Goal: Information Seeking & Learning: Compare options

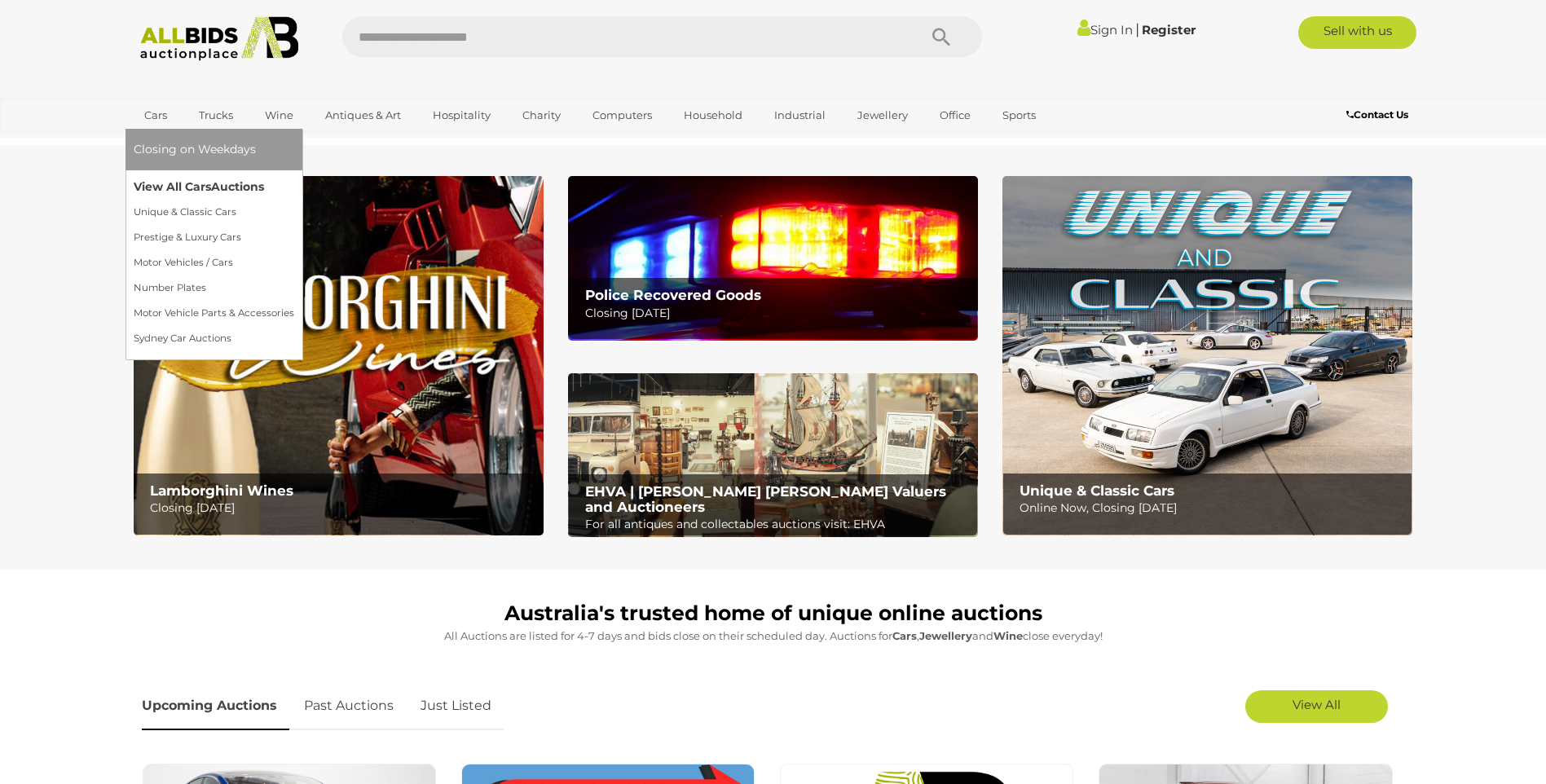
click at [167, 179] on link "View All Cars Auctions" at bounding box center [213, 187] width 160 height 25
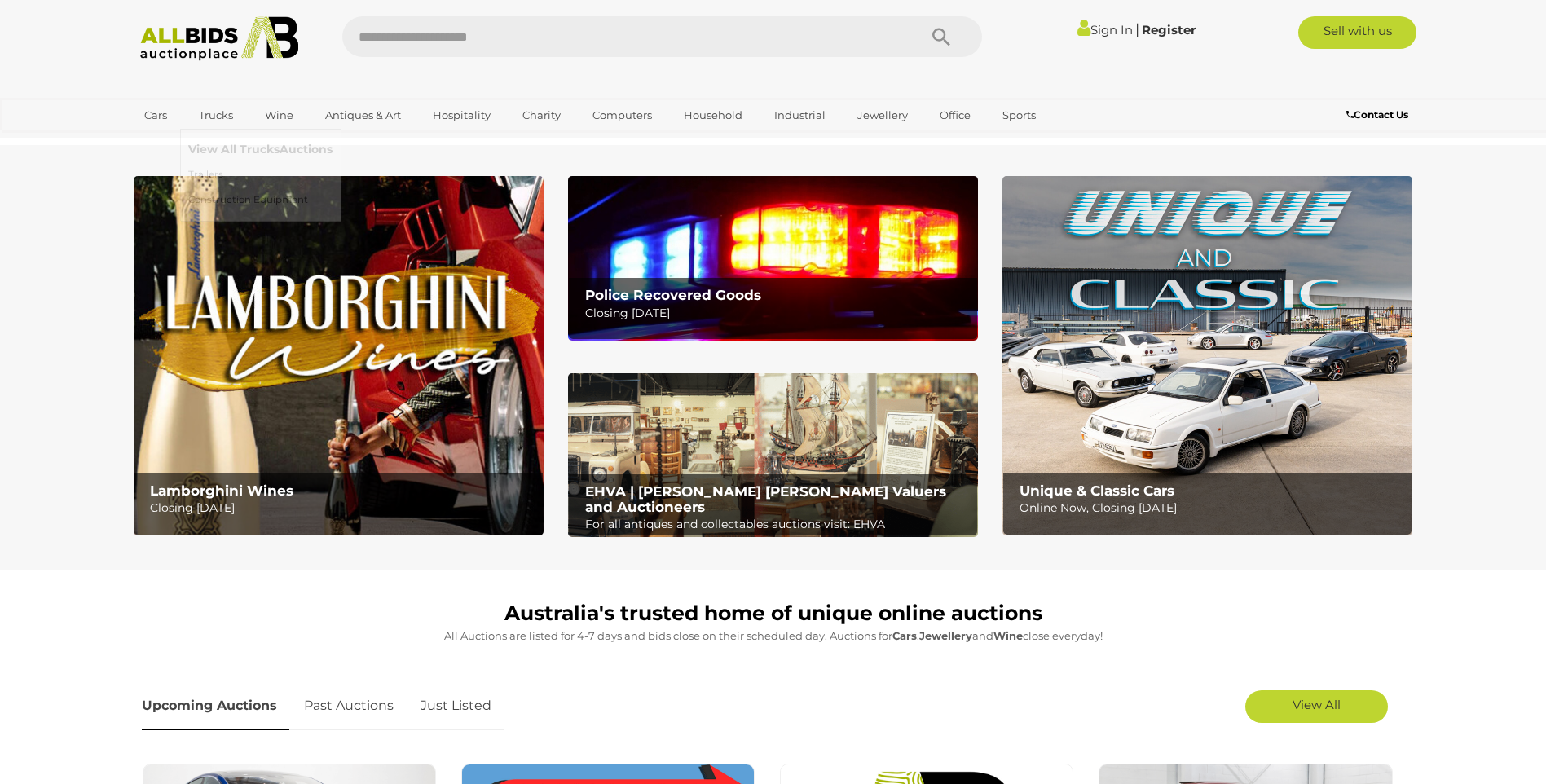
click at [216, 143] on link "View All Trucks Auctions" at bounding box center [260, 149] width 144 height 25
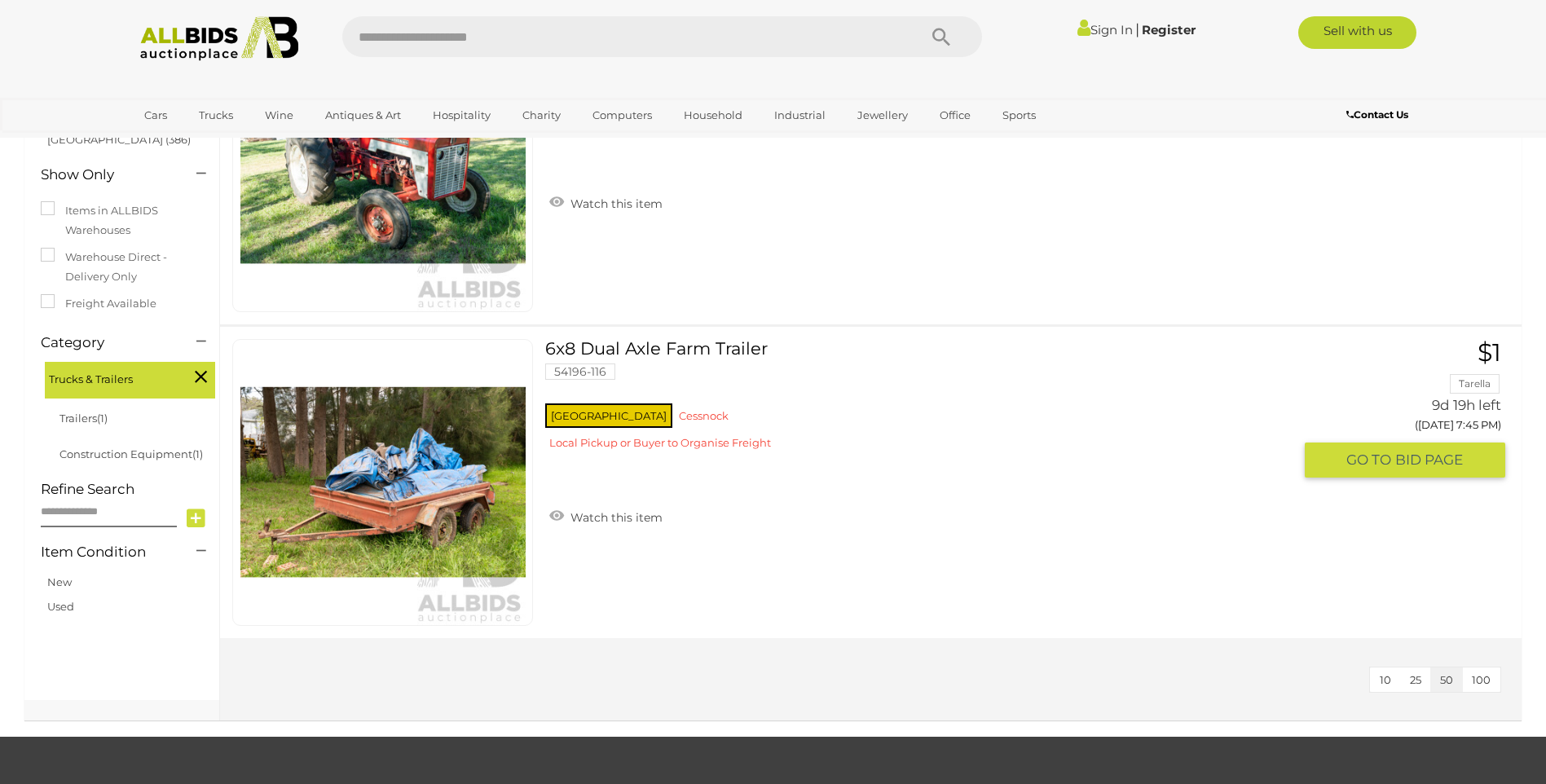
scroll to position [245, 0]
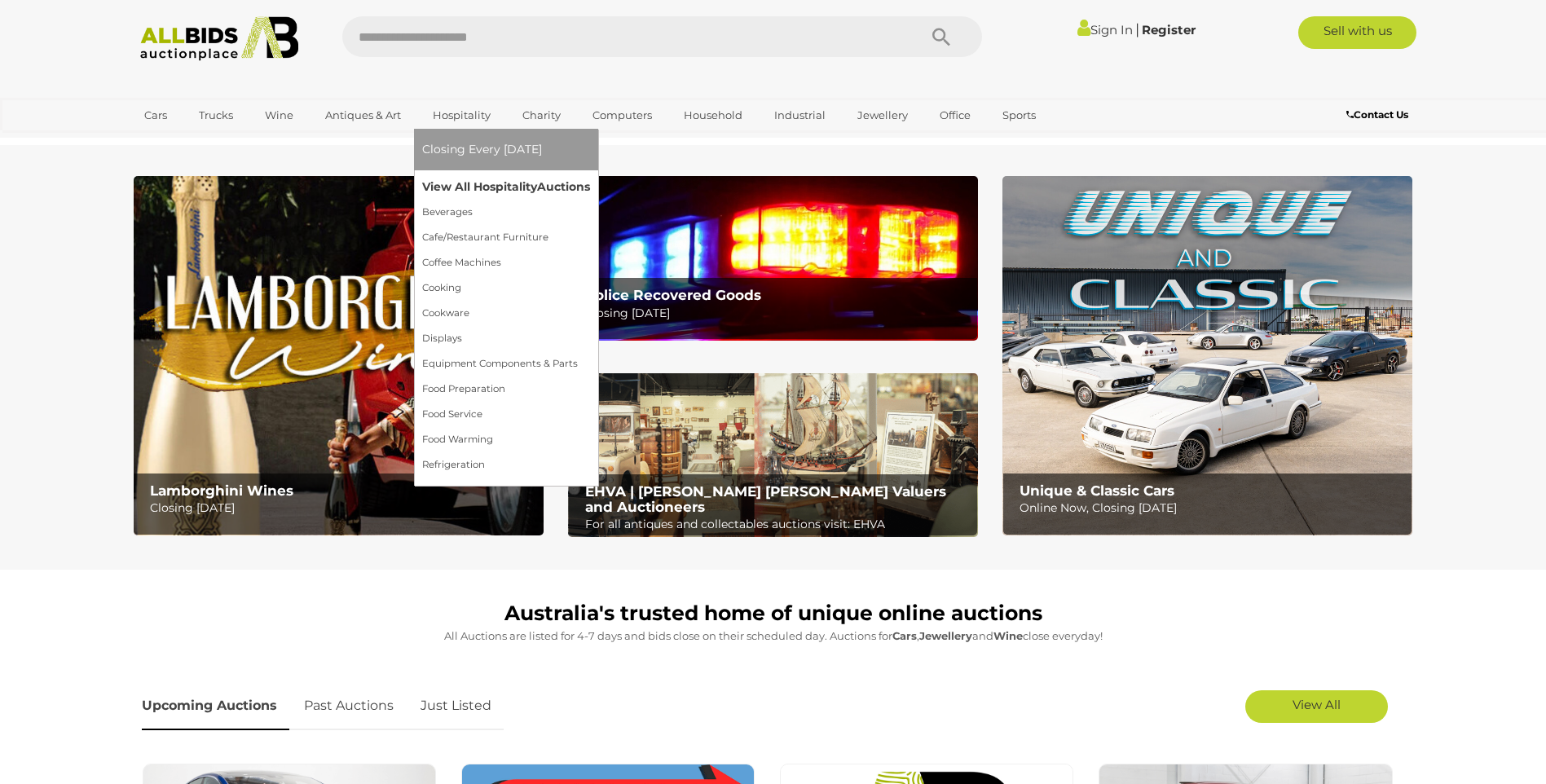
click at [491, 183] on link "View All Hospitality Auctions" at bounding box center [506, 187] width 168 height 25
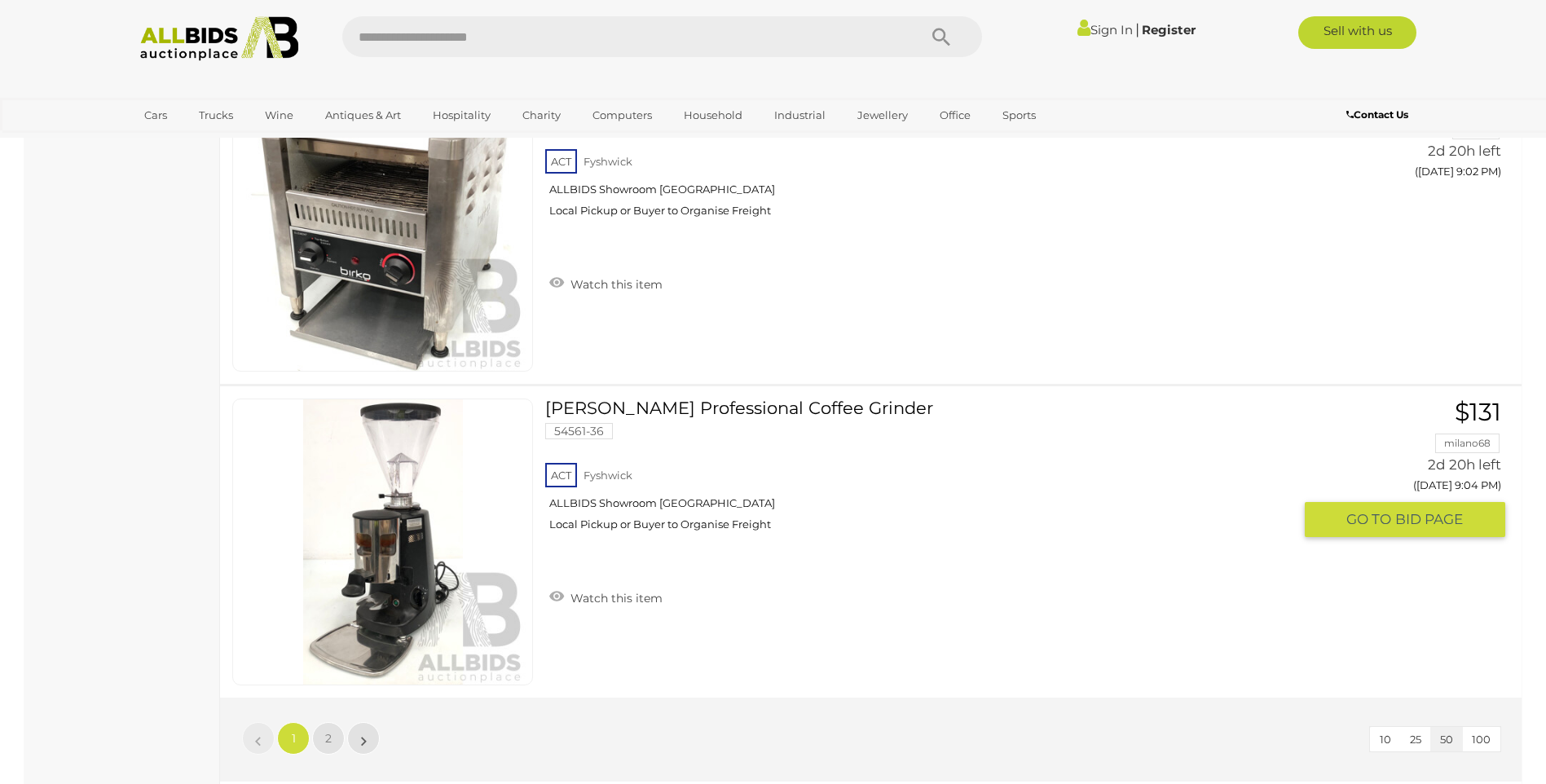
scroll to position [15889, 0]
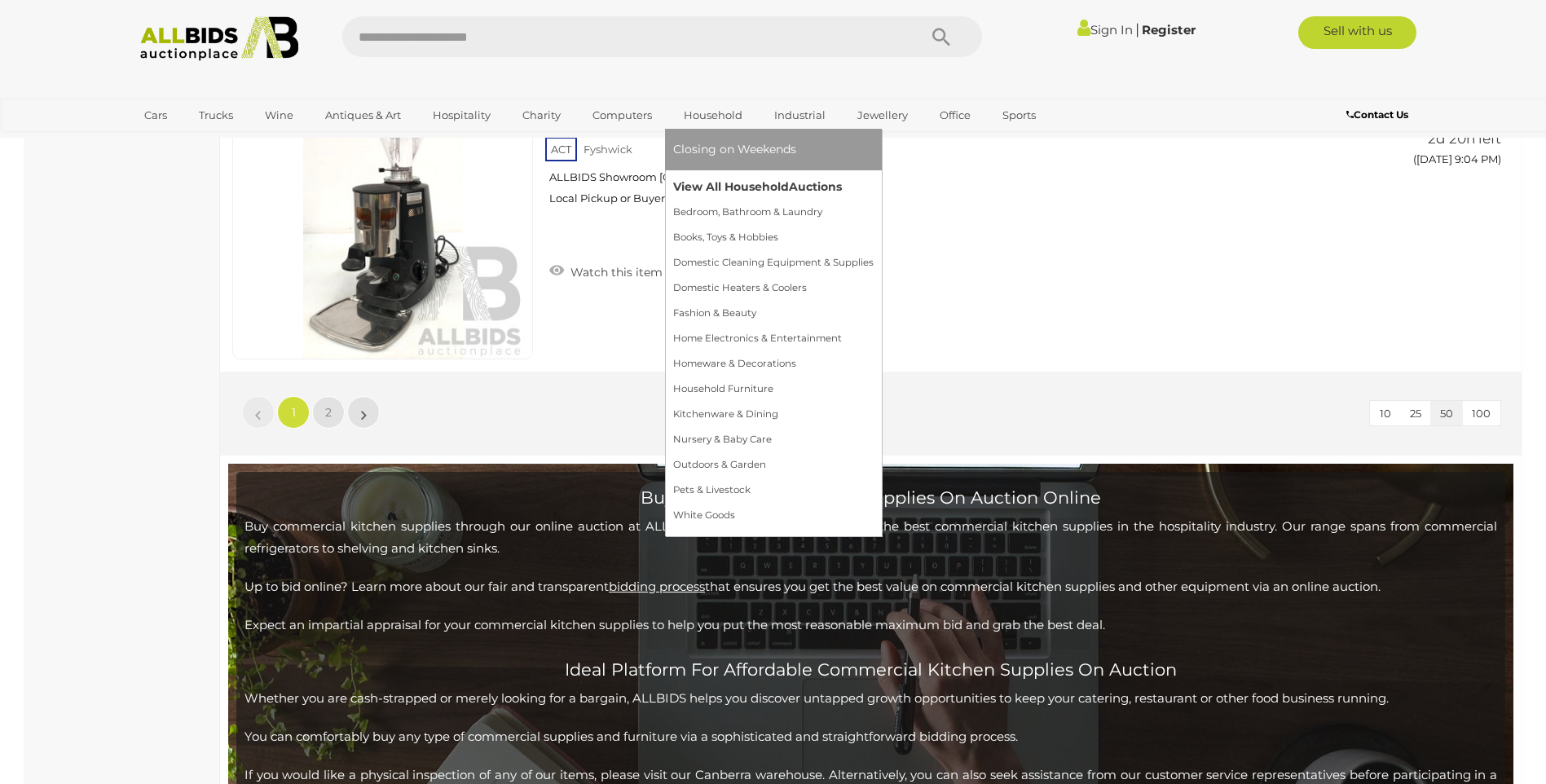
click at [713, 180] on link "View All Household Auctions" at bounding box center [773, 187] width 200 height 25
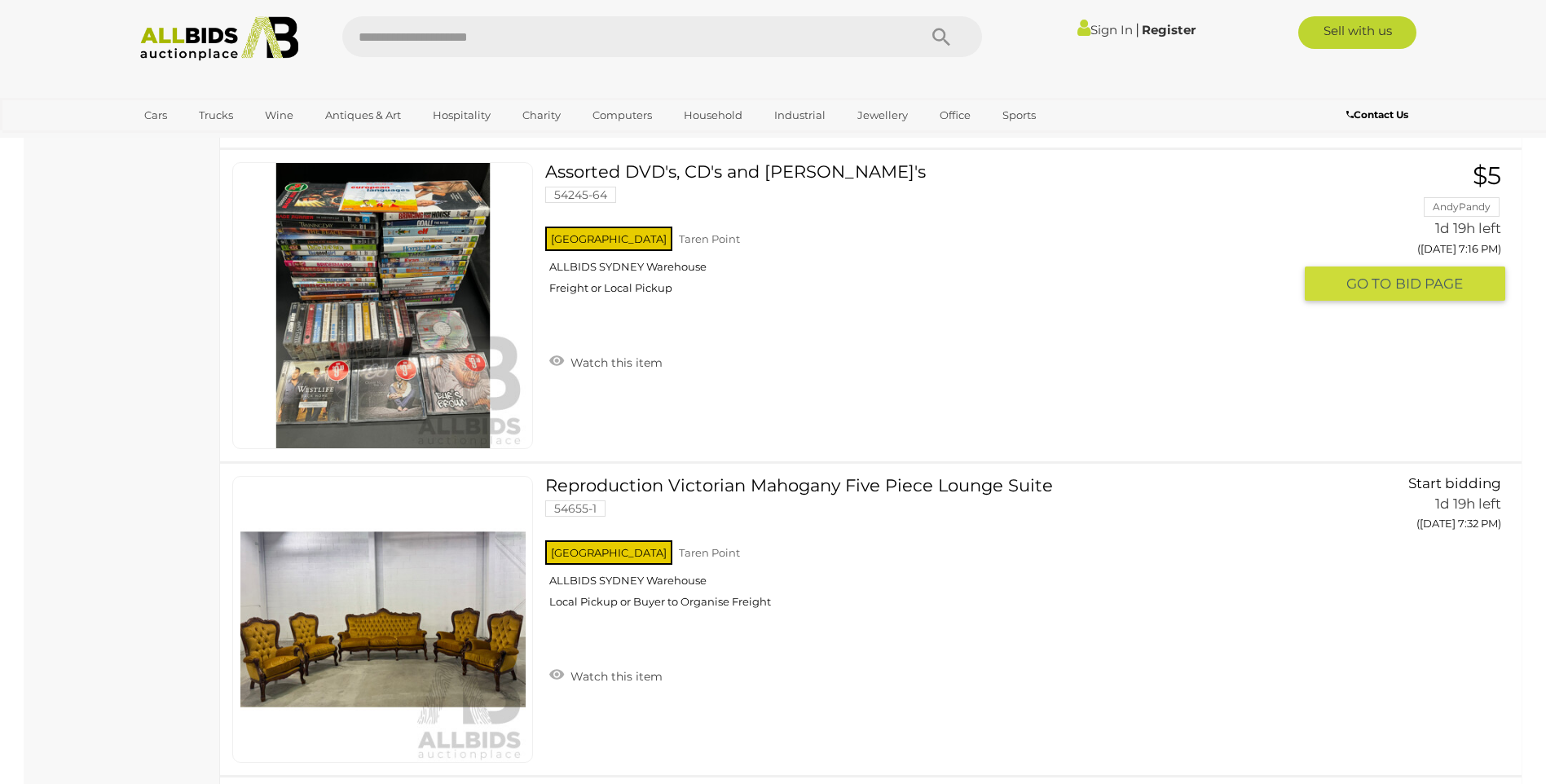
scroll to position [2119, 0]
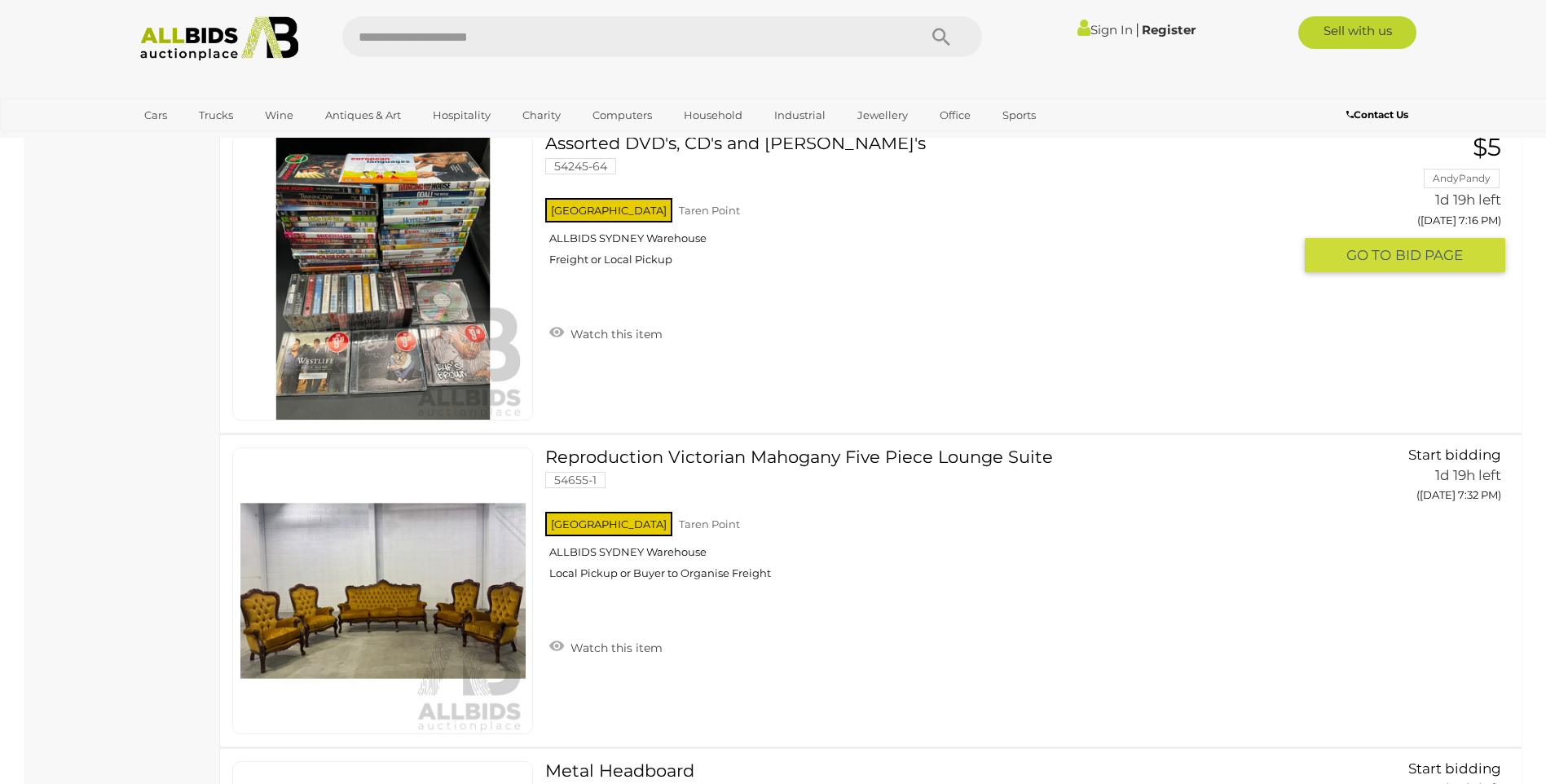
click at [370, 349] on img at bounding box center [383, 277] width 285 height 285
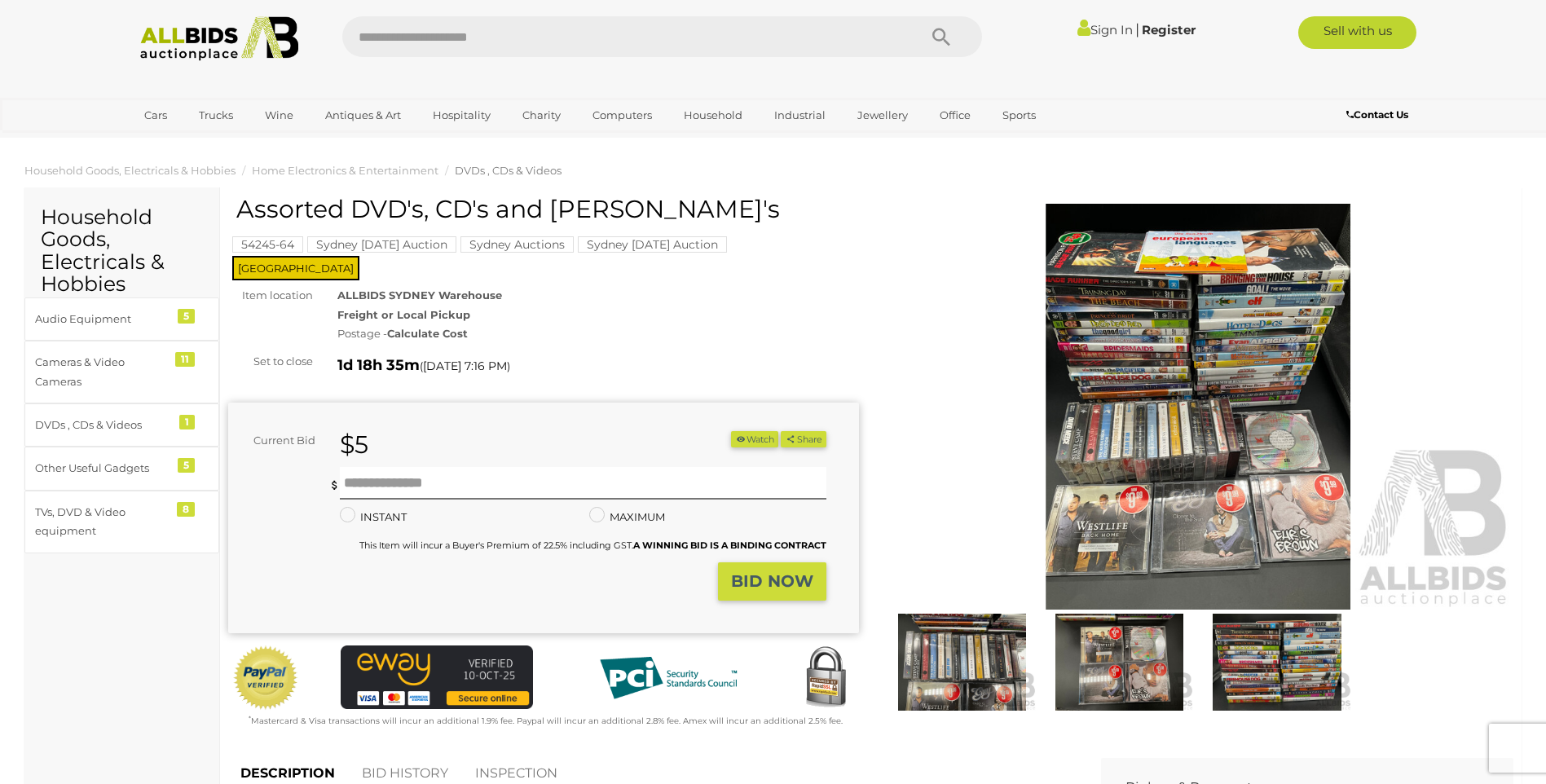
click at [1127, 433] on img at bounding box center [1199, 407] width 631 height 407
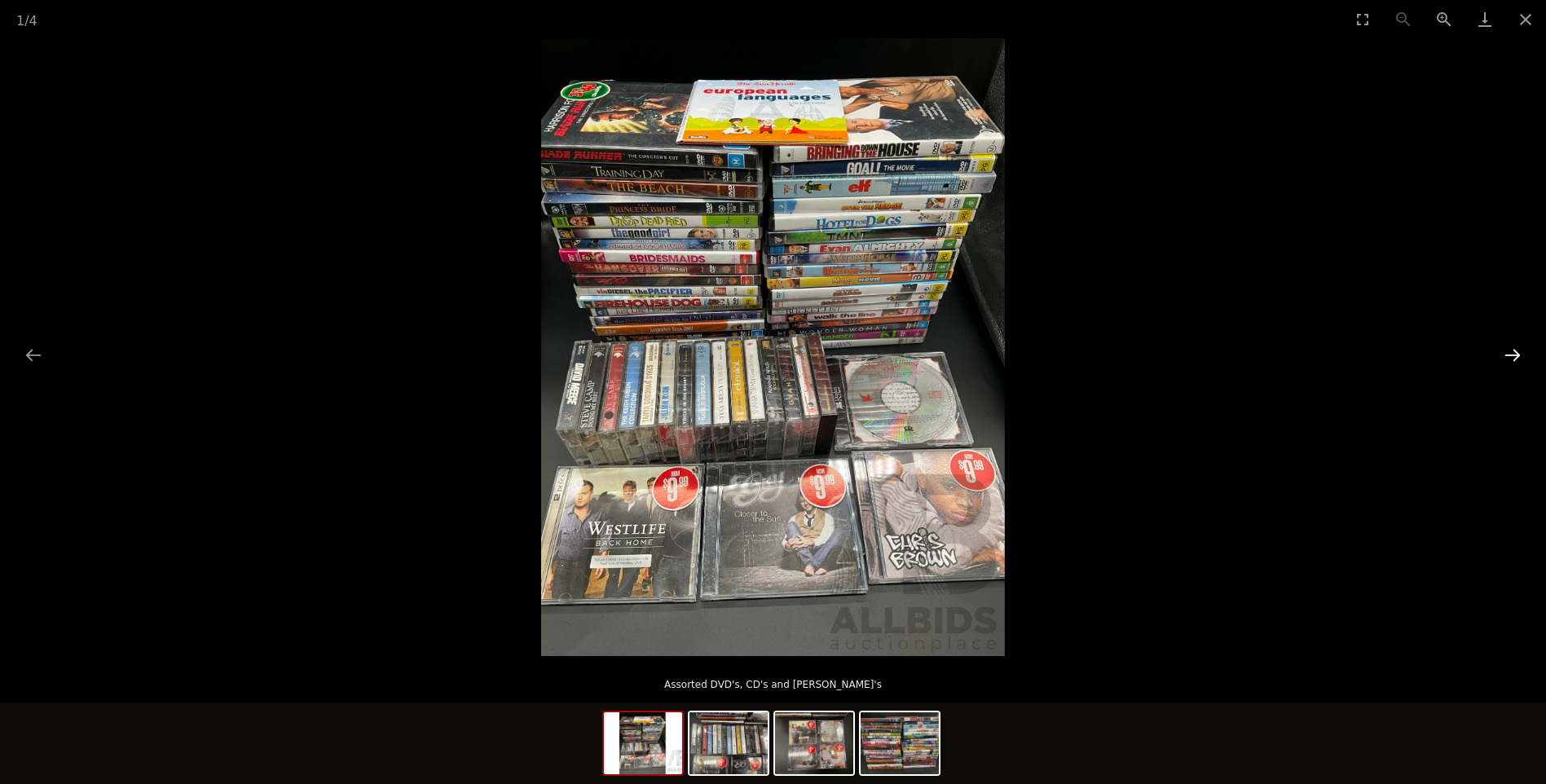
click at [1512, 350] on button "Next slide" at bounding box center [1512, 355] width 34 height 32
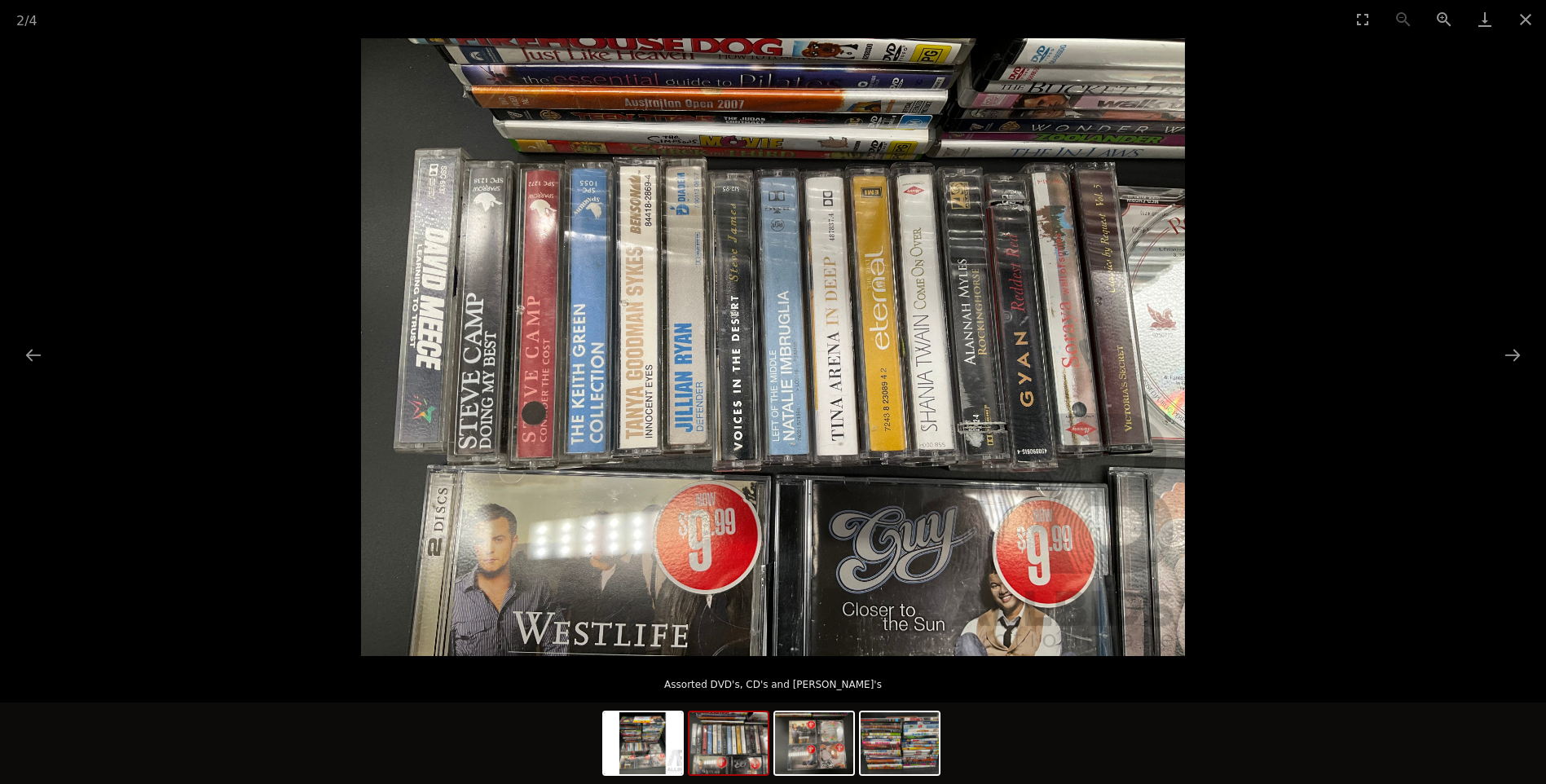
click at [810, 598] on img at bounding box center [773, 347] width 824 height 618
click at [1506, 350] on button "Next slide" at bounding box center [1512, 355] width 34 height 32
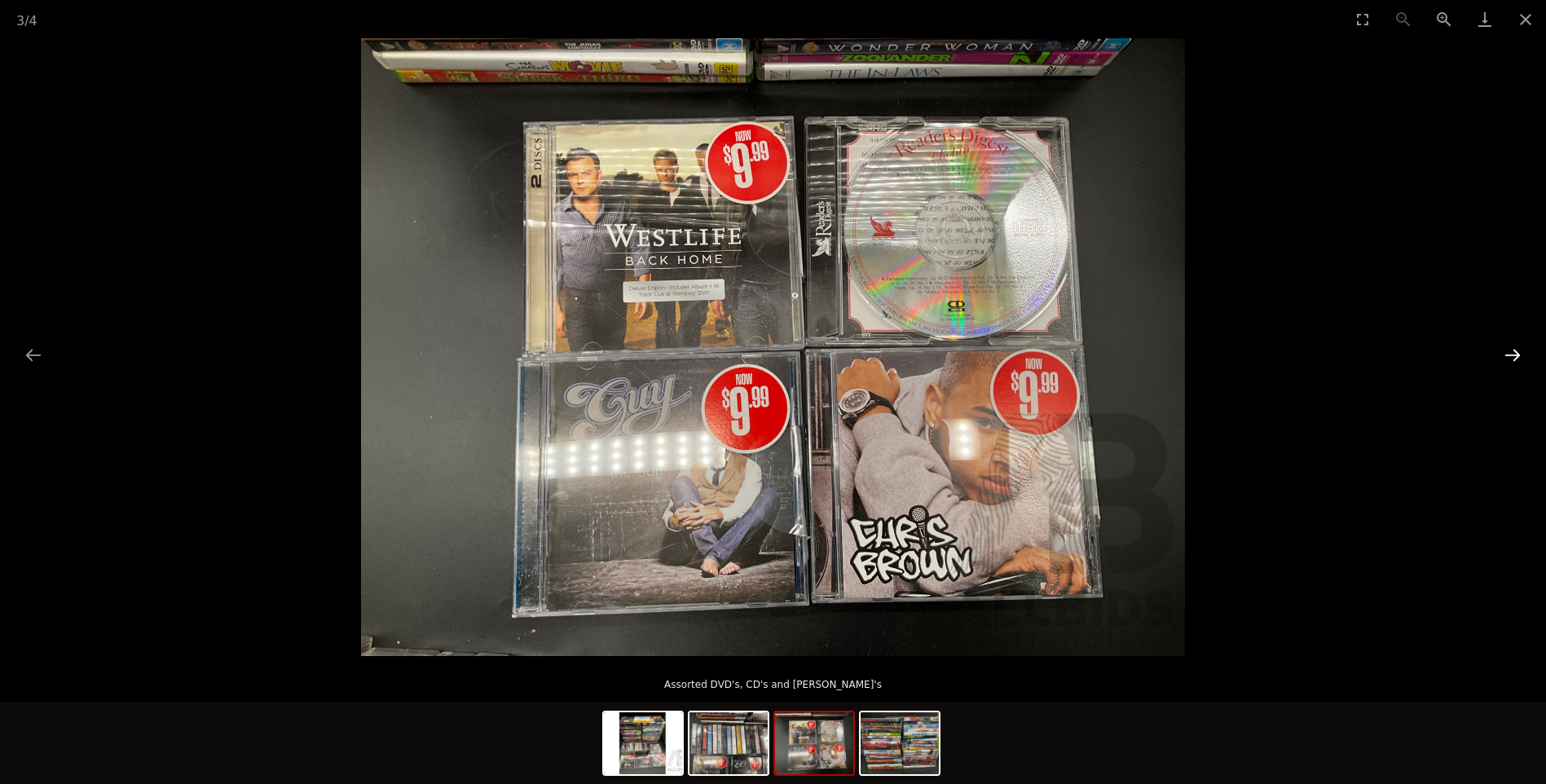
click at [1506, 350] on button "Next slide" at bounding box center [1512, 355] width 34 height 32
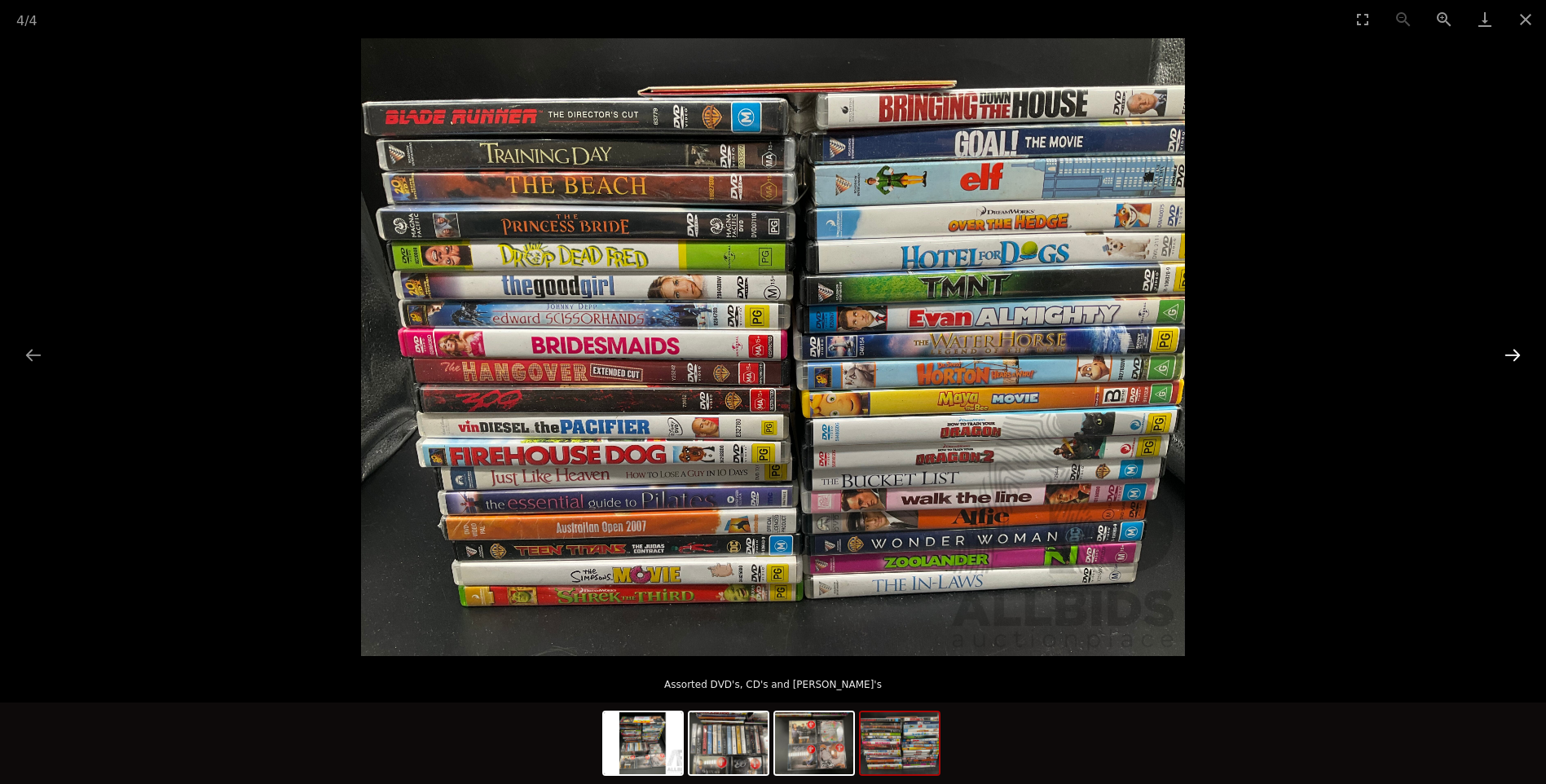
click at [1506, 350] on button "Next slide" at bounding box center [1512, 355] width 34 height 32
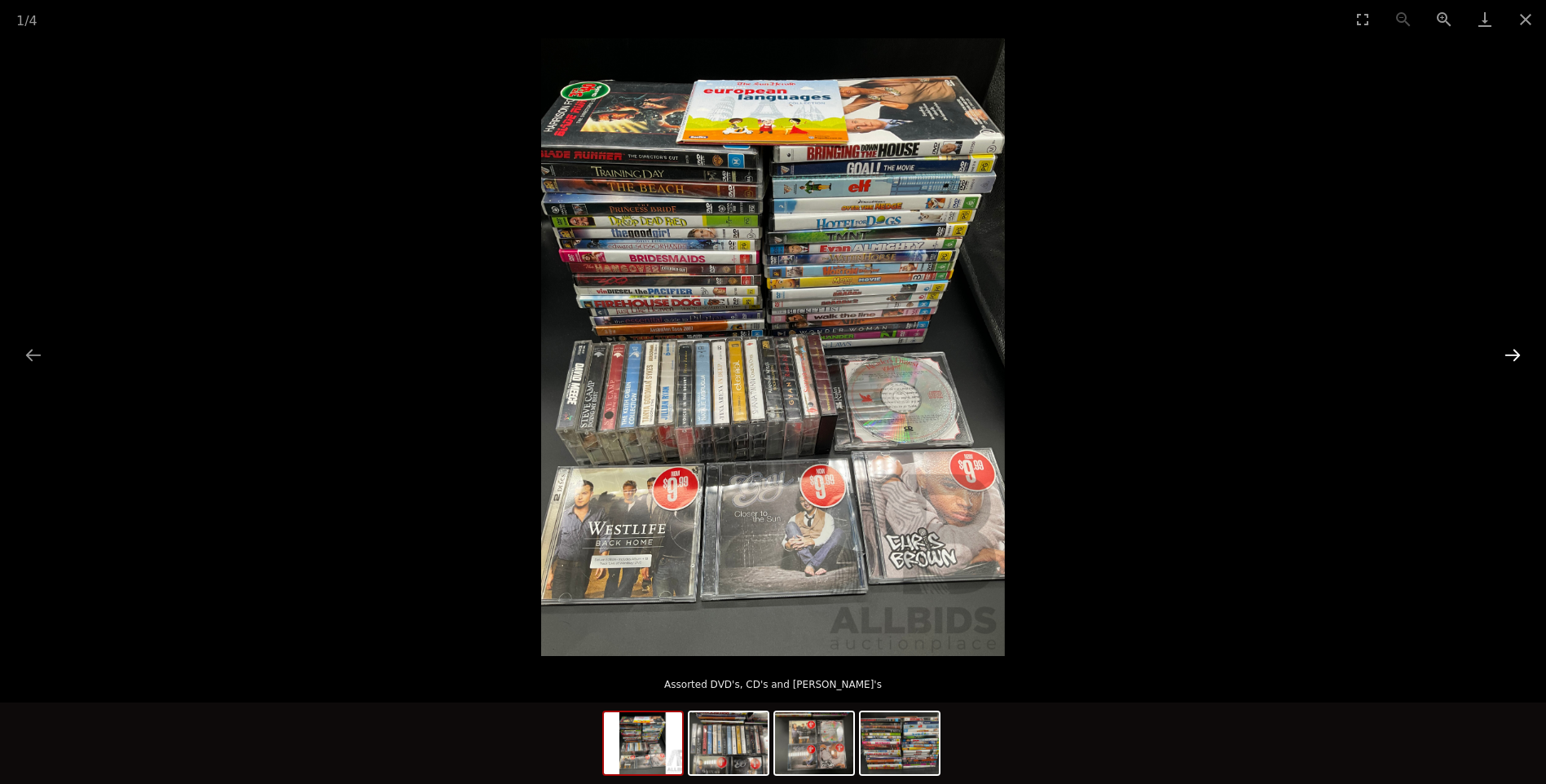
click at [1506, 350] on button "Next slide" at bounding box center [1512, 355] width 34 height 32
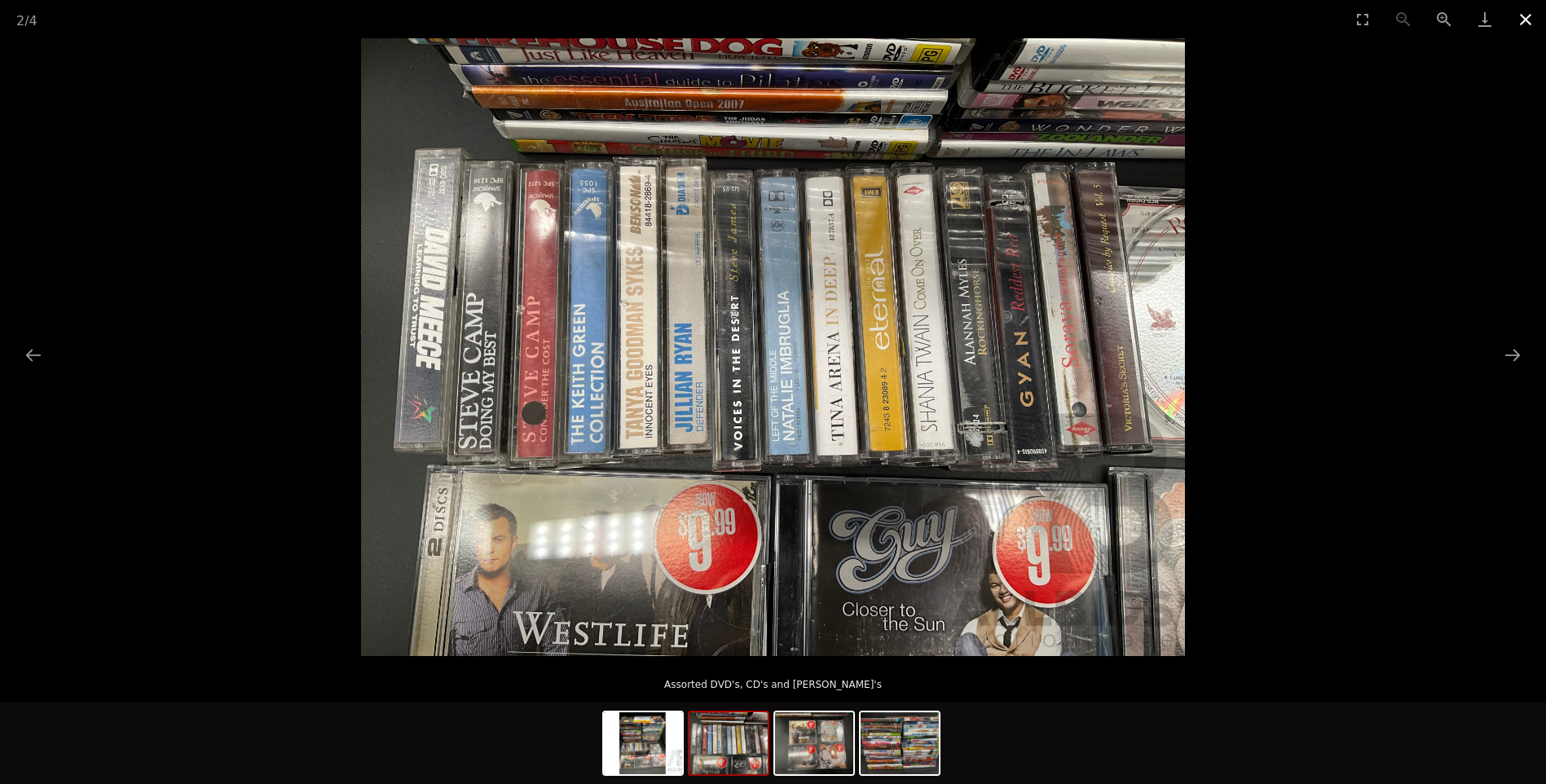
click at [1521, 16] on button "Close gallery" at bounding box center [1526, 19] width 41 height 39
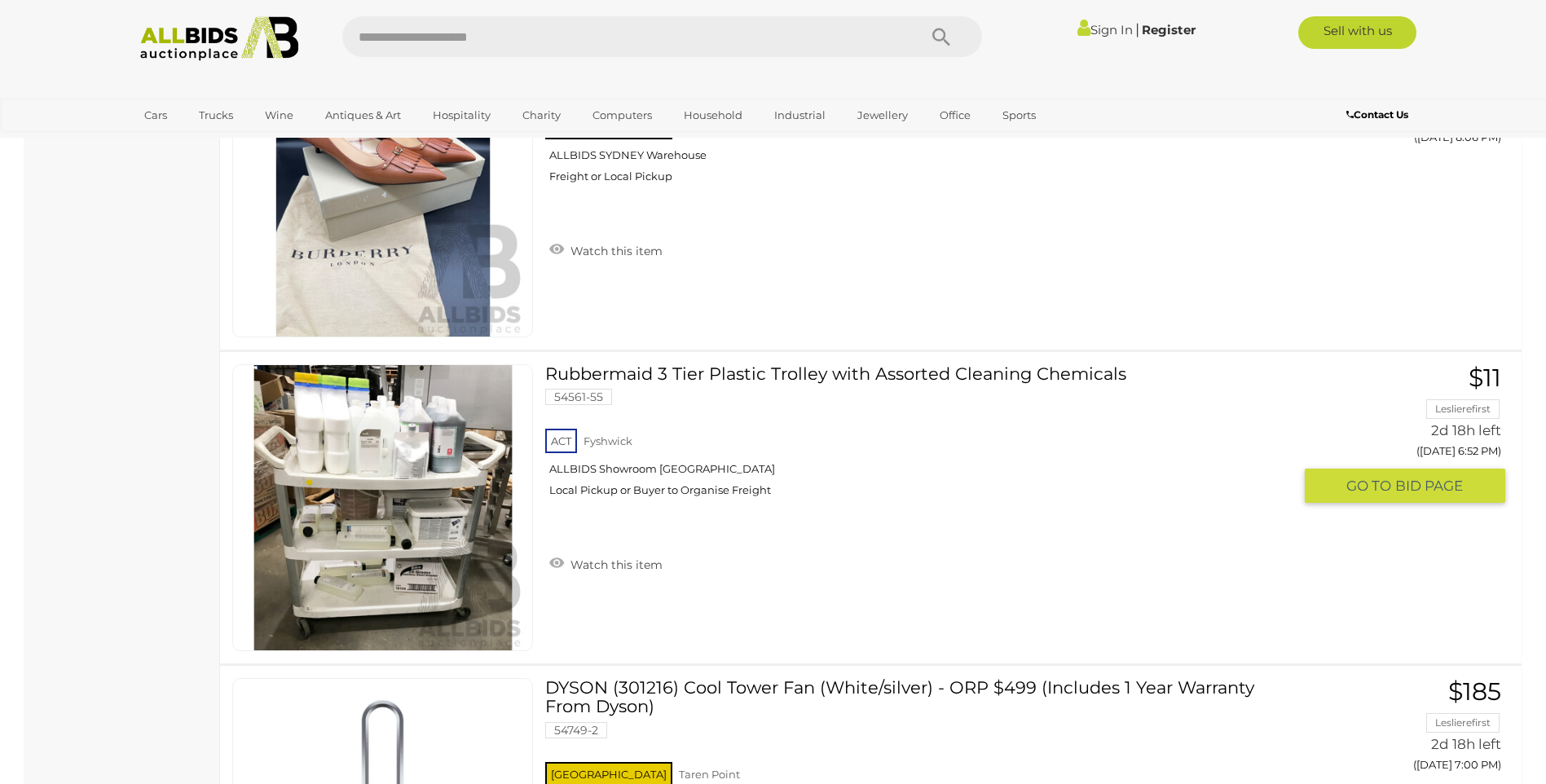
scroll to position [3458, 0]
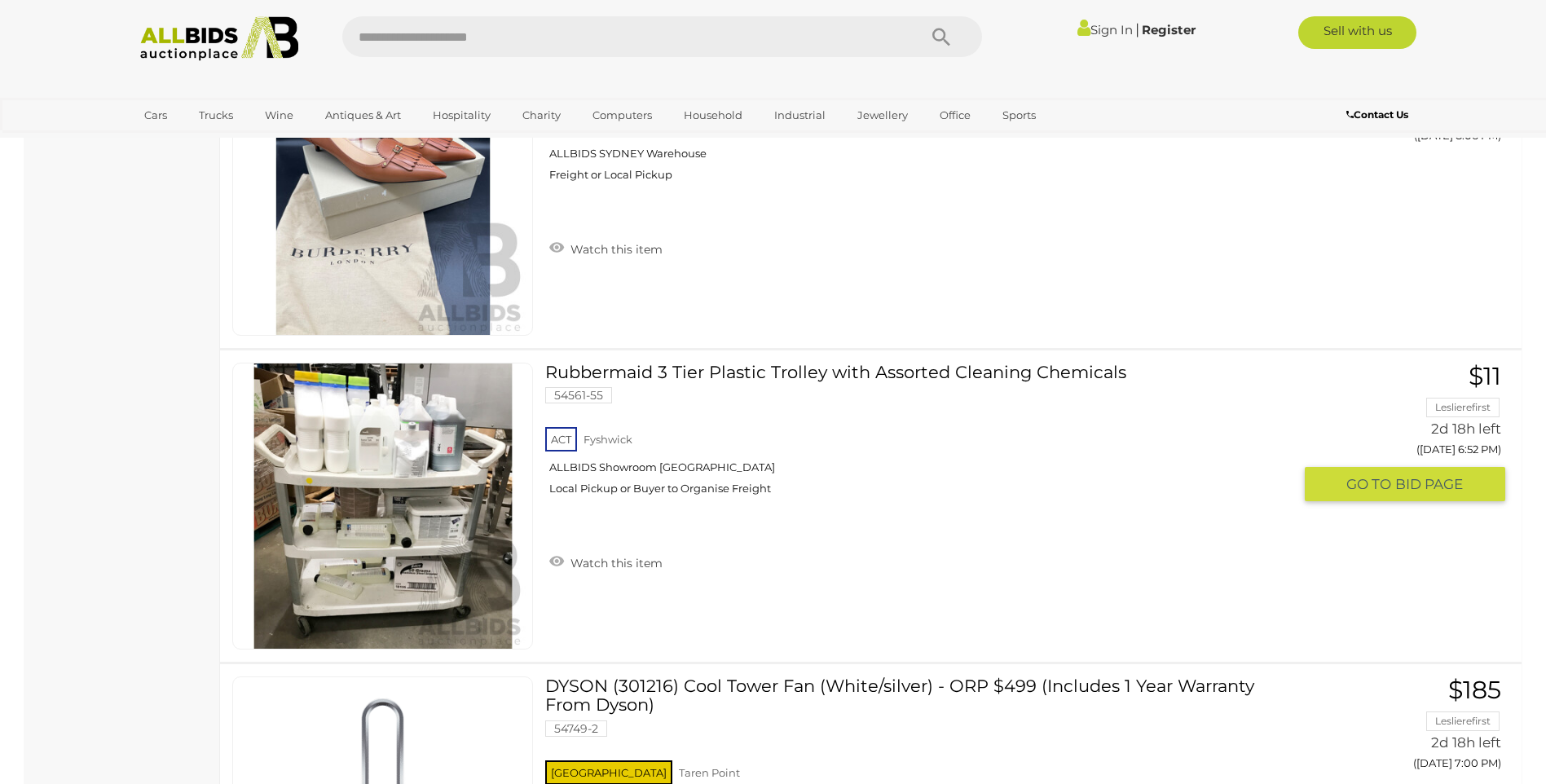
click at [431, 397] on link at bounding box center [383, 506] width 301 height 287
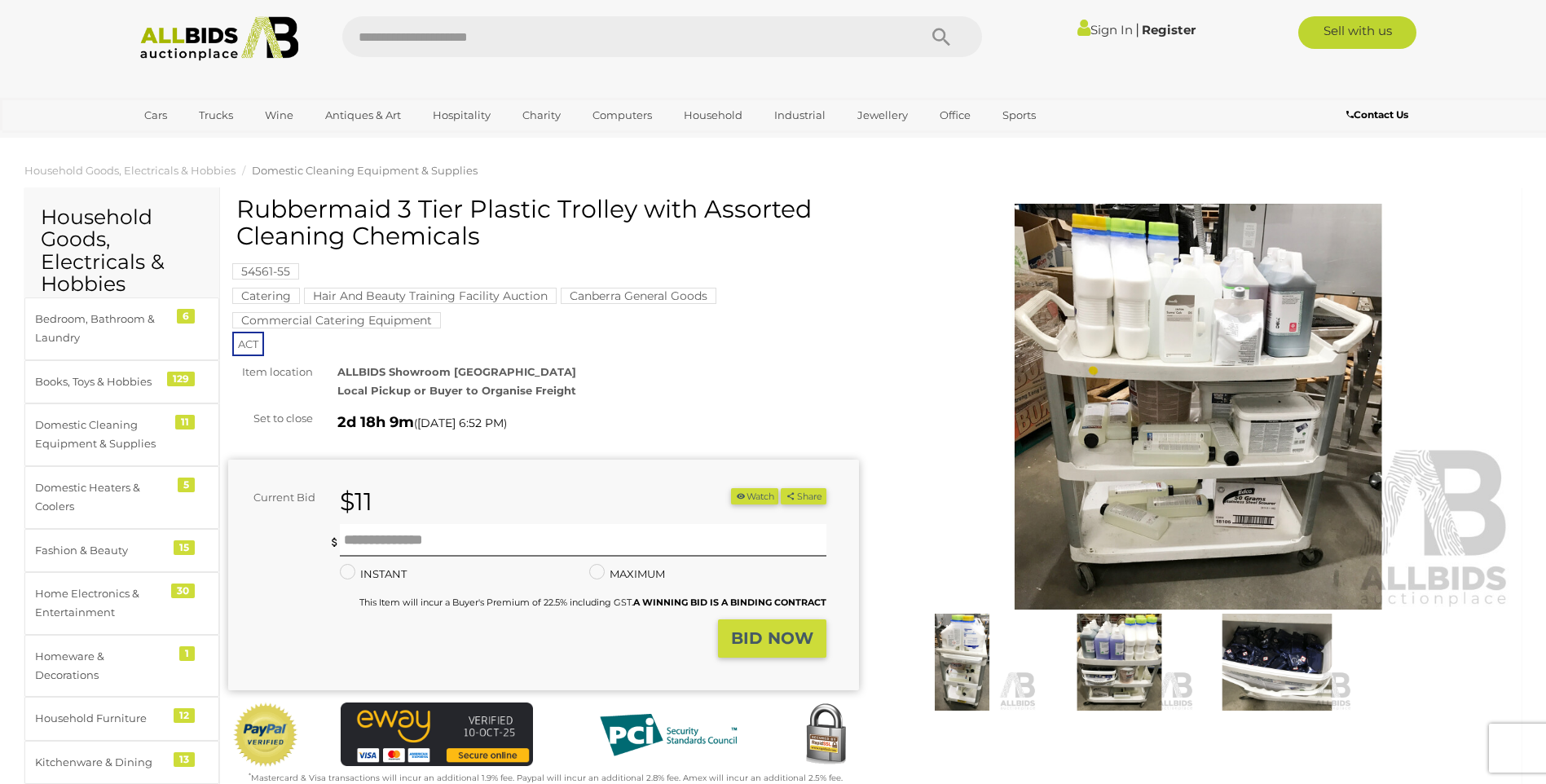
click at [1251, 441] on img at bounding box center [1199, 407] width 631 height 407
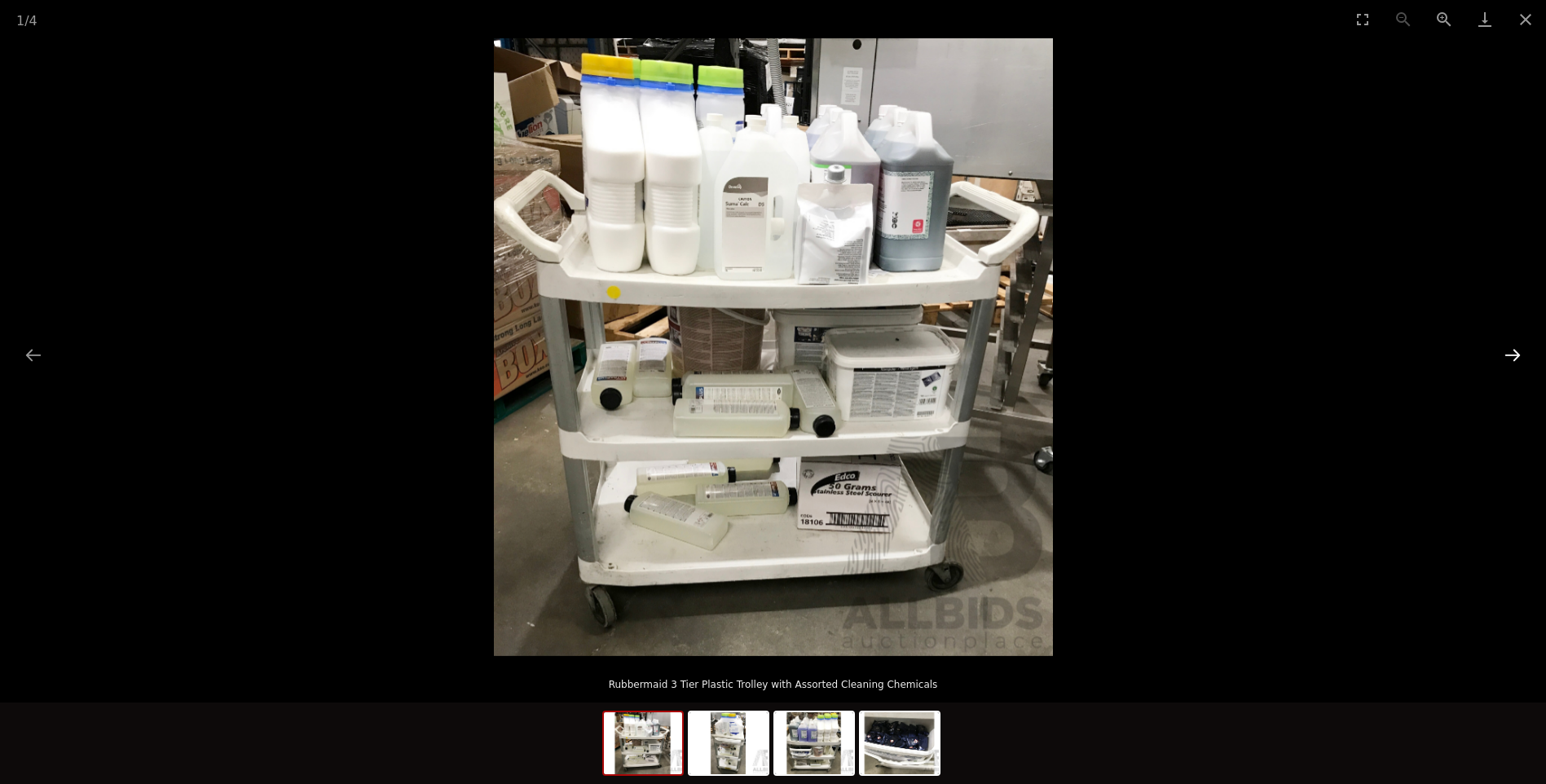
click at [1507, 352] on button "Next slide" at bounding box center [1512, 355] width 34 height 32
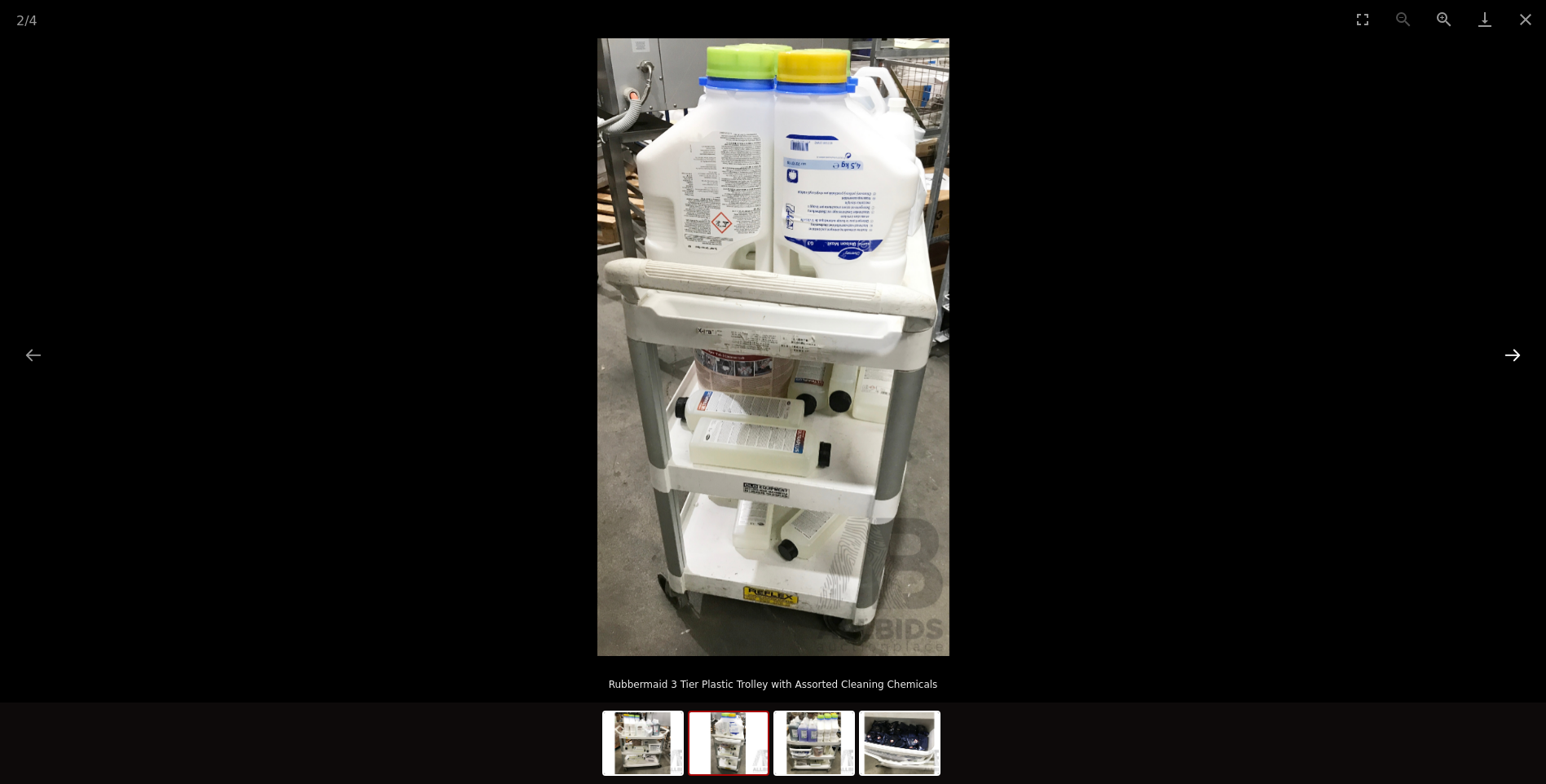
click at [1507, 352] on button "Next slide" at bounding box center [1512, 355] width 34 height 32
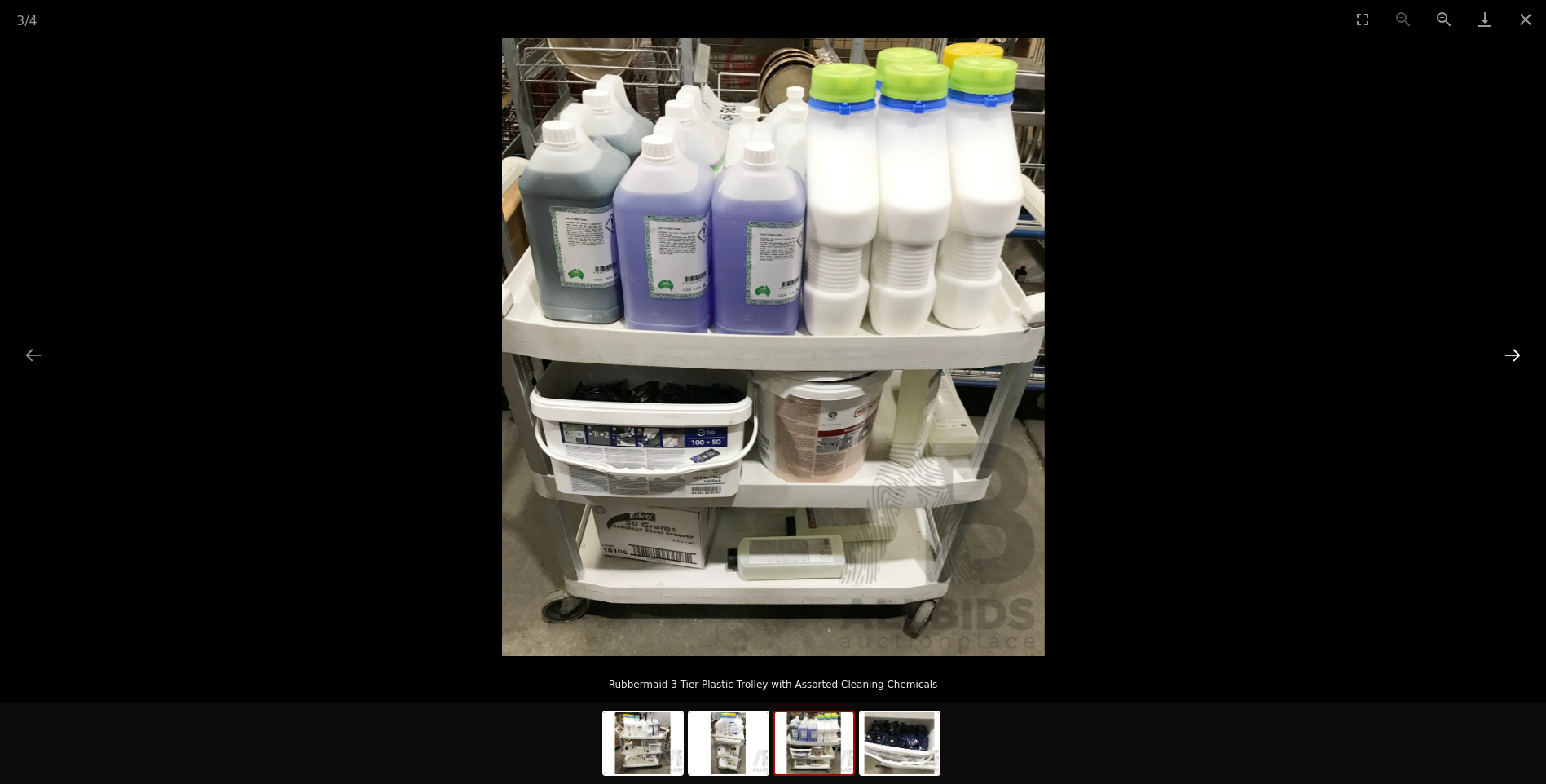
click at [1503, 344] on button "Next slide" at bounding box center [1512, 355] width 34 height 32
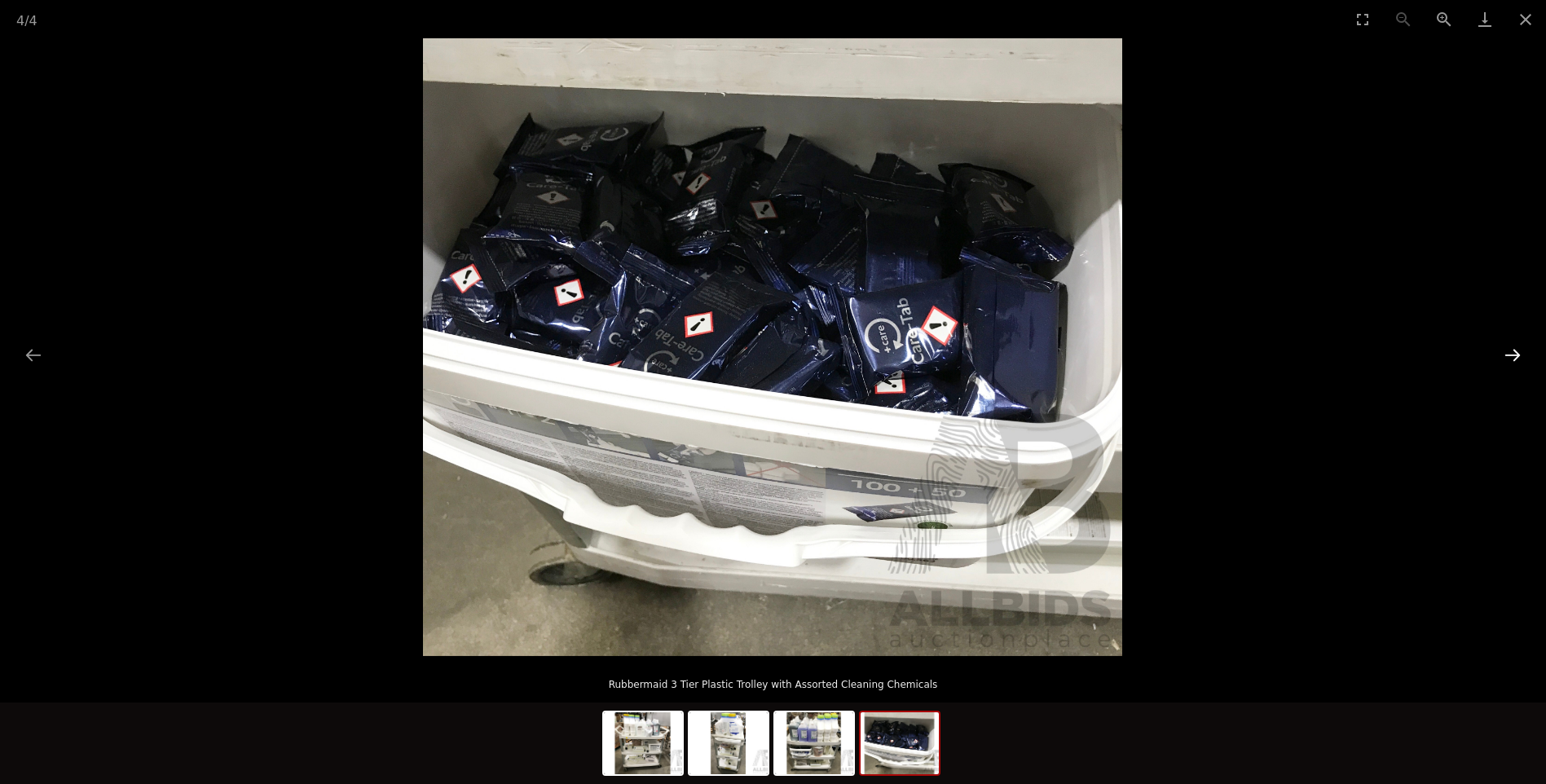
click at [1503, 344] on button "Next slide" at bounding box center [1512, 355] width 34 height 32
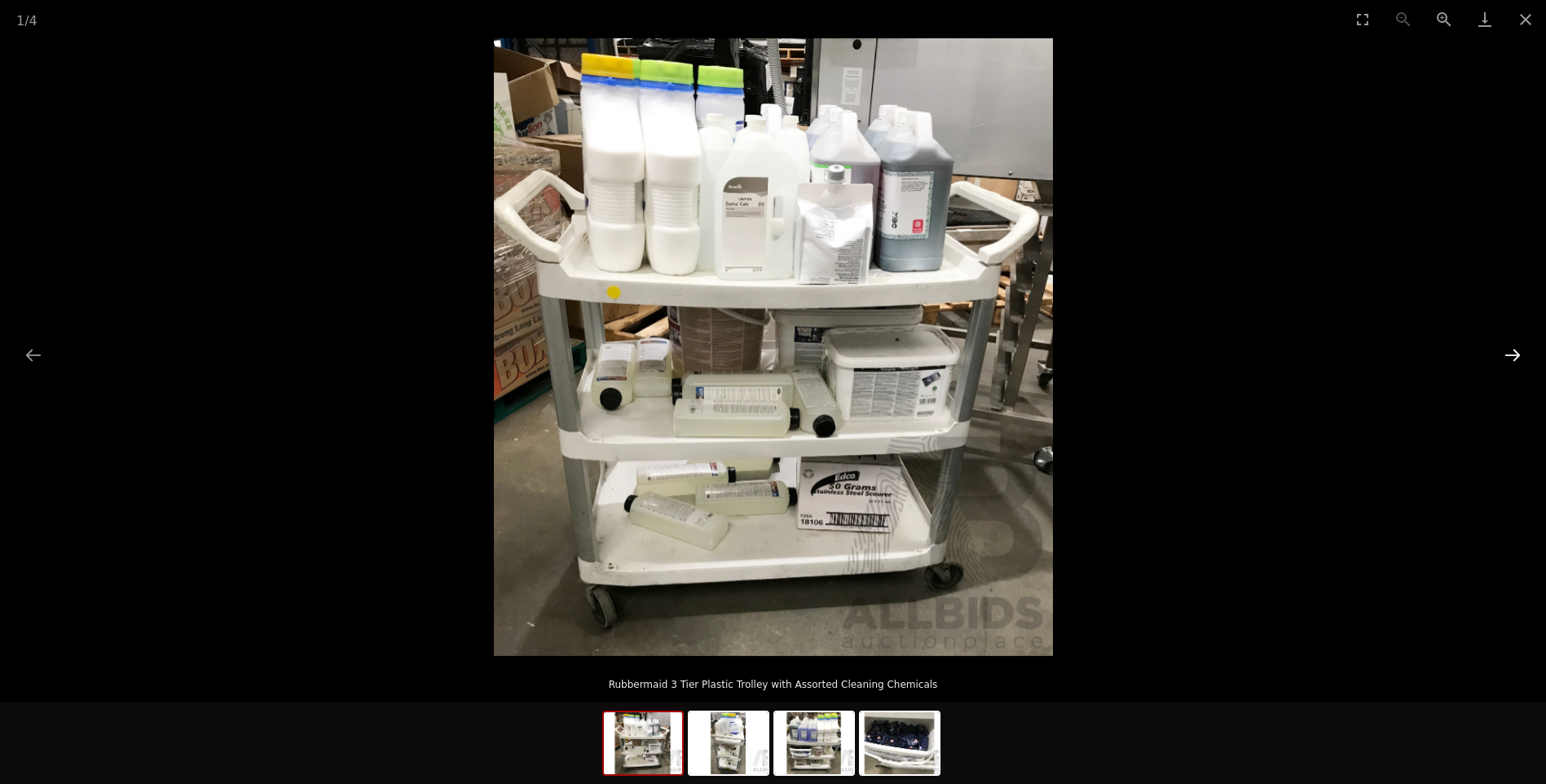
click at [1503, 344] on button "Next slide" at bounding box center [1512, 355] width 34 height 32
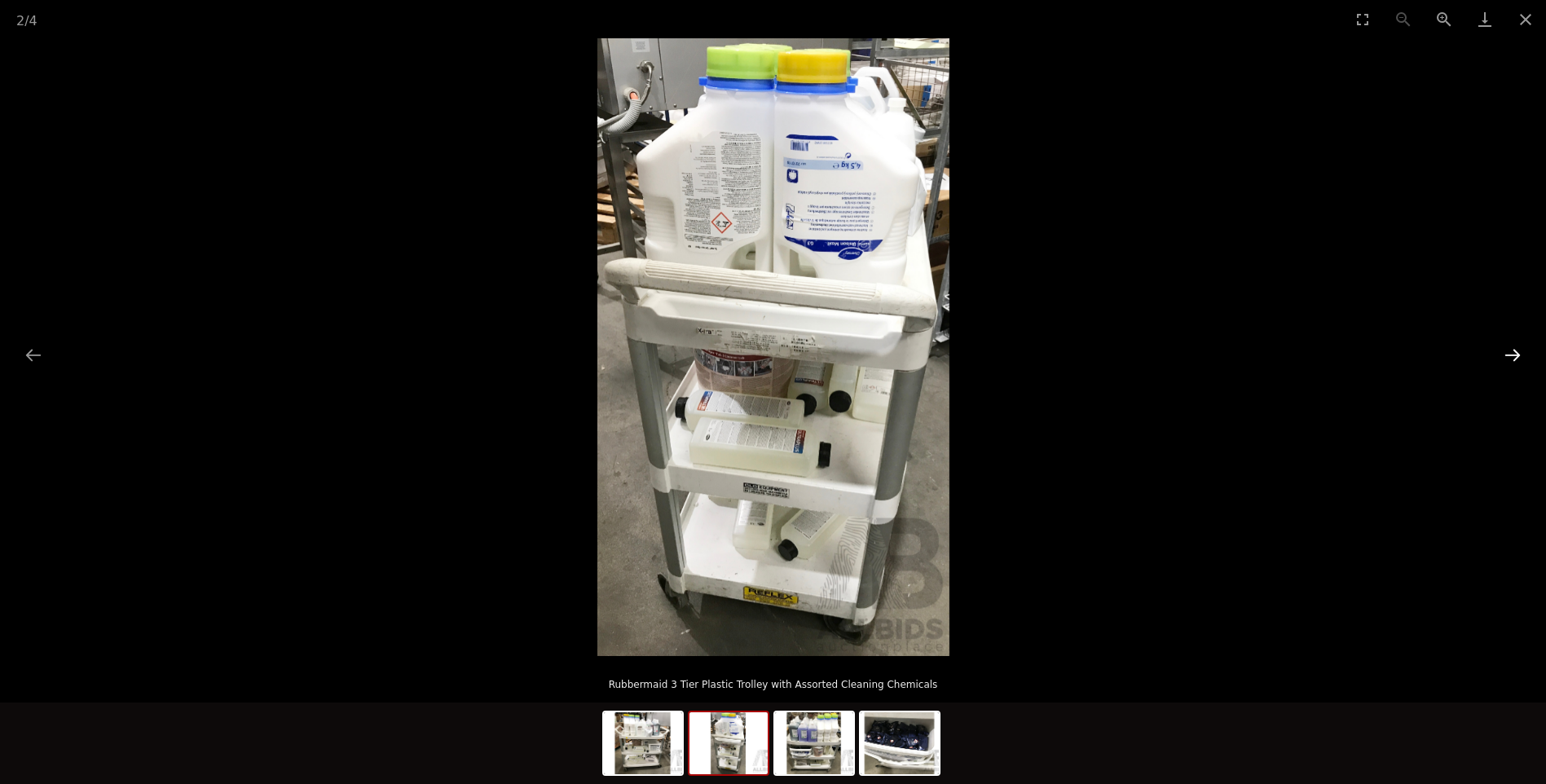
click at [1503, 344] on button "Next slide" at bounding box center [1512, 355] width 34 height 32
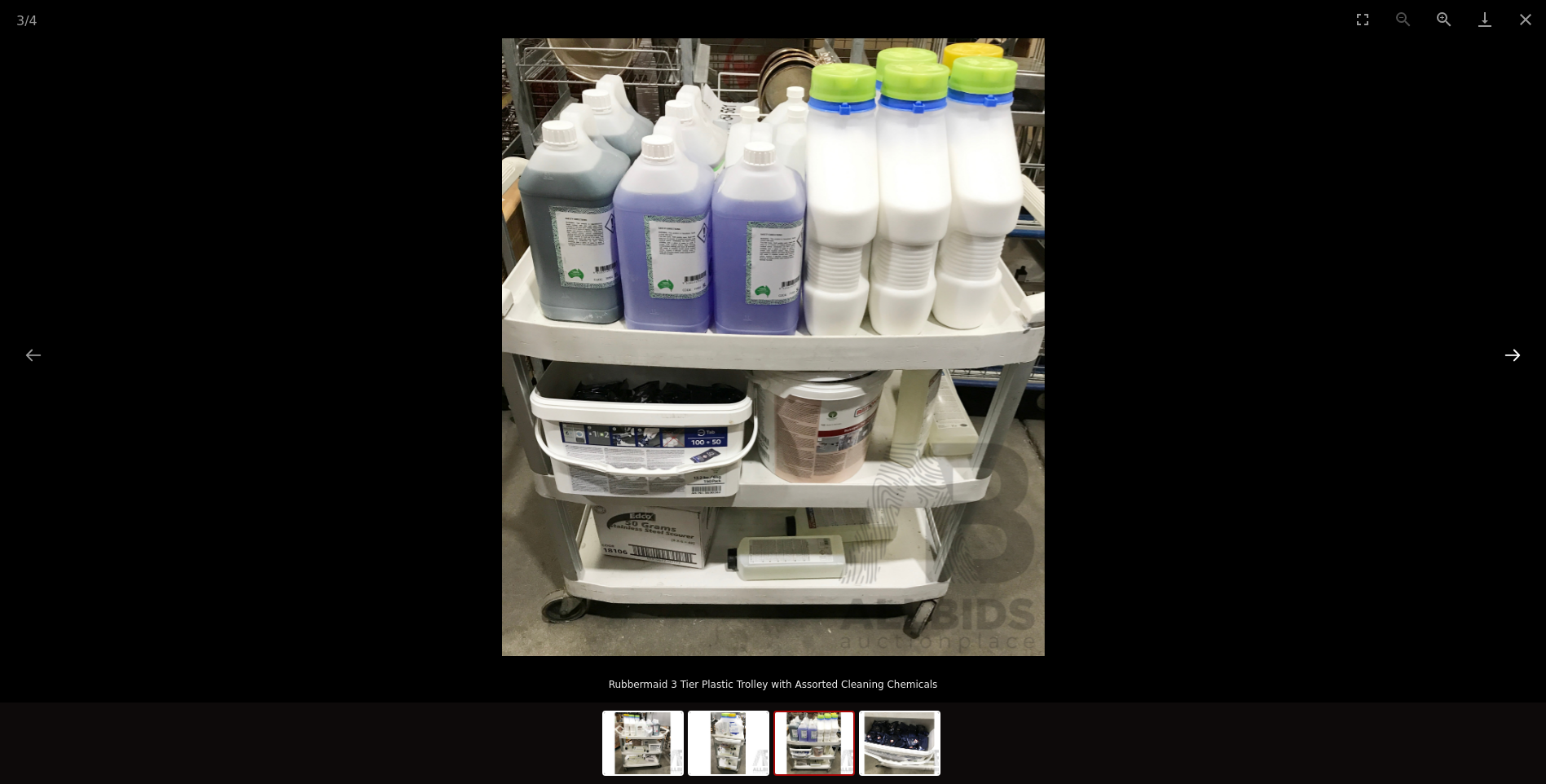
click at [1510, 352] on button "Next slide" at bounding box center [1512, 355] width 34 height 32
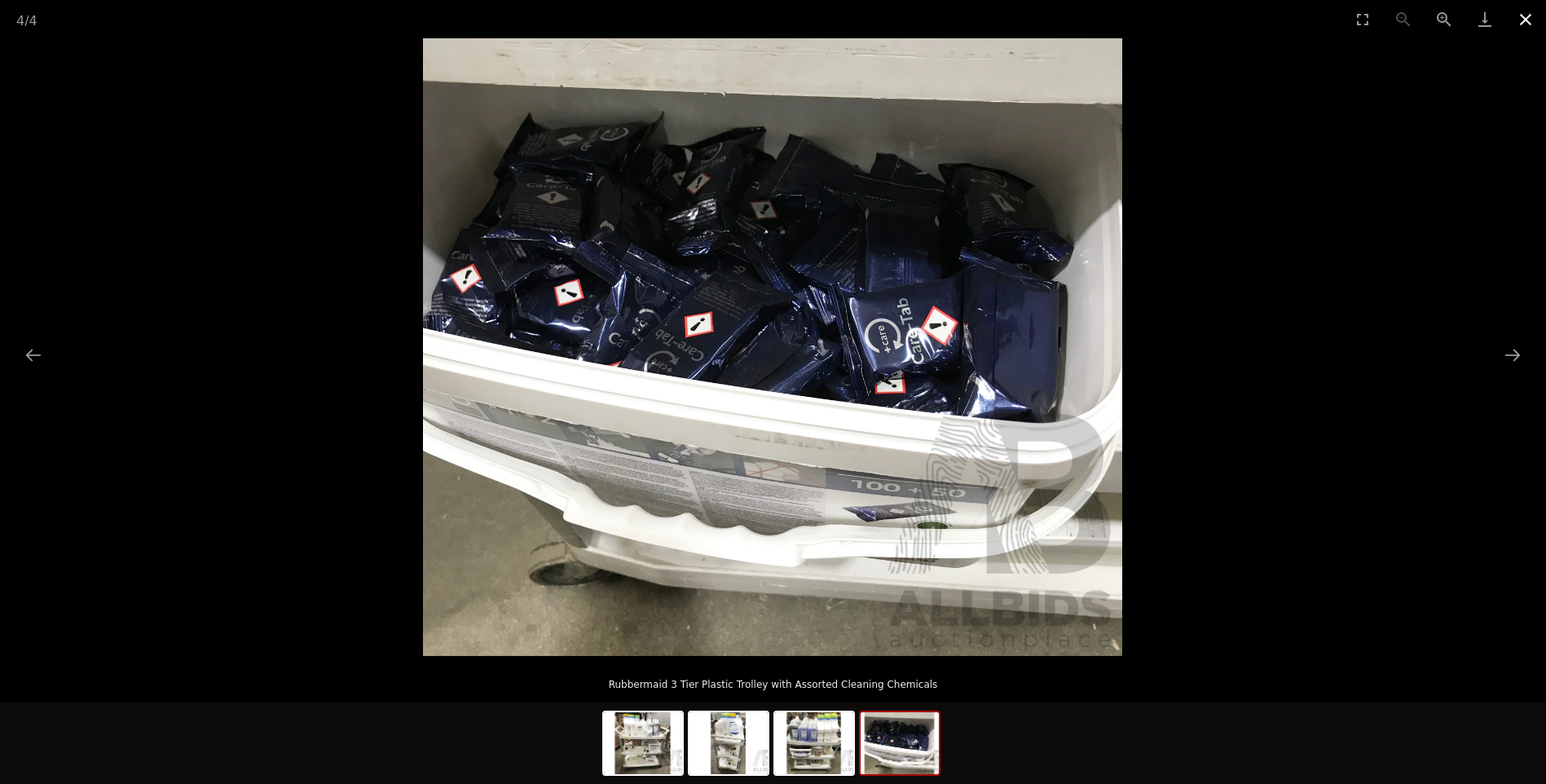
click at [1518, 14] on button "Close gallery" at bounding box center [1526, 19] width 41 height 39
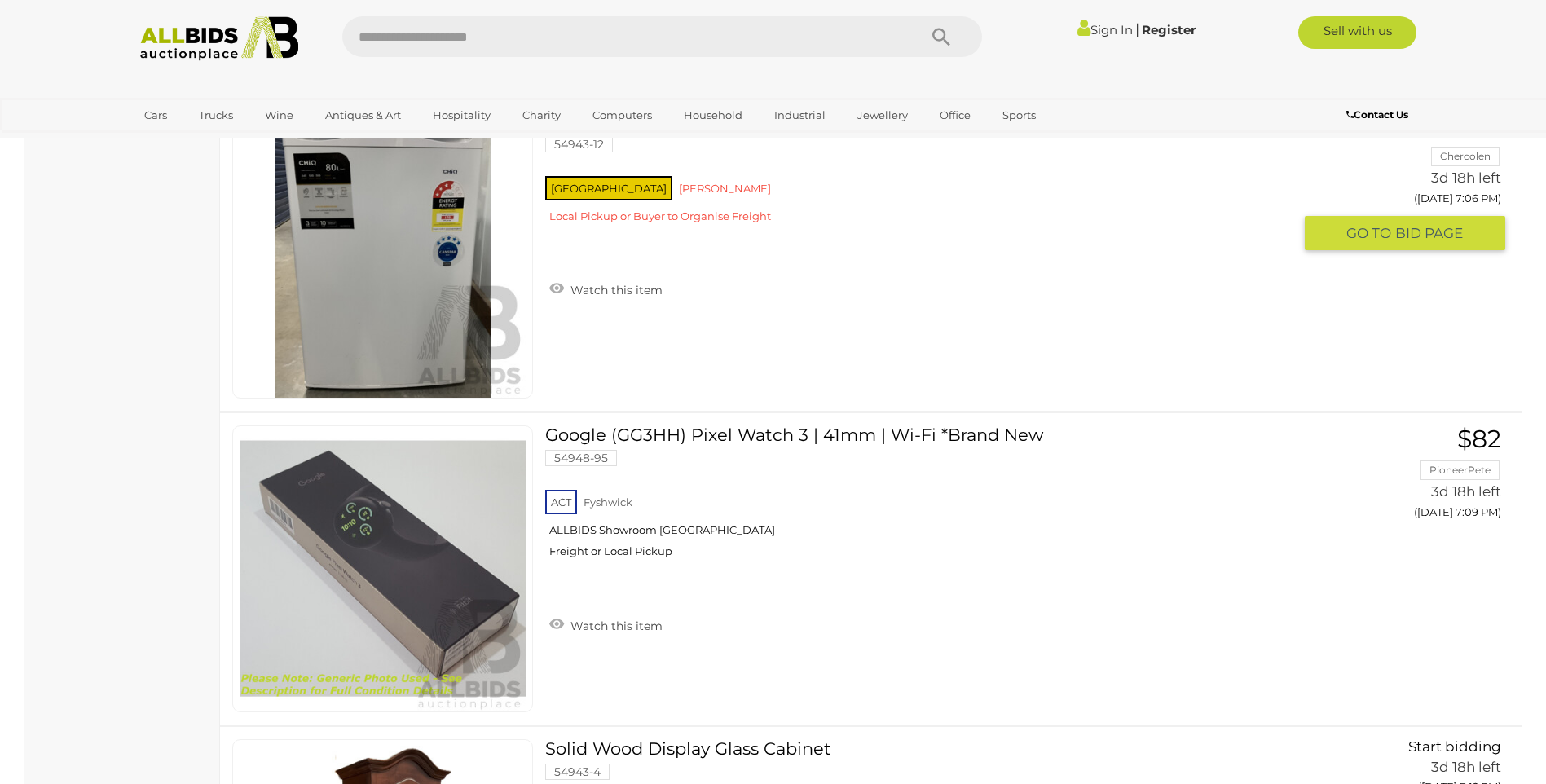
scroll to position [9671, 0]
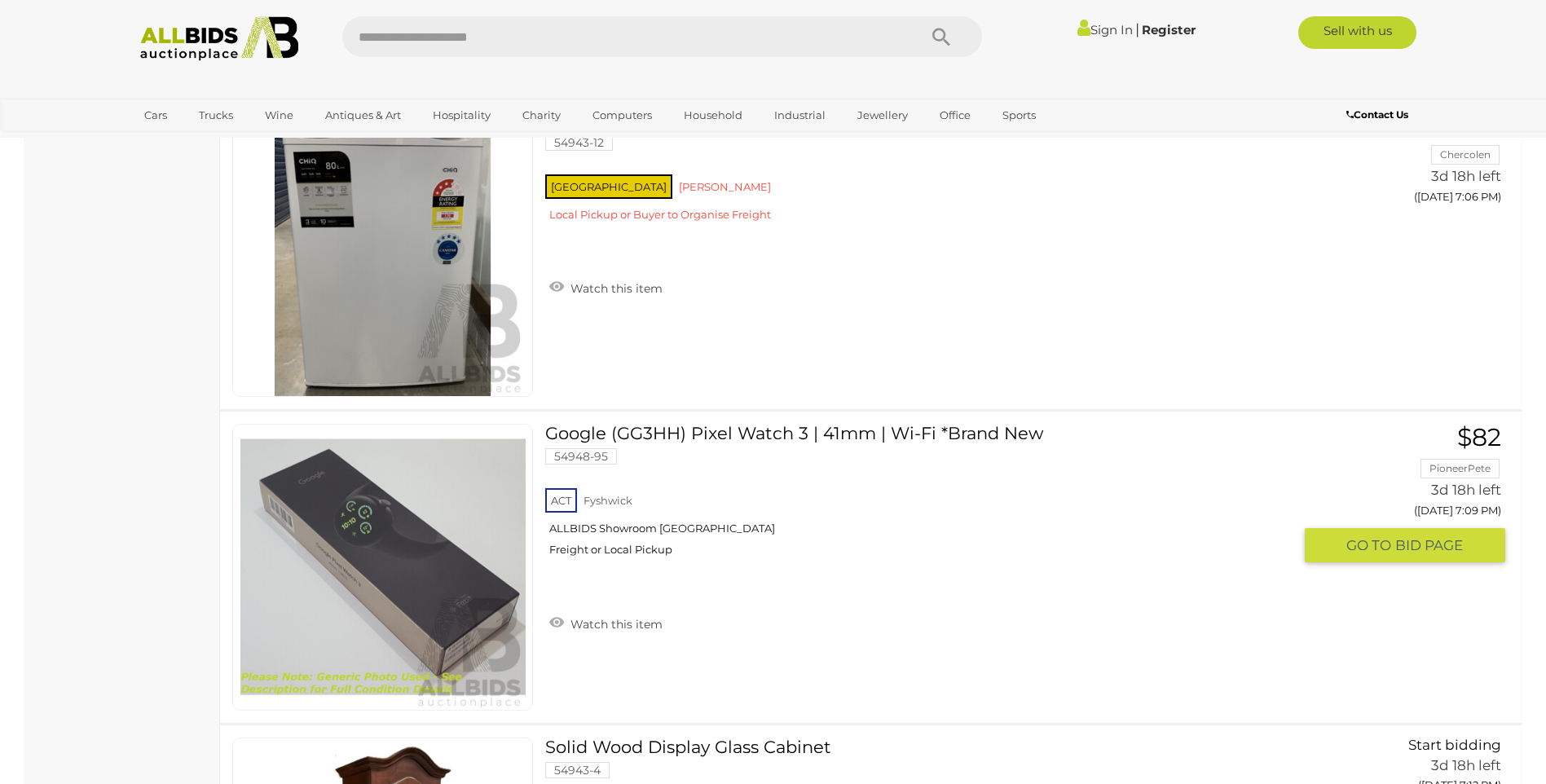
click at [366, 569] on img at bounding box center [383, 567] width 285 height 285
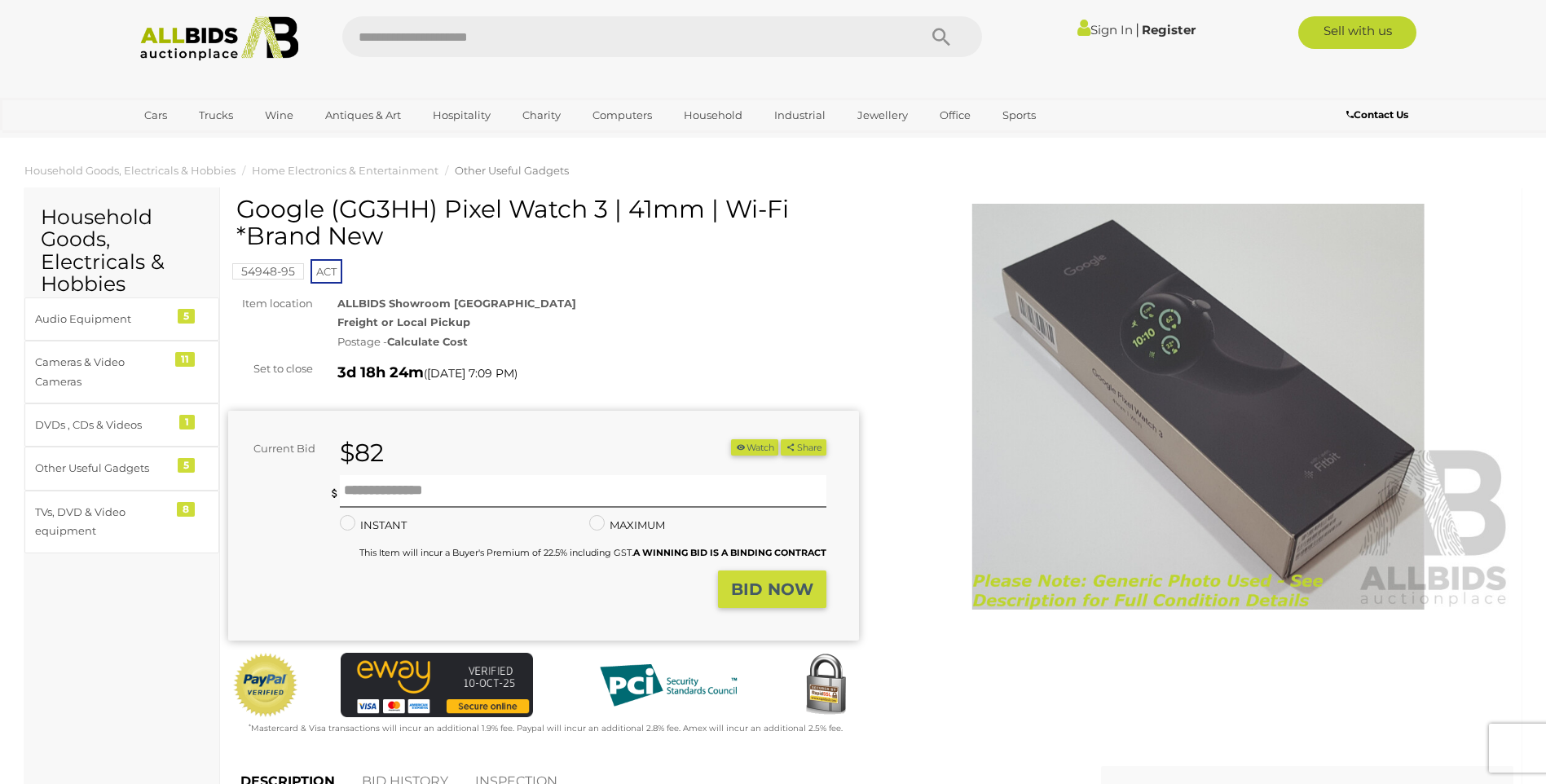
click at [1209, 366] on img at bounding box center [1199, 407] width 631 height 407
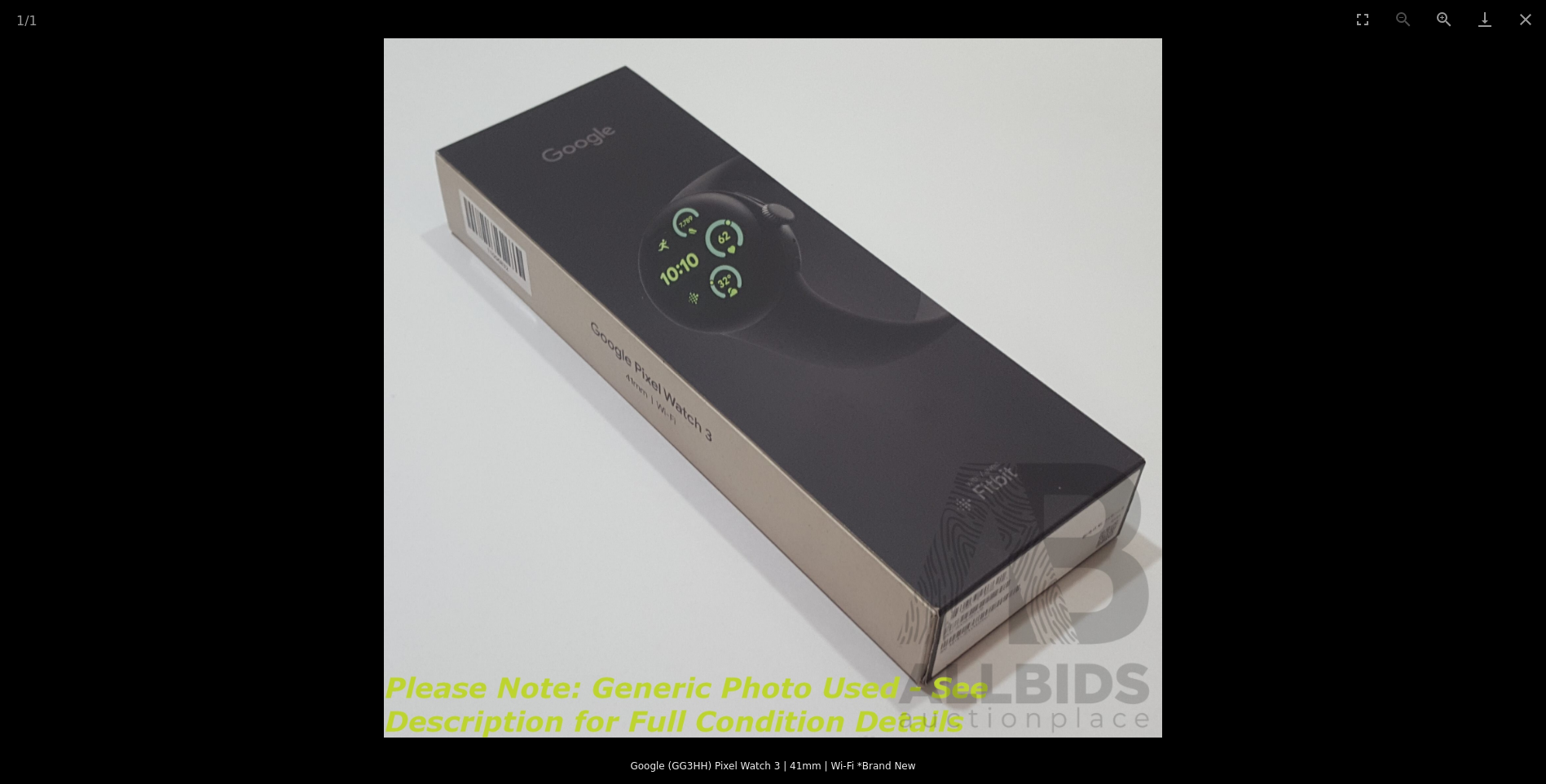
click at [968, 452] on img at bounding box center [773, 388] width 778 height 699
click at [967, 453] on img at bounding box center [773, 388] width 778 height 699
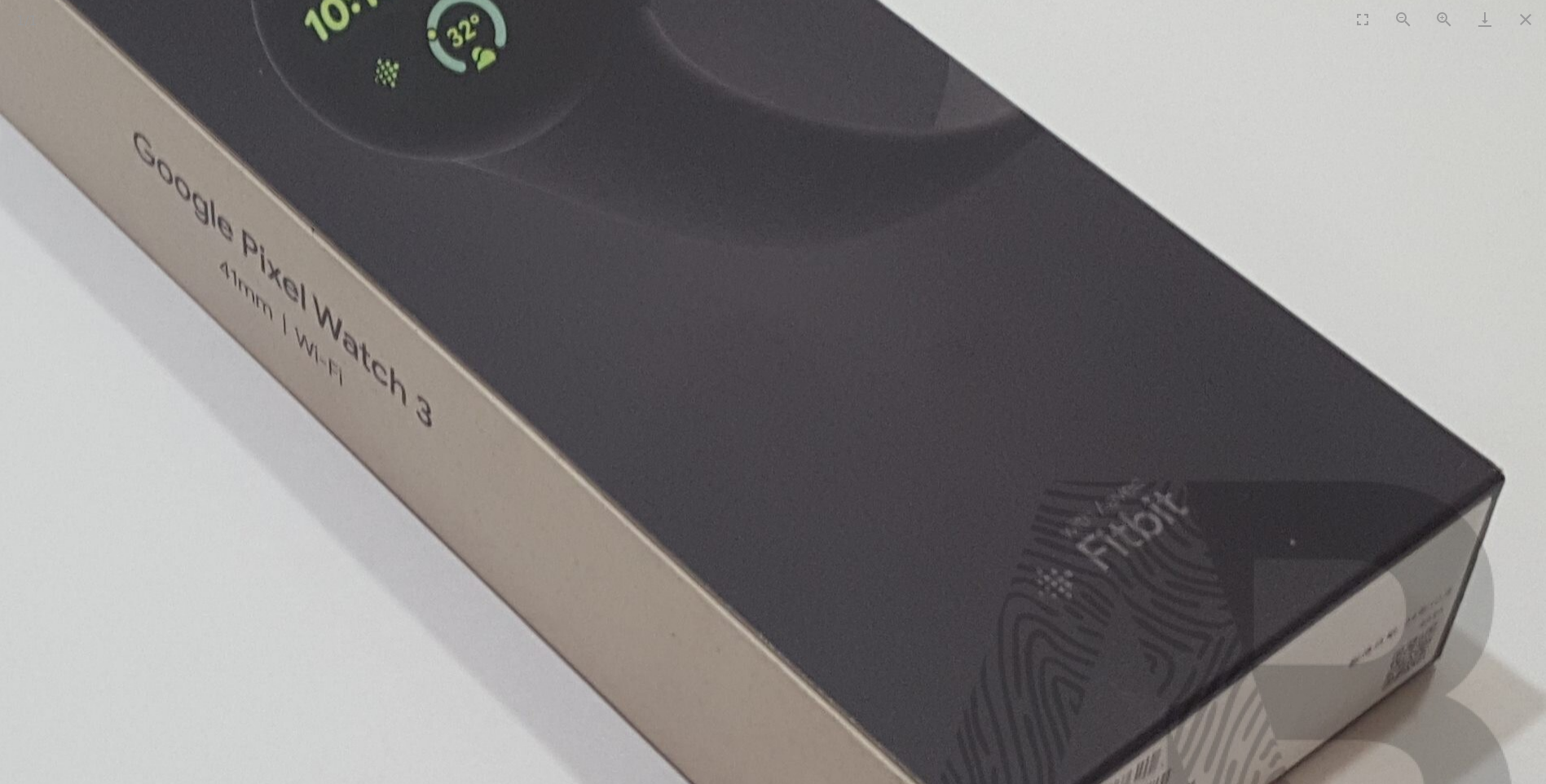
click at [967, 453] on img at bounding box center [584, 295] width 1926 height 1729
drag, startPoint x: 1528, startPoint y: 22, endPoint x: 1507, endPoint y: 26, distance: 21.4
click at [1526, 22] on button "Close gallery" at bounding box center [1526, 19] width 41 height 39
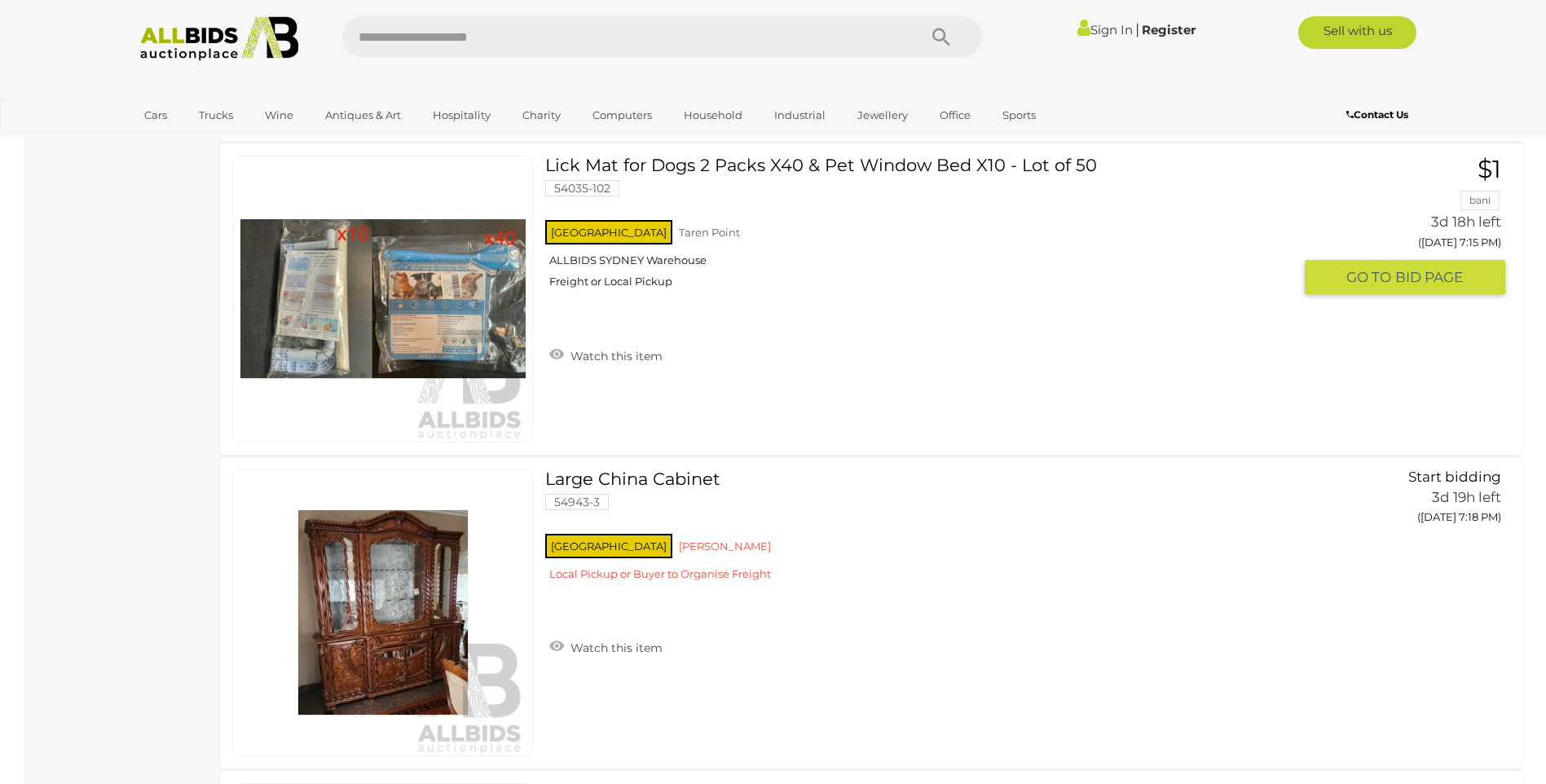
scroll to position [10486, 0]
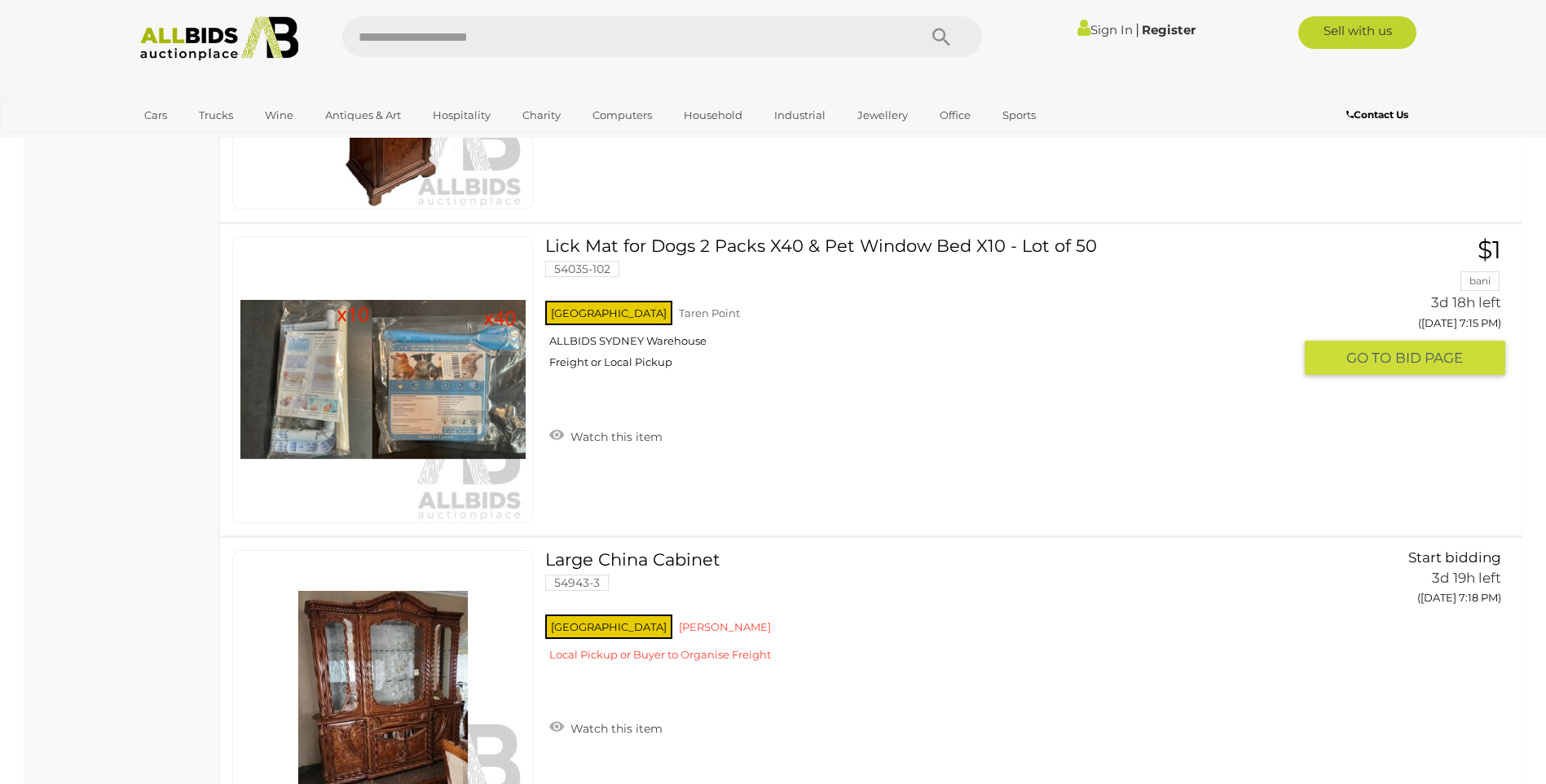
click at [434, 366] on link at bounding box center [383, 380] width 301 height 287
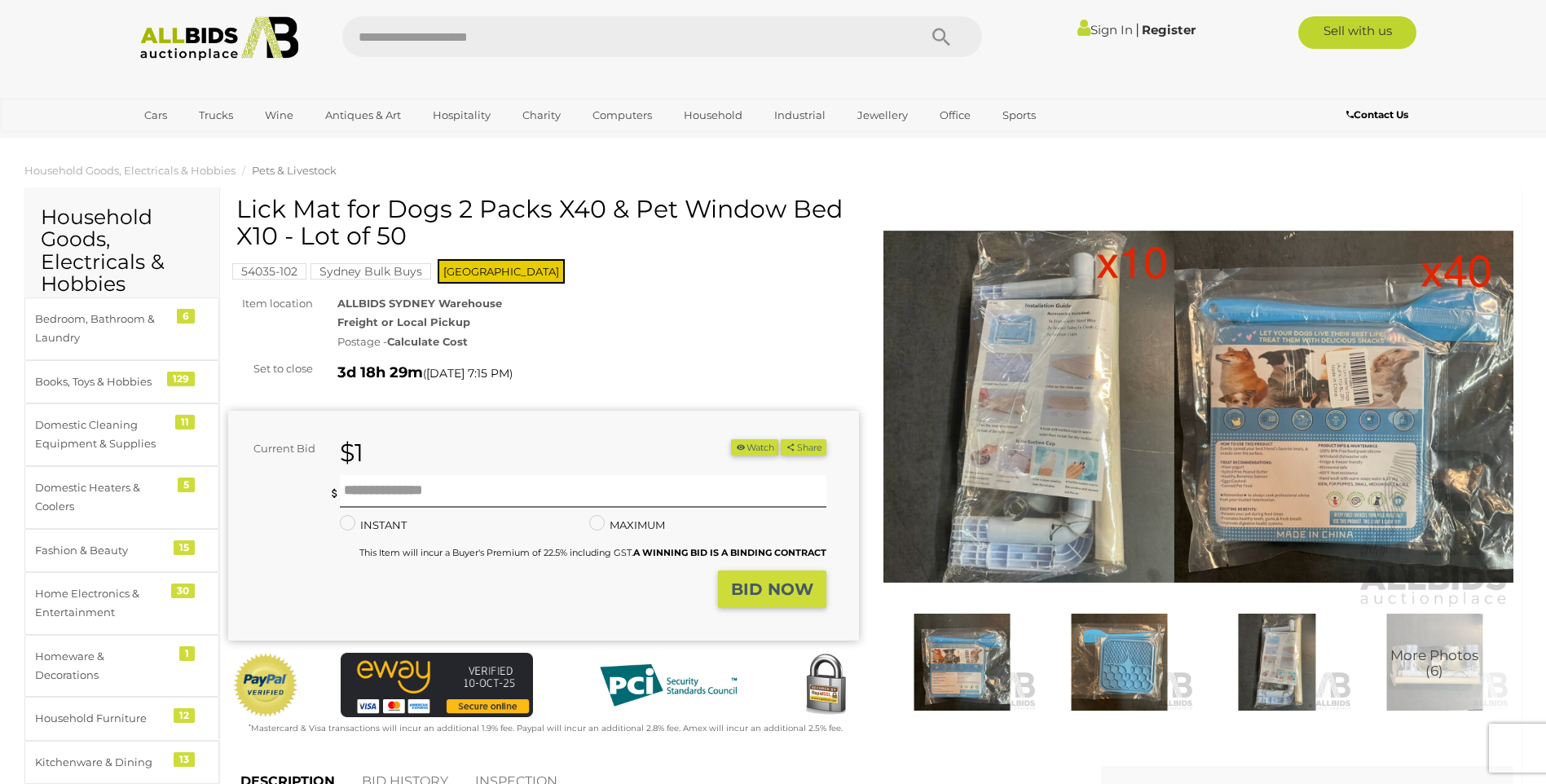
click at [1149, 392] on img at bounding box center [1199, 407] width 631 height 407
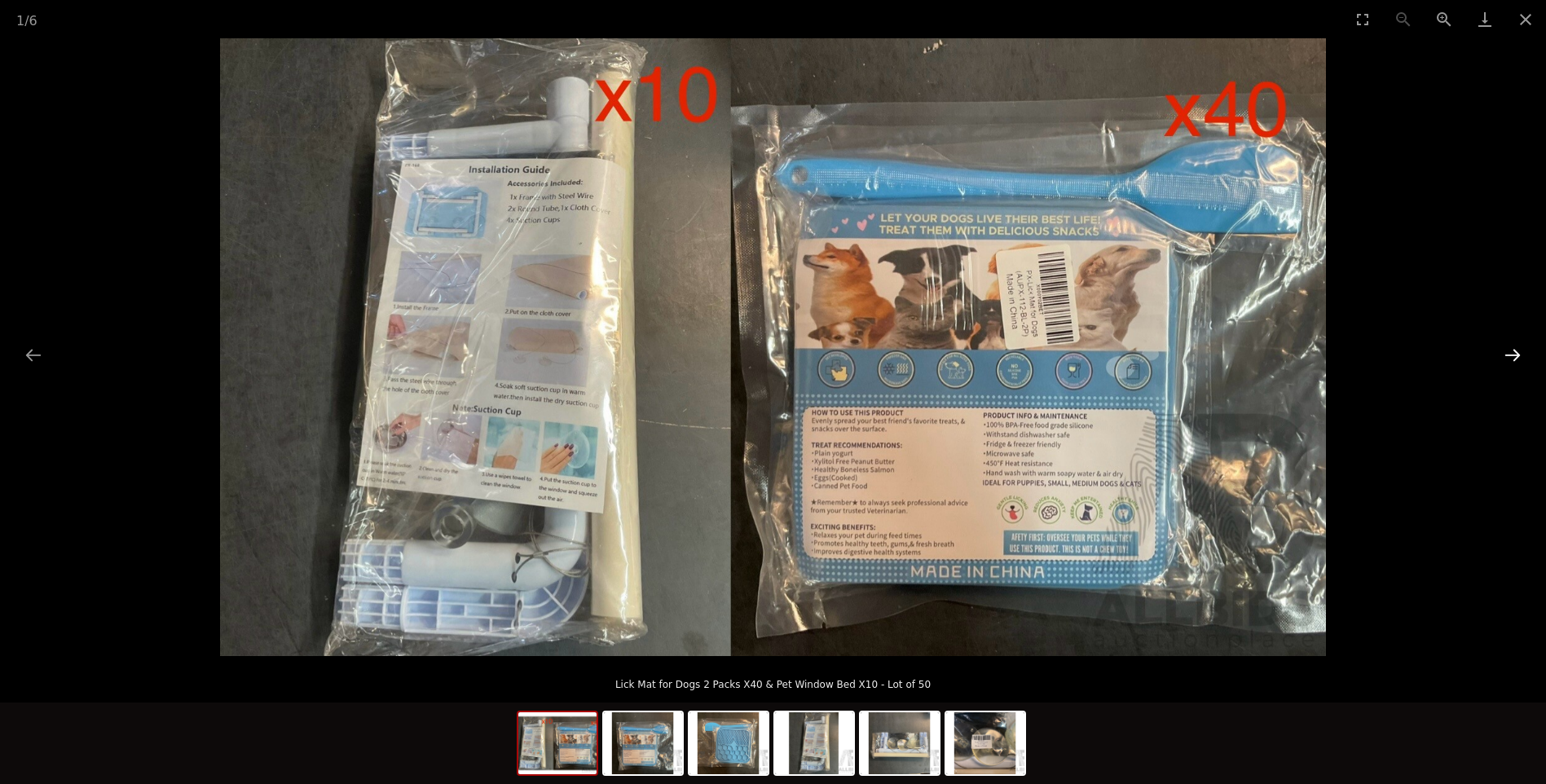
click at [1510, 345] on button "Next slide" at bounding box center [1512, 355] width 34 height 32
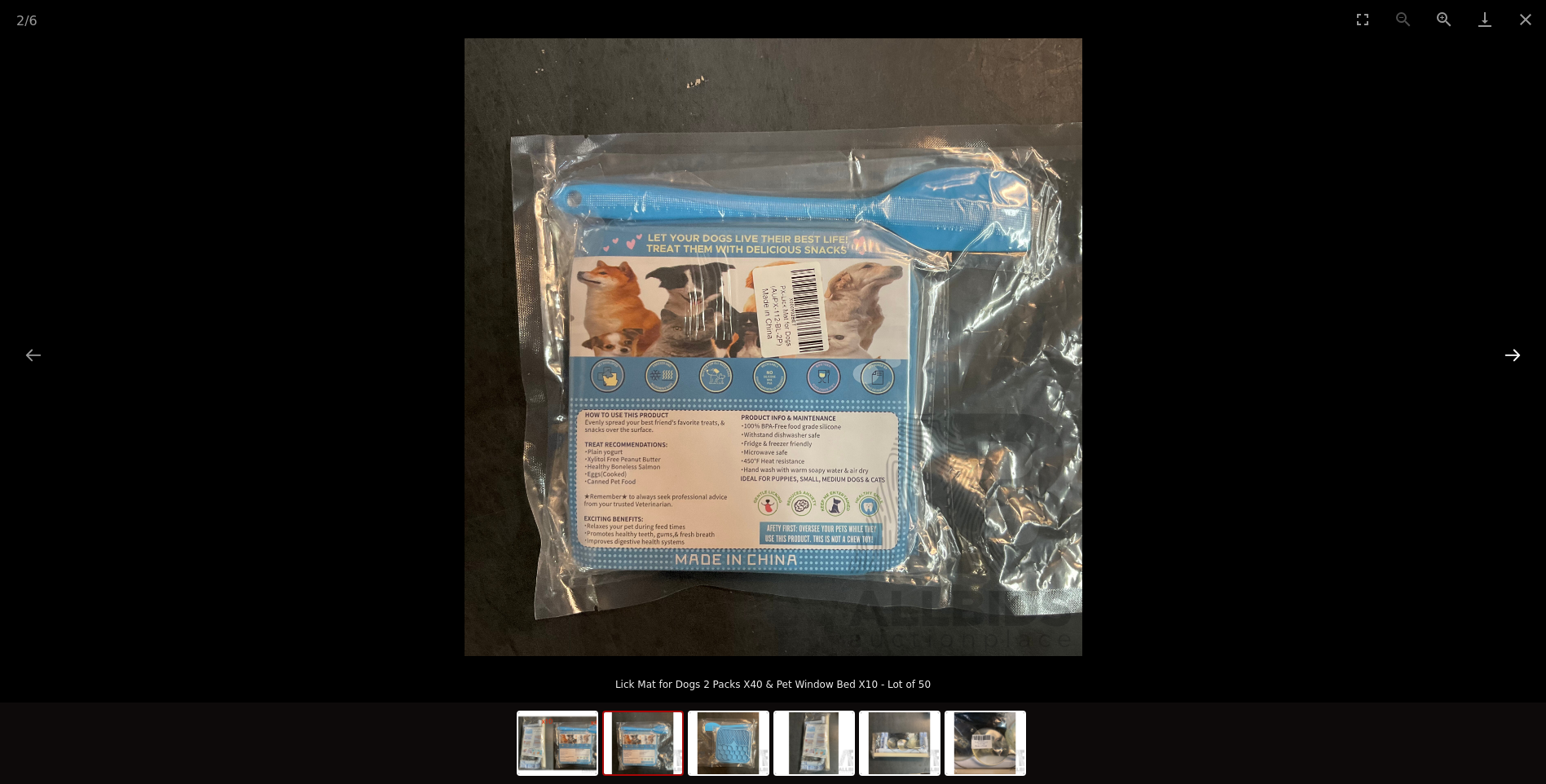
click at [1510, 345] on button "Next slide" at bounding box center [1512, 355] width 34 height 32
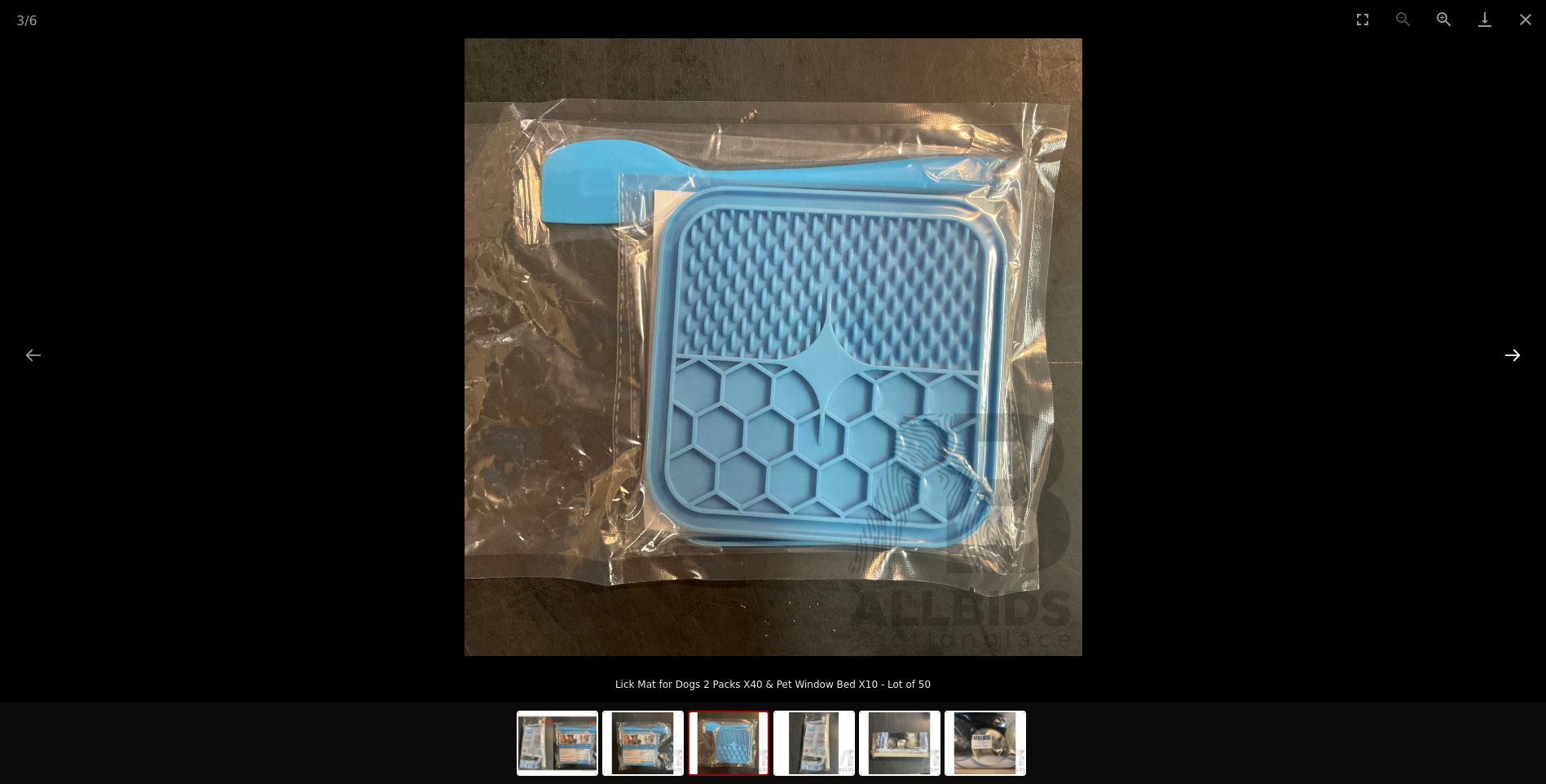
click at [1510, 345] on button "Next slide" at bounding box center [1512, 355] width 34 height 32
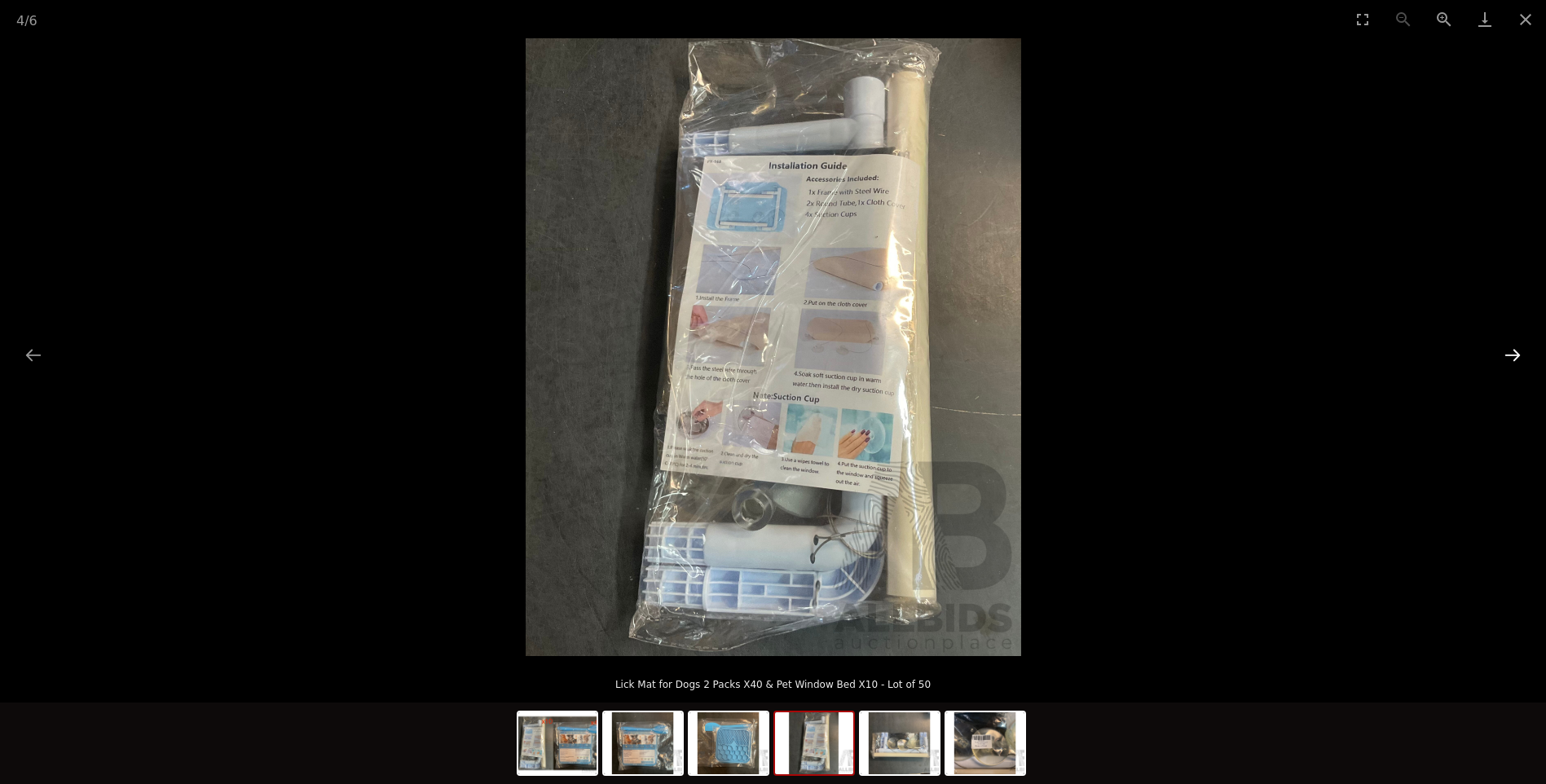
click at [1510, 345] on button "Next slide" at bounding box center [1512, 355] width 34 height 32
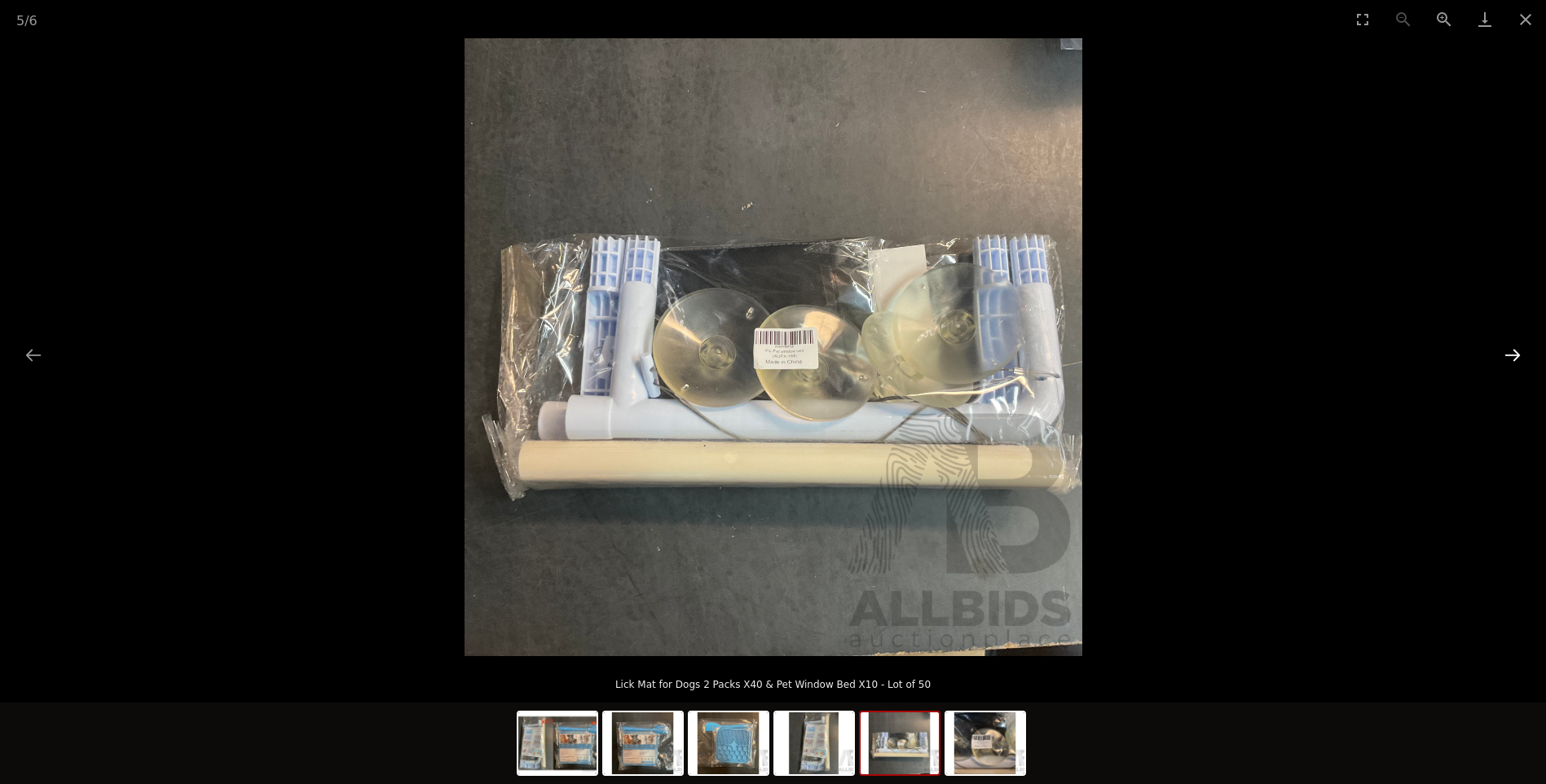
click at [1510, 345] on button "Next slide" at bounding box center [1512, 355] width 34 height 32
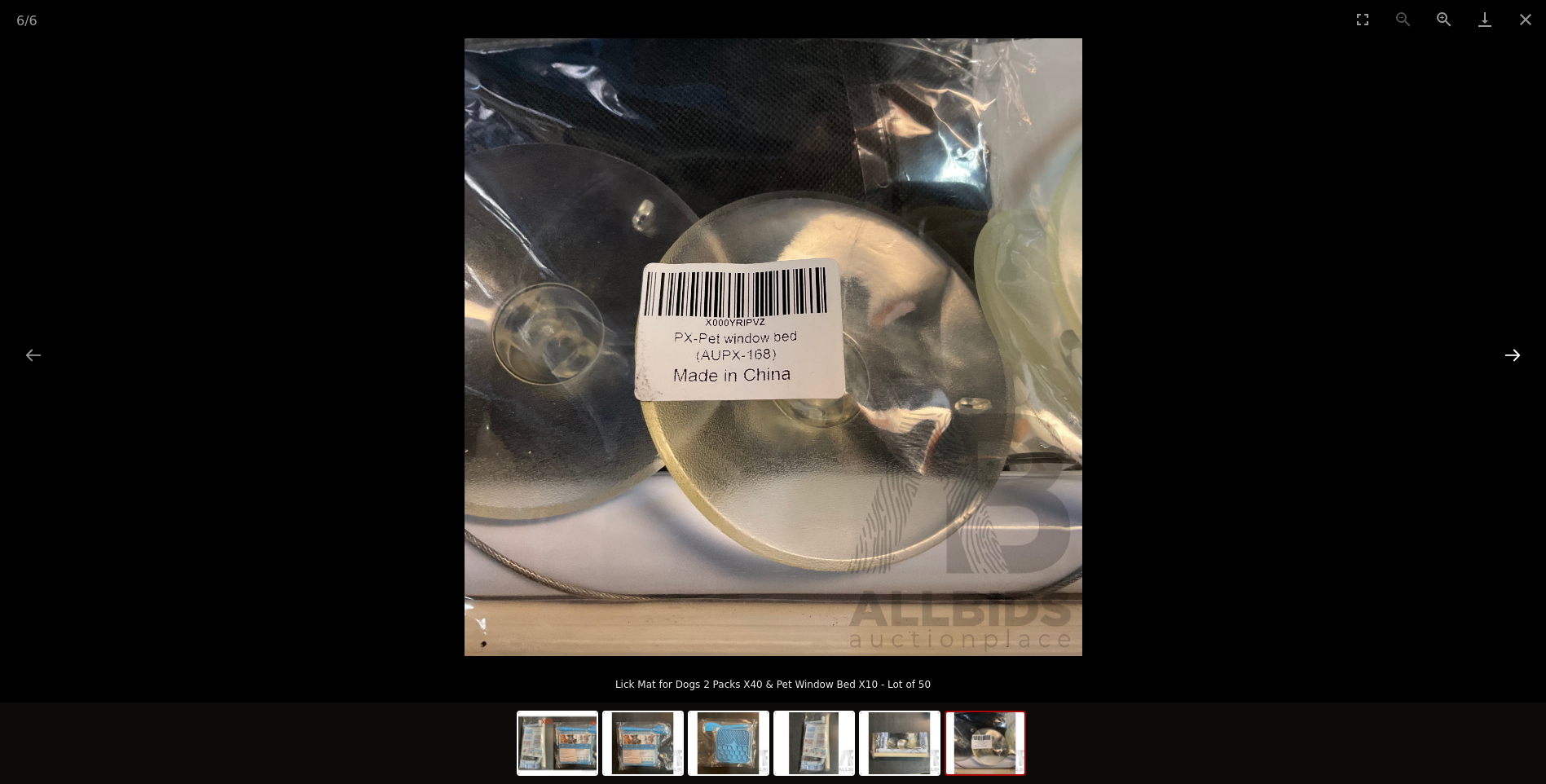
click at [1510, 345] on button "Next slide" at bounding box center [1512, 355] width 34 height 32
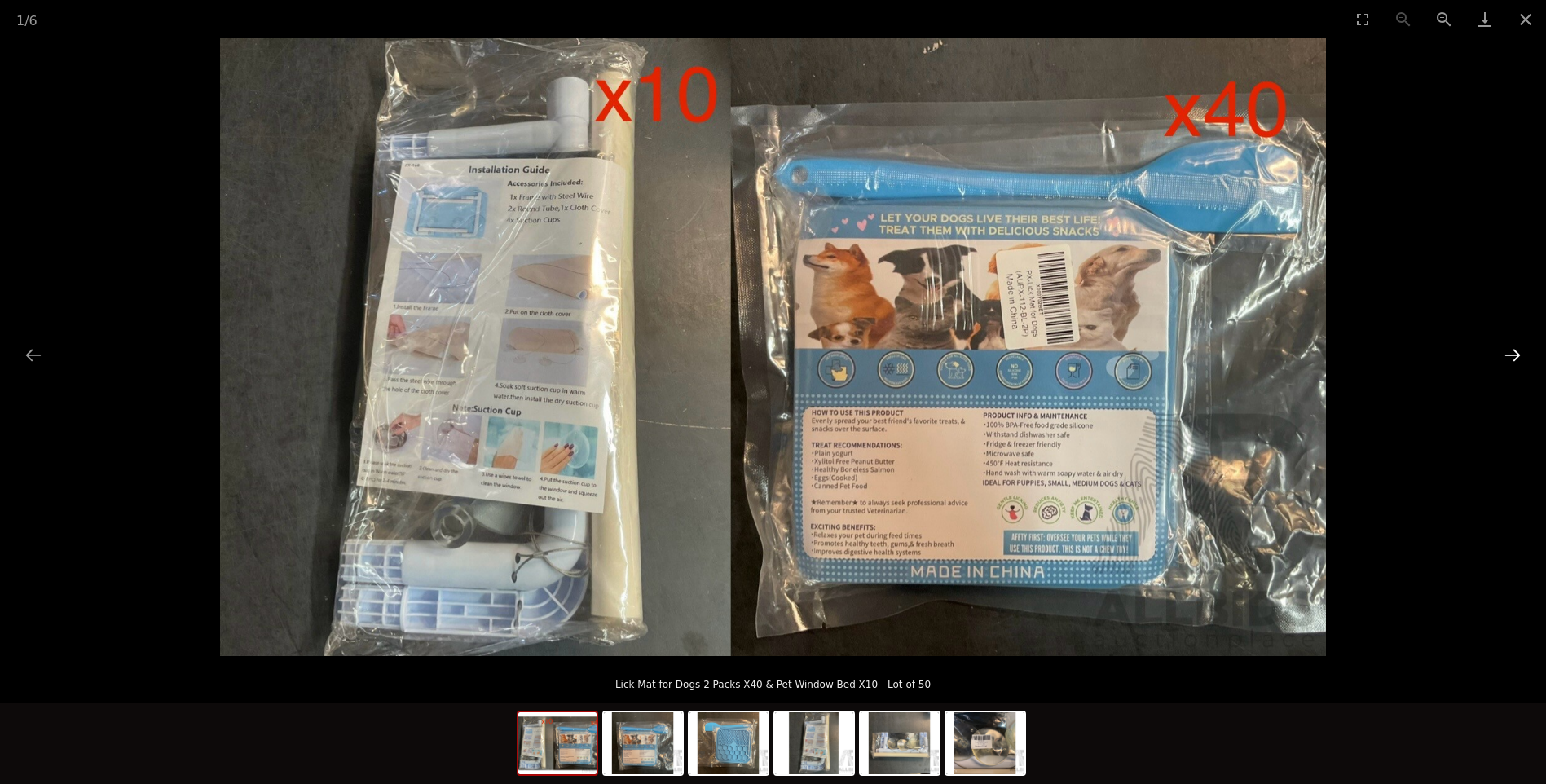
click at [1510, 345] on button "Next slide" at bounding box center [1512, 355] width 34 height 32
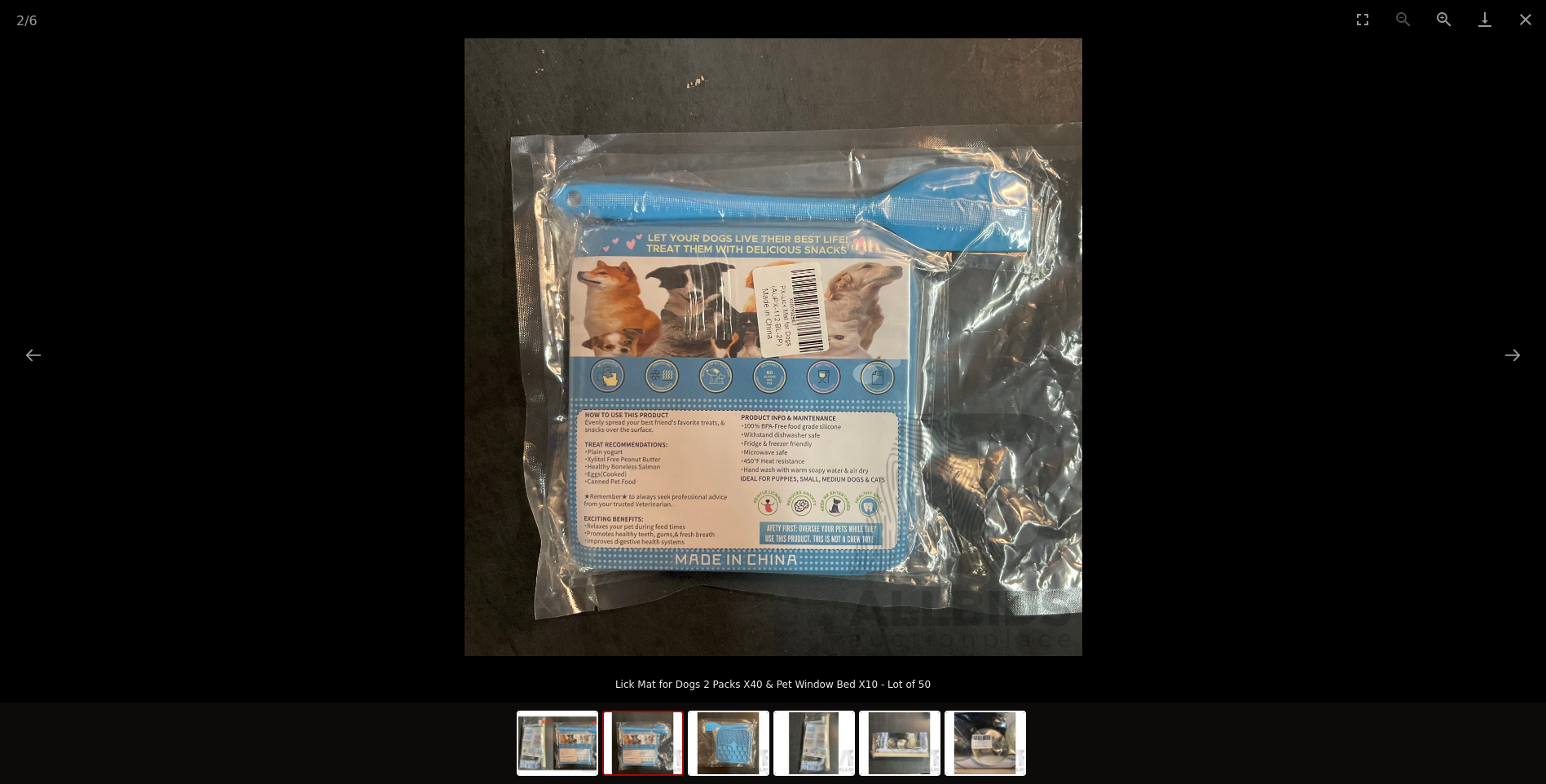
drag, startPoint x: 1517, startPoint y: 1, endPoint x: 1338, endPoint y: 20, distance: 180.0
click at [1517, 1] on button "Close gallery" at bounding box center [1526, 19] width 41 height 39
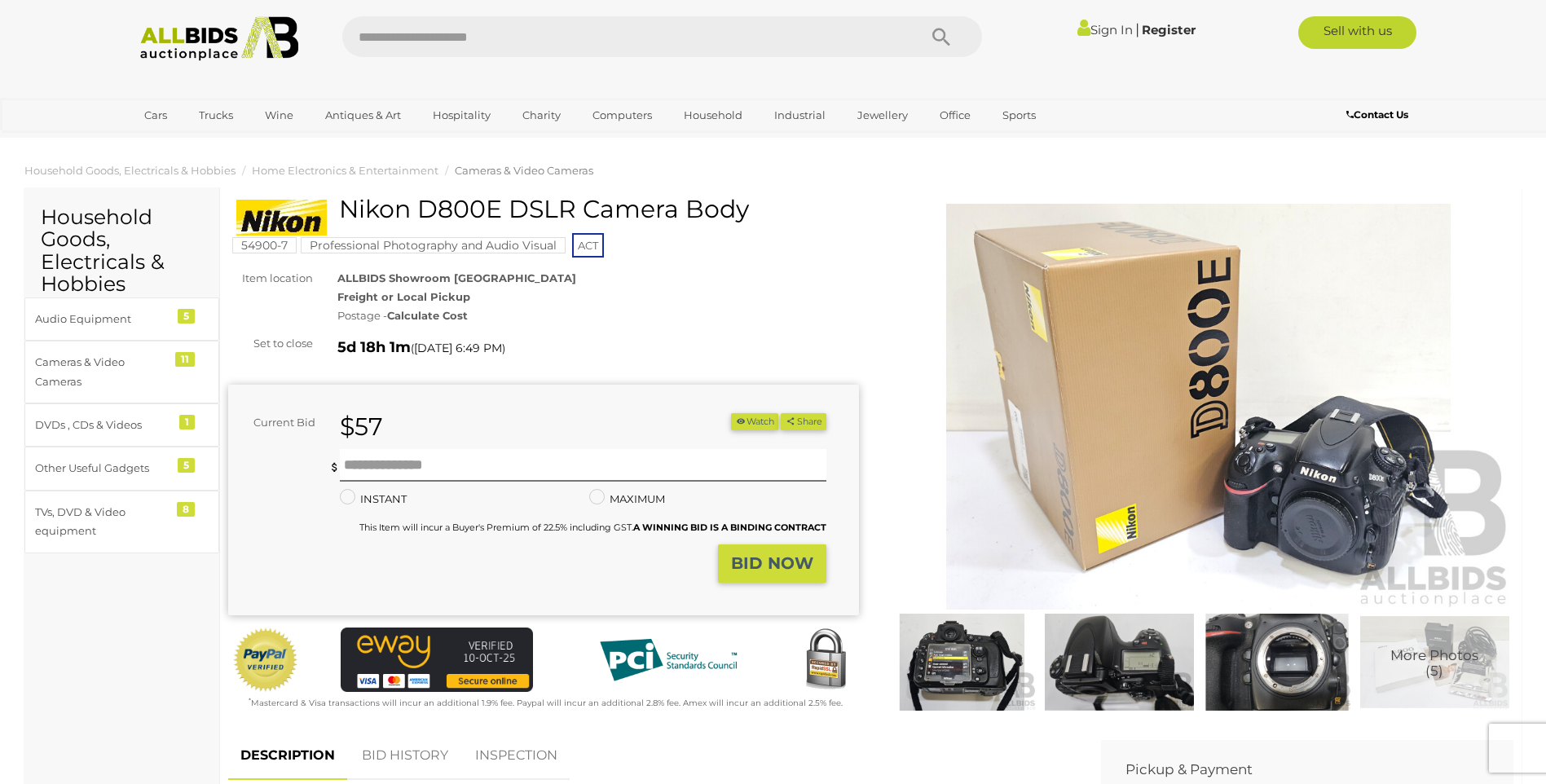
drag, startPoint x: 746, startPoint y: 203, endPoint x: 332, endPoint y: 200, distance: 414.0
click at [332, 200] on div "Nikon D800E DSLR Camera Body" at bounding box center [546, 215] width 619 height 41
copy div "Nikon D800E DSLR Camera Body"
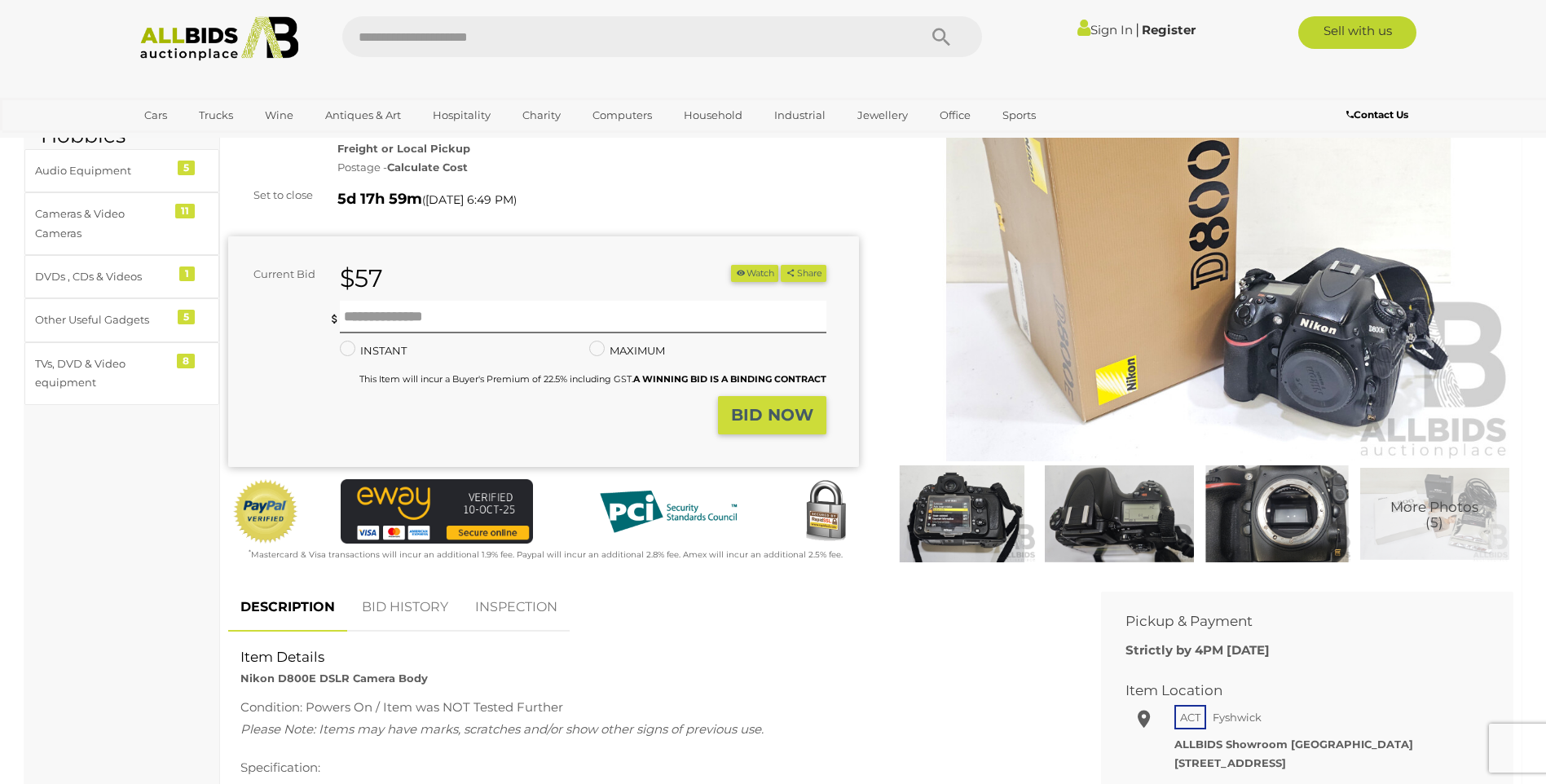
scroll to position [163, 0]
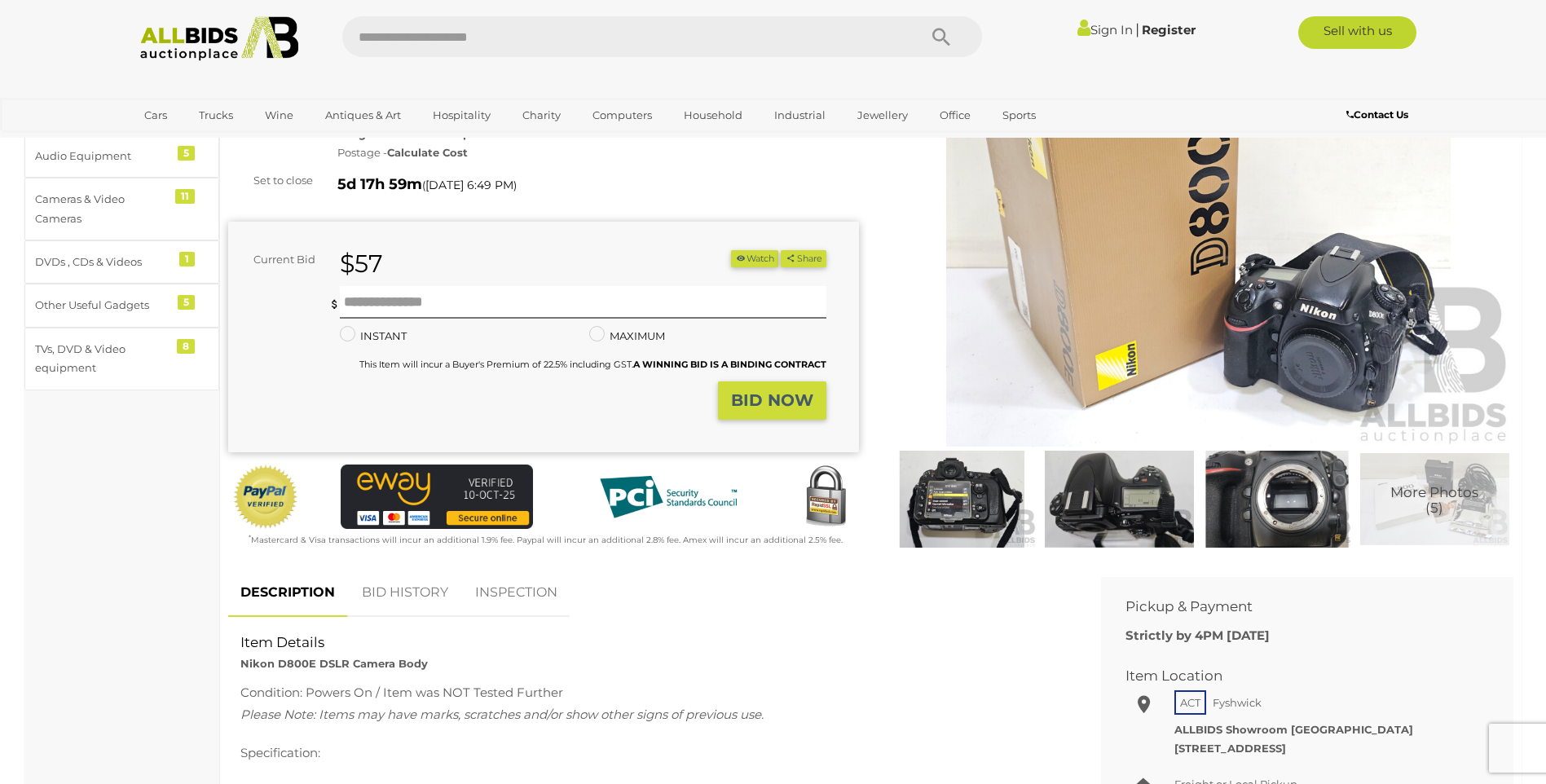
click at [1284, 368] on img at bounding box center [1199, 244] width 631 height 407
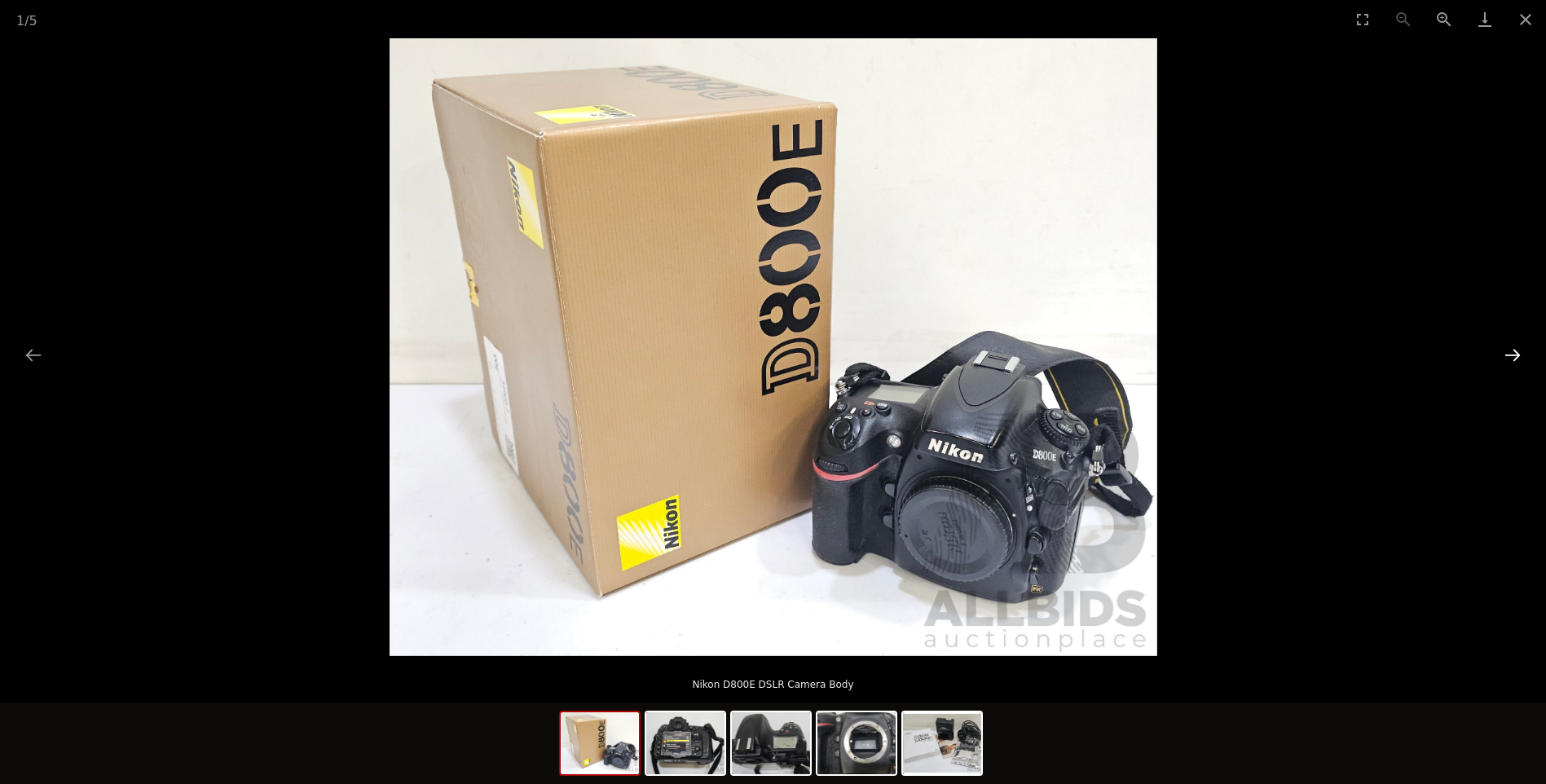
click at [1508, 347] on button "Next slide" at bounding box center [1512, 355] width 34 height 32
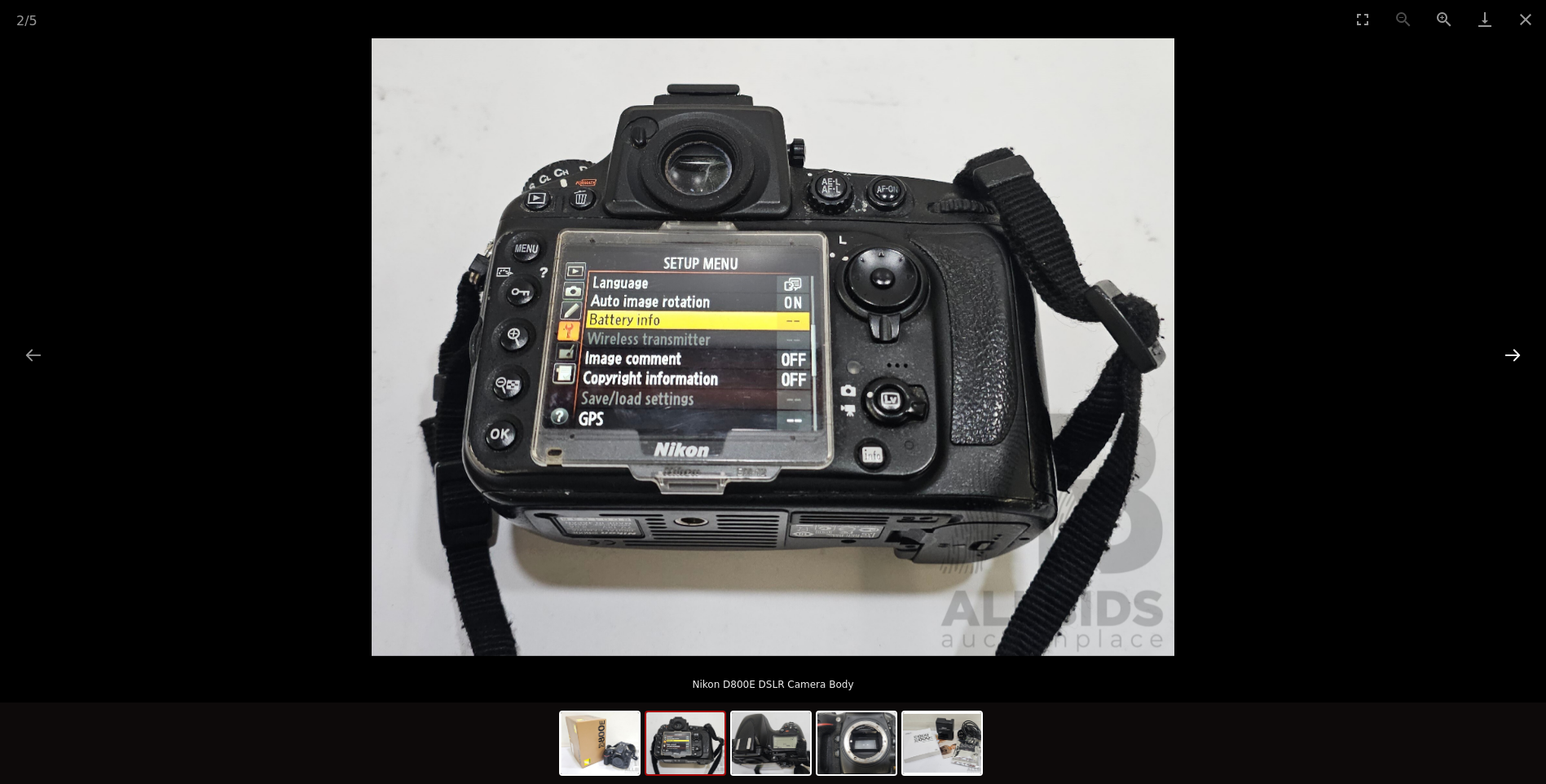
click at [1506, 347] on button "Next slide" at bounding box center [1512, 355] width 34 height 32
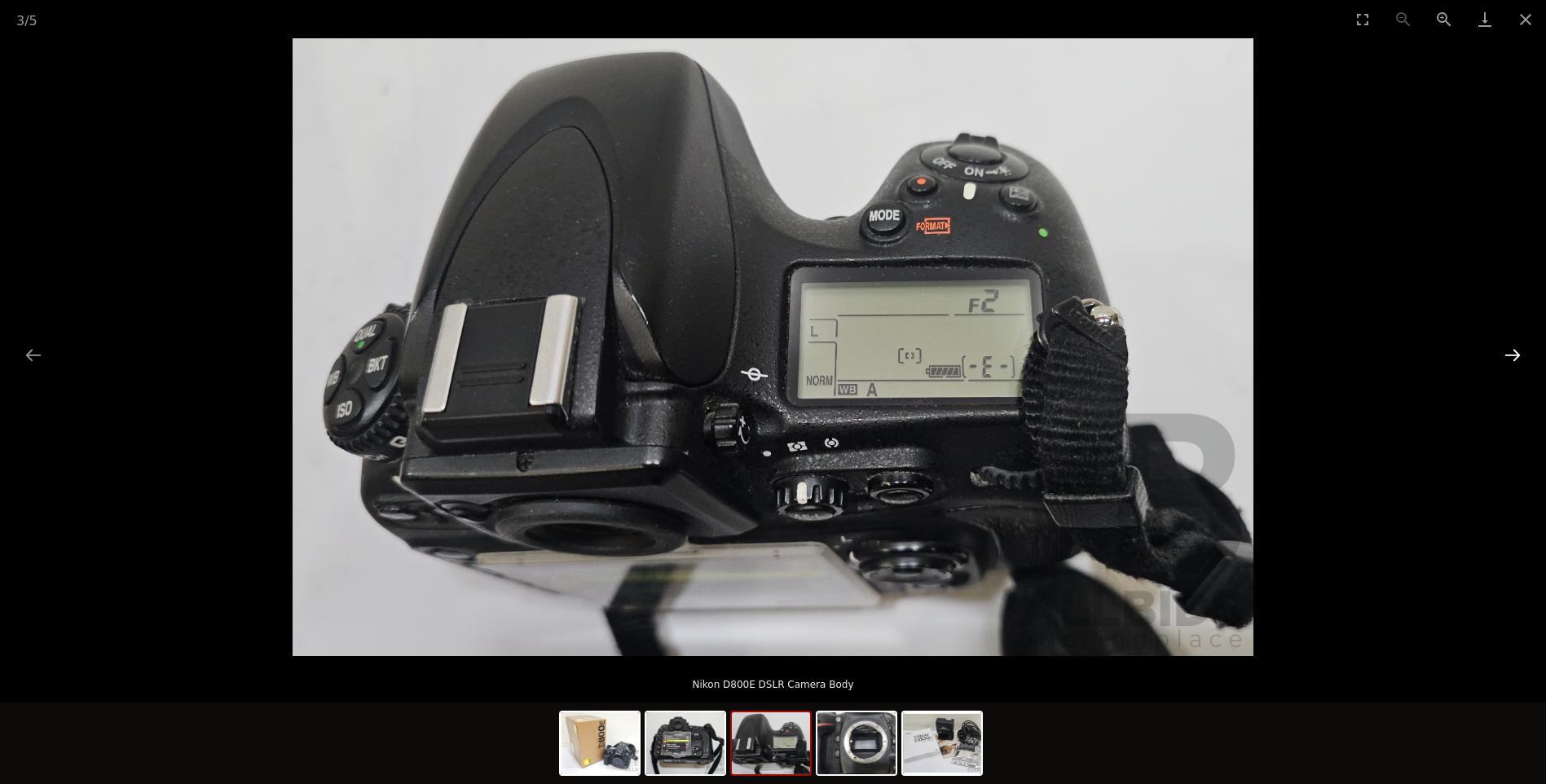
click at [1502, 348] on button "Next slide" at bounding box center [1512, 355] width 34 height 32
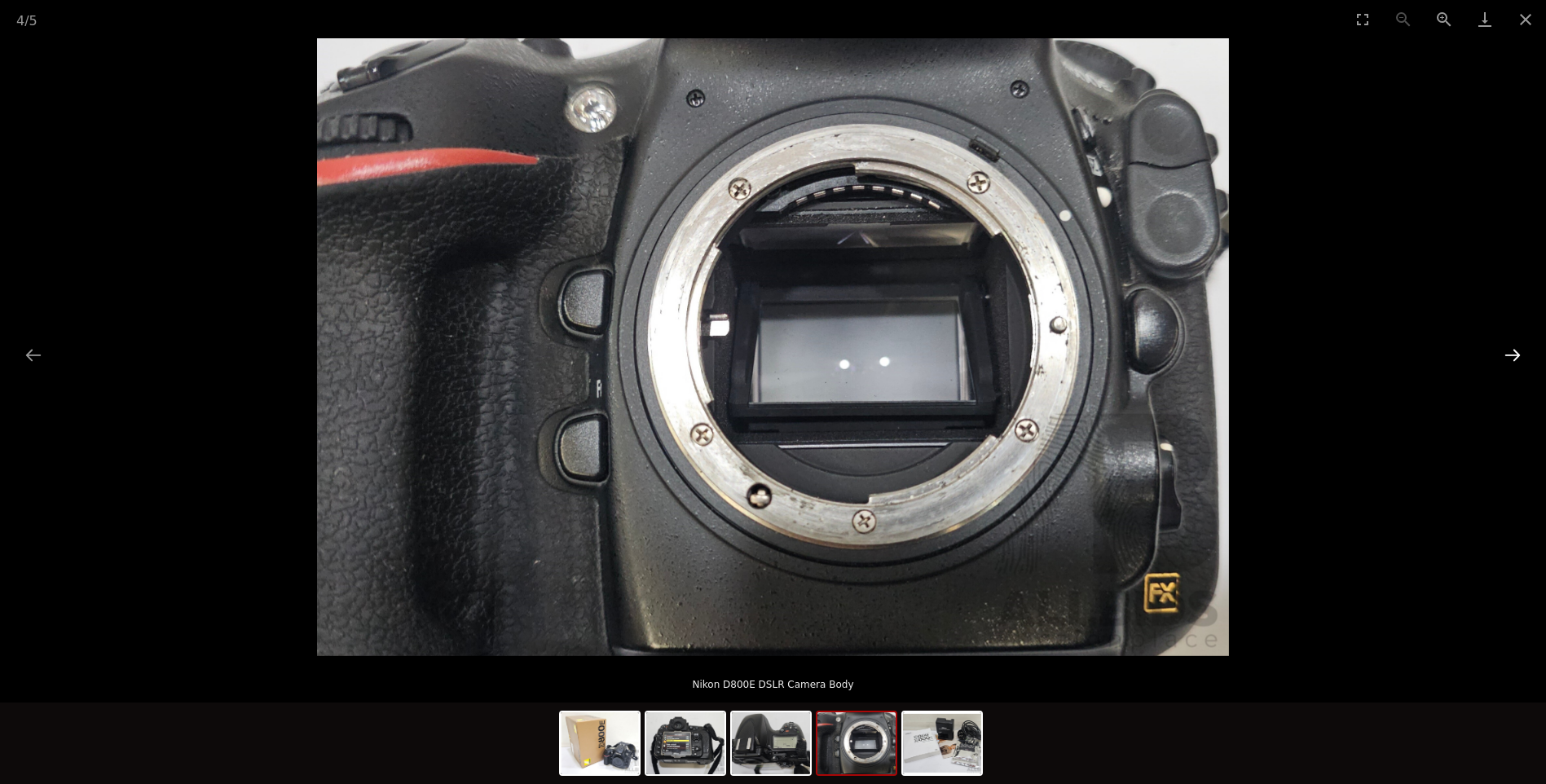
click at [1515, 353] on button "Next slide" at bounding box center [1512, 355] width 34 height 32
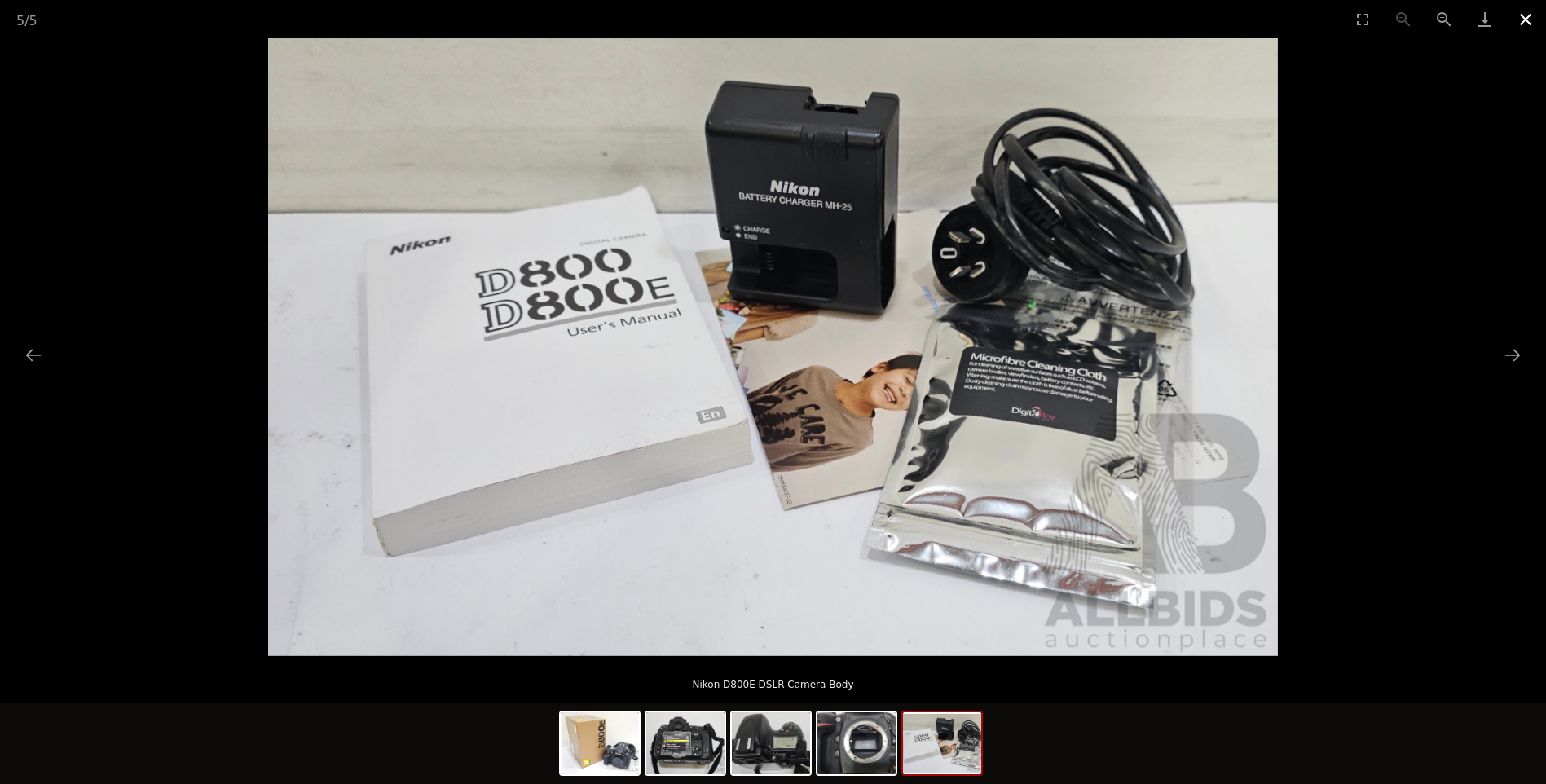
click at [1516, 12] on button "Close gallery" at bounding box center [1526, 19] width 41 height 39
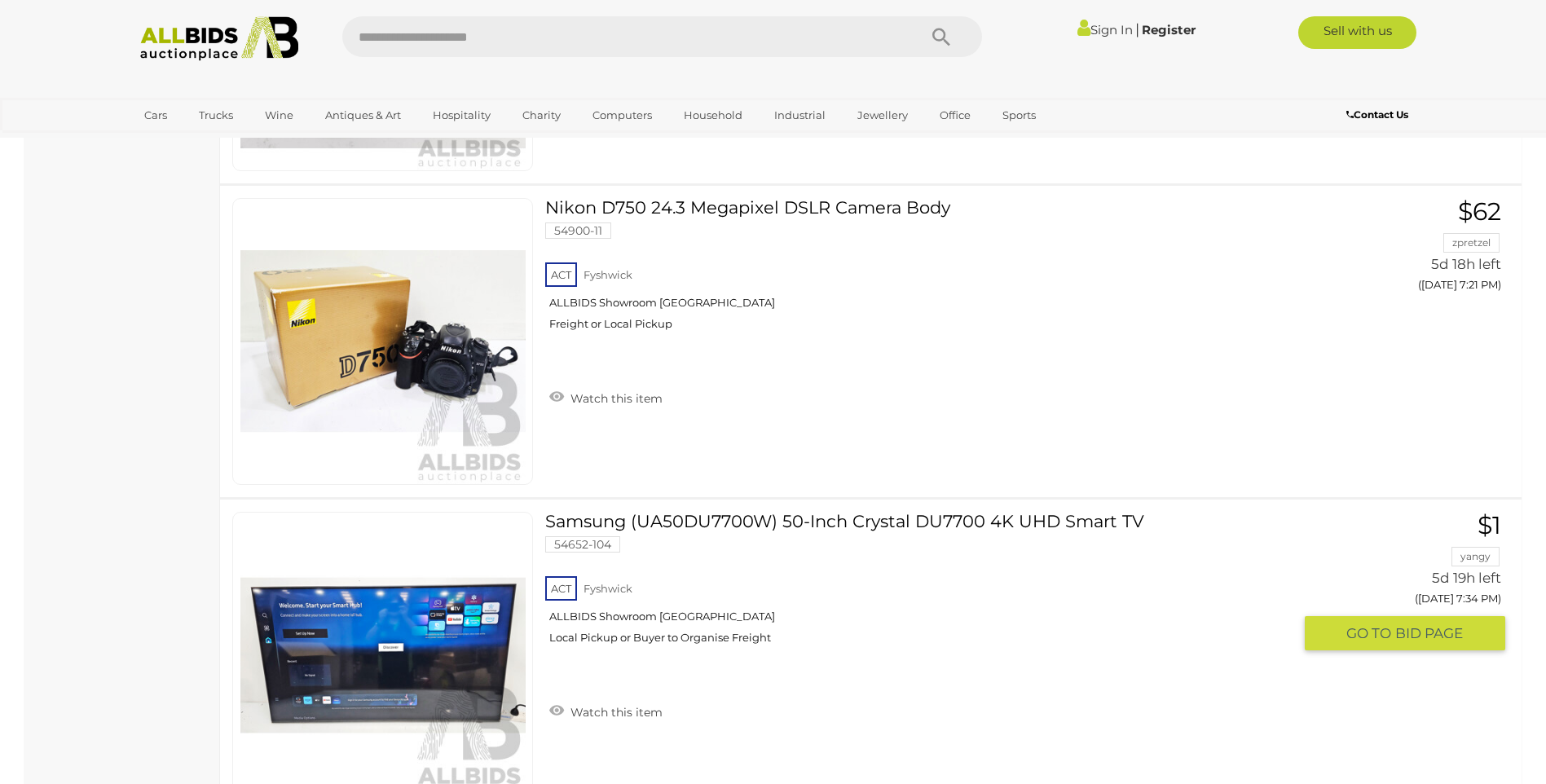
scroll to position [5503, 0]
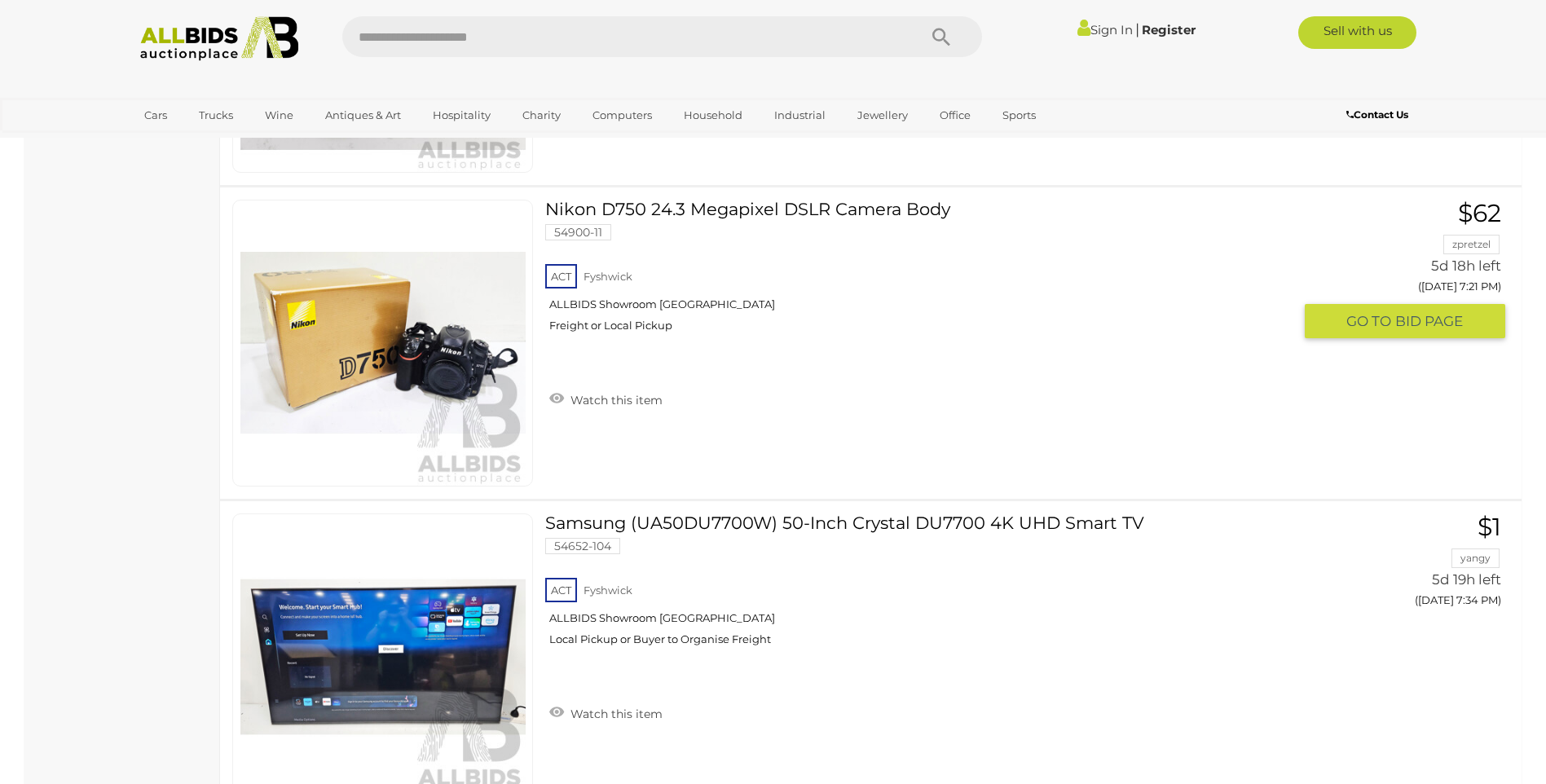
click at [686, 206] on link "Nikon D750 24.3 Megapixel DSLR Camera Body 54900-11 ACT Fyshwick ALLBIDS Showro…" at bounding box center [925, 272] width 736 height 145
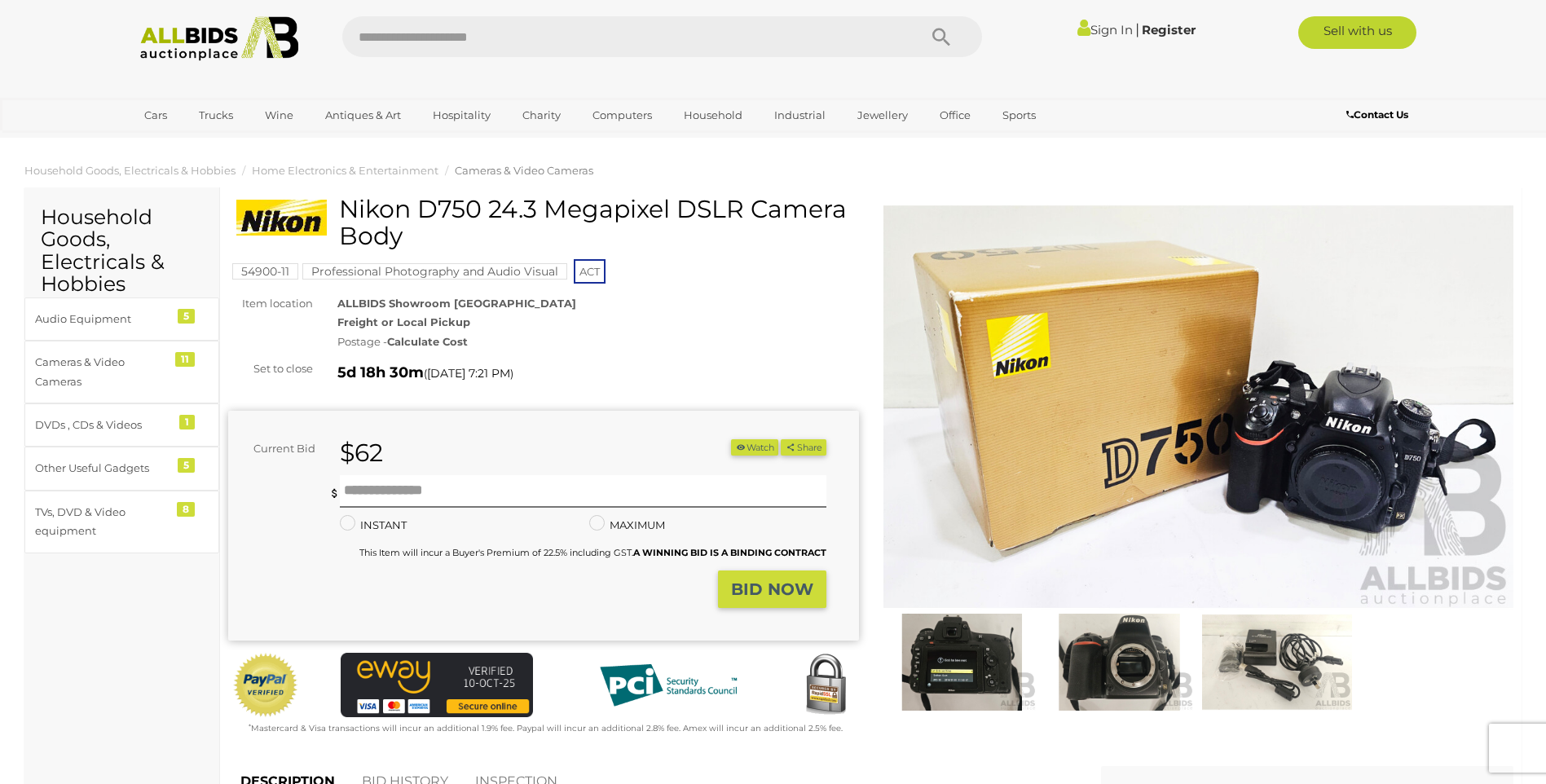
drag, startPoint x: 826, startPoint y: 208, endPoint x: 746, endPoint y: 228, distance: 82.5
click at [743, 228] on h1 "Nikon D750 24.3 Megapixel DSLR Camera Body" at bounding box center [546, 222] width 619 height 54
drag, startPoint x: 746, startPoint y: 228, endPoint x: 787, endPoint y: 274, distance: 61.6
click at [787, 278] on div "54900-11 Professional Photography and Audio Visual ACT" at bounding box center [544, 241] width 631 height 91
drag, startPoint x: 851, startPoint y: 200, endPoint x: 341, endPoint y: 242, distance: 511.7
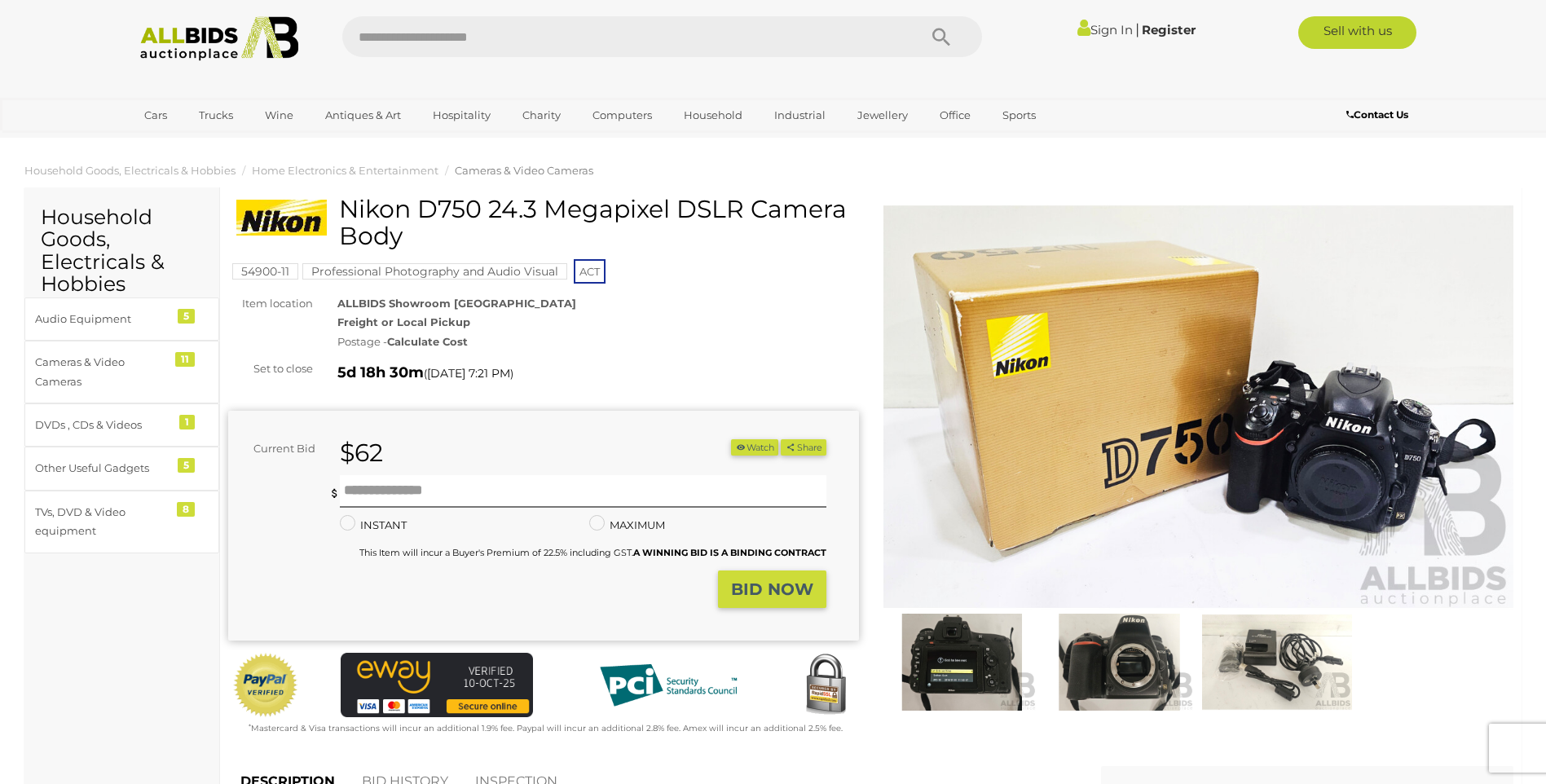
click at [341, 242] on h1 "Nikon D750 24.3 Megapixel DSLR Camera Body" at bounding box center [546, 222] width 619 height 54
drag, startPoint x: 407, startPoint y: 231, endPoint x: 348, endPoint y: 210, distance: 62.6
click at [348, 210] on h1 "Nikon D750 24.3 Megapixel DSLR Camera Body" at bounding box center [546, 222] width 619 height 54
copy h1 "Nikon D750 24.3 Megapixel DSLR Camera Body"
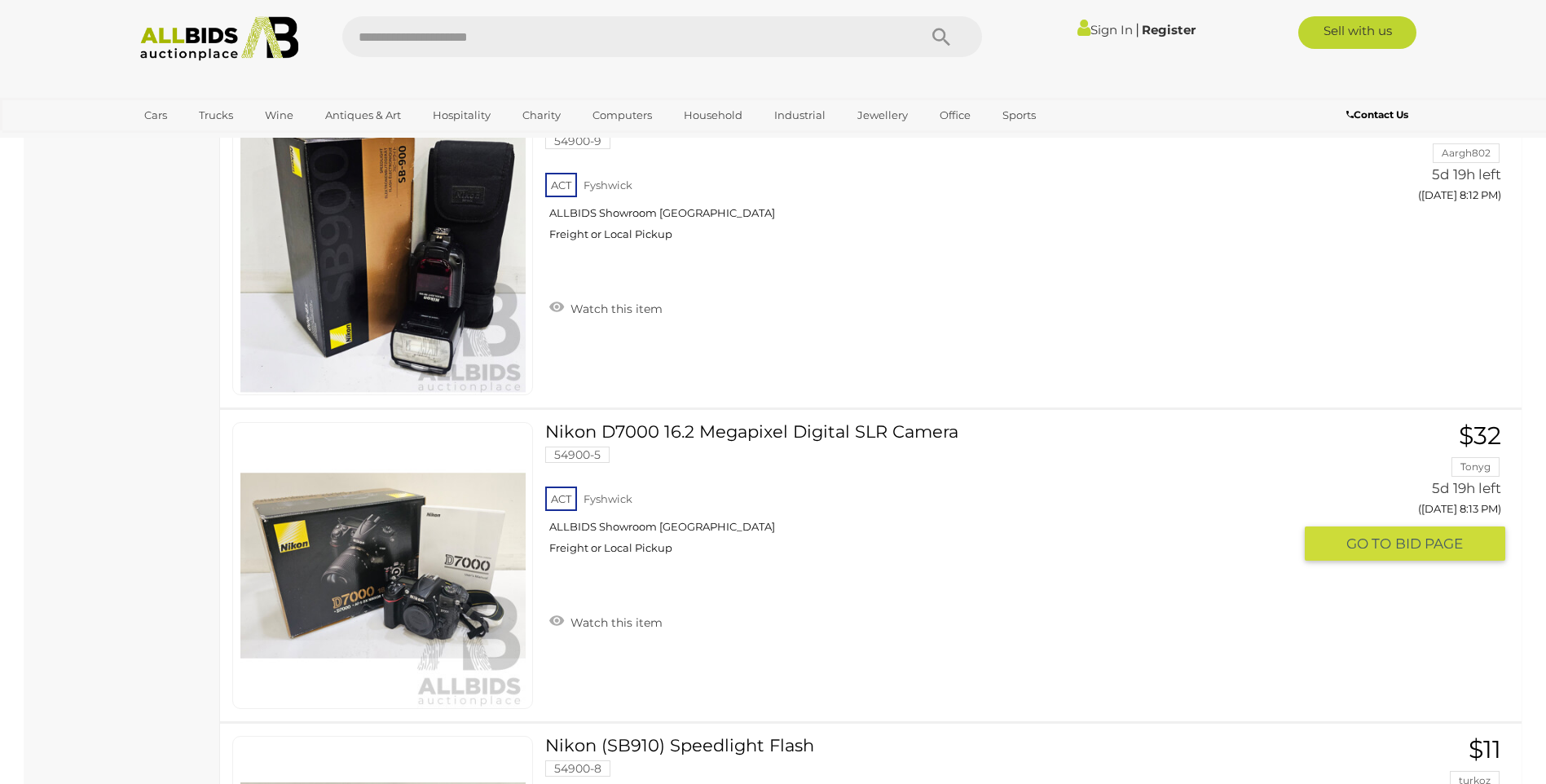
scroll to position [7214, 0]
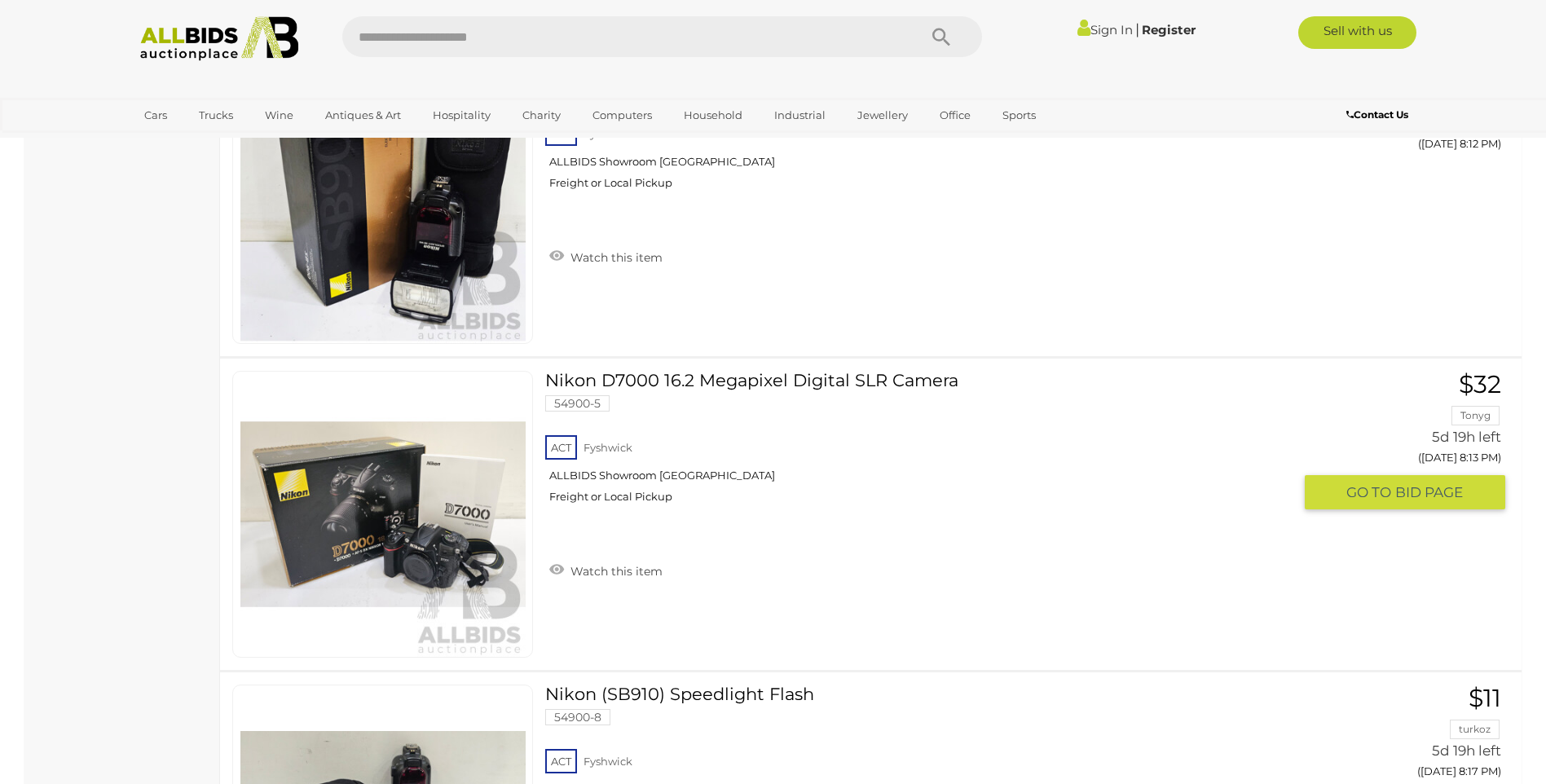
click at [775, 453] on div "ACT Fyshwick ALLBIDS Showroom Fyshwick Freight or Local Pickup" at bounding box center [919, 474] width 747 height 84
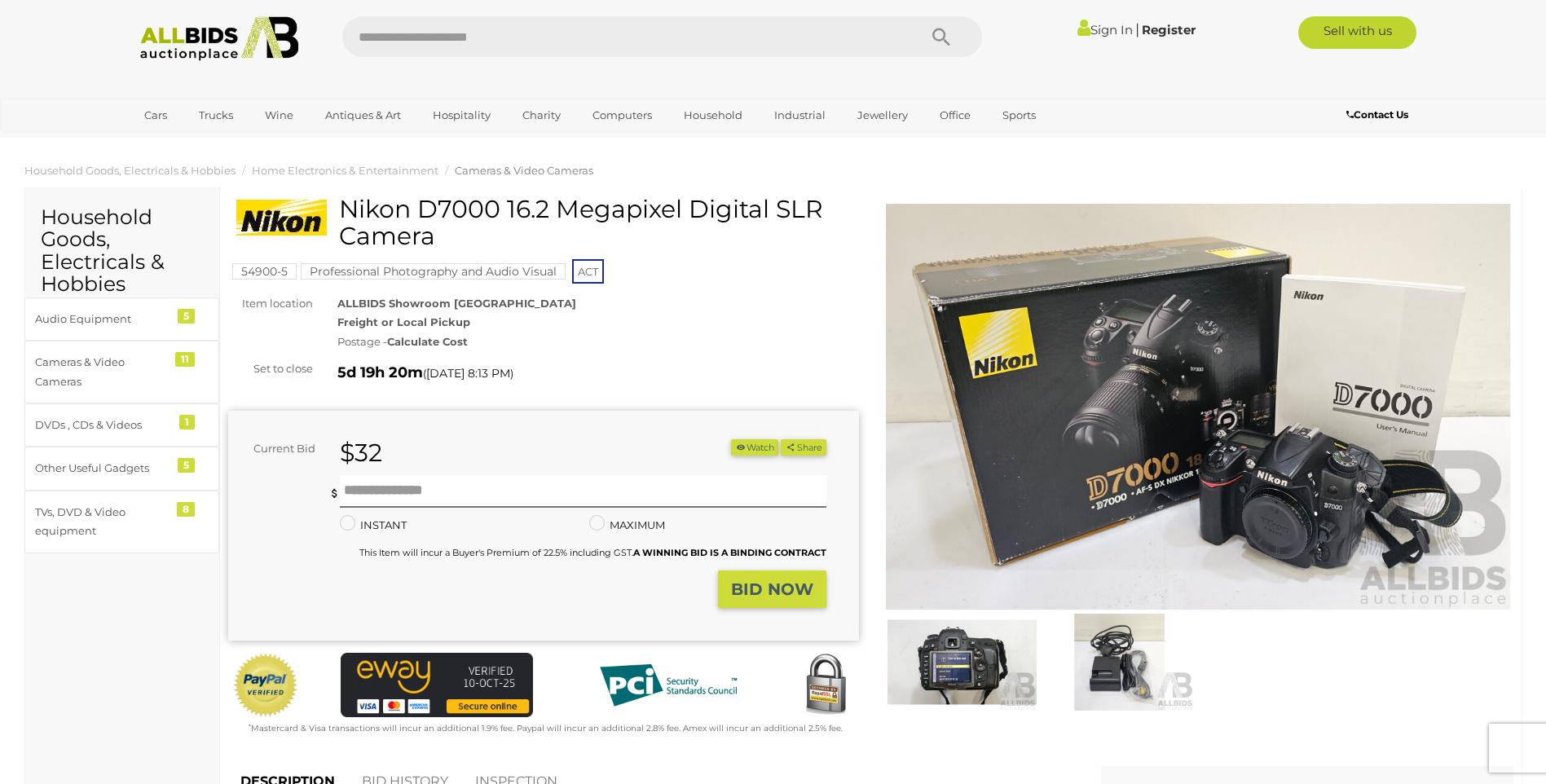
drag, startPoint x: 444, startPoint y: 238, endPoint x: 337, endPoint y: 222, distance: 108.2
click at [337, 222] on div "Nikon D7000 16.2 Megapixel Digital SLR Camera" at bounding box center [546, 228] width 619 height 66
copy div "Nikon D7000 16.2 Megapixel Digital SLR Camera"
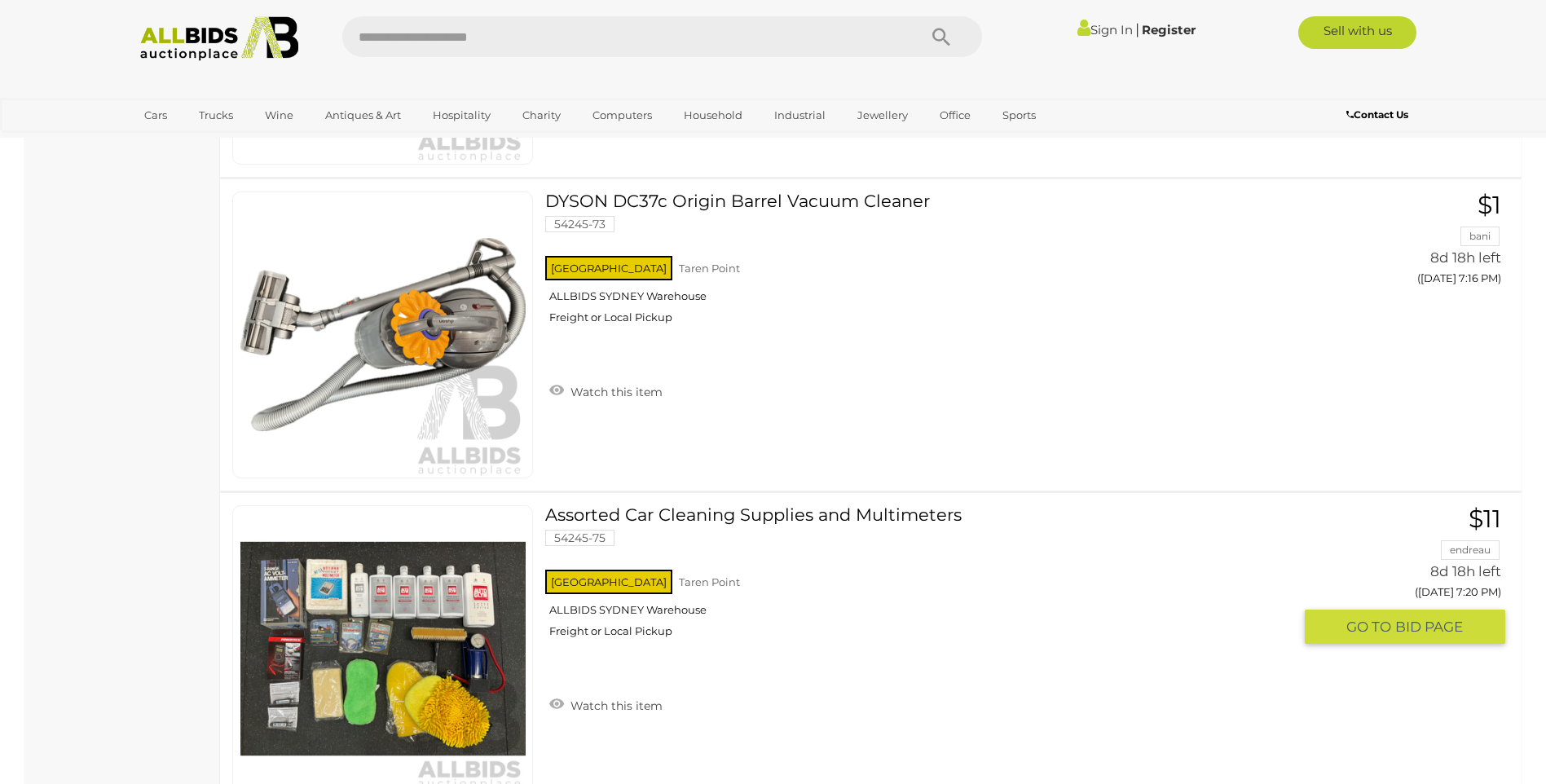
scroll to position [13680, 0]
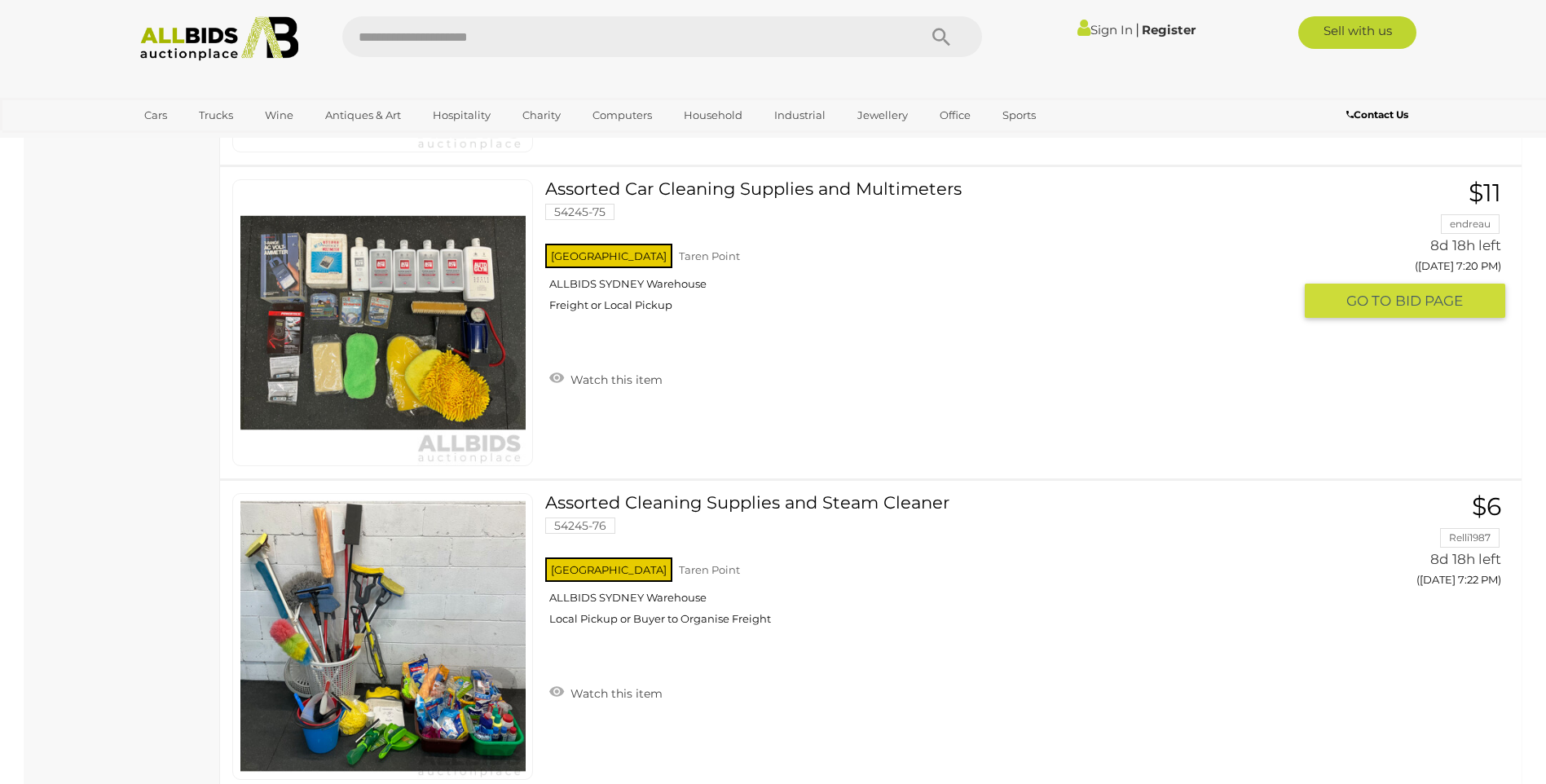
click at [424, 305] on link at bounding box center [383, 323] width 301 height 287
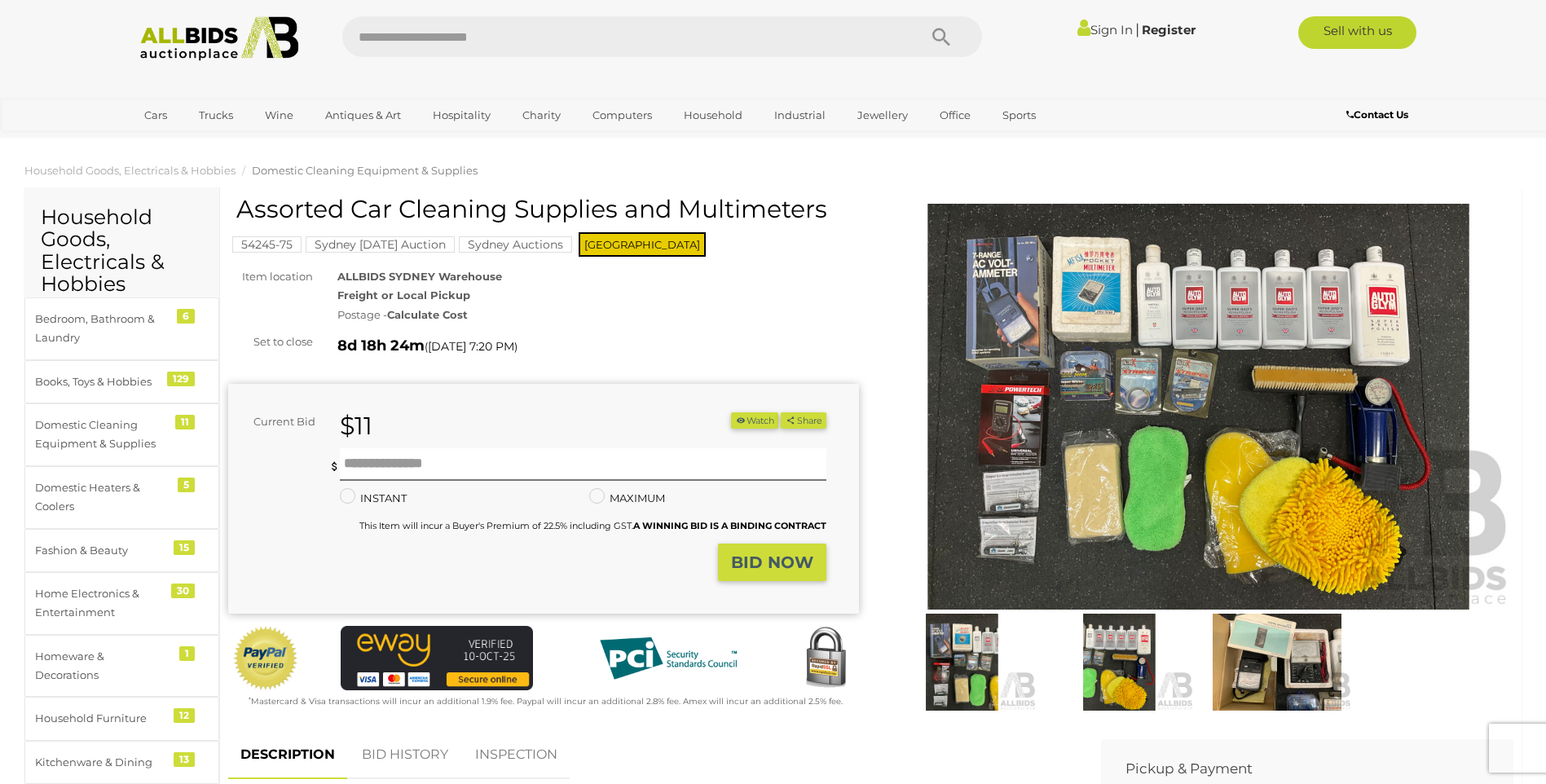
click at [1145, 410] on img at bounding box center [1199, 407] width 631 height 407
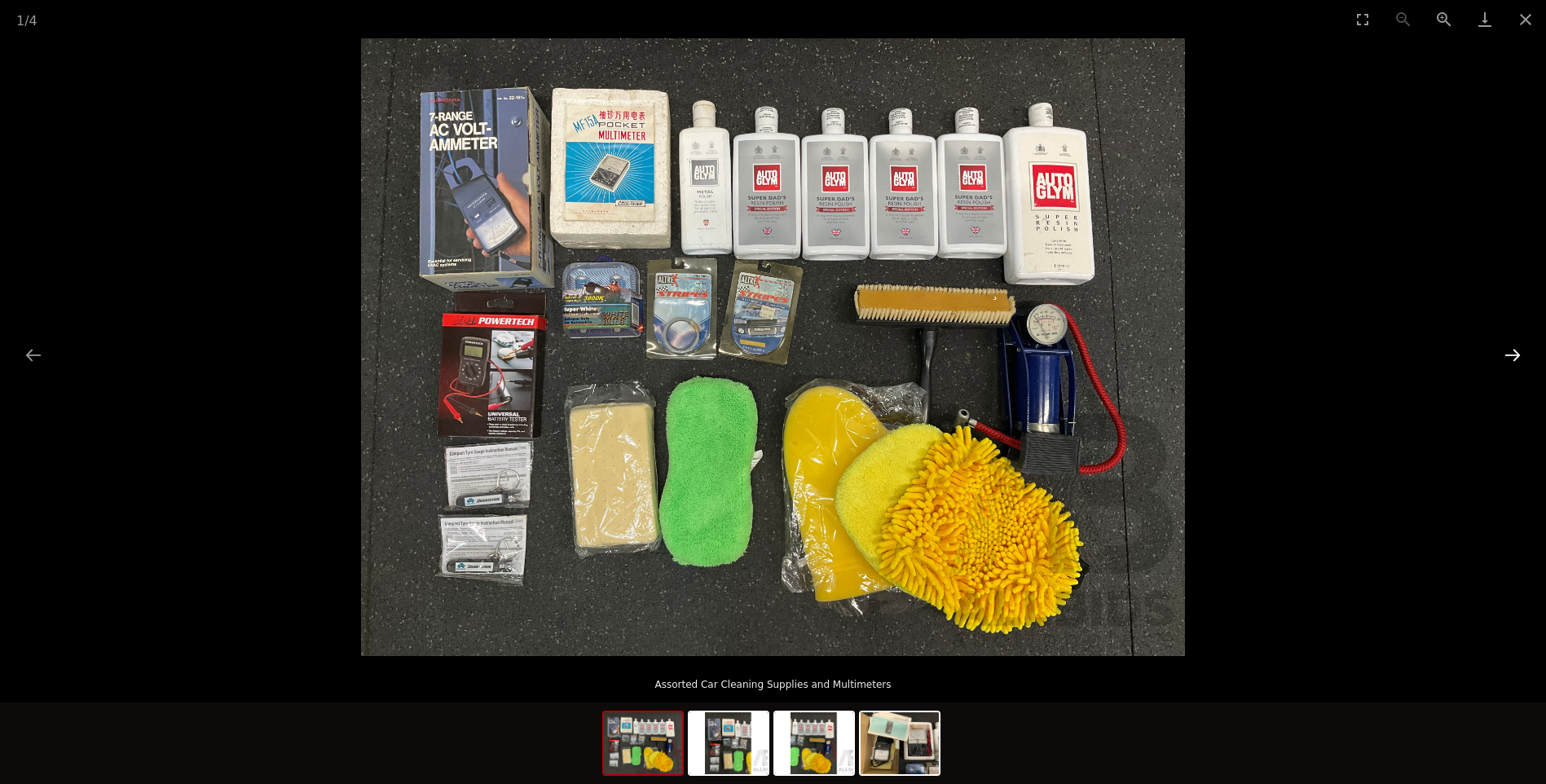
click at [1512, 352] on button "Next slide" at bounding box center [1512, 355] width 34 height 32
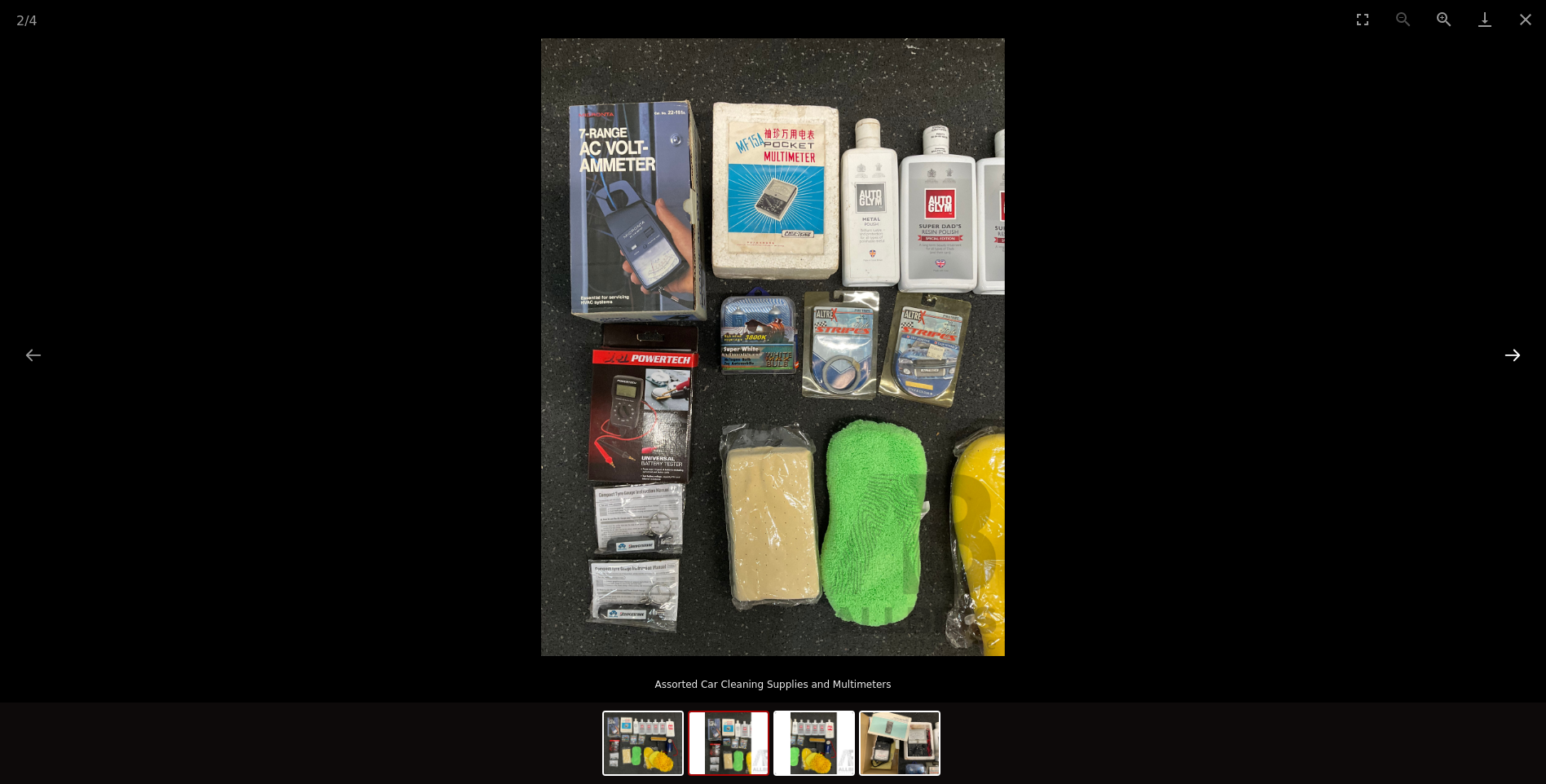
click at [1503, 342] on button "Next slide" at bounding box center [1512, 355] width 34 height 32
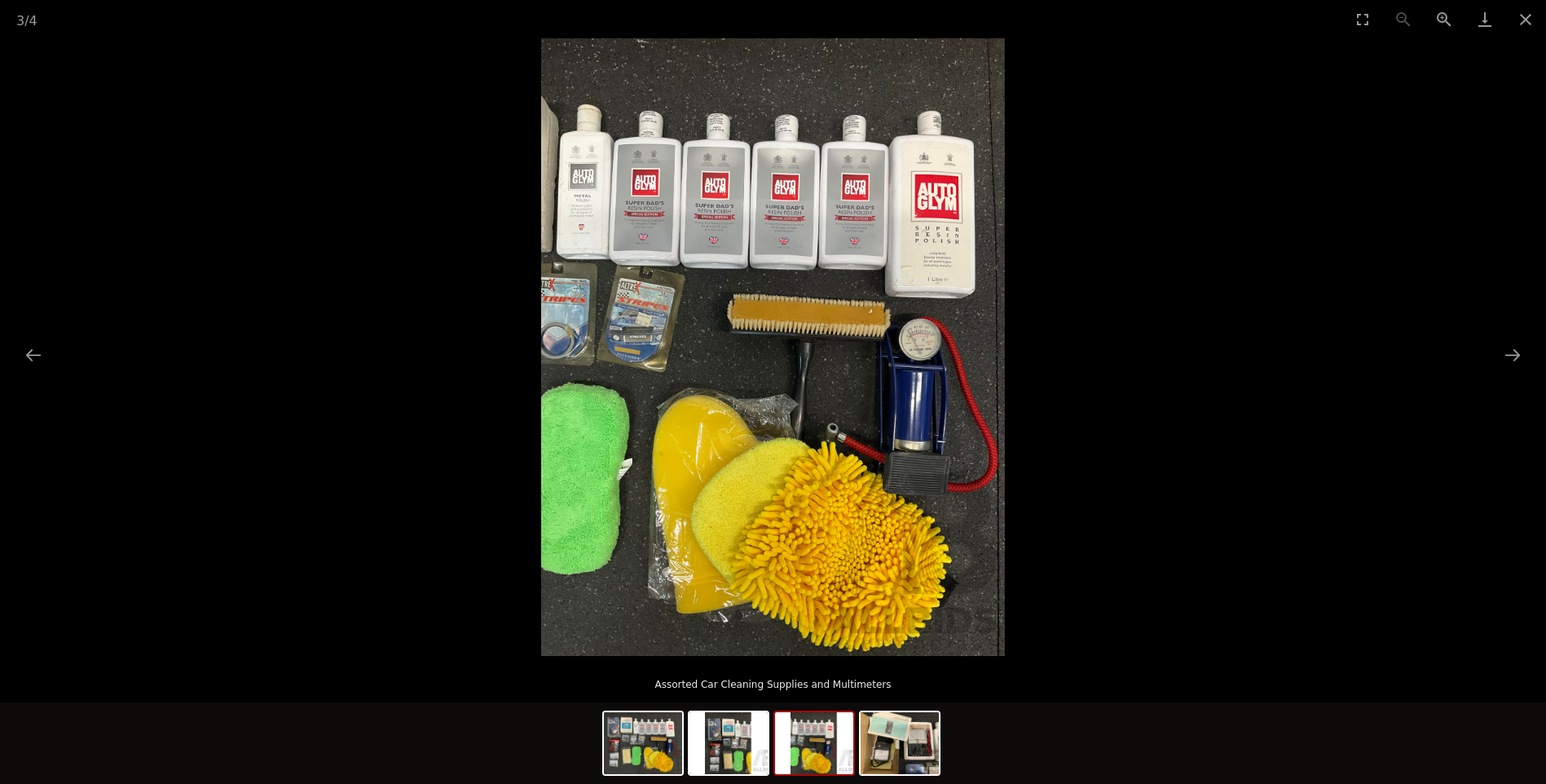
click at [765, 229] on img at bounding box center [773, 347] width 464 height 618
click at [765, 231] on img at bounding box center [773, 347] width 464 height 618
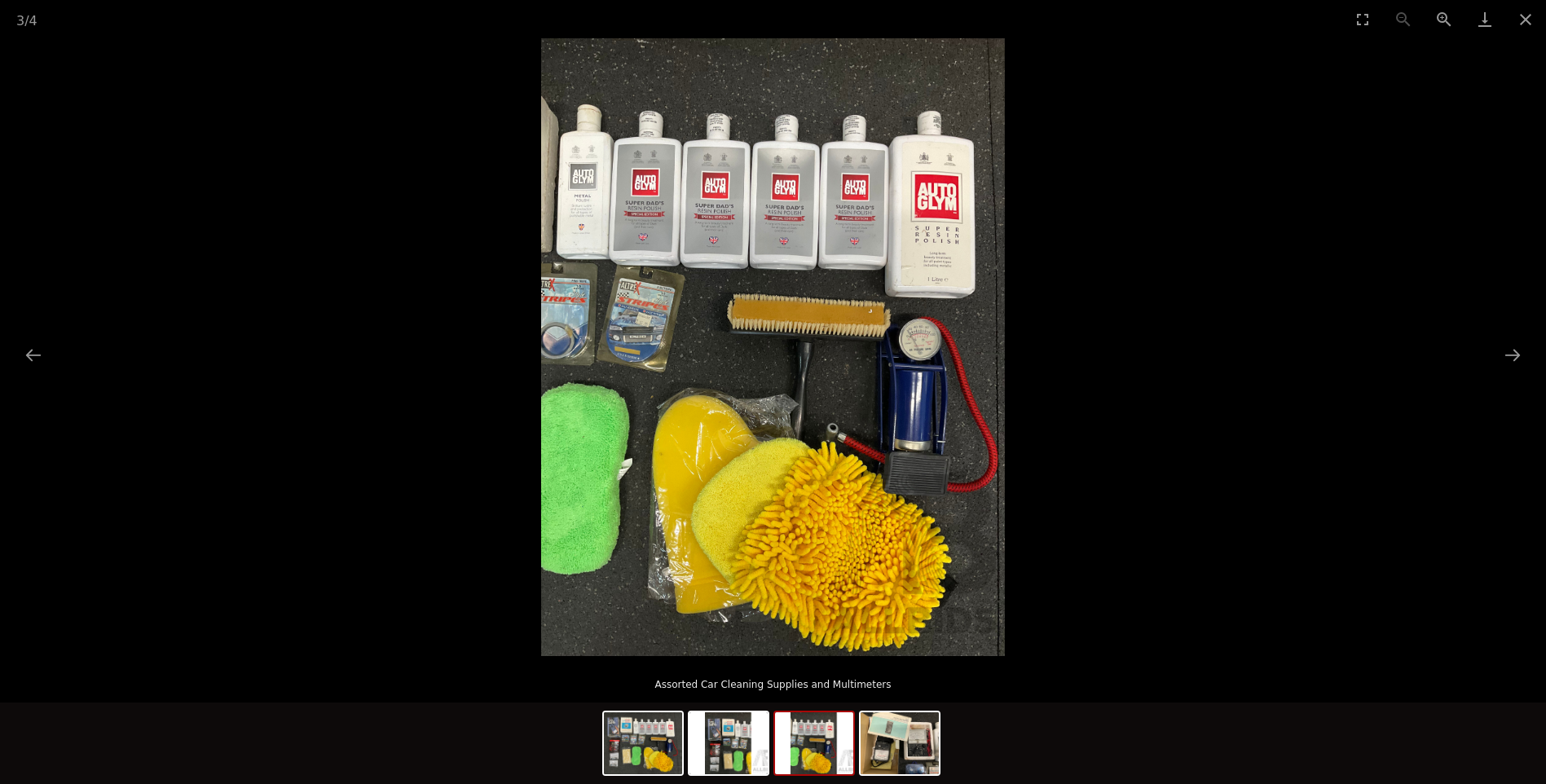
click at [1501, 335] on picture at bounding box center [773, 347] width 1546 height 618
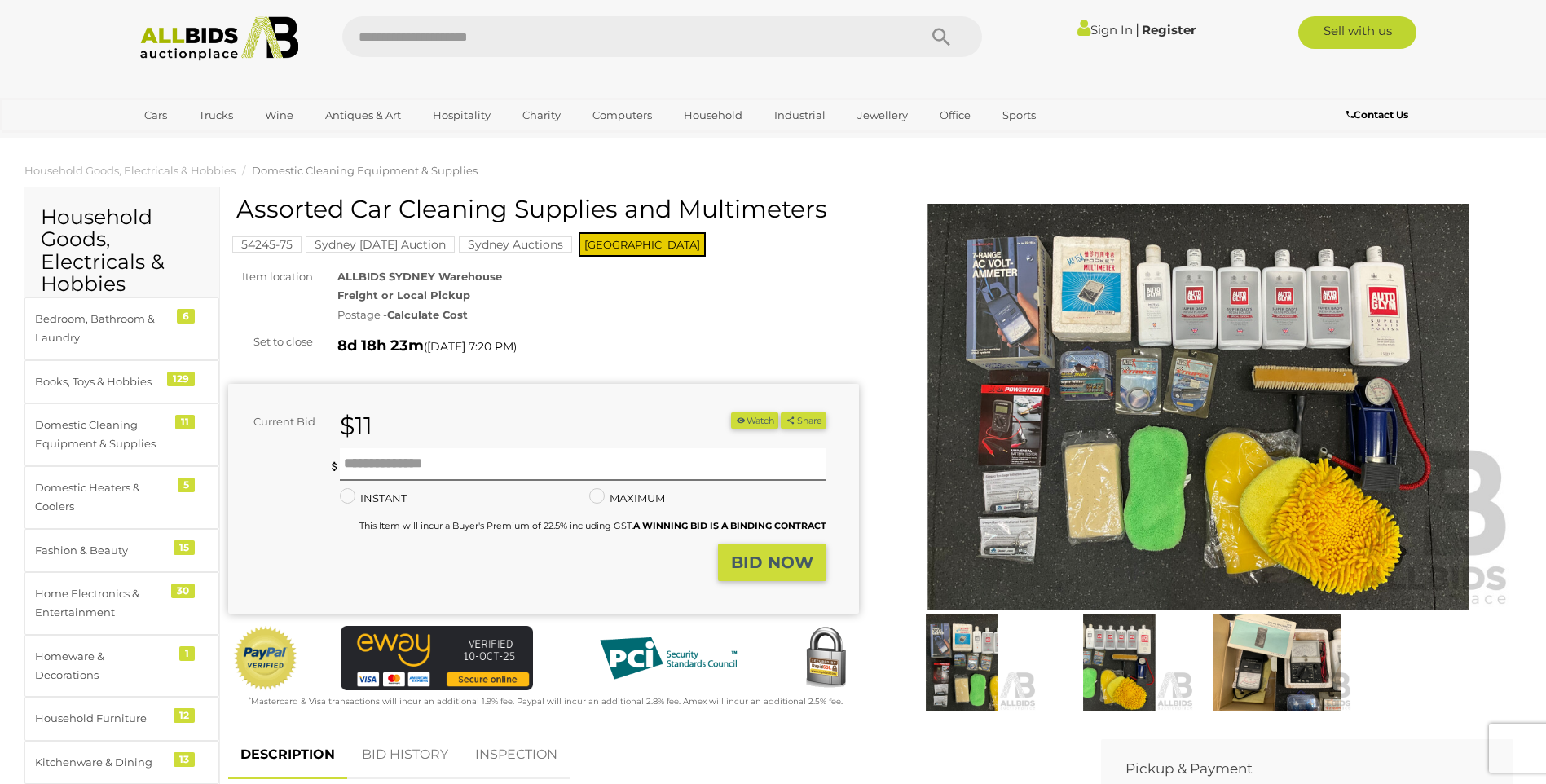
click at [1392, 405] on img at bounding box center [1199, 407] width 631 height 407
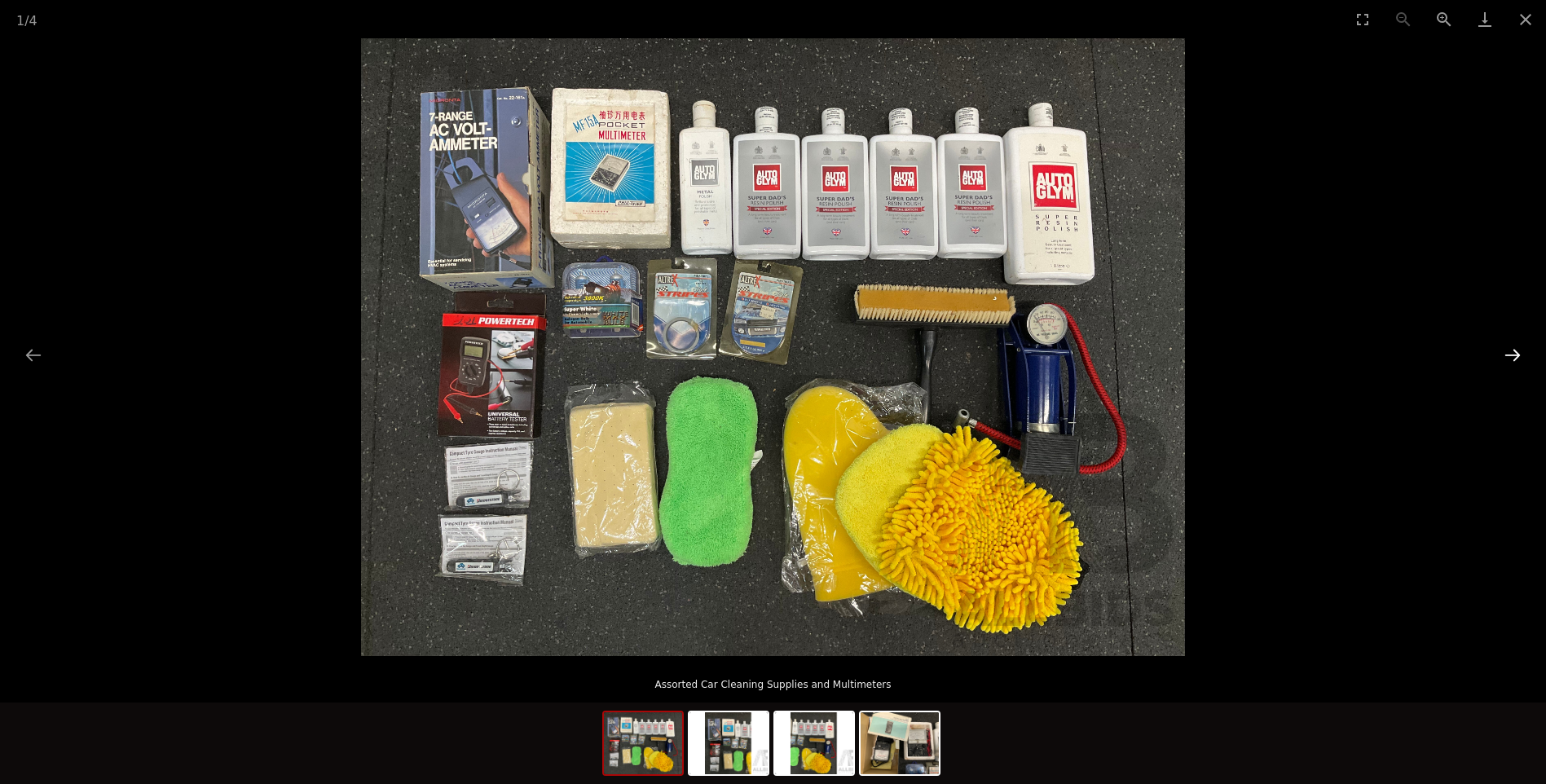
click at [1509, 351] on button "Next slide" at bounding box center [1512, 355] width 34 height 32
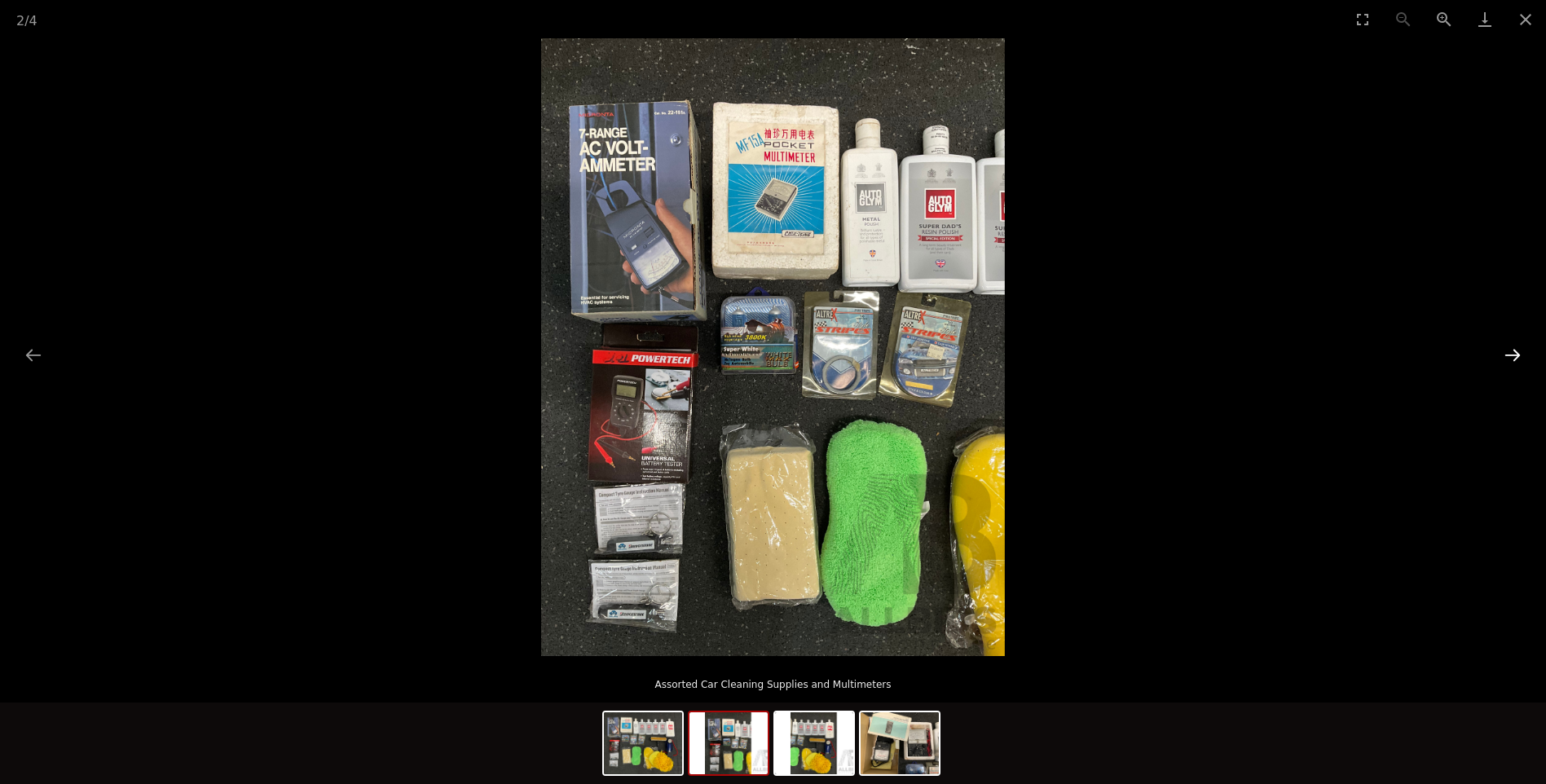
click at [1509, 351] on button "Next slide" at bounding box center [1512, 355] width 34 height 32
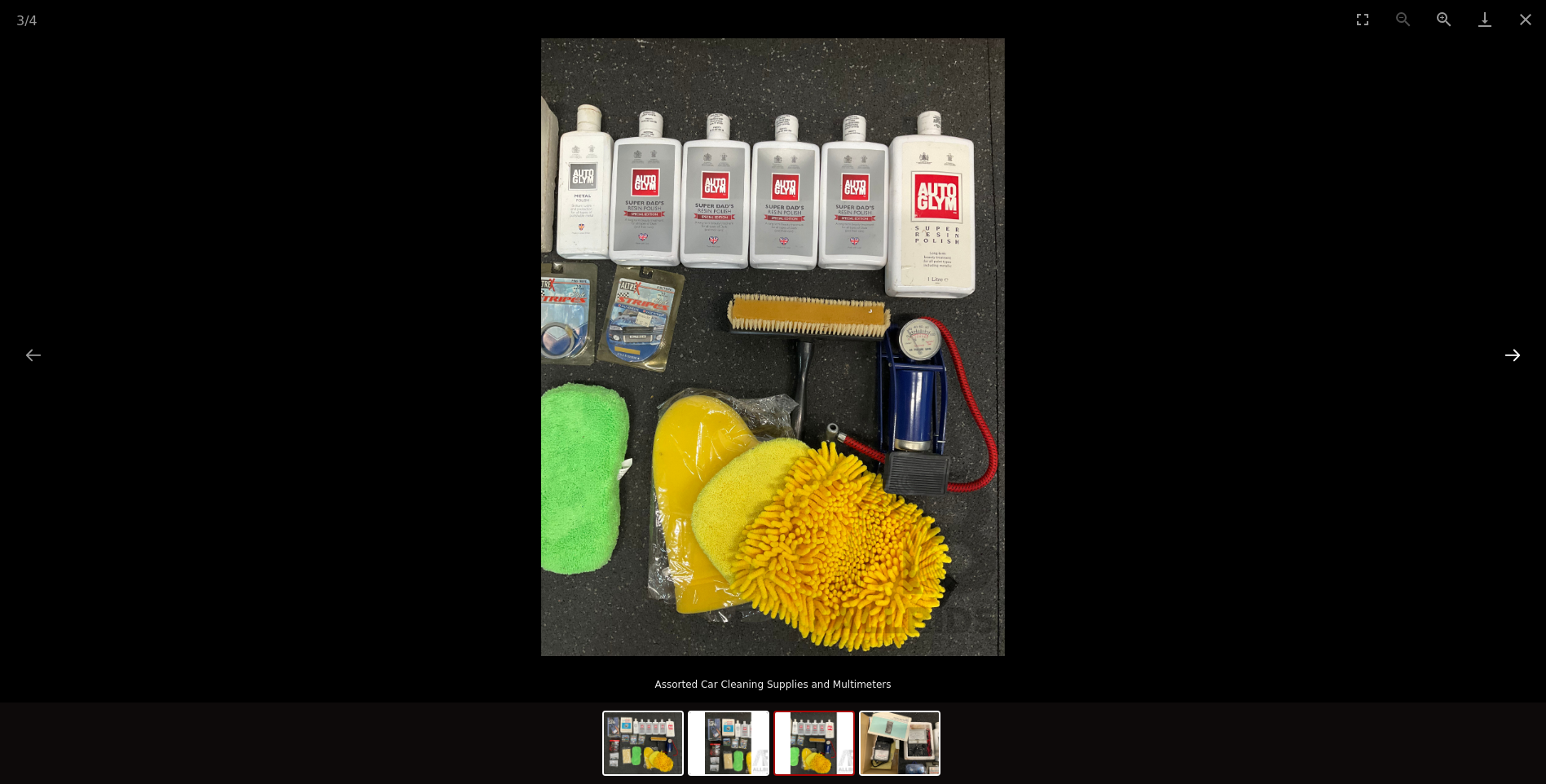
click at [1509, 351] on button "Next slide" at bounding box center [1512, 355] width 34 height 32
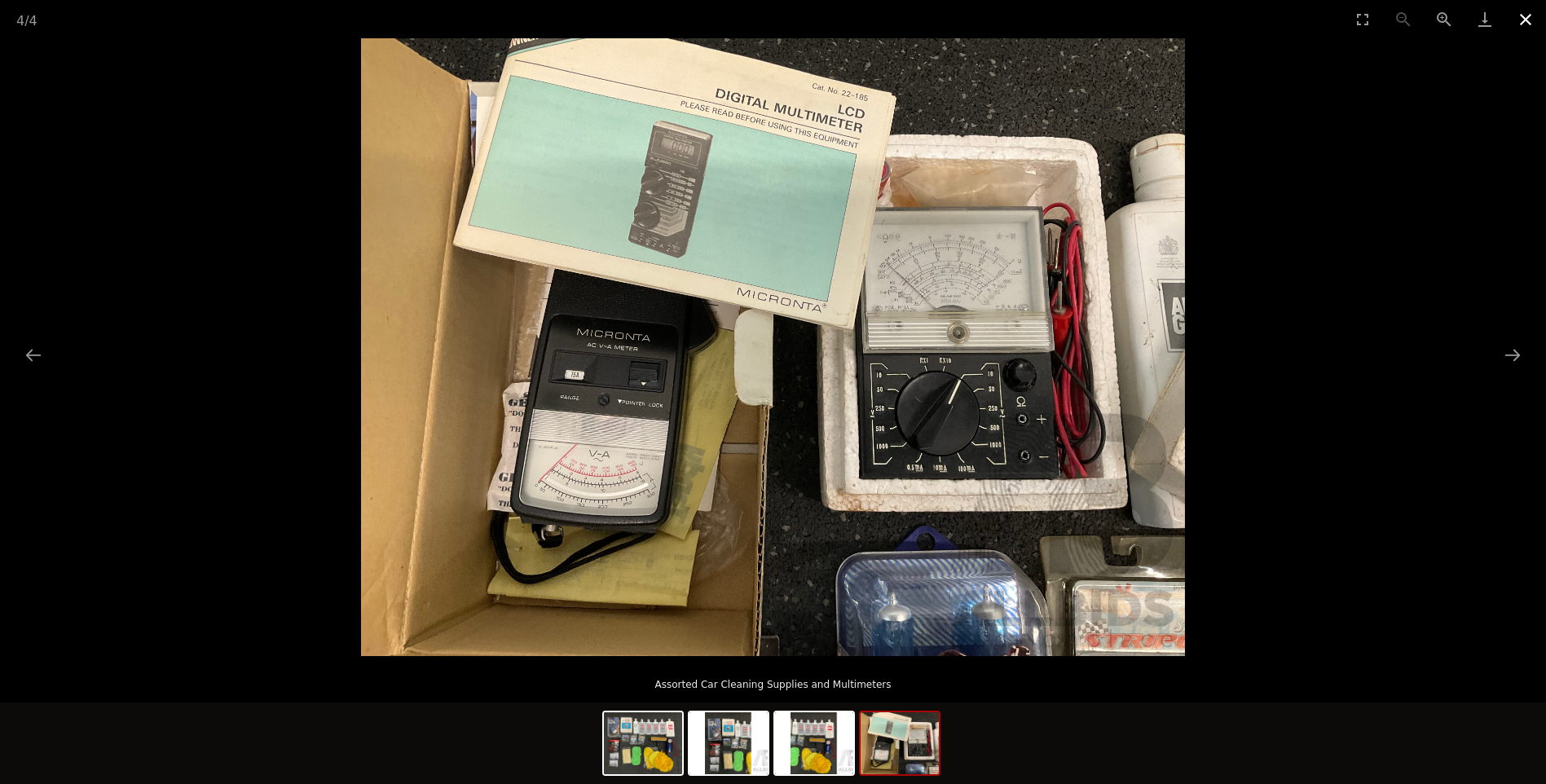
click at [1525, 15] on button "Close gallery" at bounding box center [1526, 19] width 41 height 39
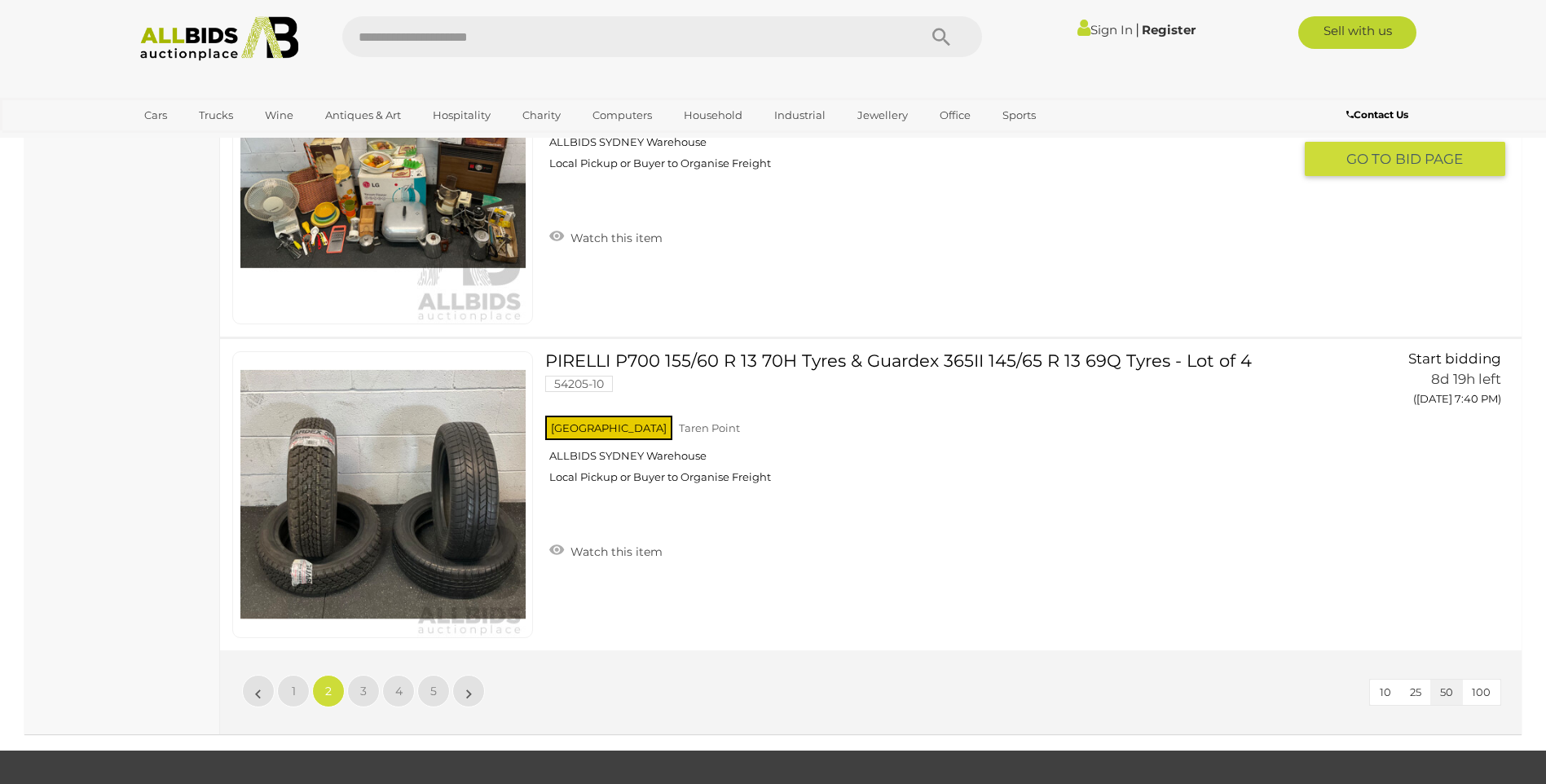
scroll to position [15392, 0]
click at [361, 689] on span "3" at bounding box center [364, 689] width 7 height 14
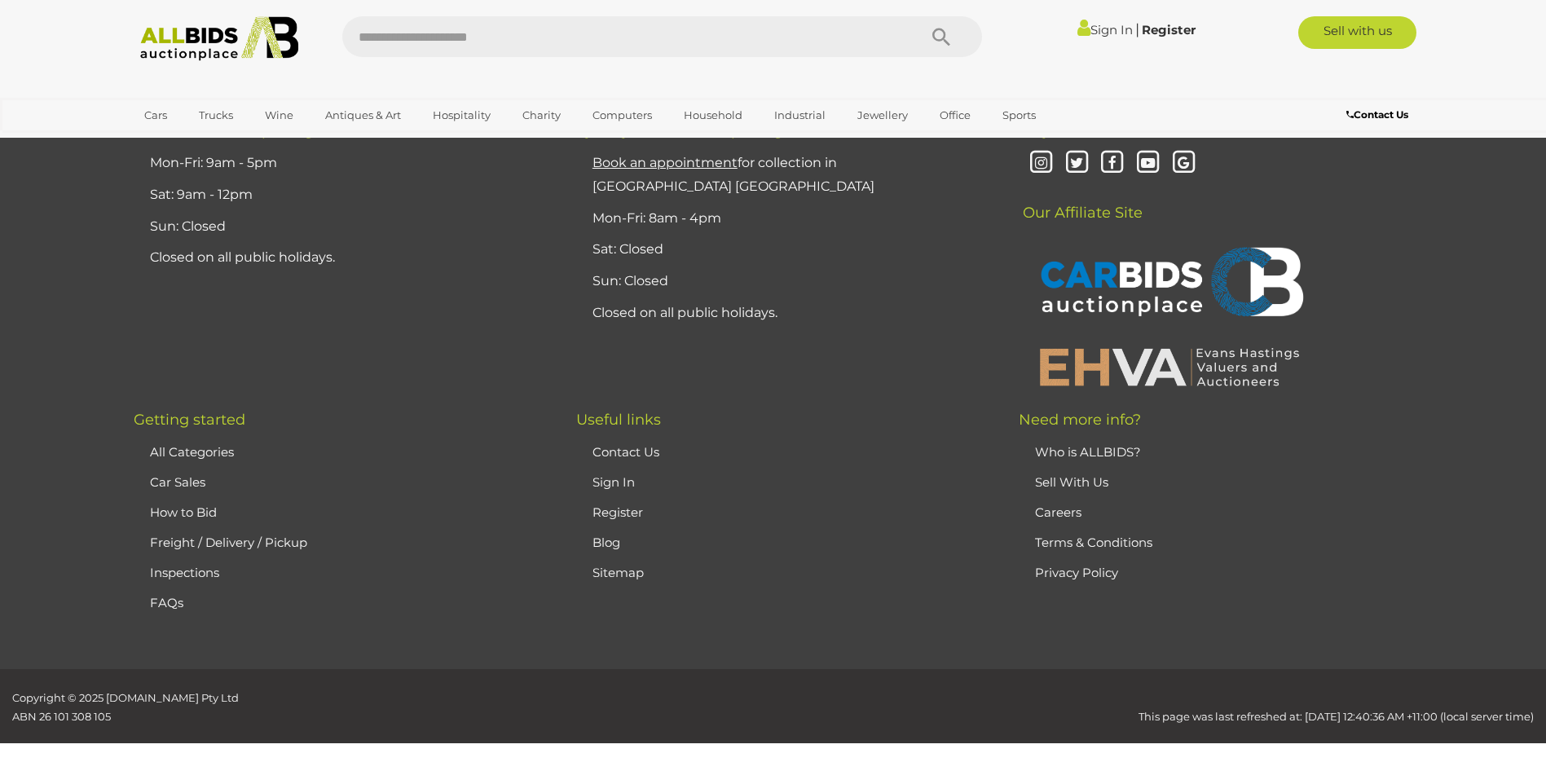
scroll to position [192, 0]
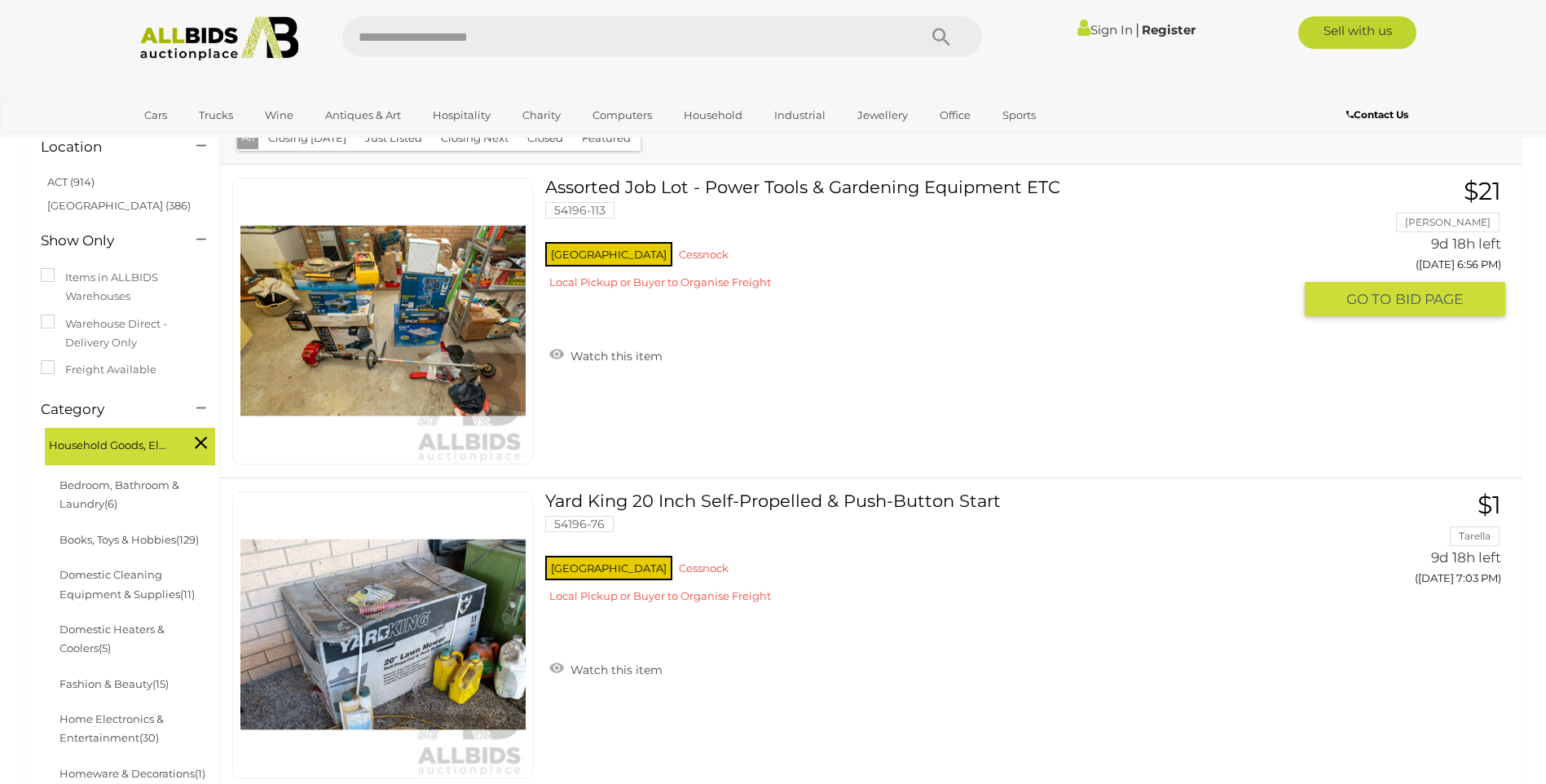
click at [378, 314] on link at bounding box center [383, 321] width 301 height 287
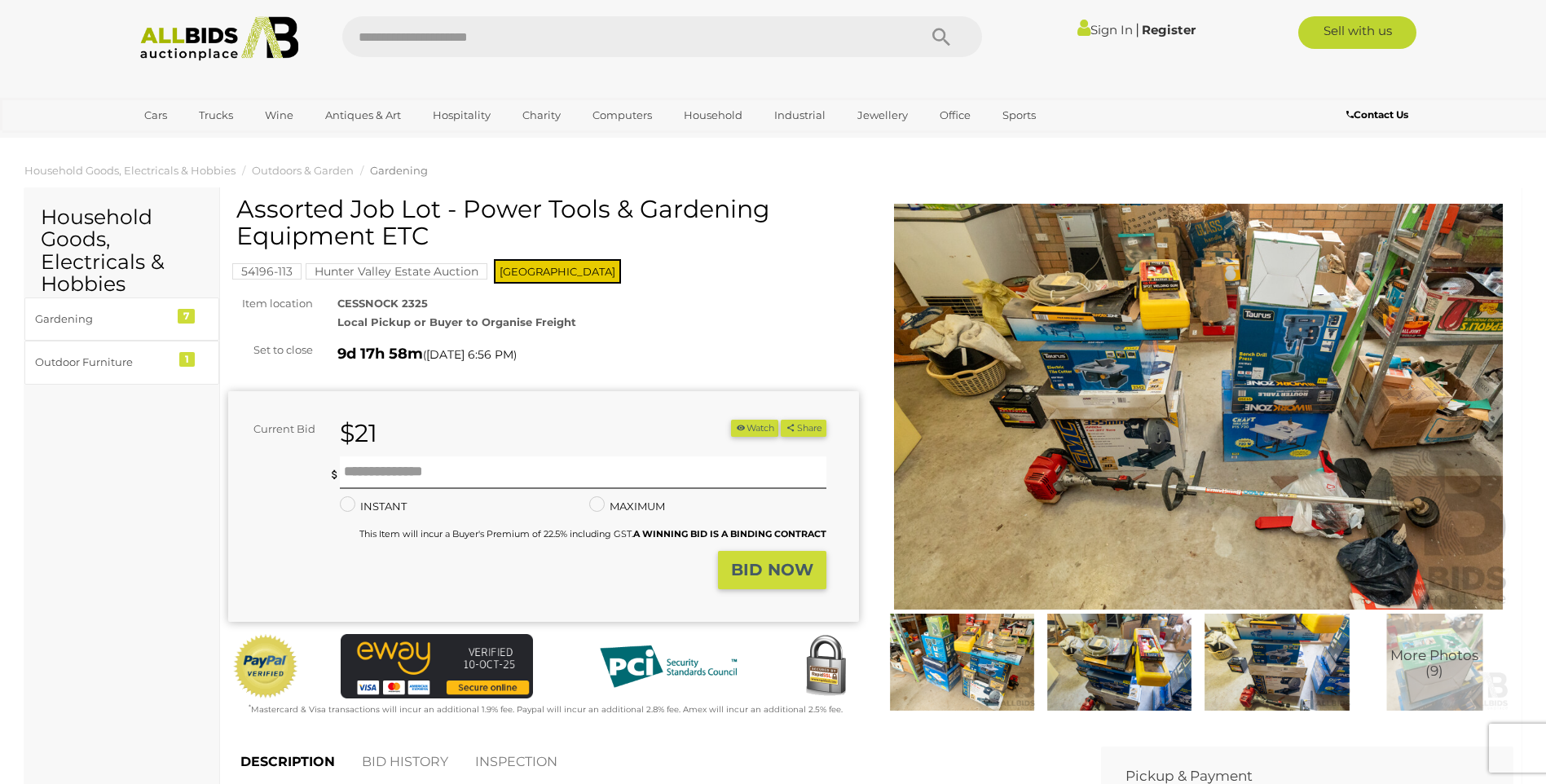
click at [1153, 457] on img at bounding box center [1199, 407] width 631 height 407
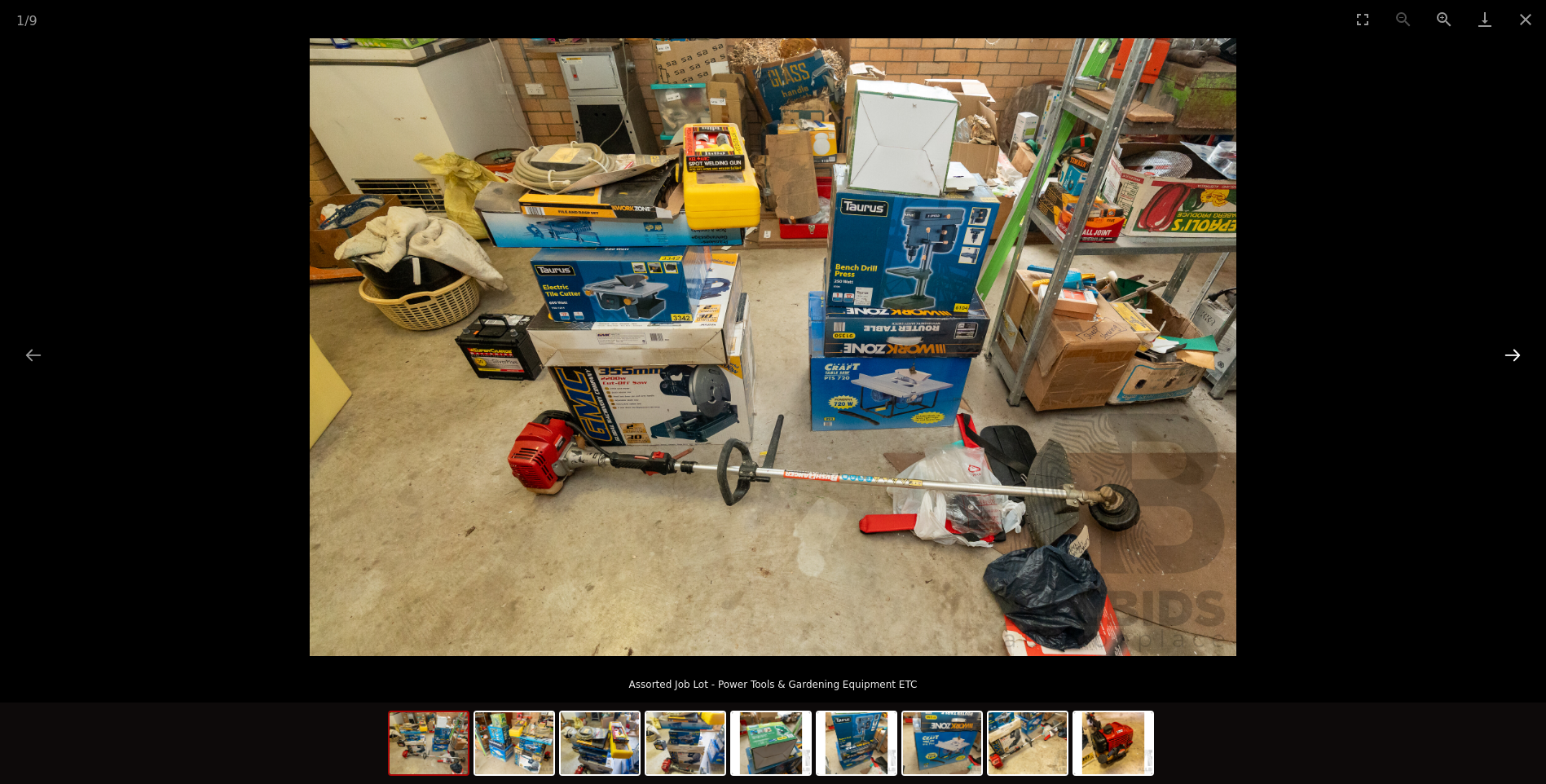
click at [1520, 349] on button "Next slide" at bounding box center [1512, 355] width 34 height 32
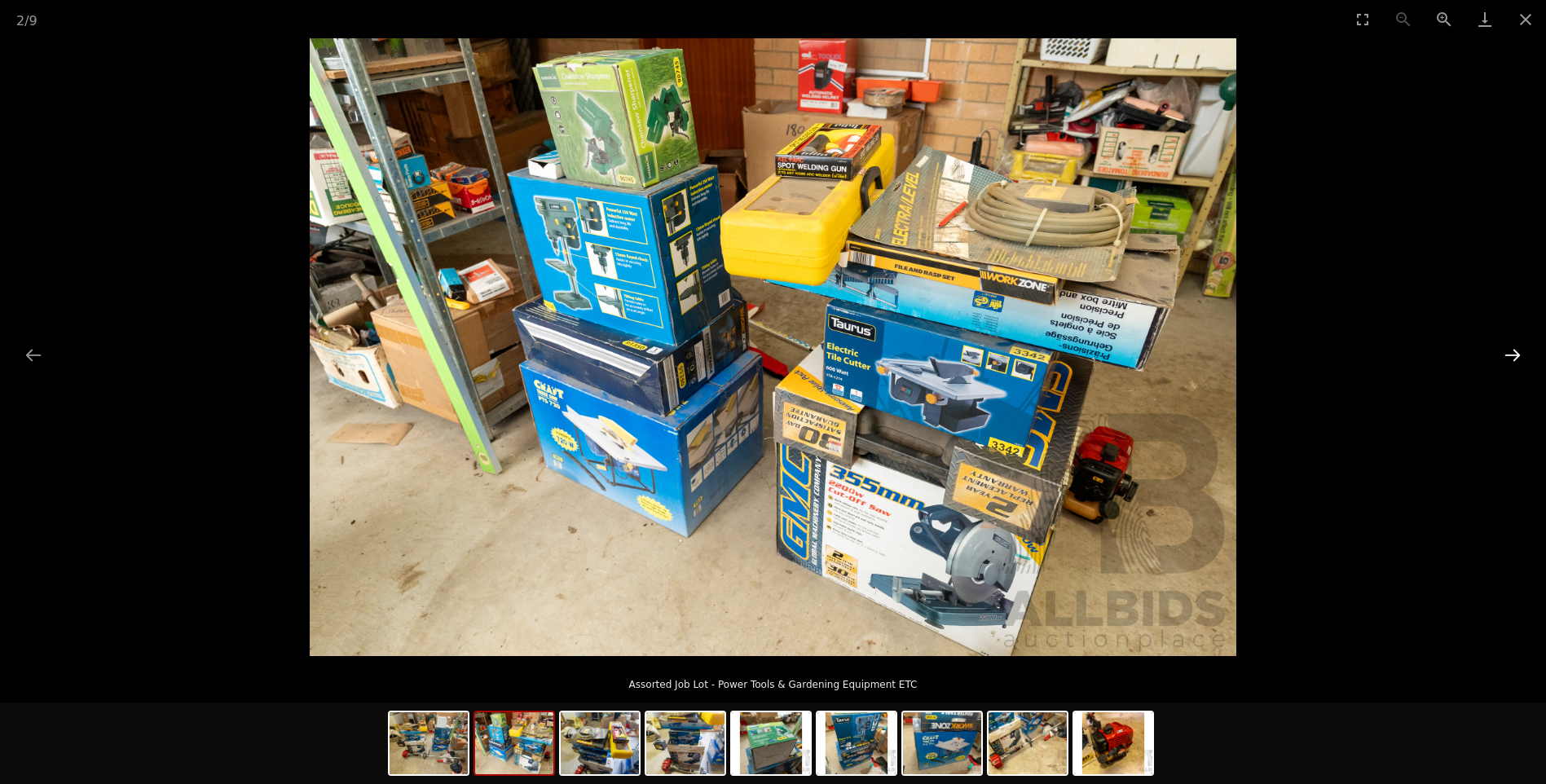
click at [1519, 349] on button "Next slide" at bounding box center [1512, 355] width 34 height 32
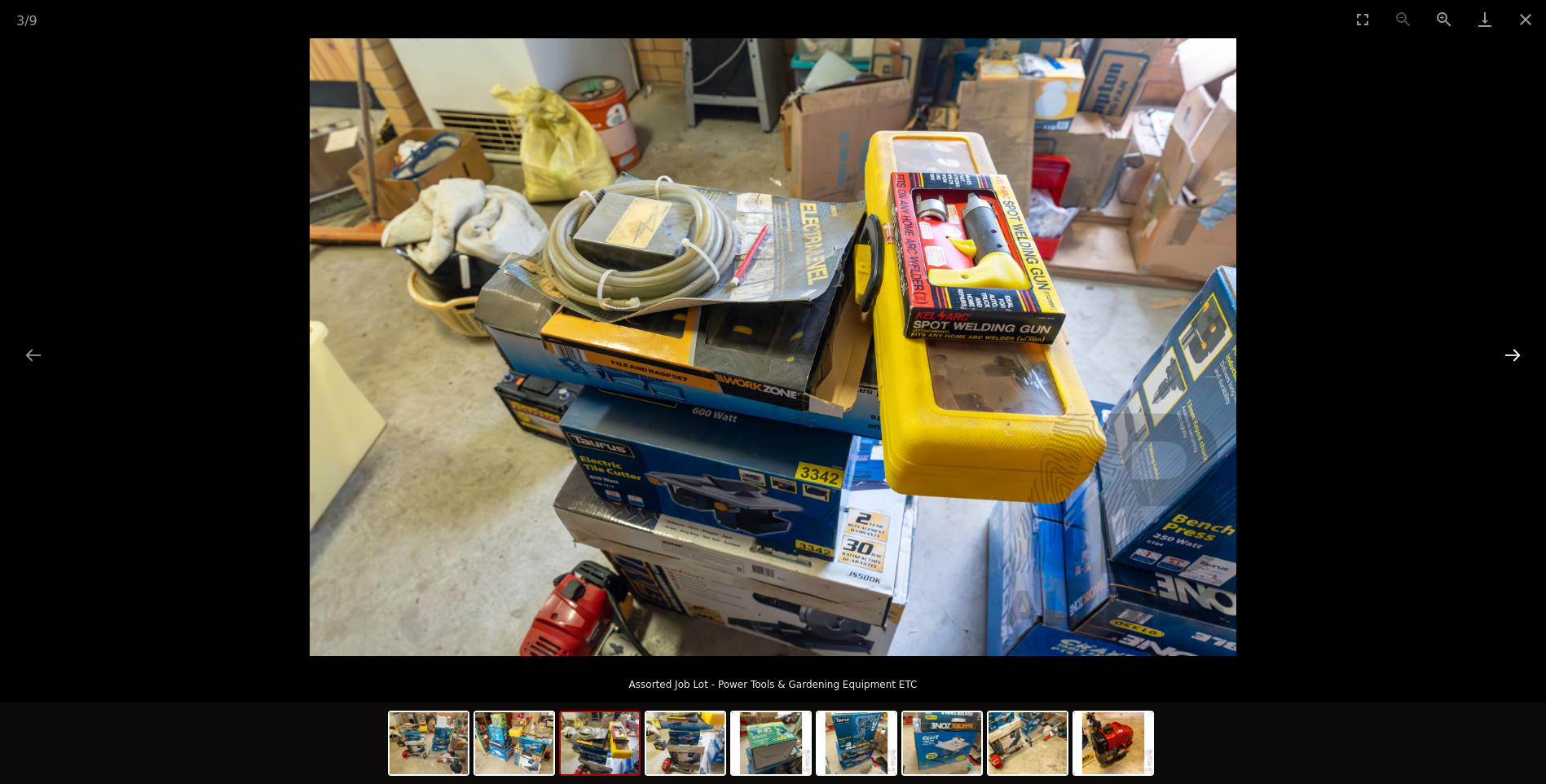
click at [1519, 345] on button "Next slide" at bounding box center [1512, 355] width 34 height 32
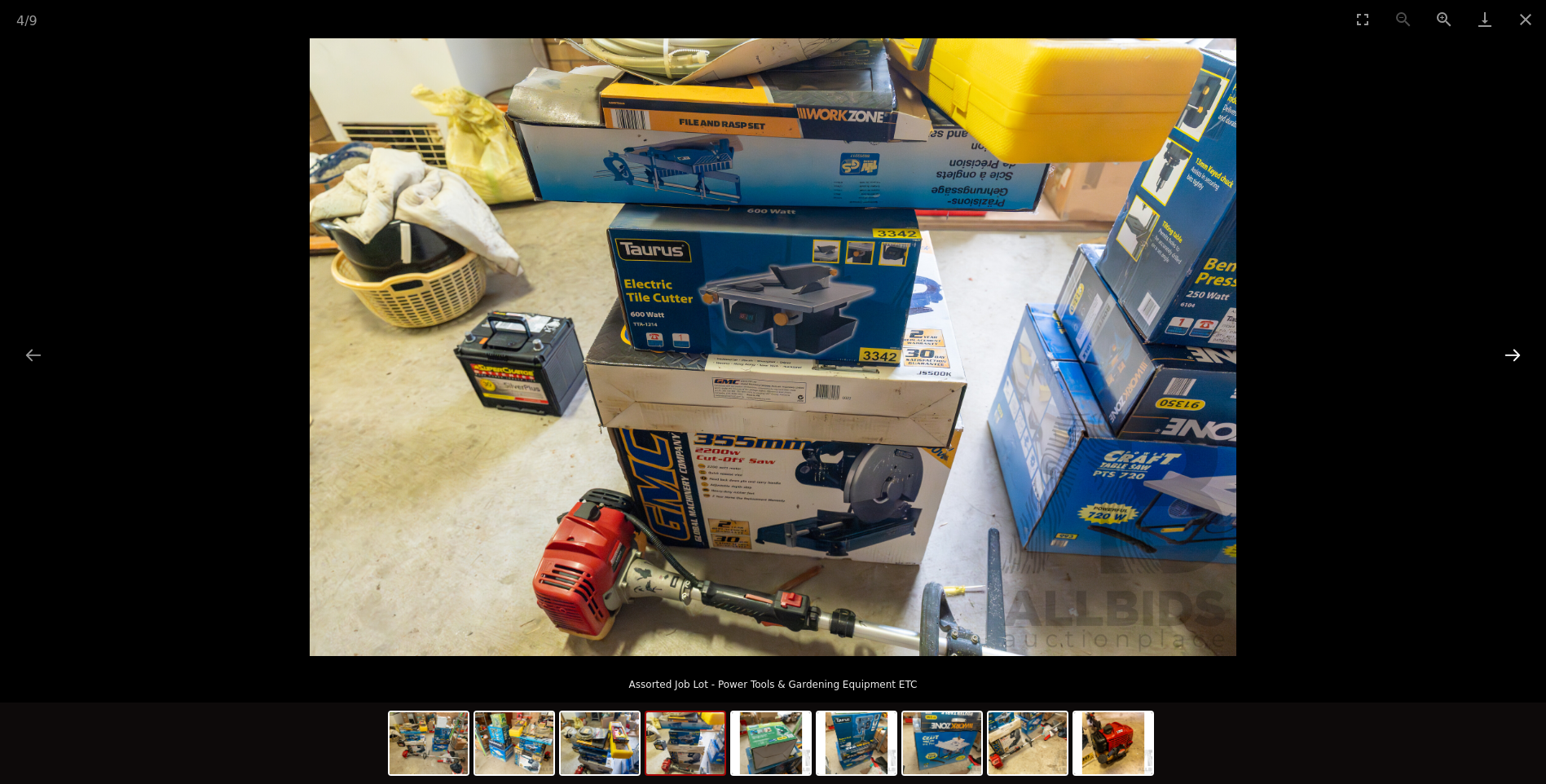
click at [1519, 345] on button "Next slide" at bounding box center [1512, 355] width 34 height 32
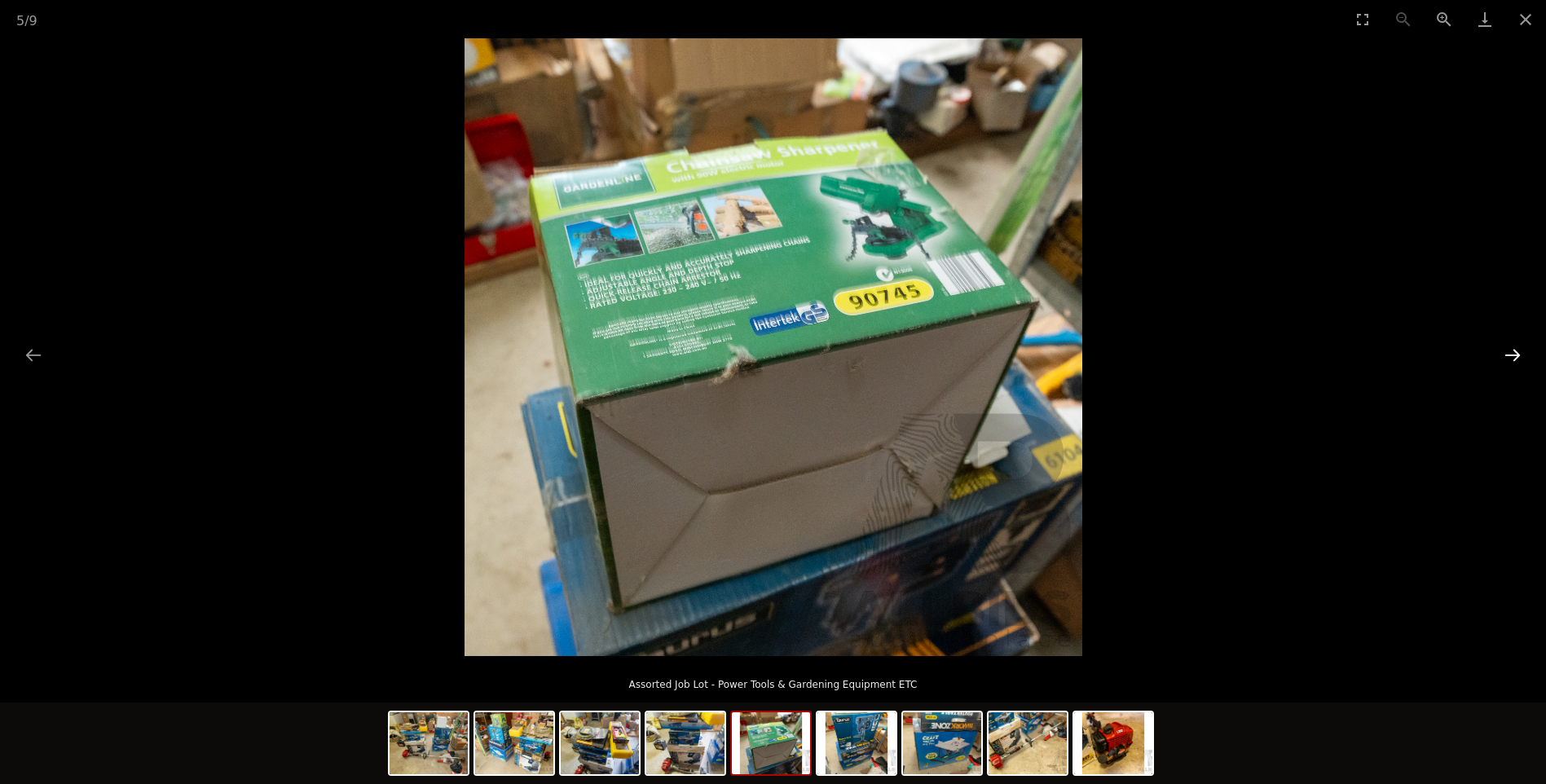
click at [1519, 345] on button "Next slide" at bounding box center [1512, 355] width 34 height 32
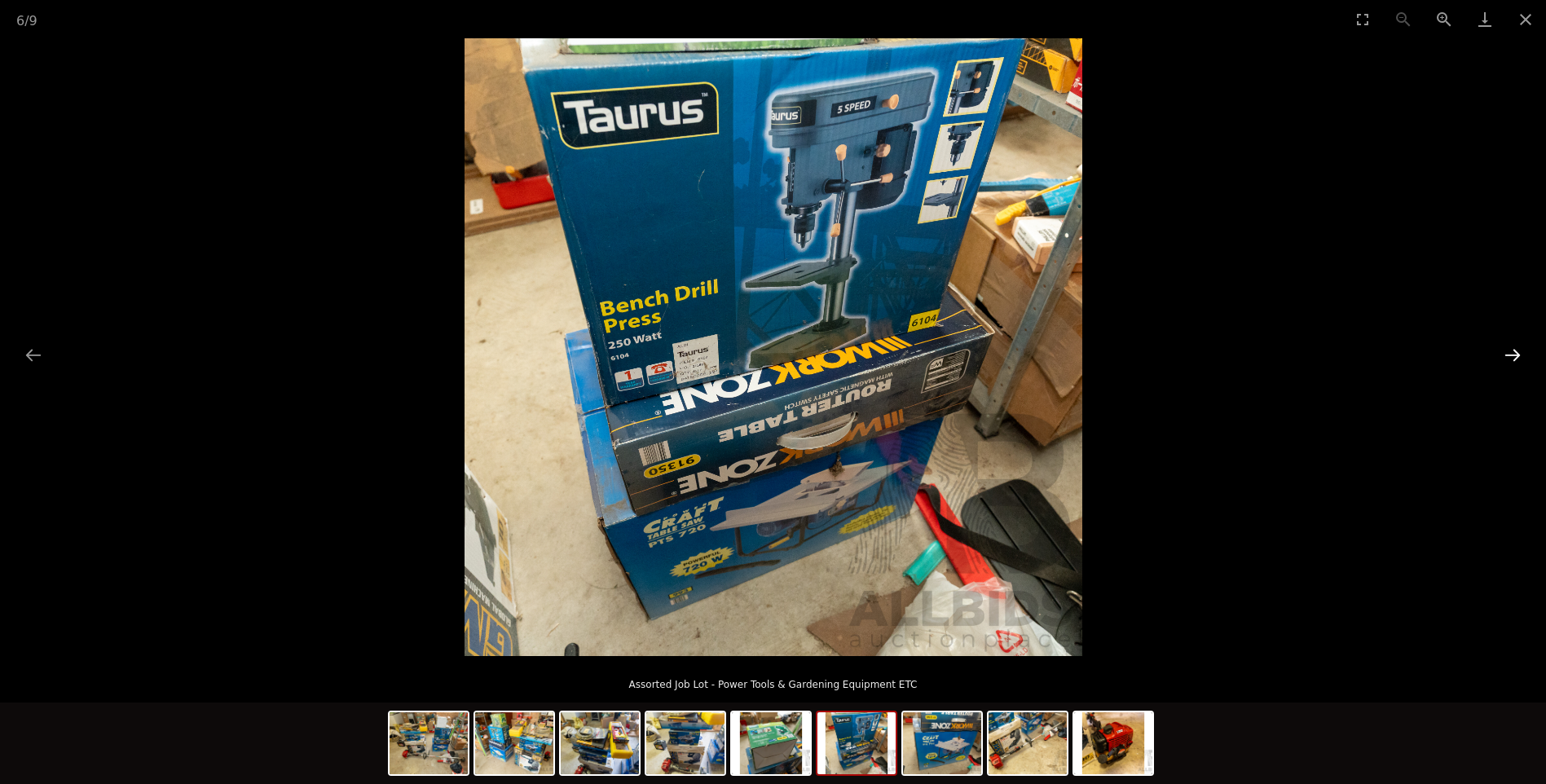
click at [1516, 356] on button "Next slide" at bounding box center [1512, 355] width 34 height 32
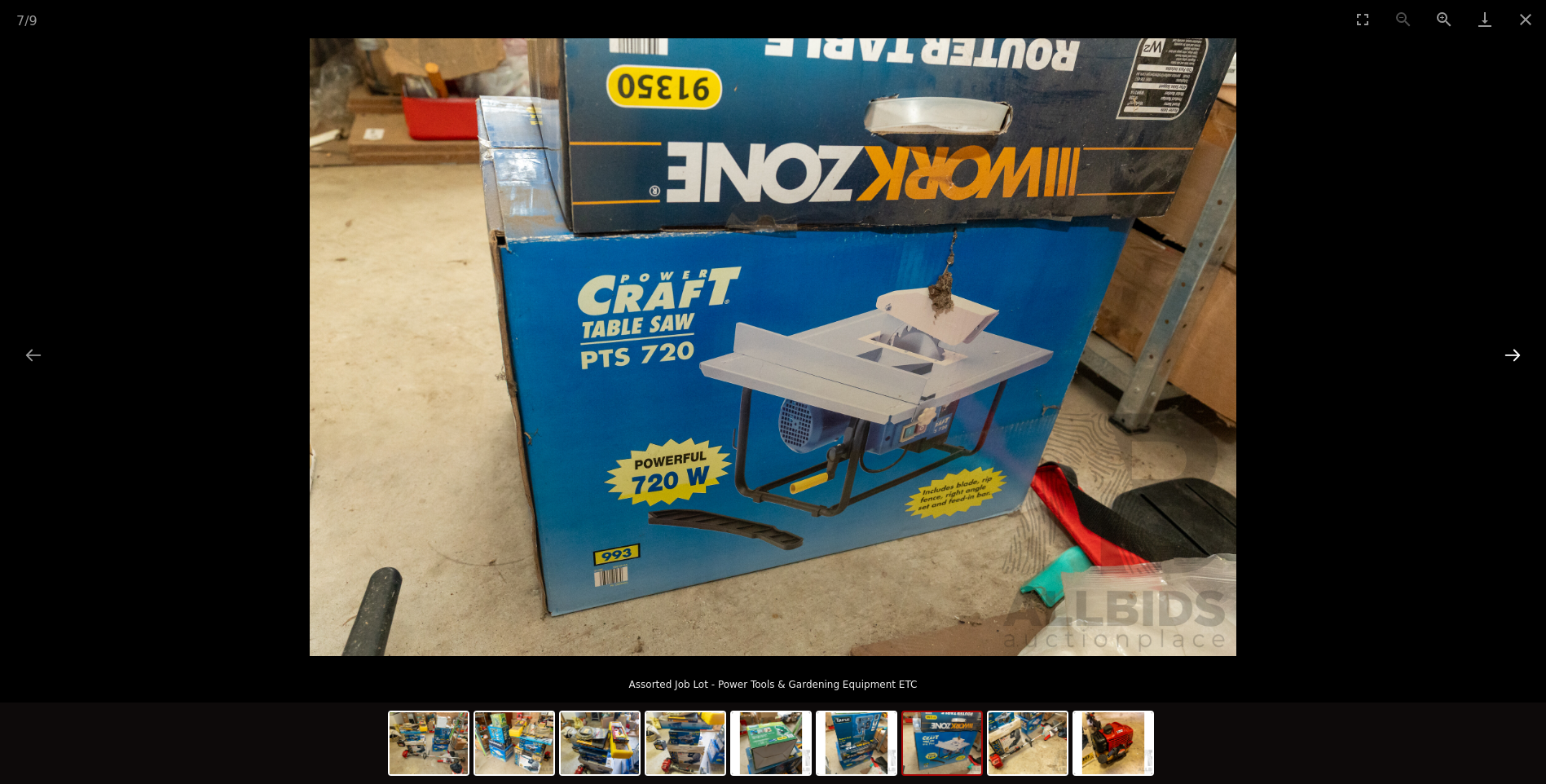
click at [1516, 356] on button "Next slide" at bounding box center [1512, 355] width 34 height 32
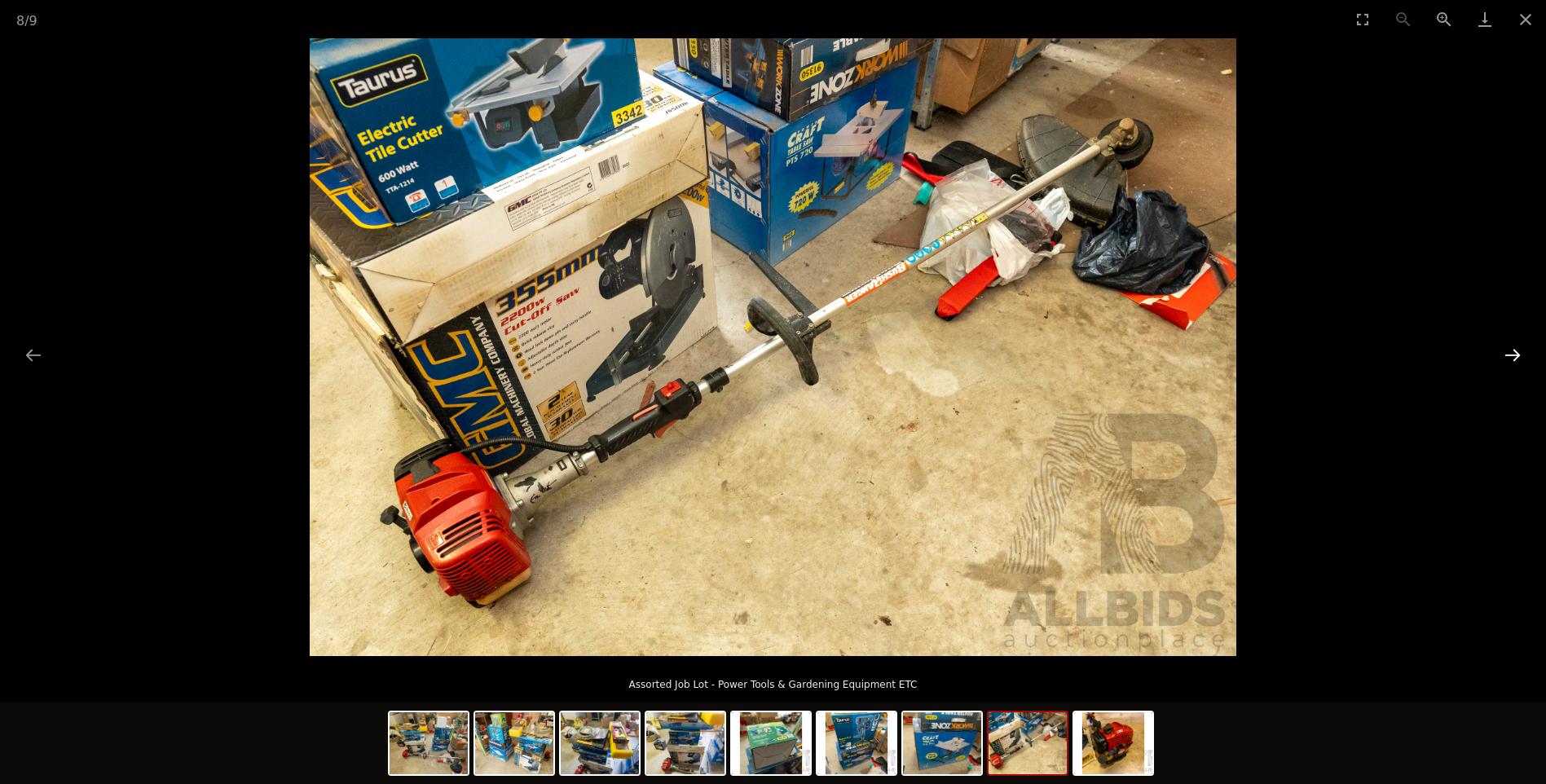
click at [1516, 356] on button "Next slide" at bounding box center [1512, 355] width 34 height 32
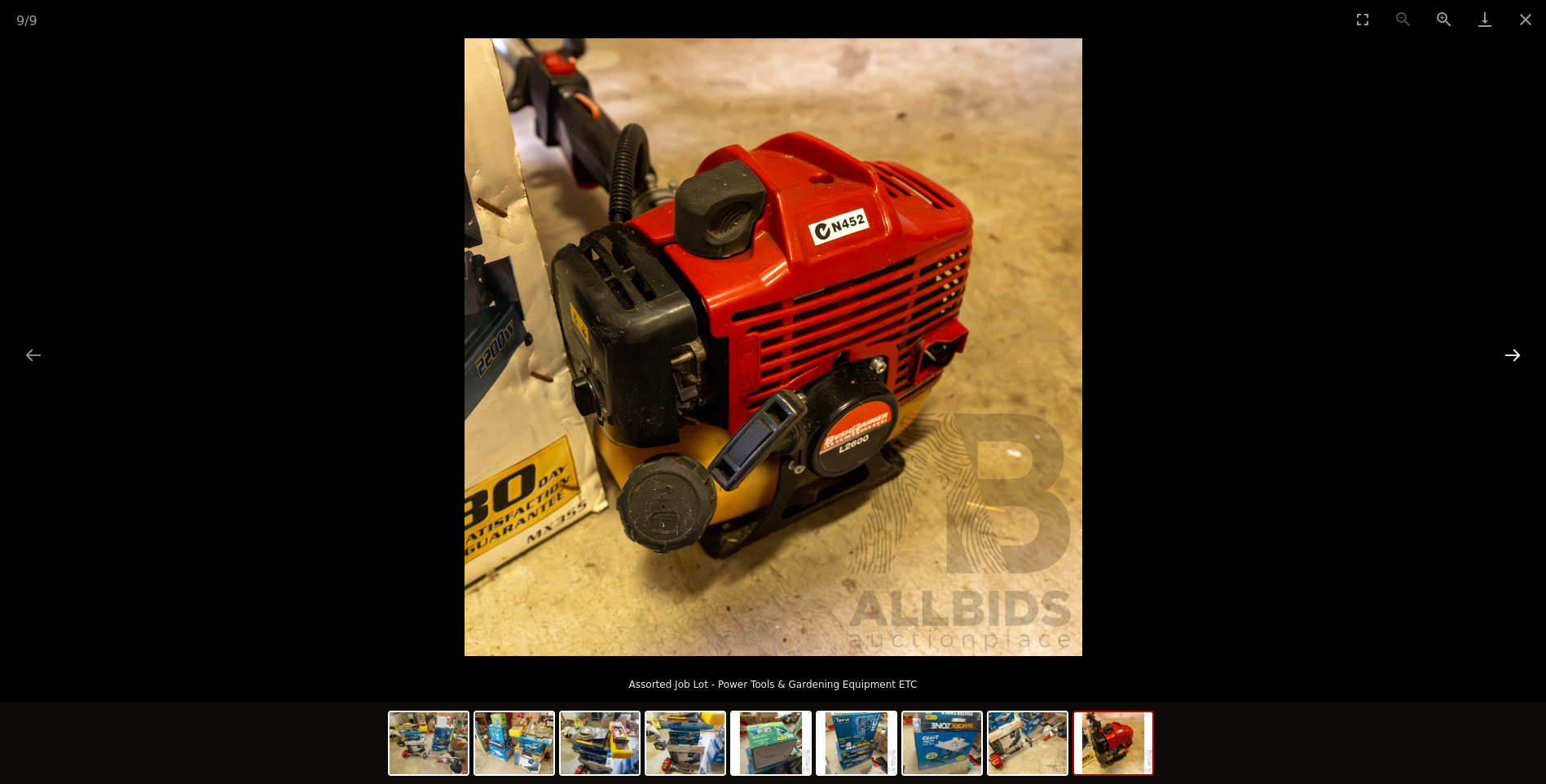
click at [1516, 356] on button "Next slide" at bounding box center [1512, 355] width 34 height 32
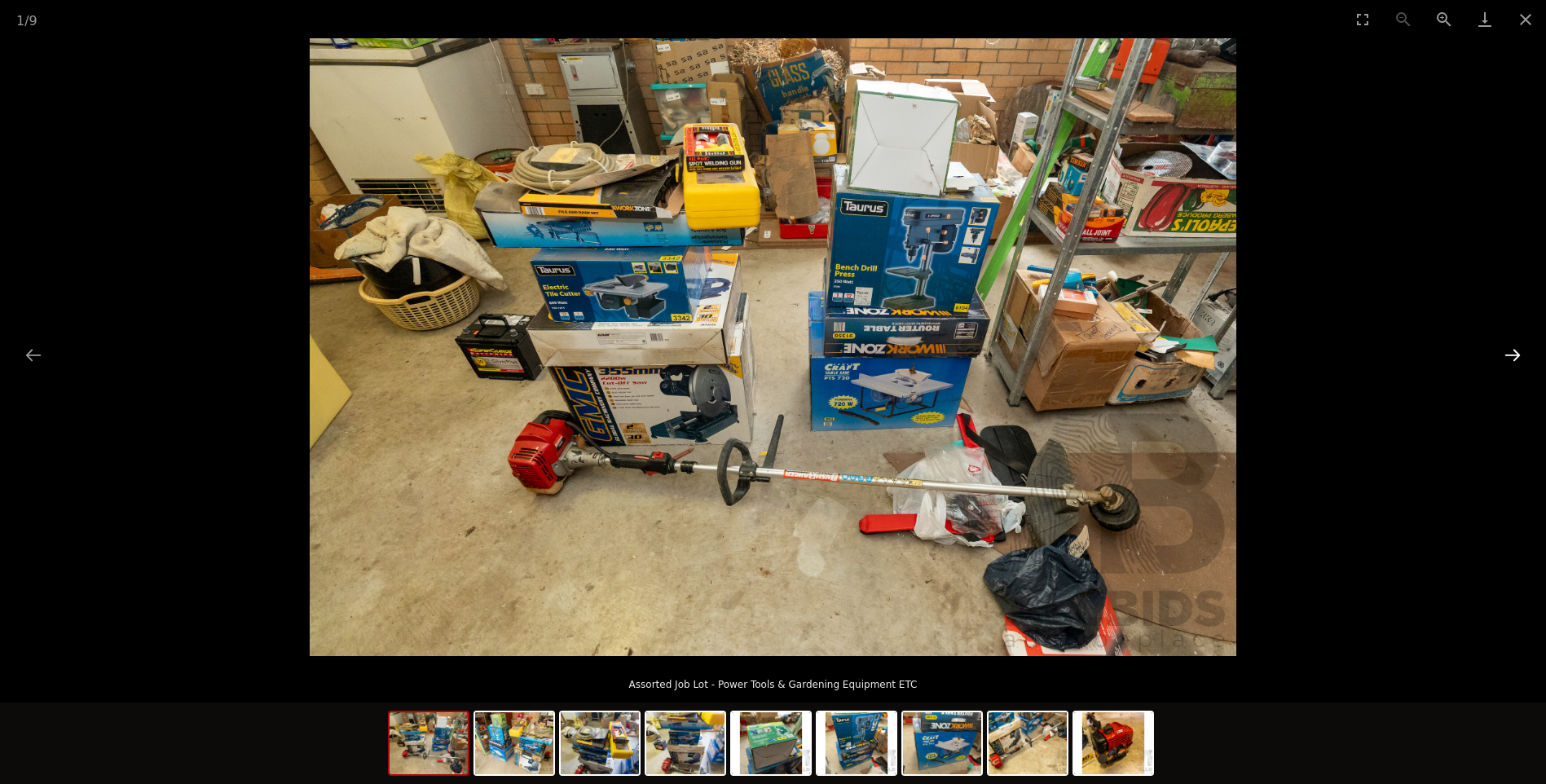
click at [1516, 356] on button "Next slide" at bounding box center [1512, 355] width 34 height 32
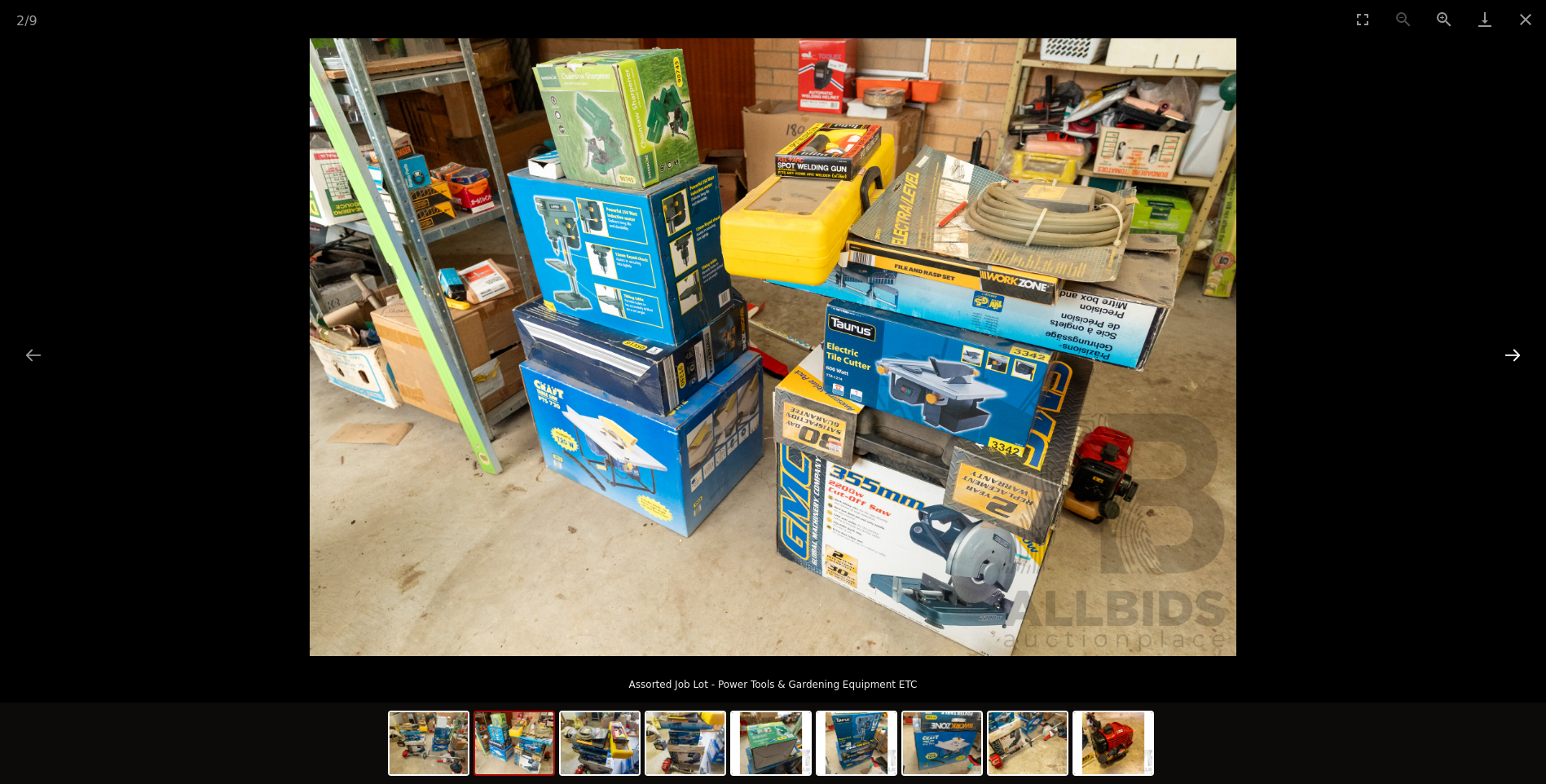
click at [1516, 356] on button "Next slide" at bounding box center [1512, 355] width 34 height 32
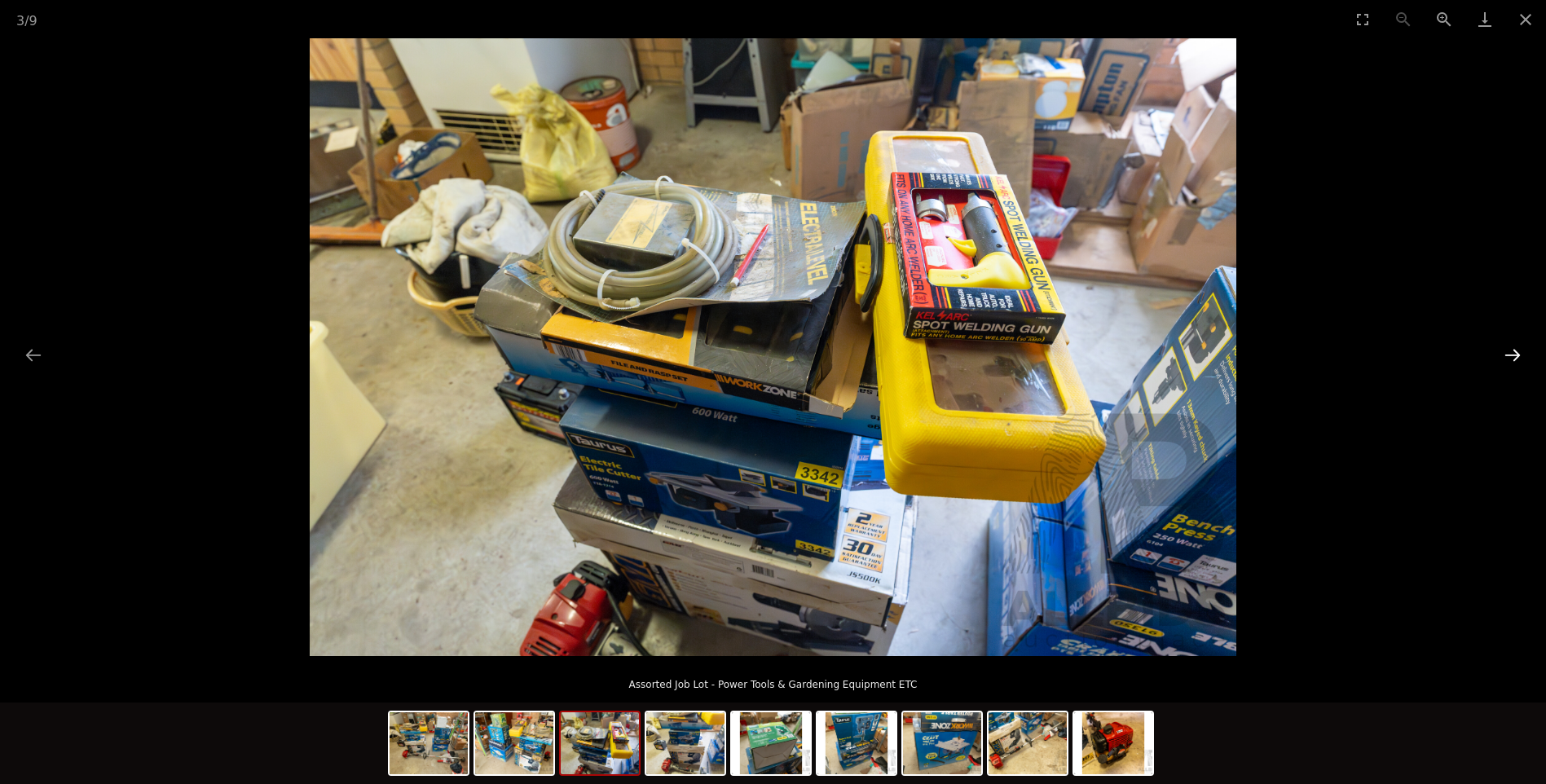
click at [1505, 344] on button "Next slide" at bounding box center [1512, 355] width 34 height 32
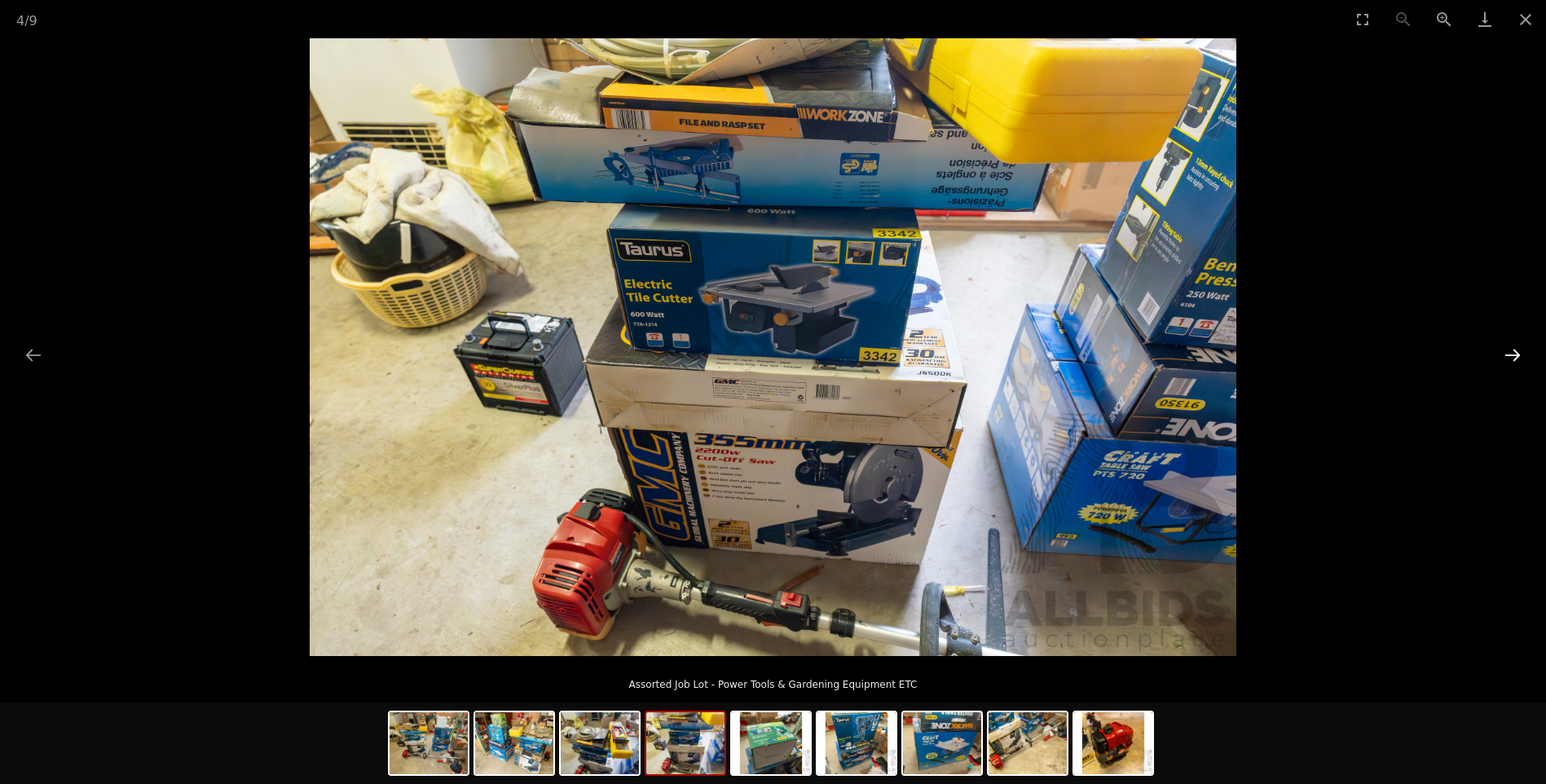
click at [1496, 343] on button "Next slide" at bounding box center [1512, 355] width 34 height 32
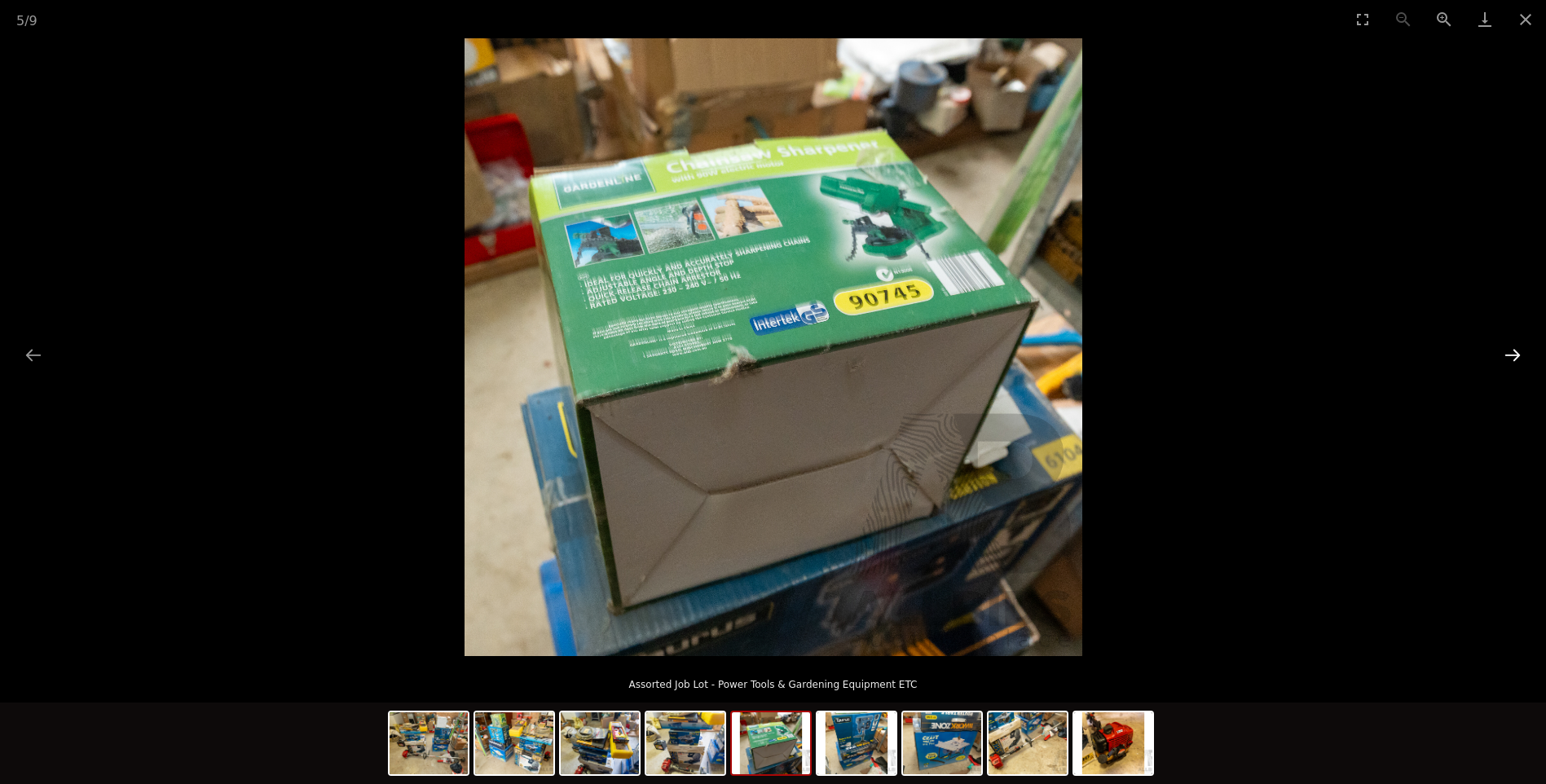
click at [1496, 343] on button "Next slide" at bounding box center [1512, 355] width 34 height 32
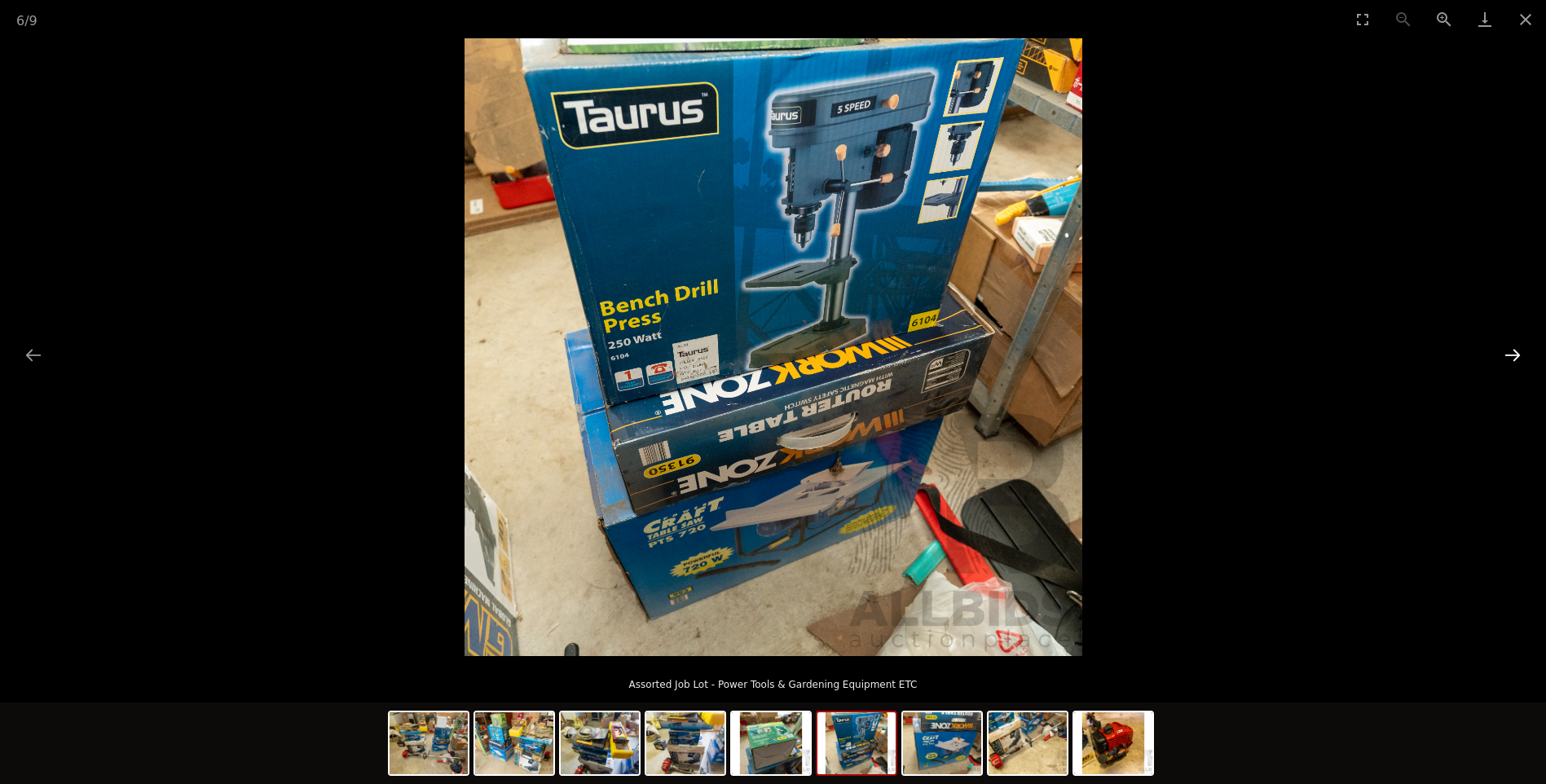
click at [1496, 343] on button "Next slide" at bounding box center [1512, 355] width 34 height 32
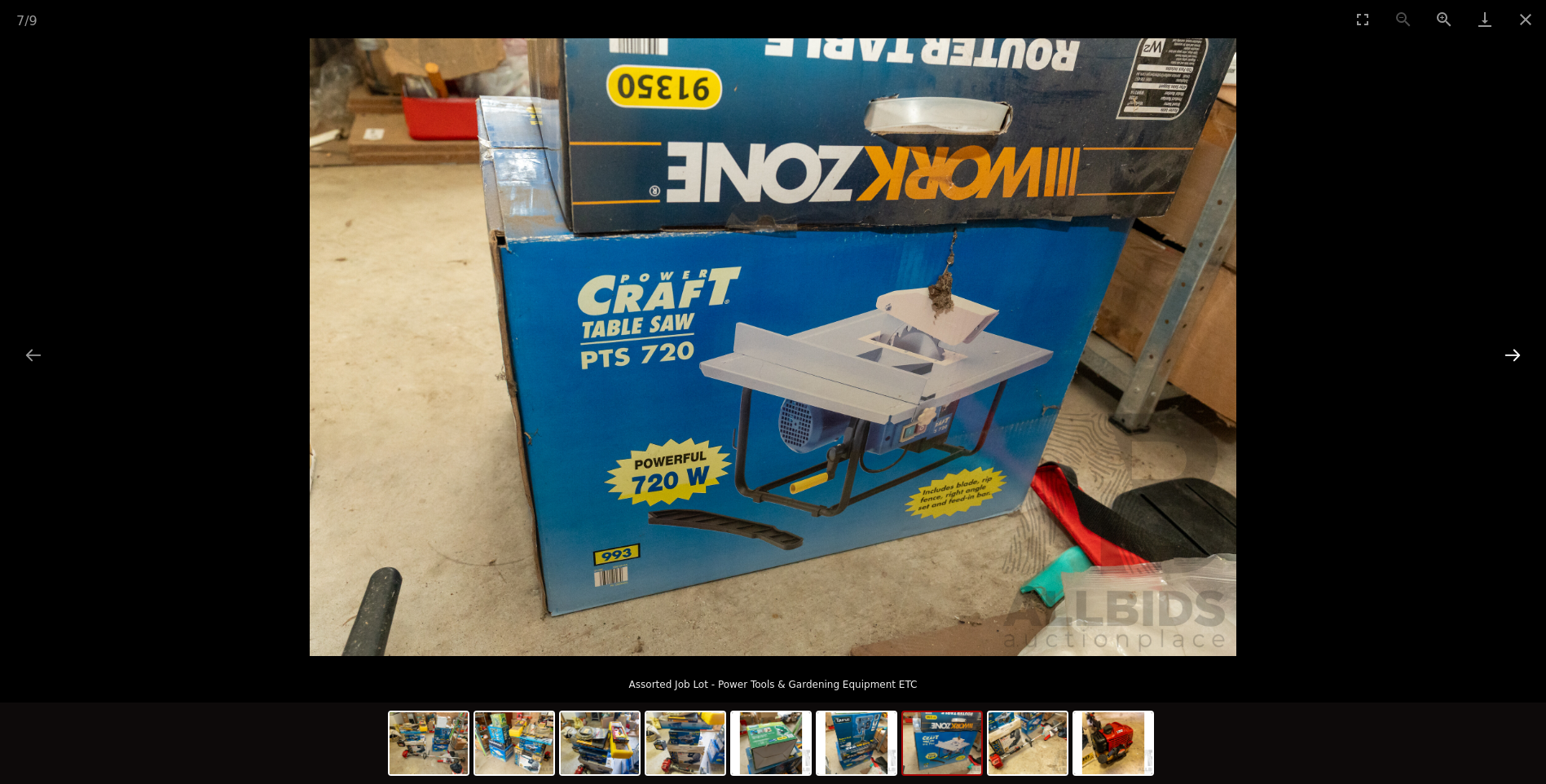
click at [1496, 343] on button "Next slide" at bounding box center [1512, 355] width 34 height 32
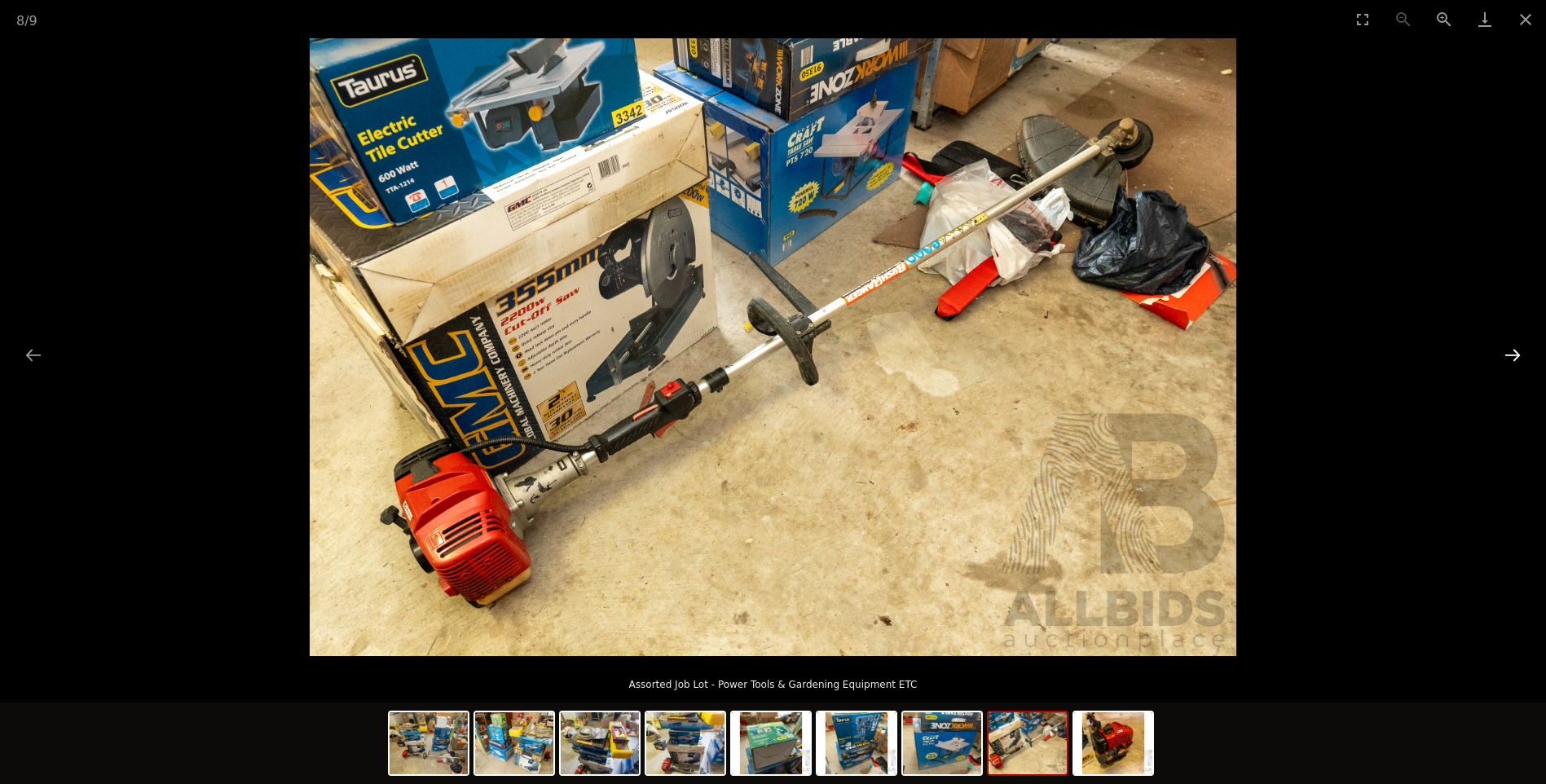
click at [1496, 343] on button "Next slide" at bounding box center [1512, 355] width 34 height 32
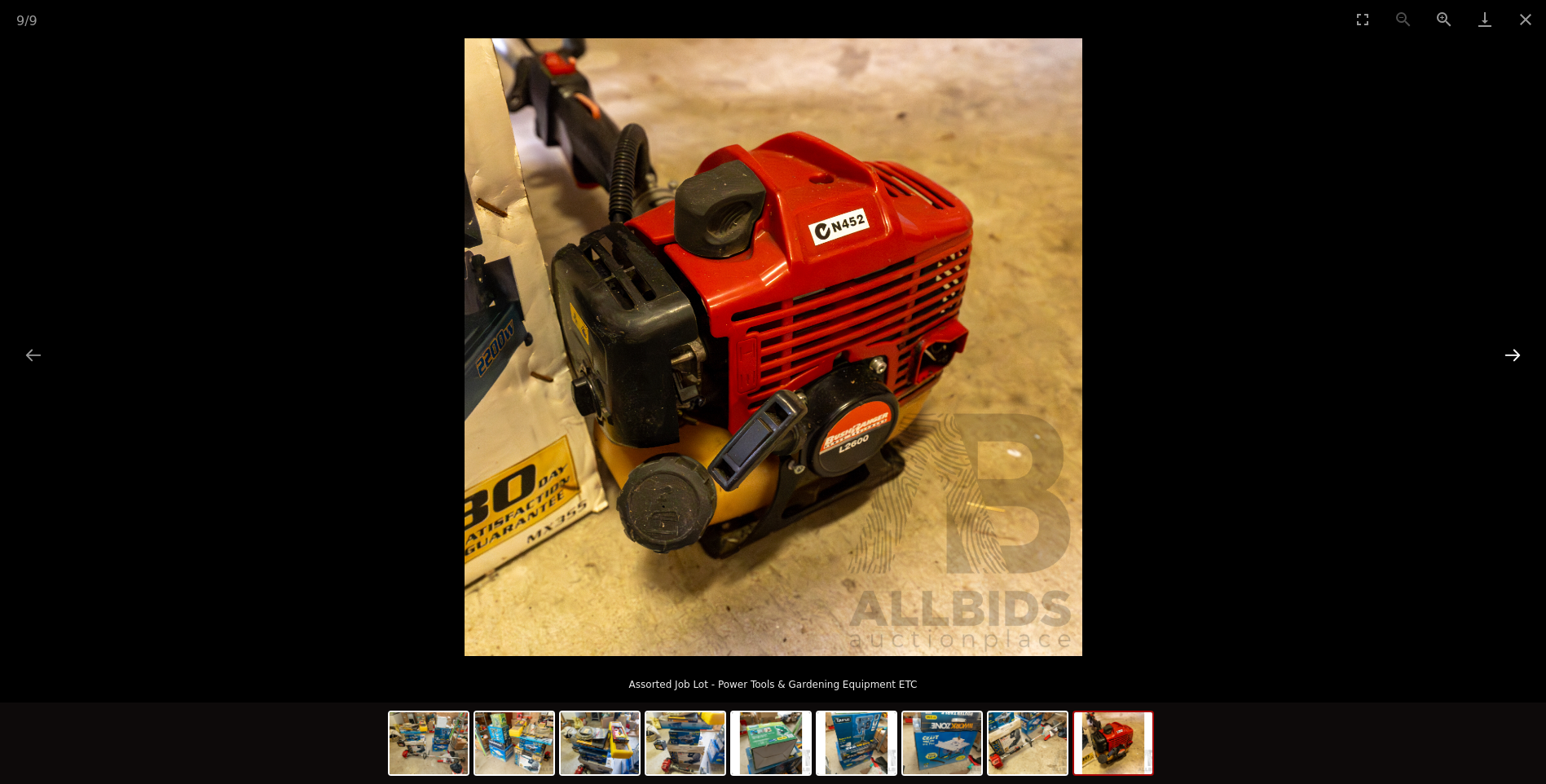
click at [1496, 343] on button "Next slide" at bounding box center [1512, 355] width 34 height 32
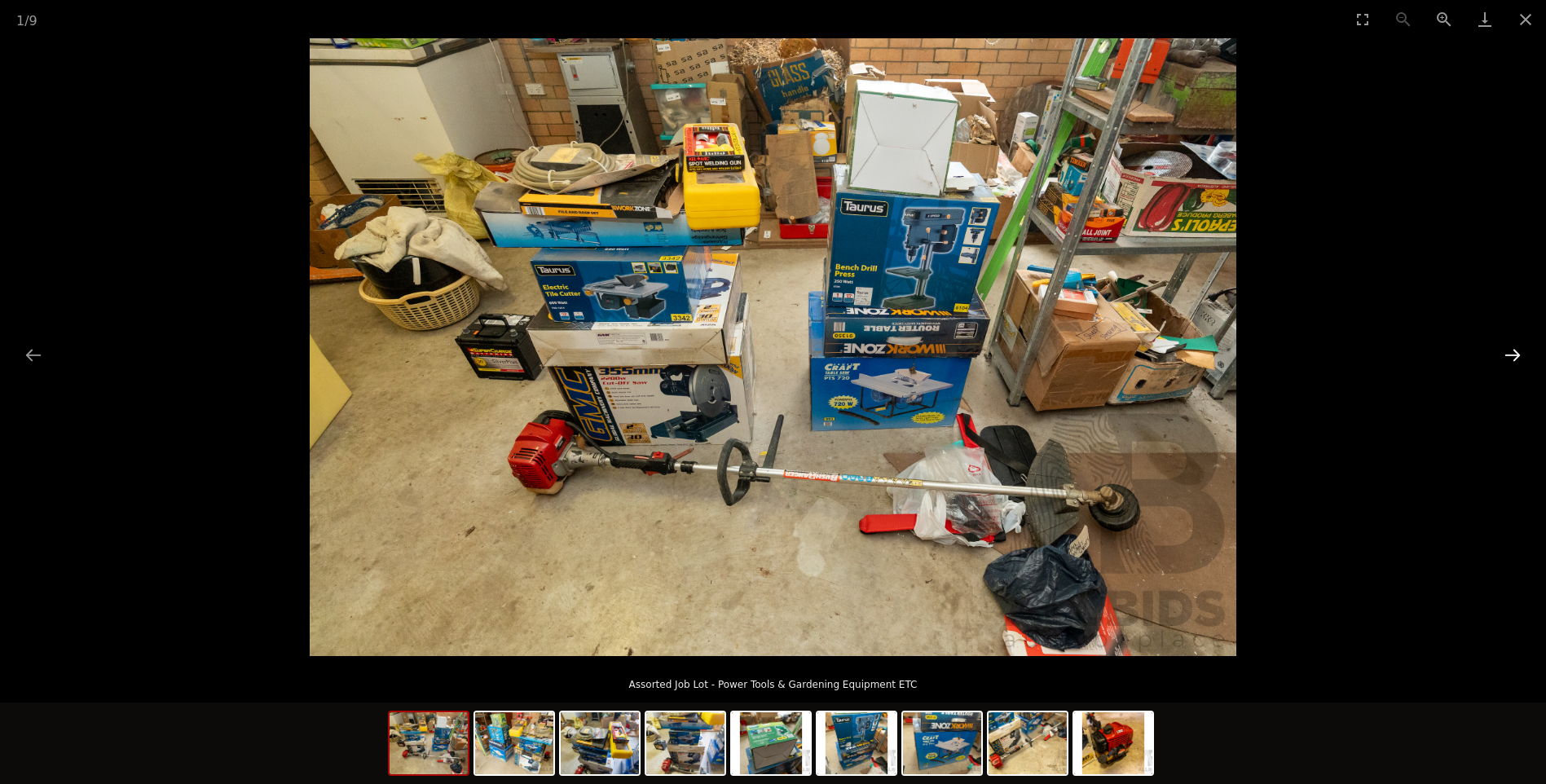
click at [1496, 343] on button "Next slide" at bounding box center [1512, 355] width 34 height 32
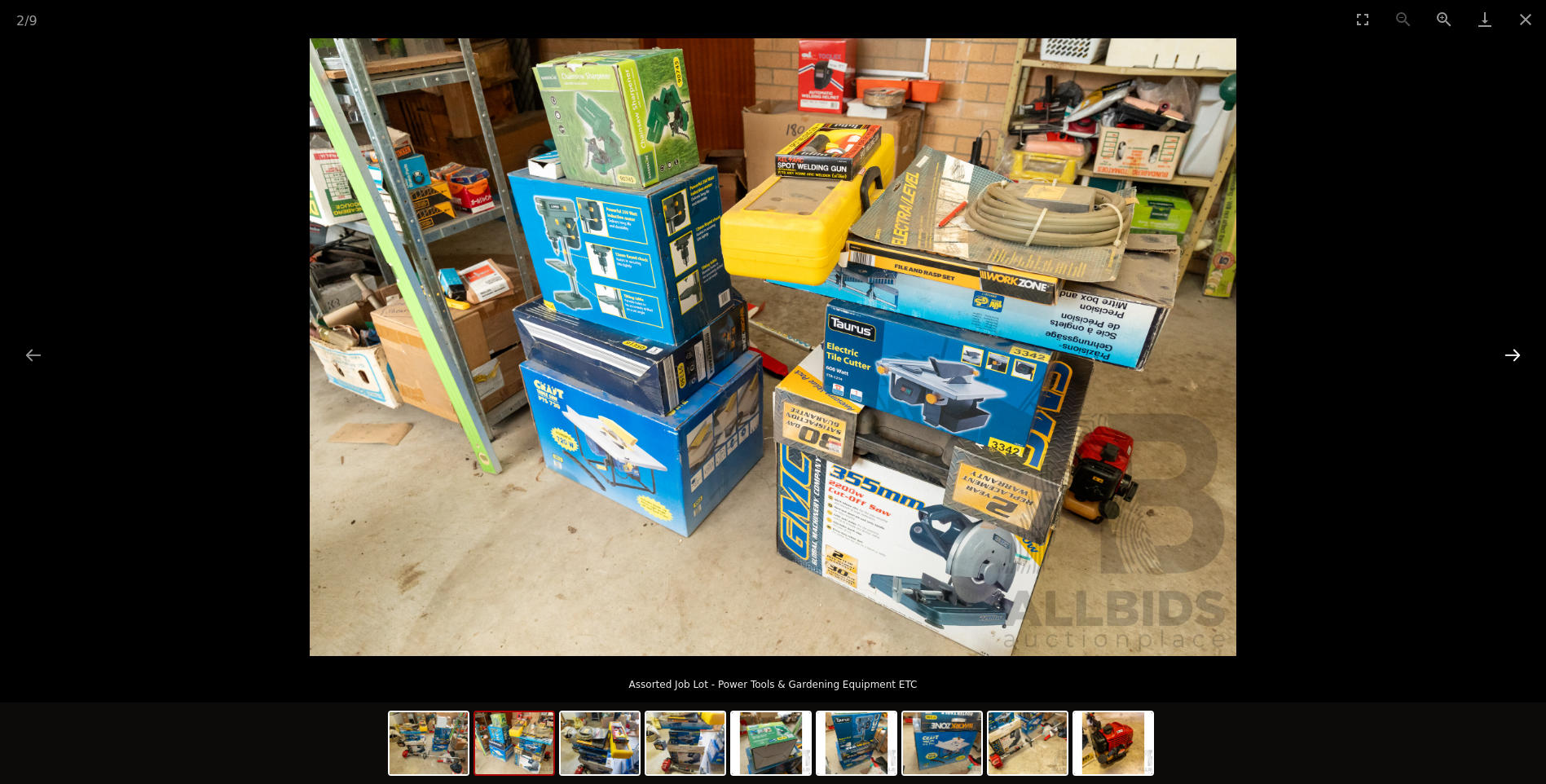
click at [1496, 343] on button "Next slide" at bounding box center [1512, 355] width 34 height 32
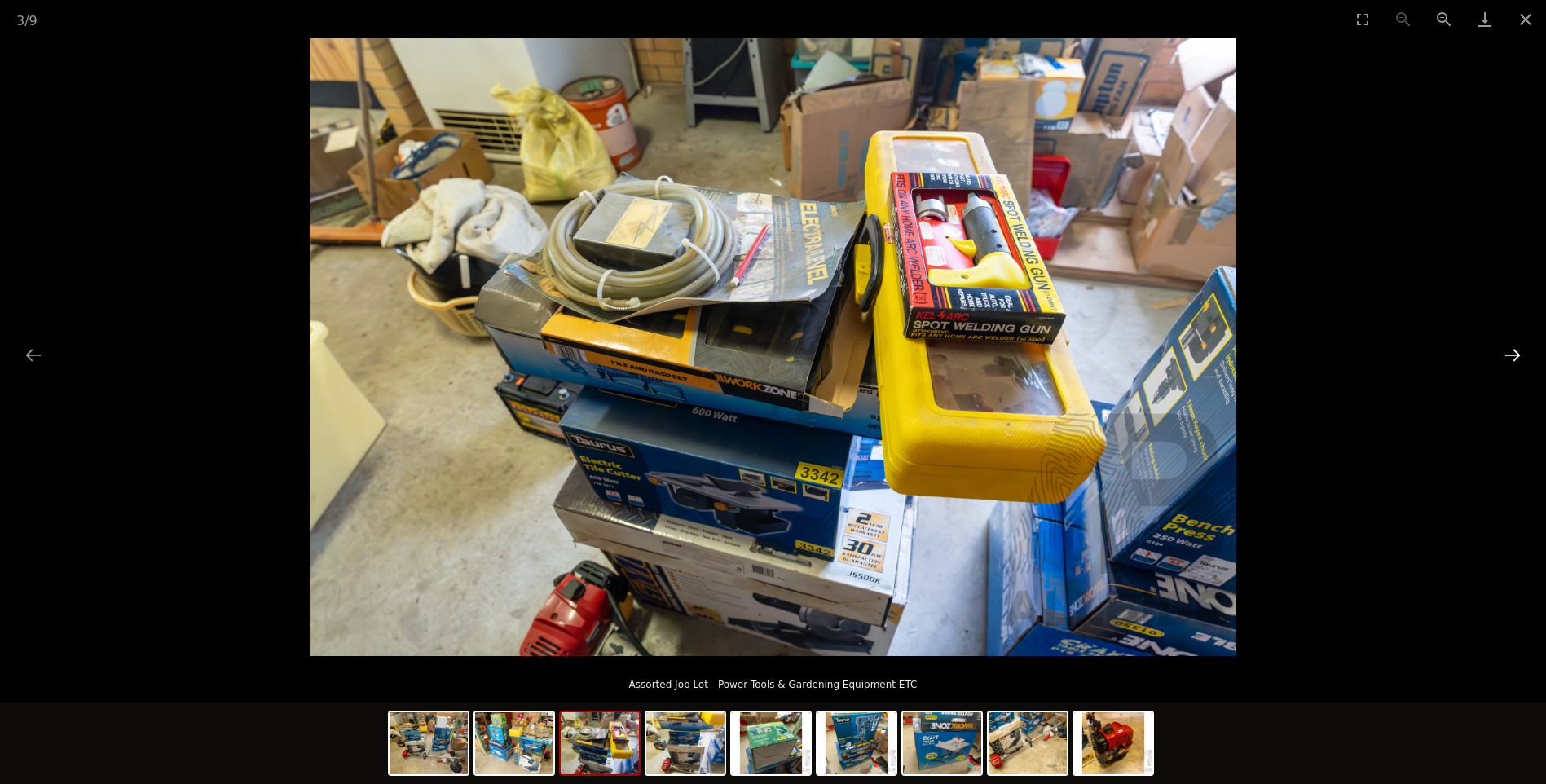
click at [1518, 350] on button "Next slide" at bounding box center [1512, 355] width 34 height 32
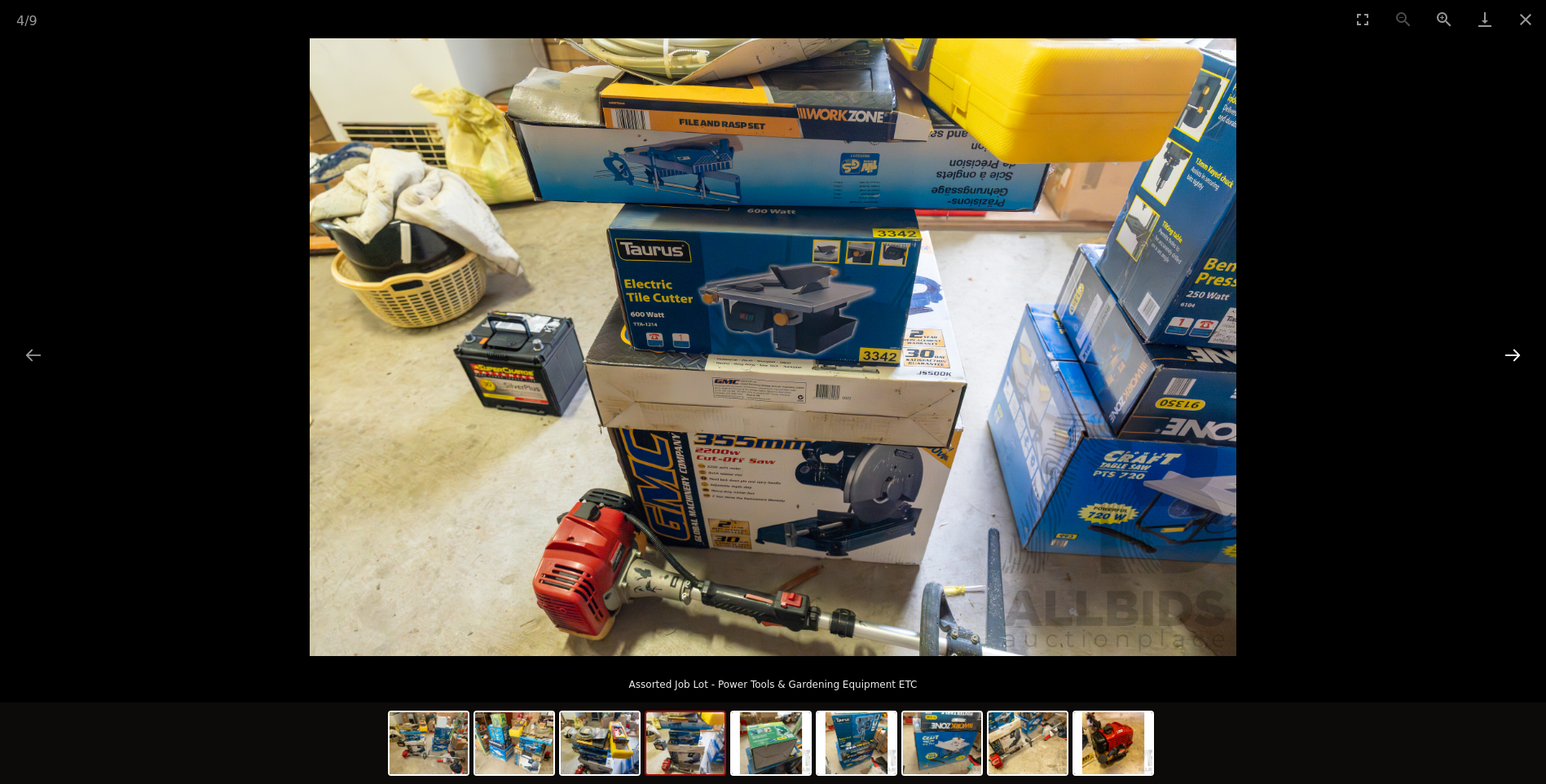
click at [1518, 350] on button "Next slide" at bounding box center [1512, 355] width 34 height 32
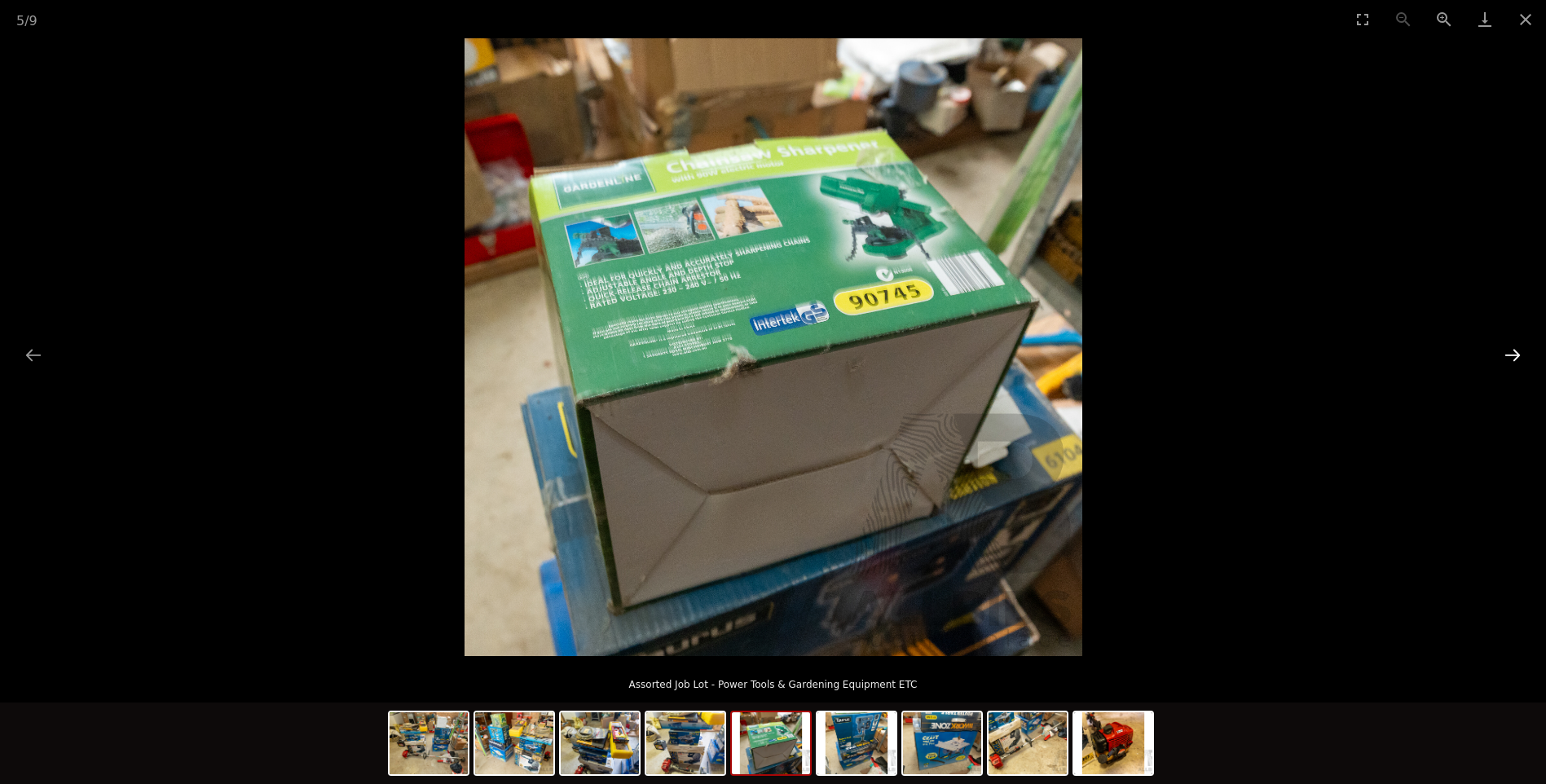
click at [1518, 350] on button "Next slide" at bounding box center [1512, 355] width 34 height 32
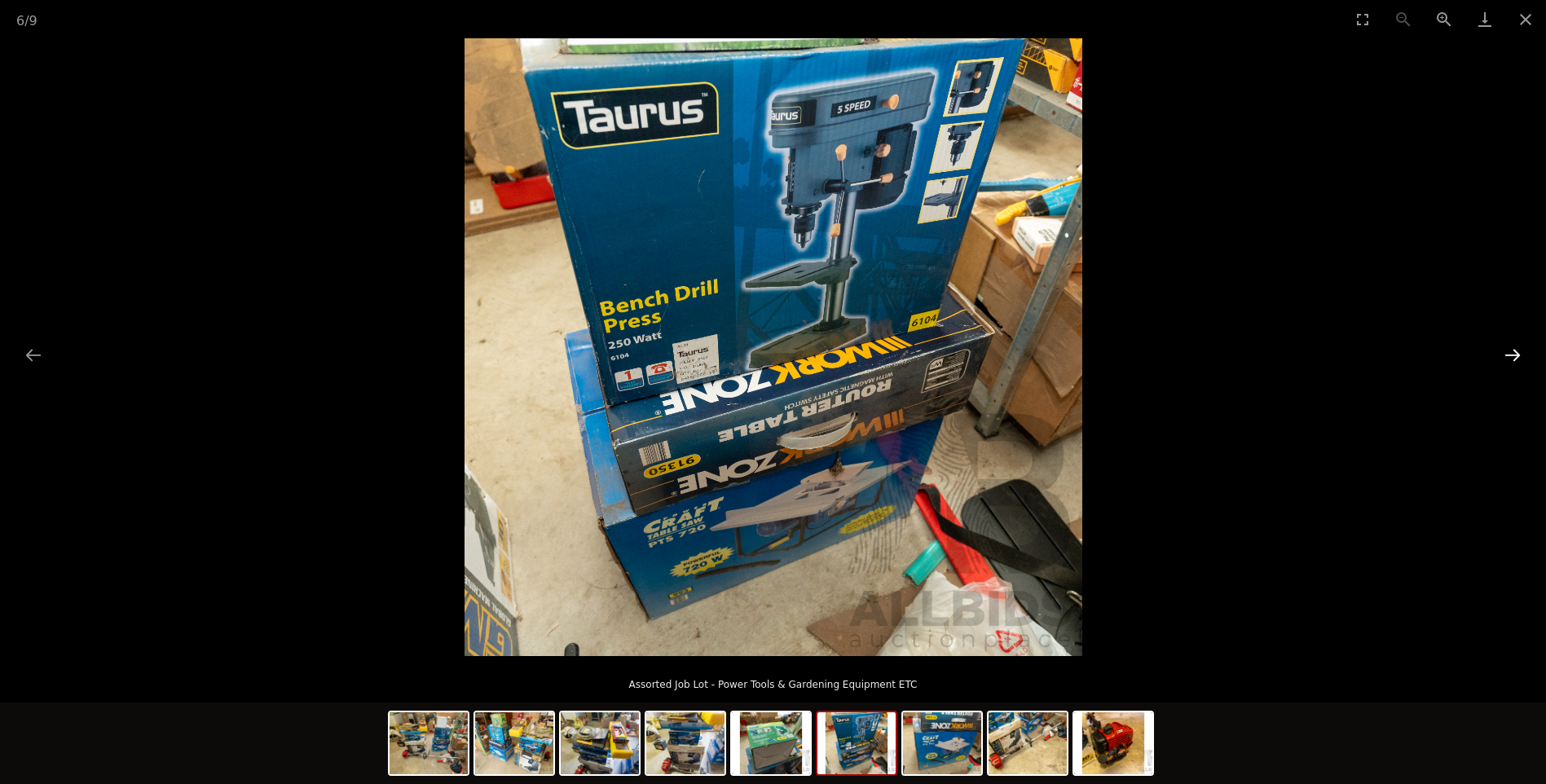
click at [1518, 350] on button "Next slide" at bounding box center [1512, 355] width 34 height 32
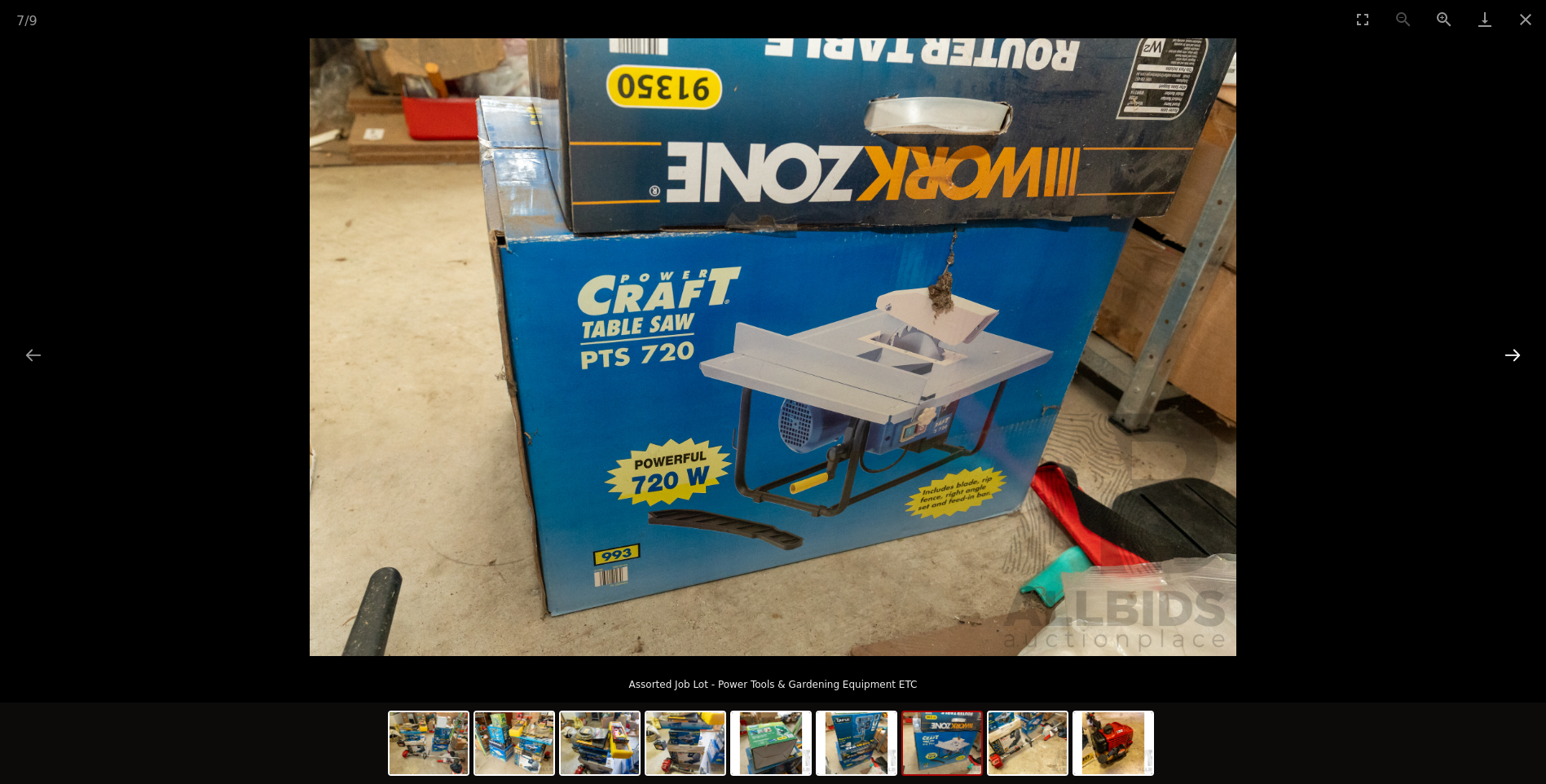
click at [1518, 350] on button "Next slide" at bounding box center [1512, 355] width 34 height 32
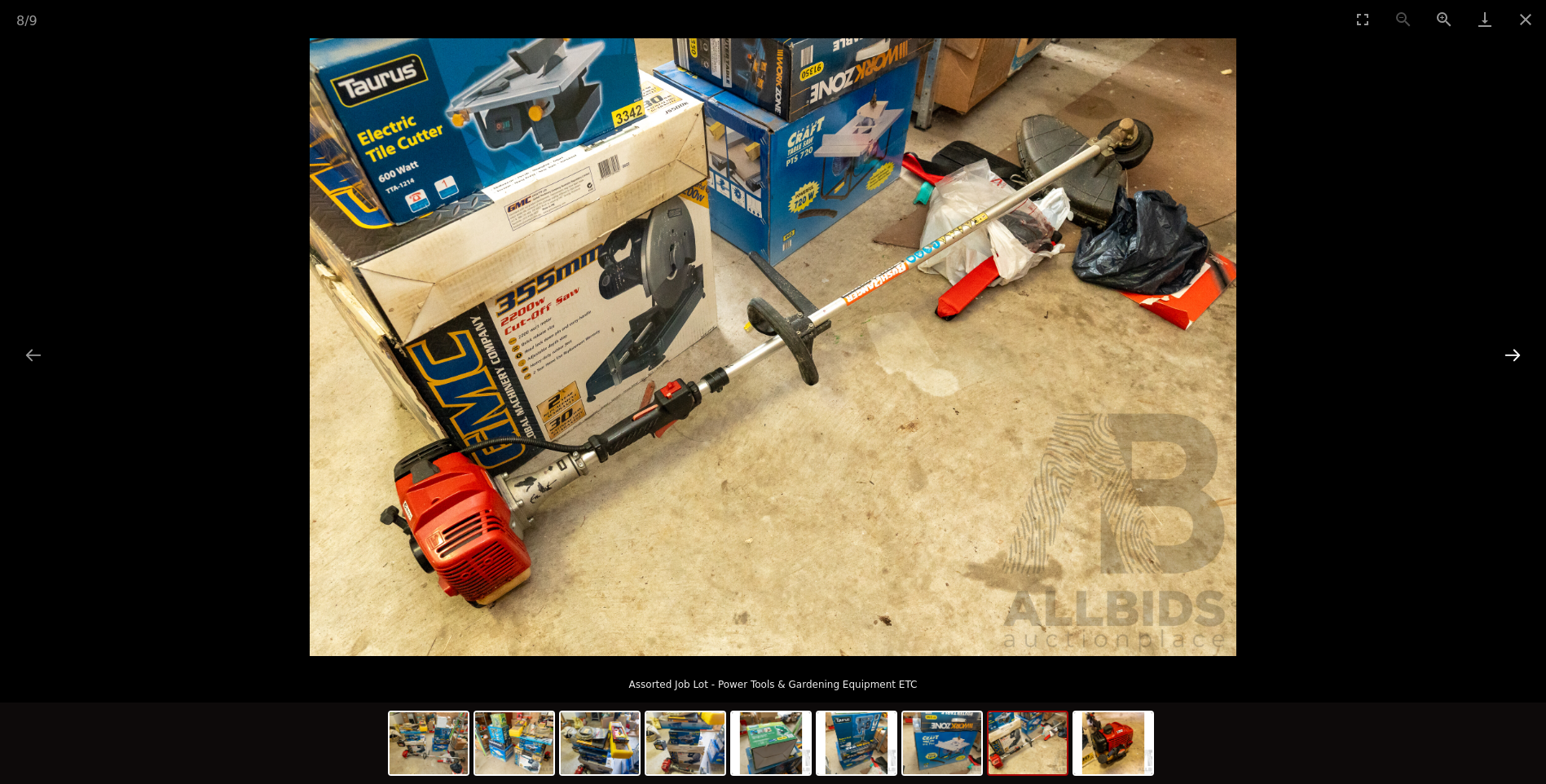
click at [1518, 350] on button "Next slide" at bounding box center [1512, 355] width 34 height 32
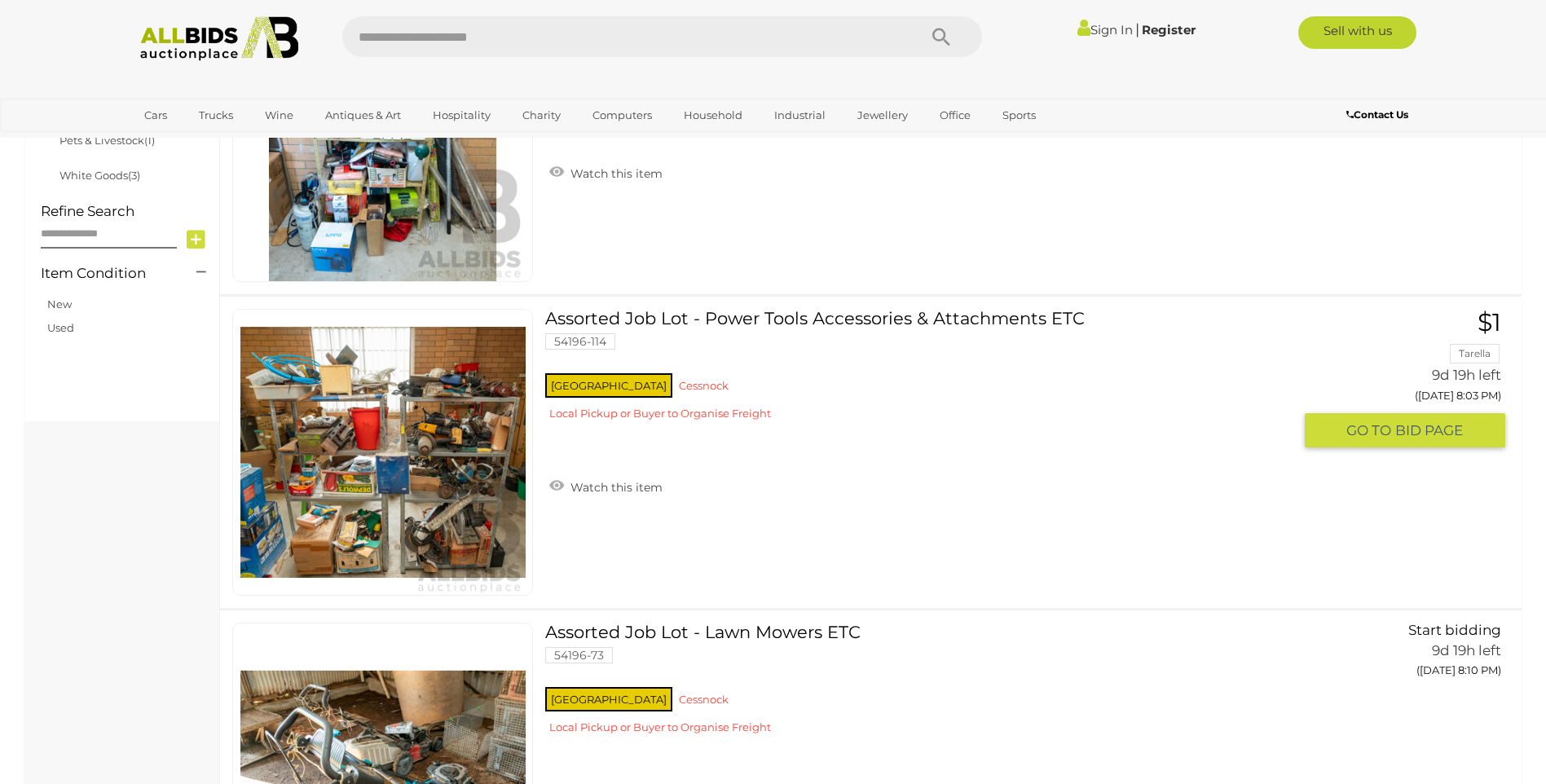
scroll to position [1087, 0]
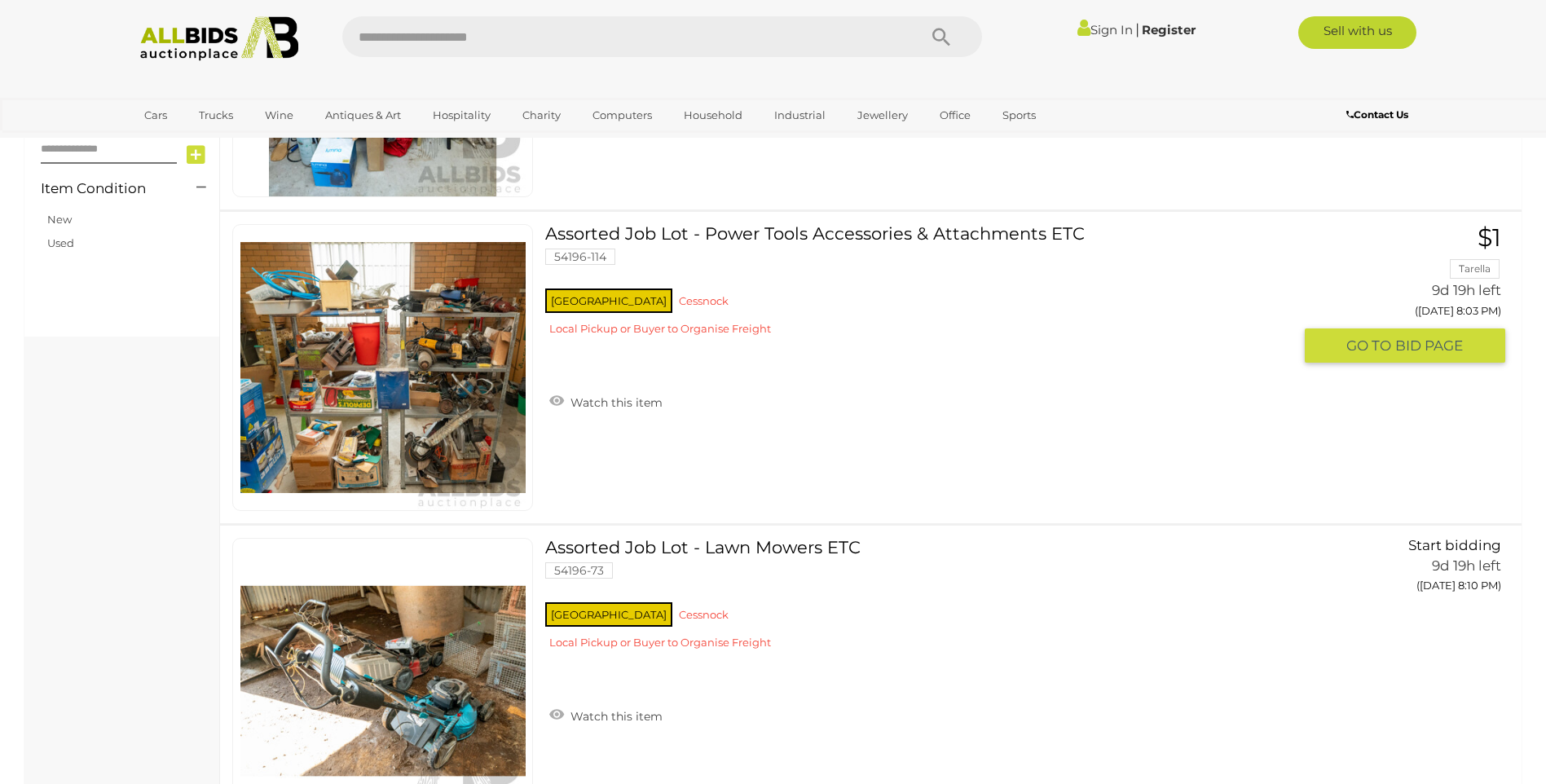
click at [649, 228] on link "Assorted Job Lot - Power Tools Accessories & Attachments ETC 54196-114 NSW Cess…" at bounding box center [925, 286] width 736 height 124
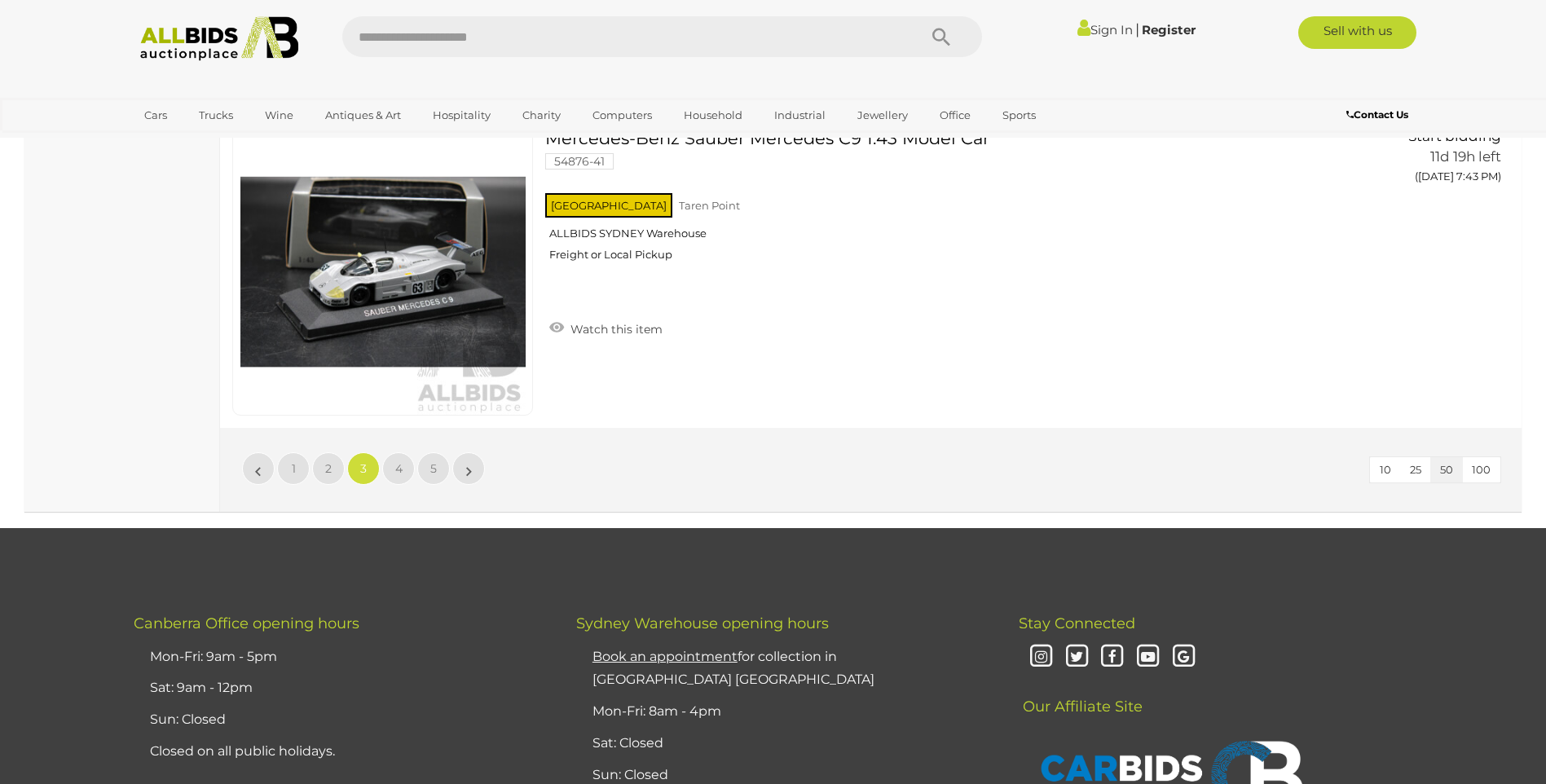
scroll to position [15717, 0]
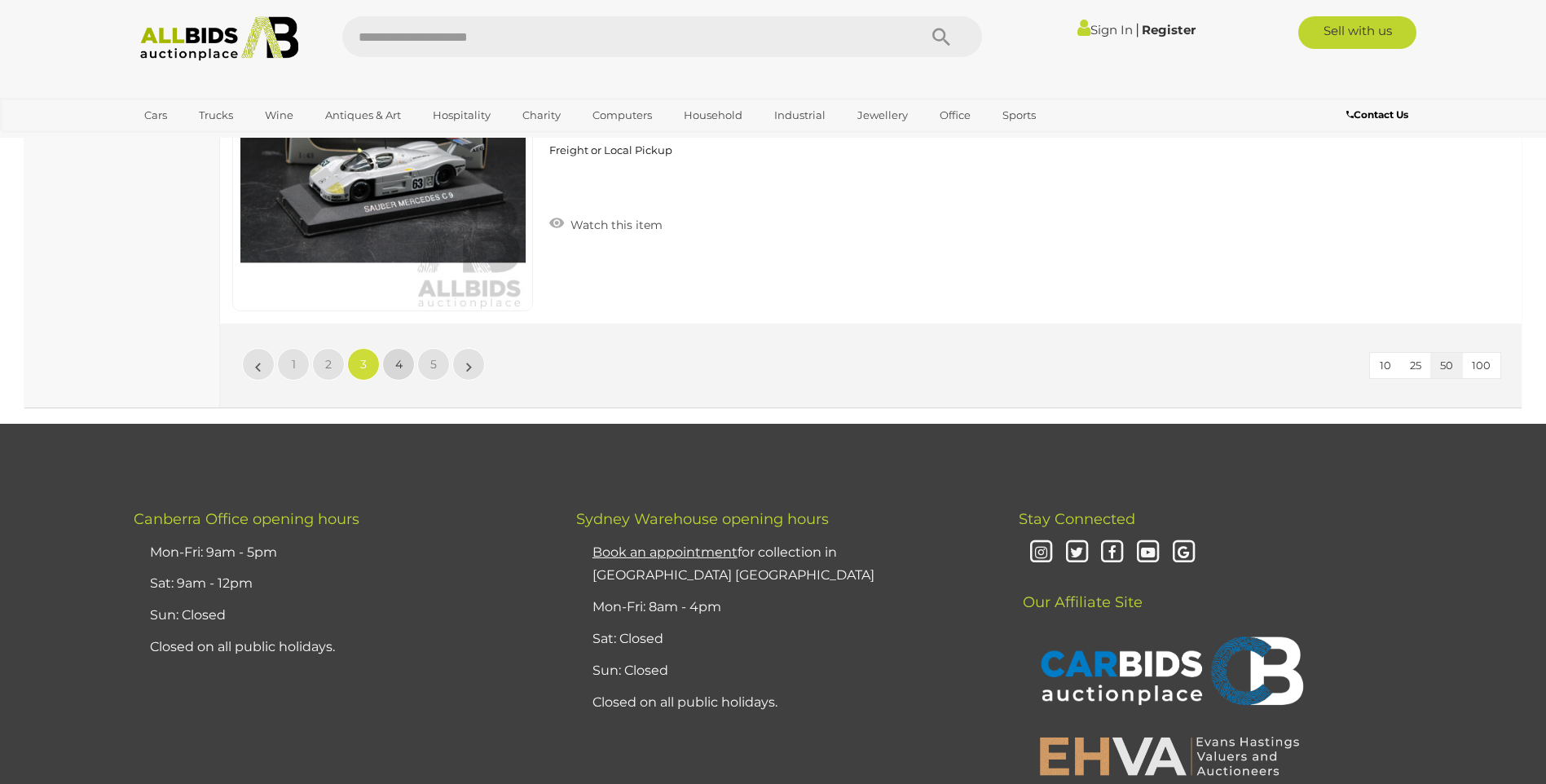
click at [400, 360] on span "4" at bounding box center [398, 364] width 8 height 14
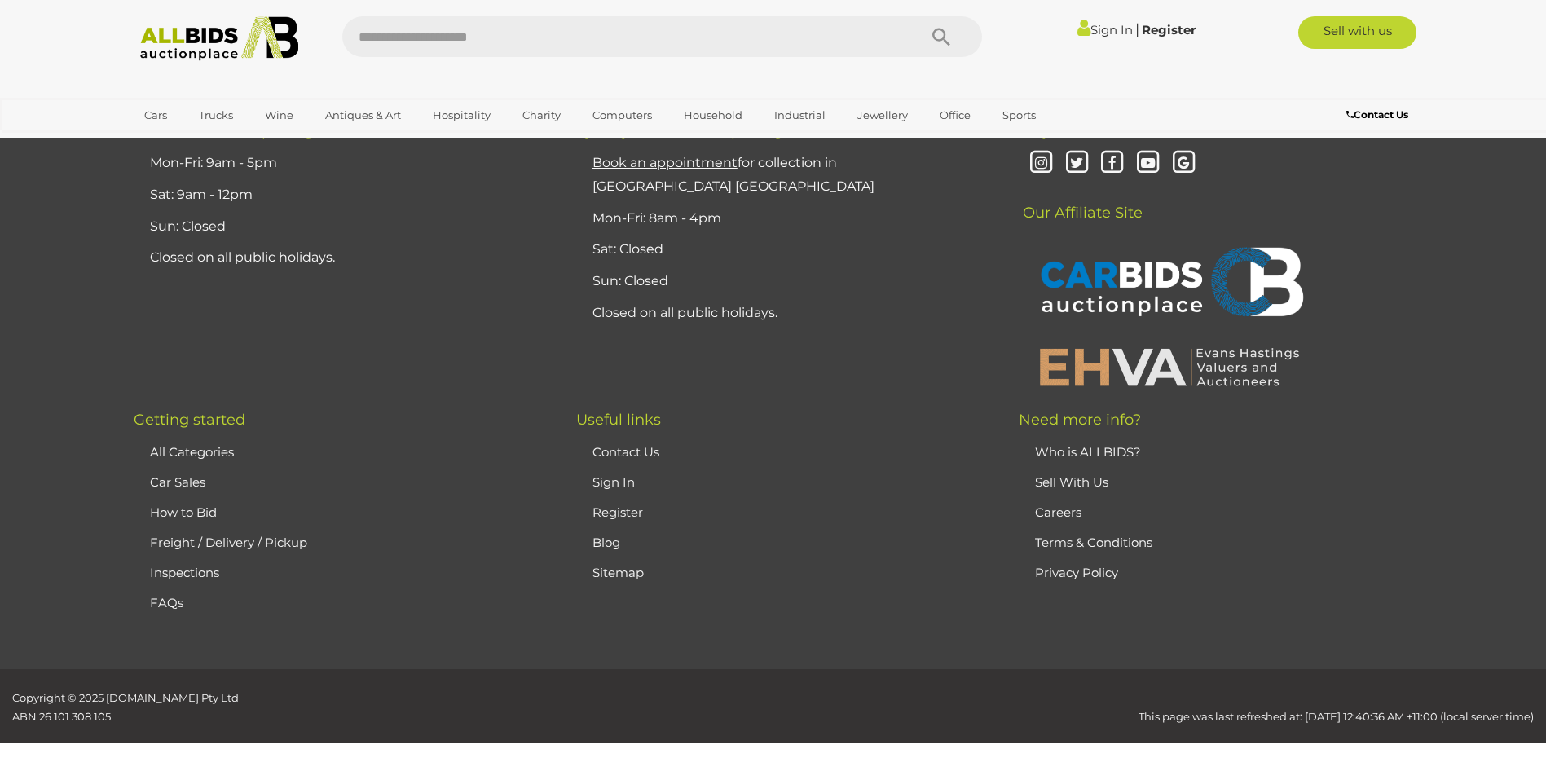
scroll to position [192, 0]
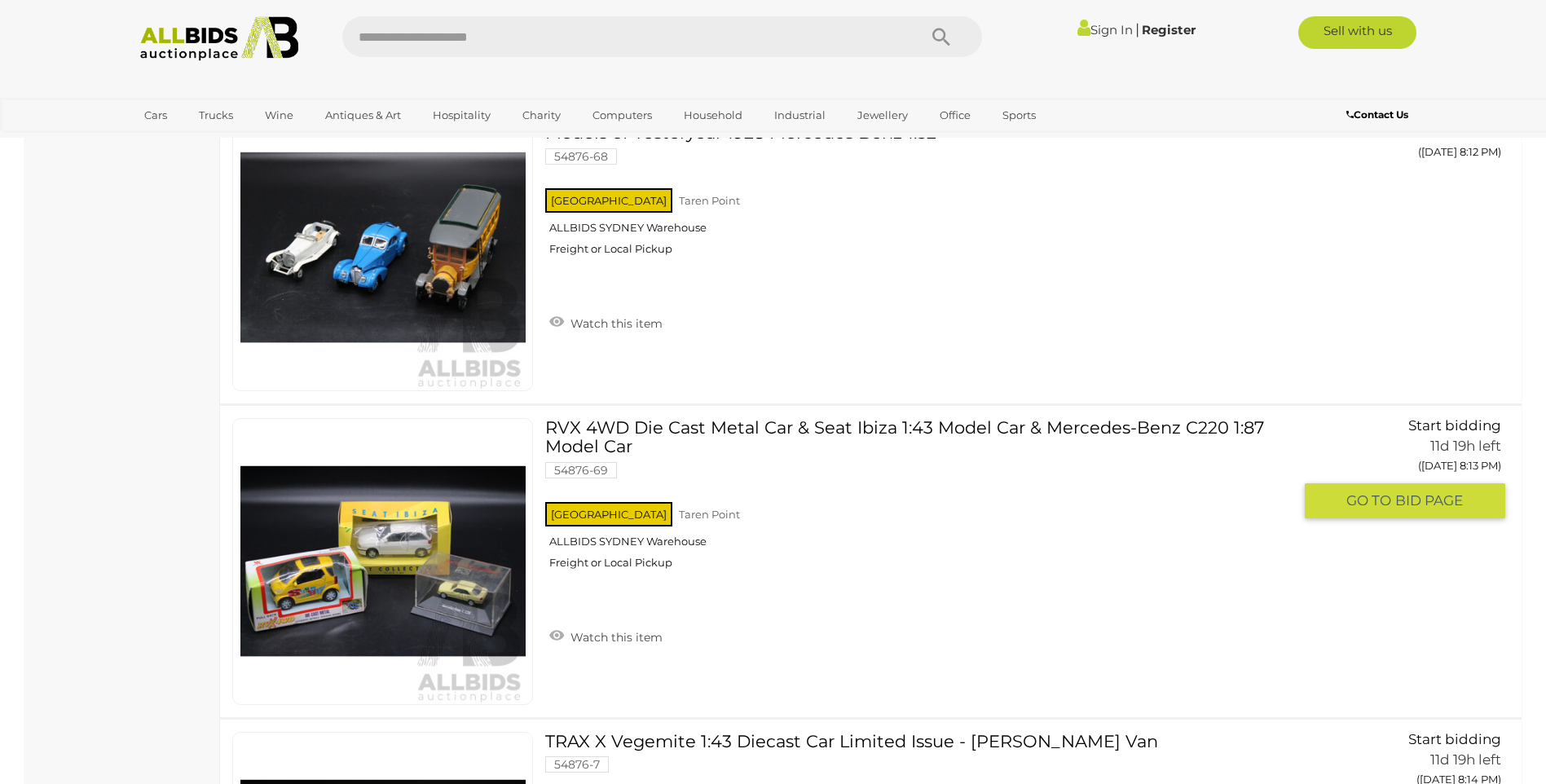
scroll to position [9074, 0]
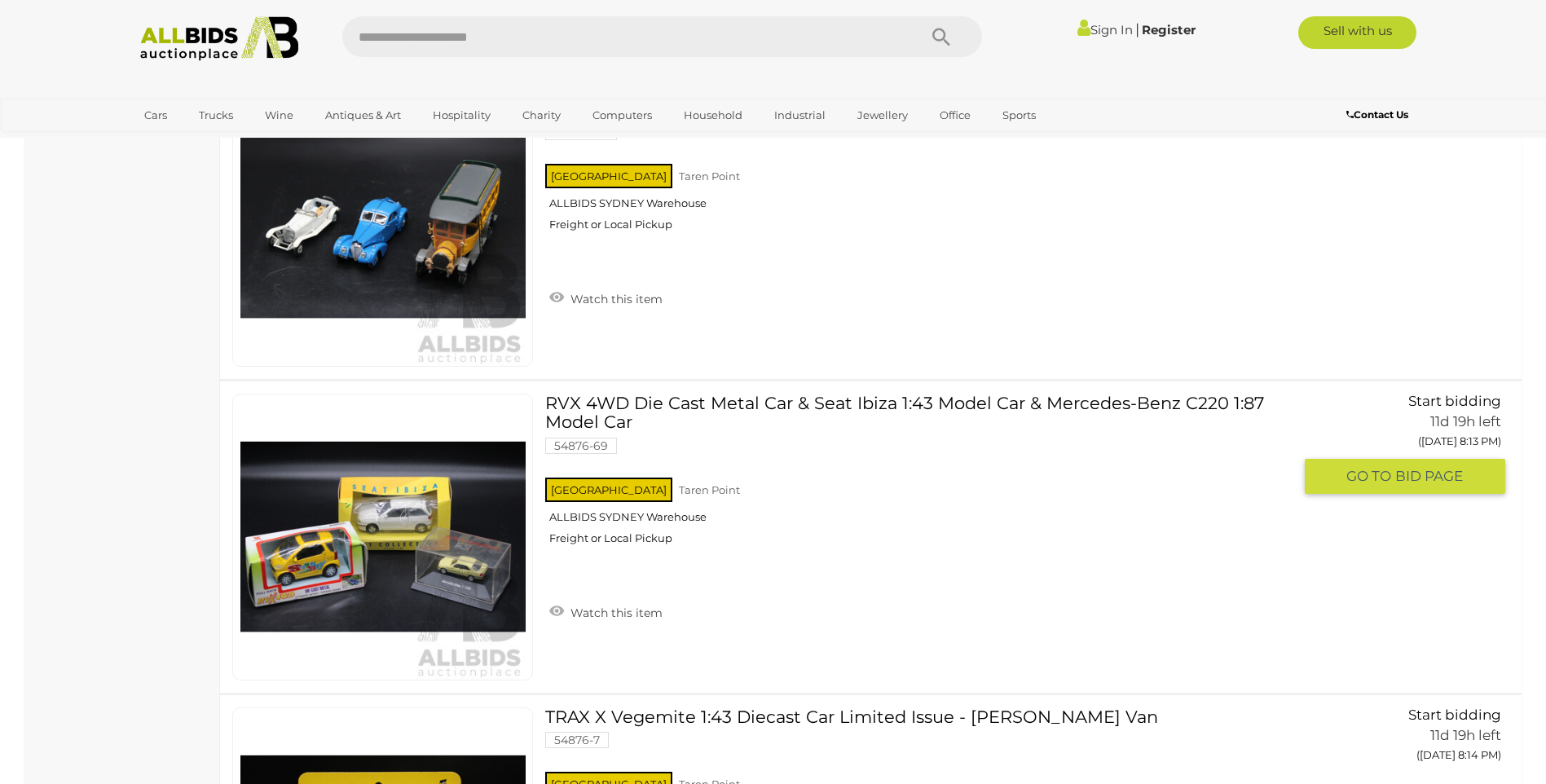
click at [685, 515] on div "NSW Taren Point ALLBIDS SYDNEY Warehouse Freight or Local Pickup" at bounding box center [919, 517] width 747 height 84
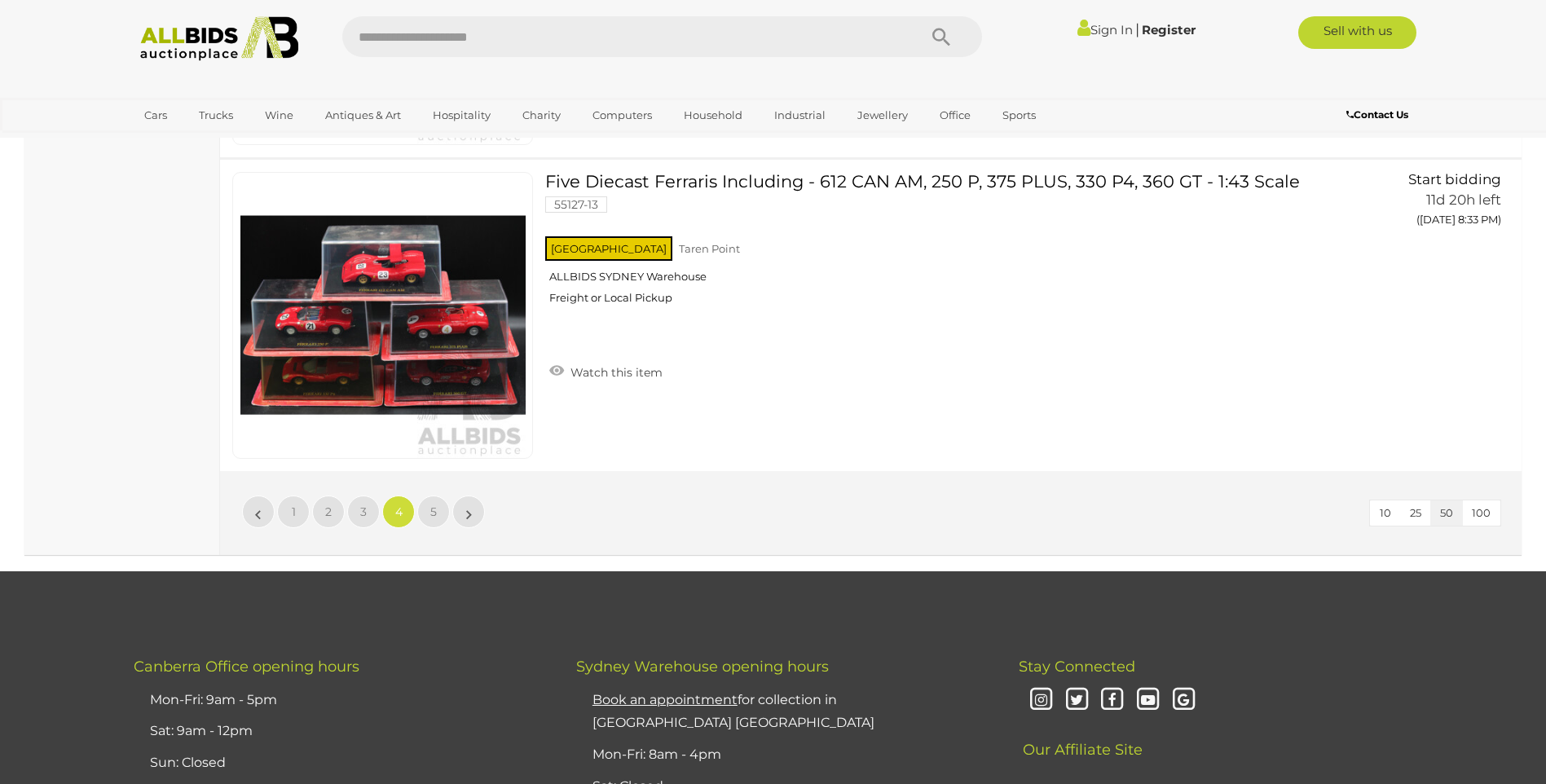
scroll to position [15807, 0]
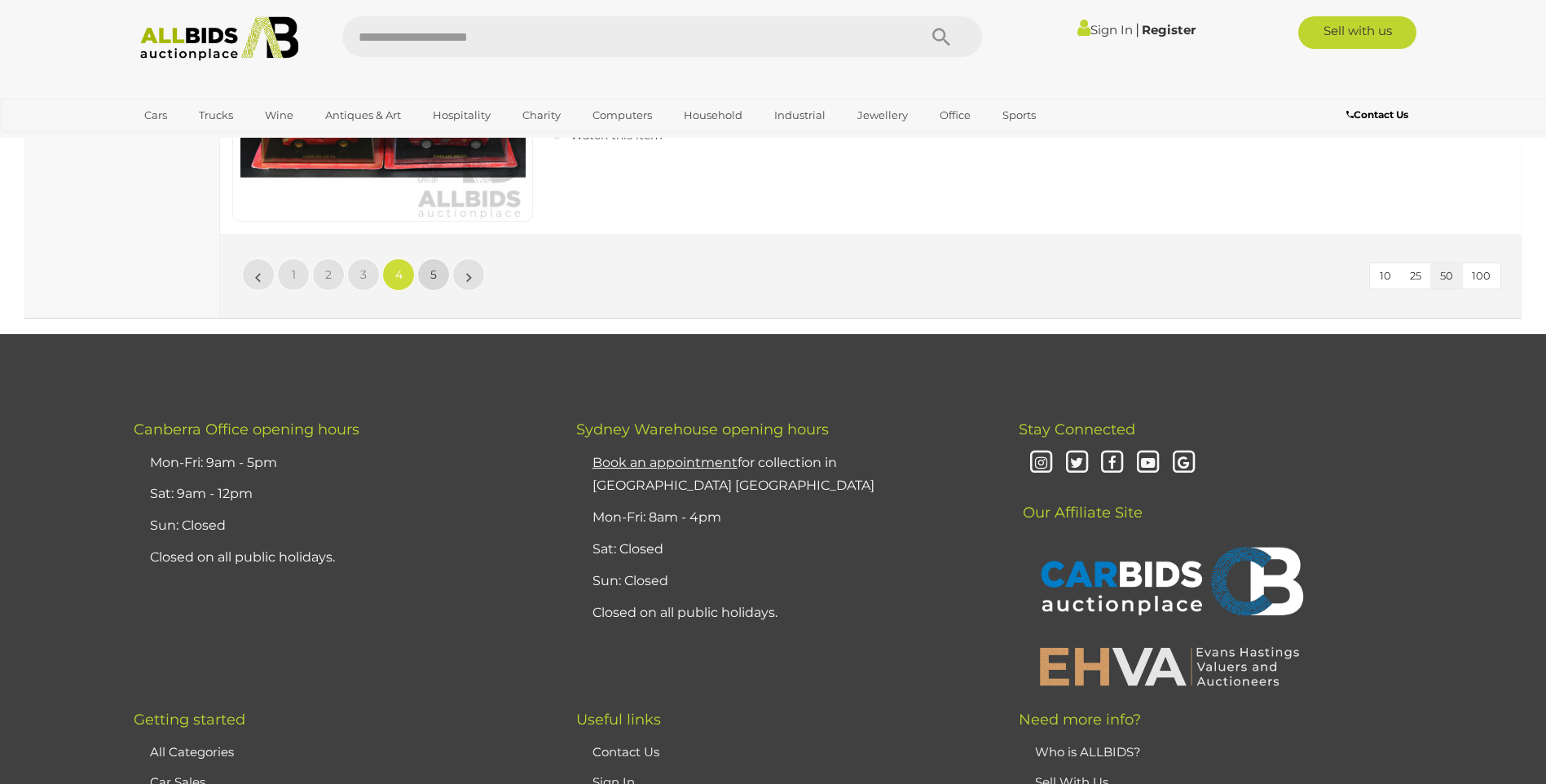
click at [435, 267] on span "5" at bounding box center [434, 274] width 7 height 14
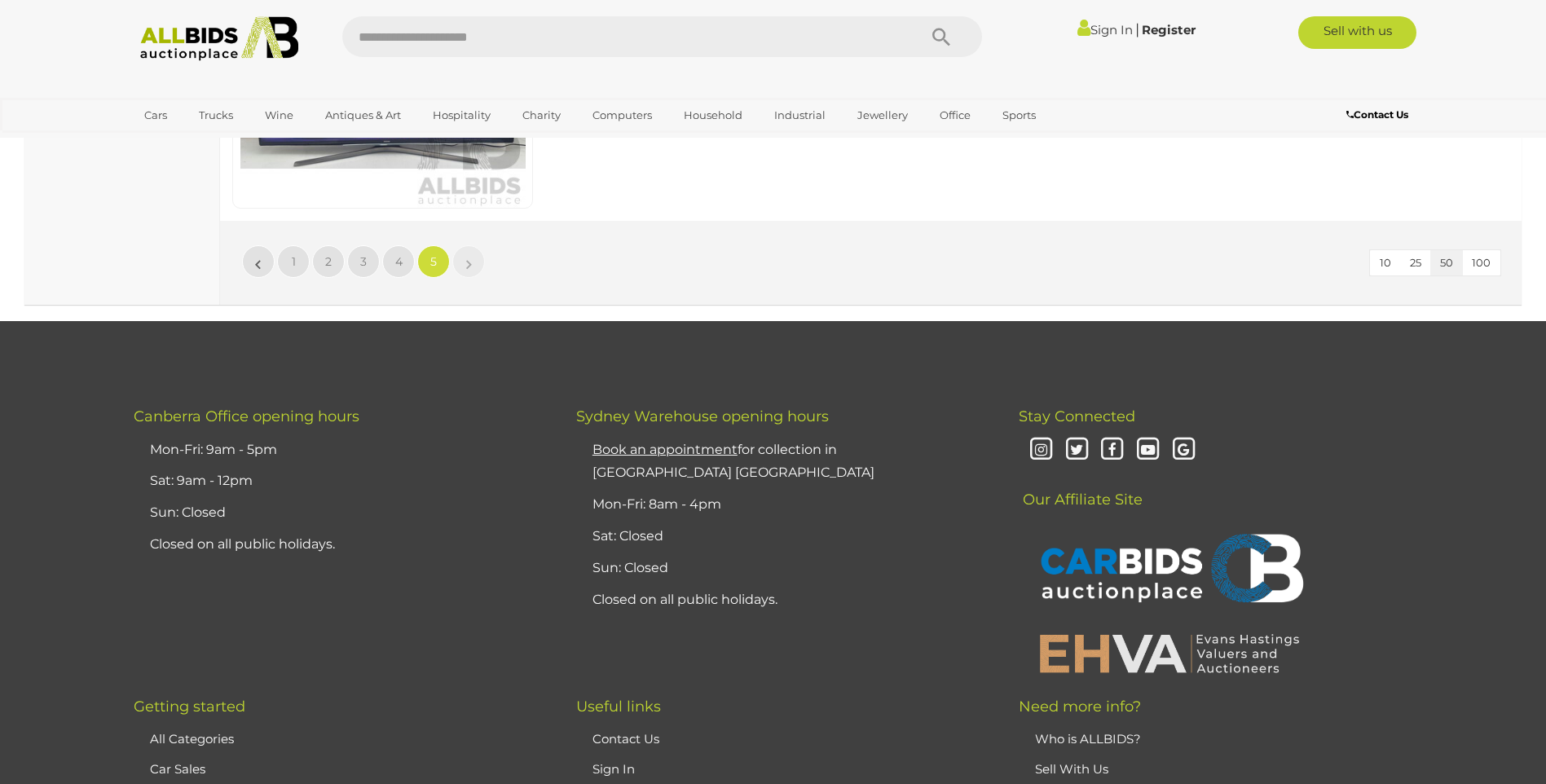
scroll to position [7037, 0]
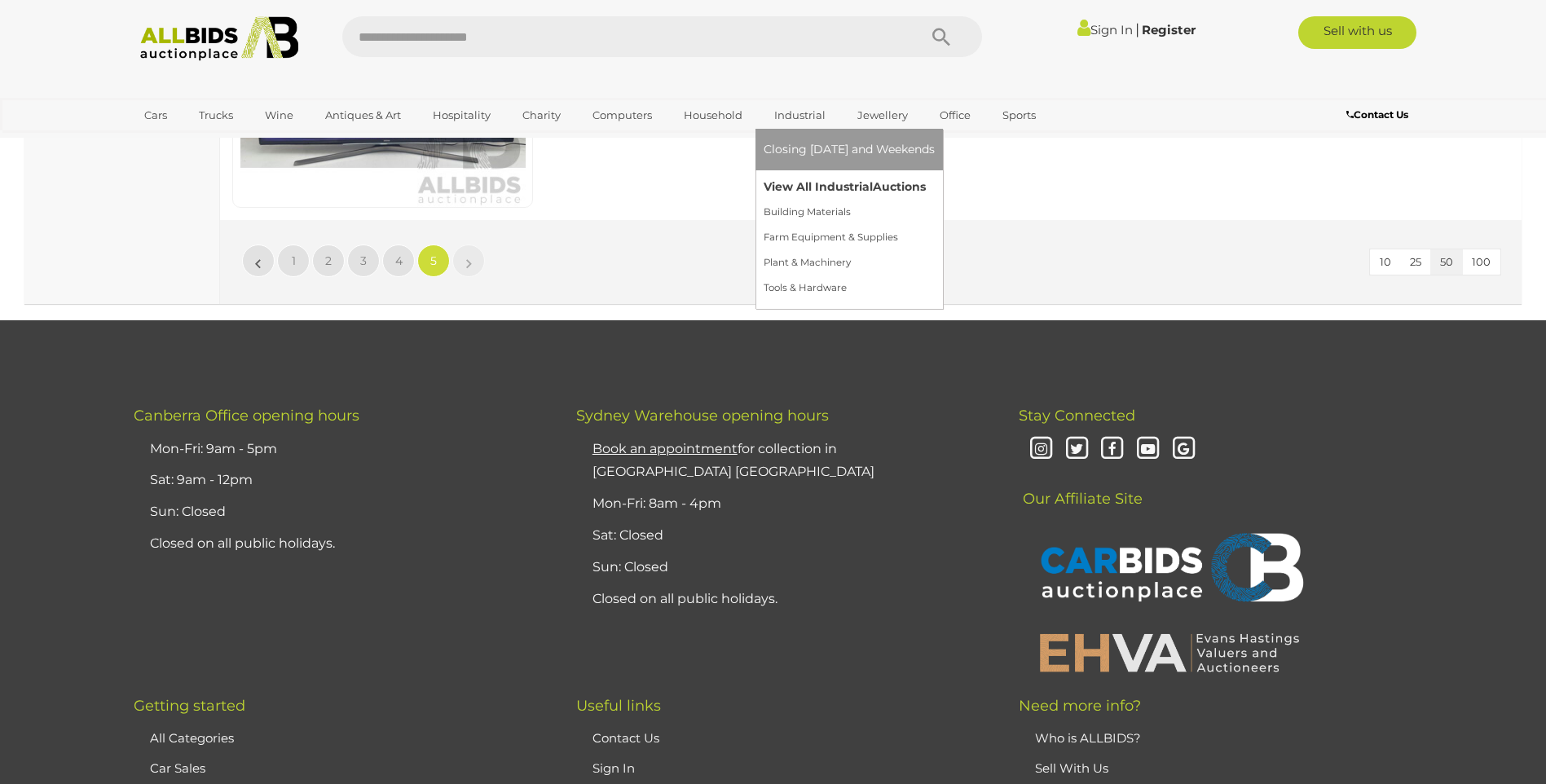
click at [807, 182] on link "View All Industrial Auctions" at bounding box center [850, 187] width 171 height 25
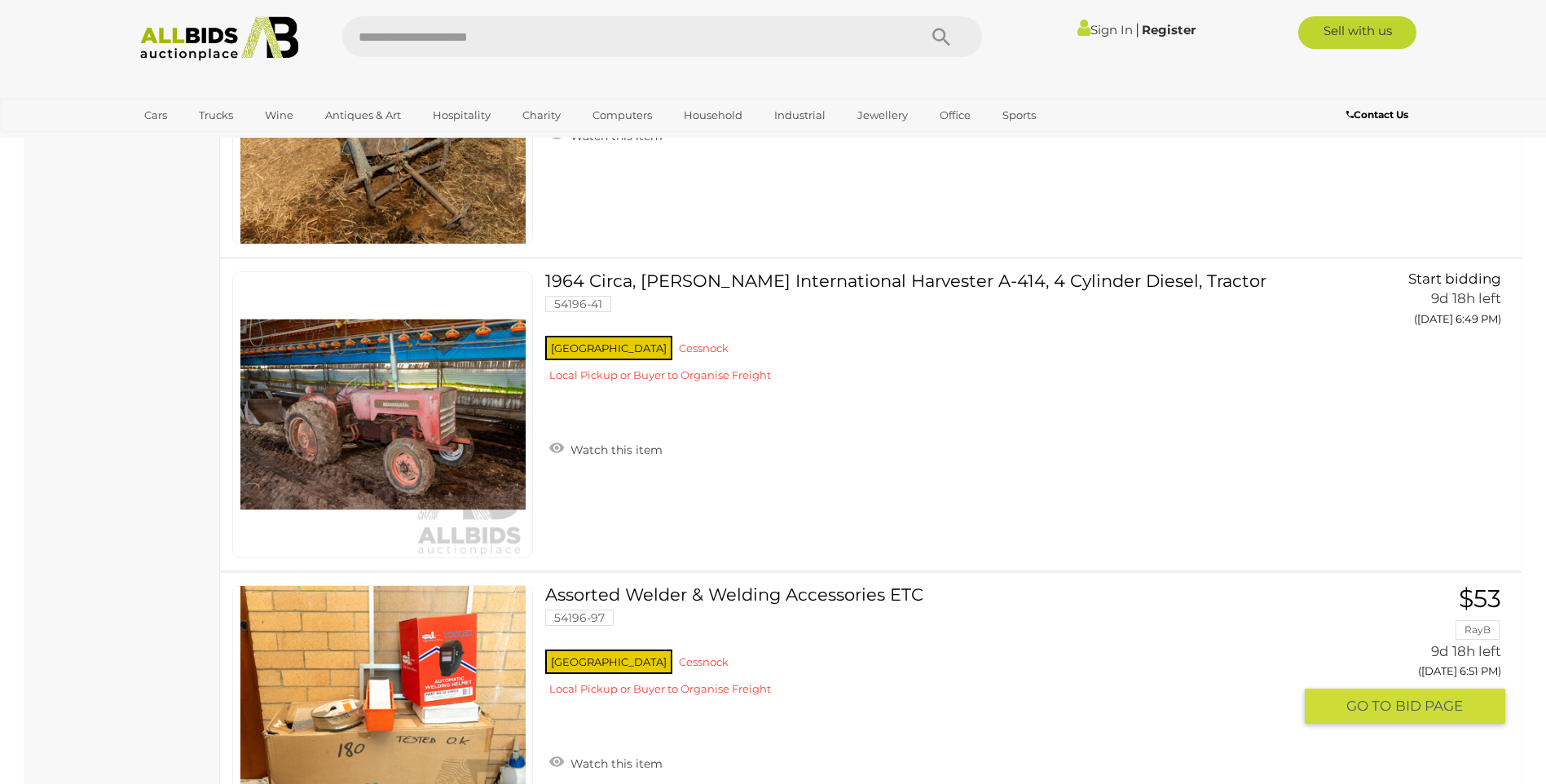
scroll to position [9778, 0]
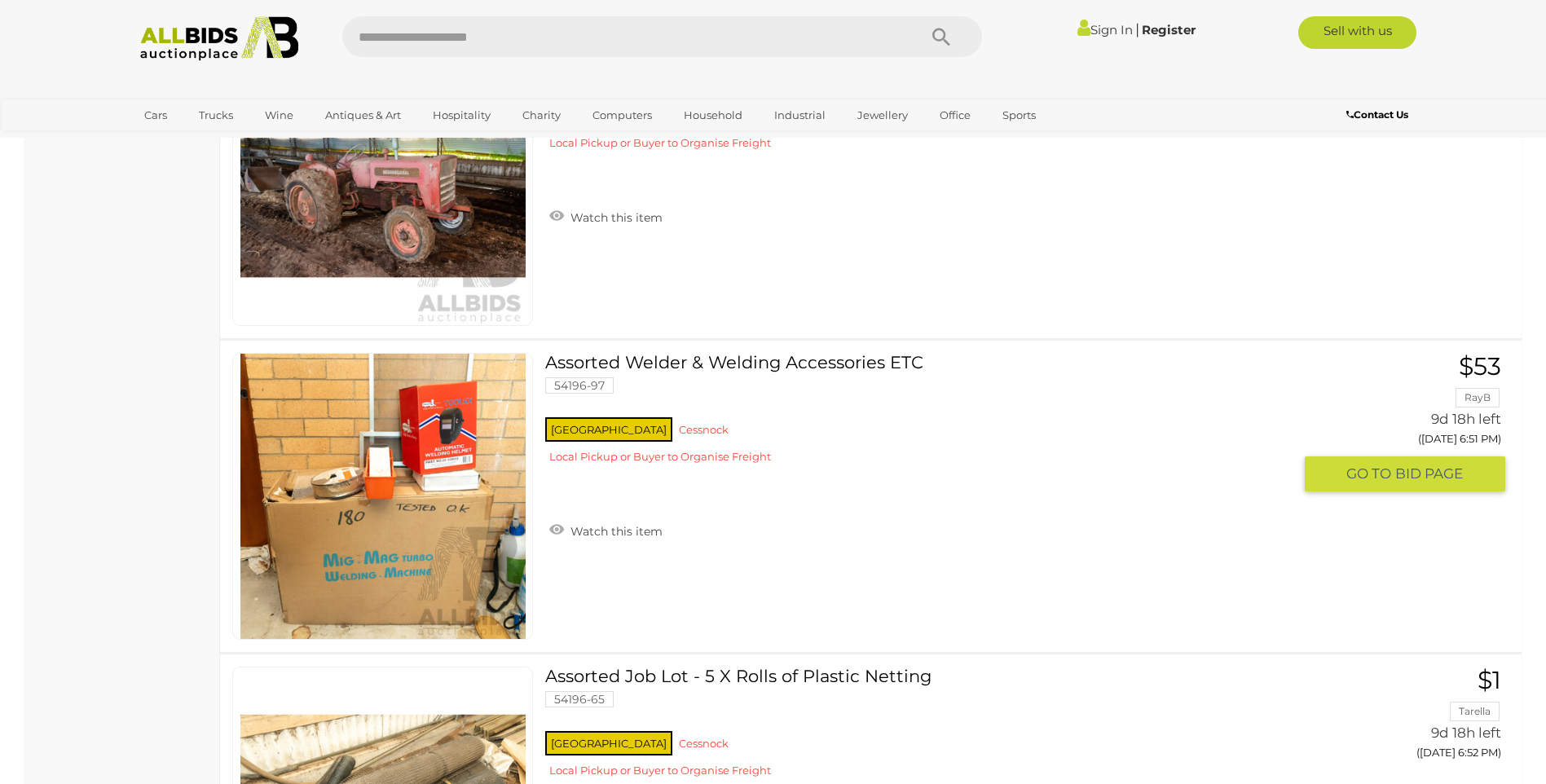
click at [428, 485] on link at bounding box center [383, 496] width 301 height 287
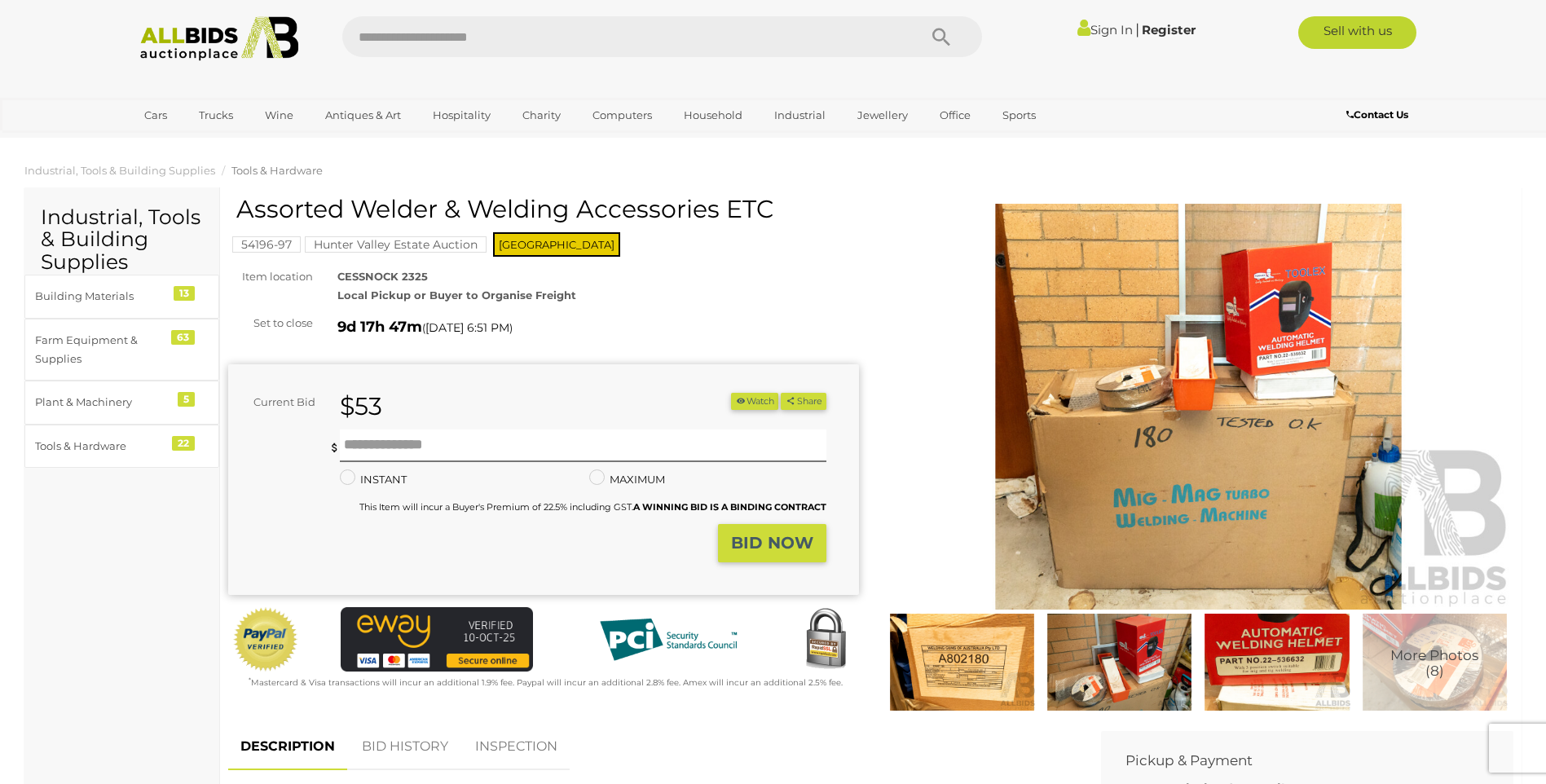
click at [1095, 363] on img at bounding box center [1199, 407] width 631 height 407
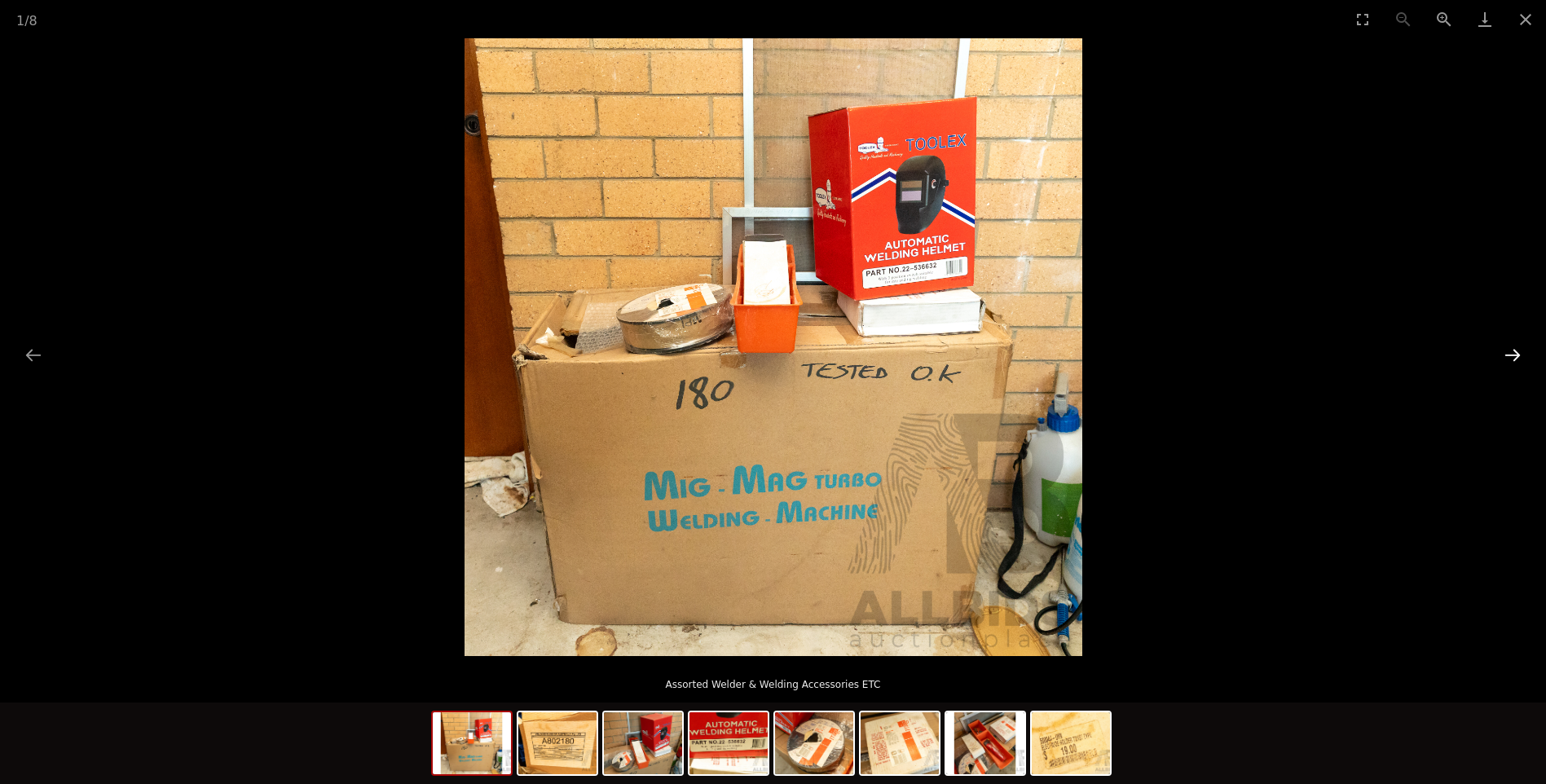
click at [1507, 353] on button "Next slide" at bounding box center [1512, 355] width 34 height 32
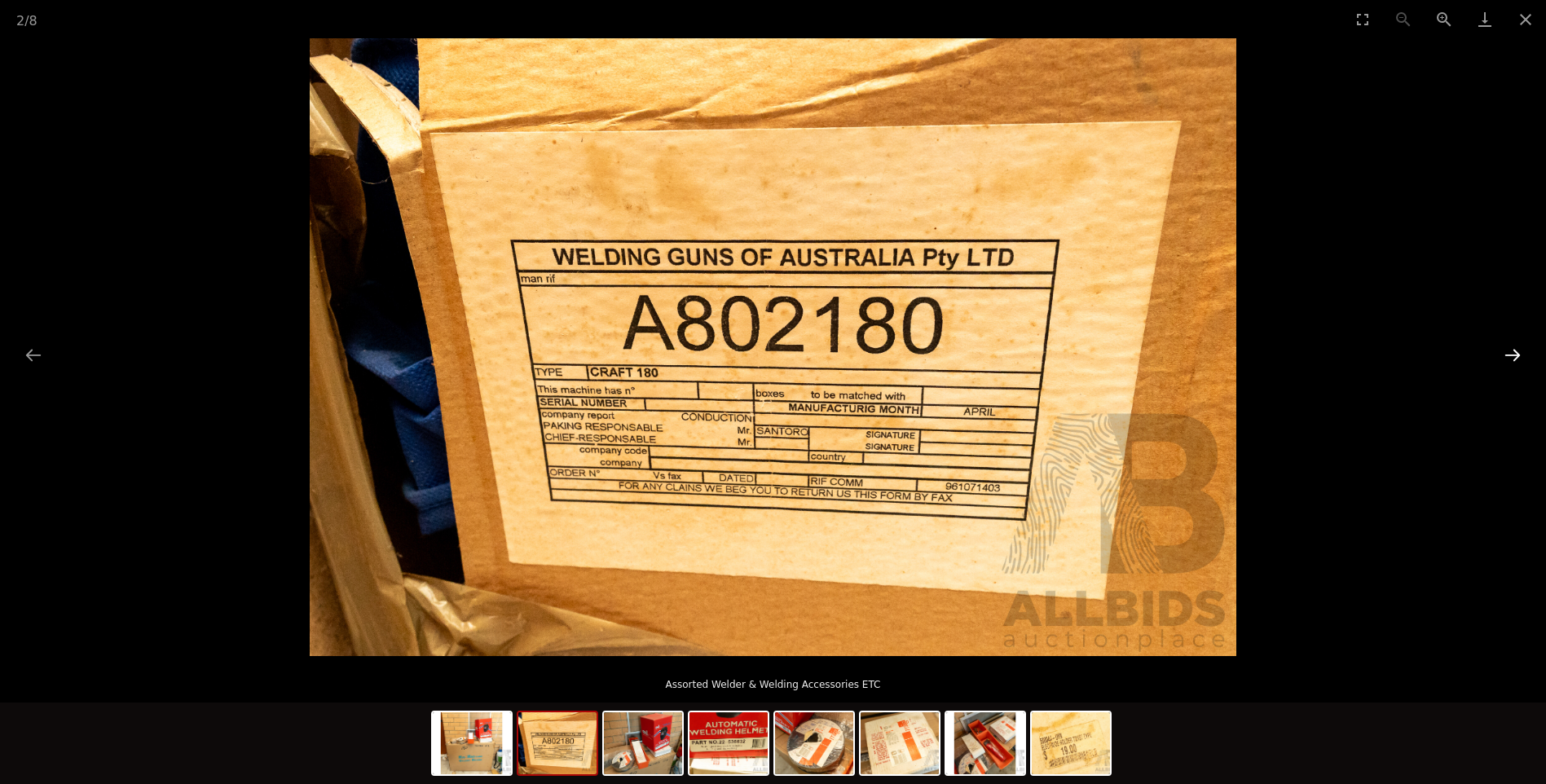
click at [1513, 350] on button "Next slide" at bounding box center [1512, 355] width 34 height 32
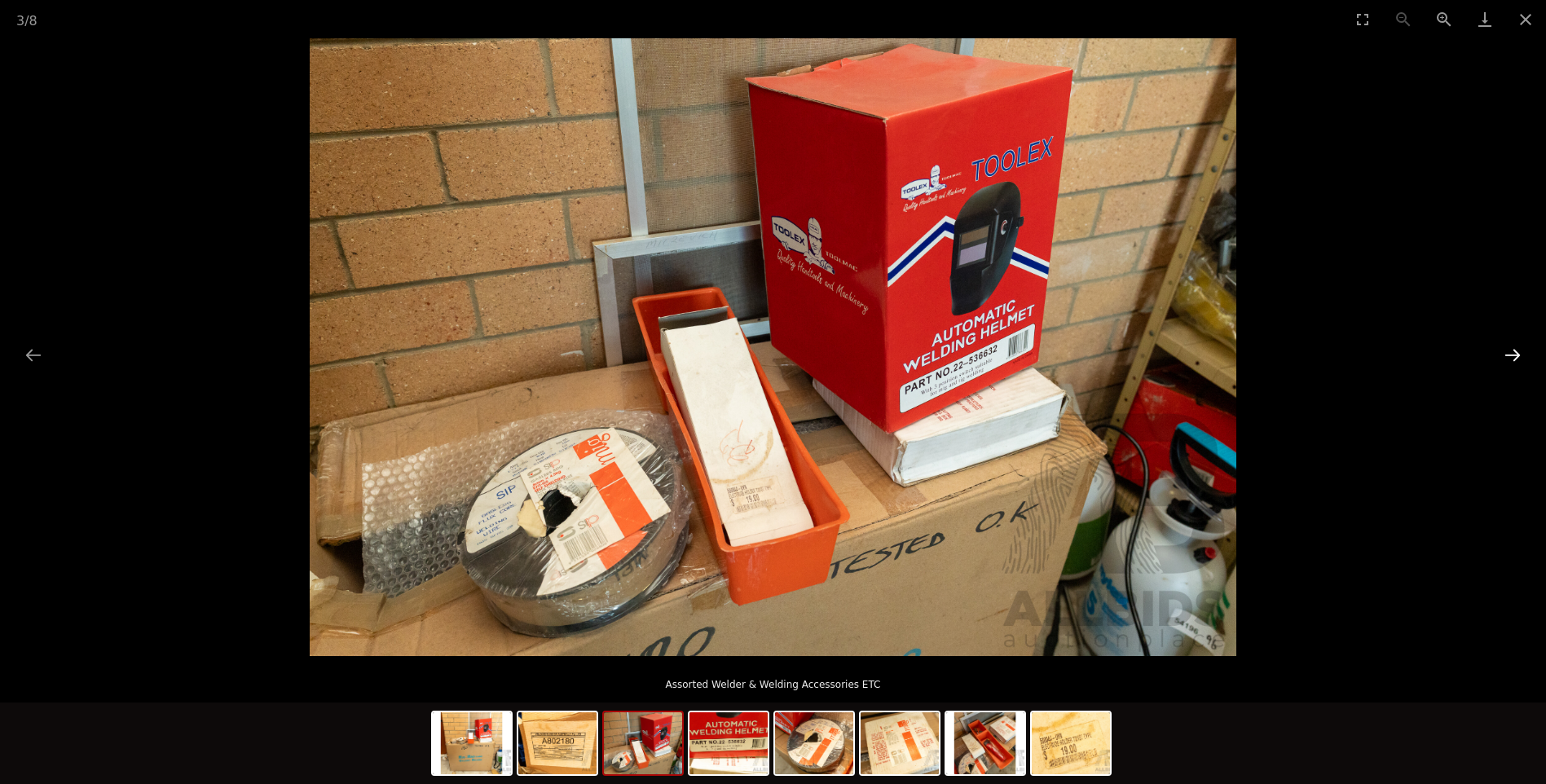
click at [1512, 350] on button "Next slide" at bounding box center [1512, 355] width 34 height 32
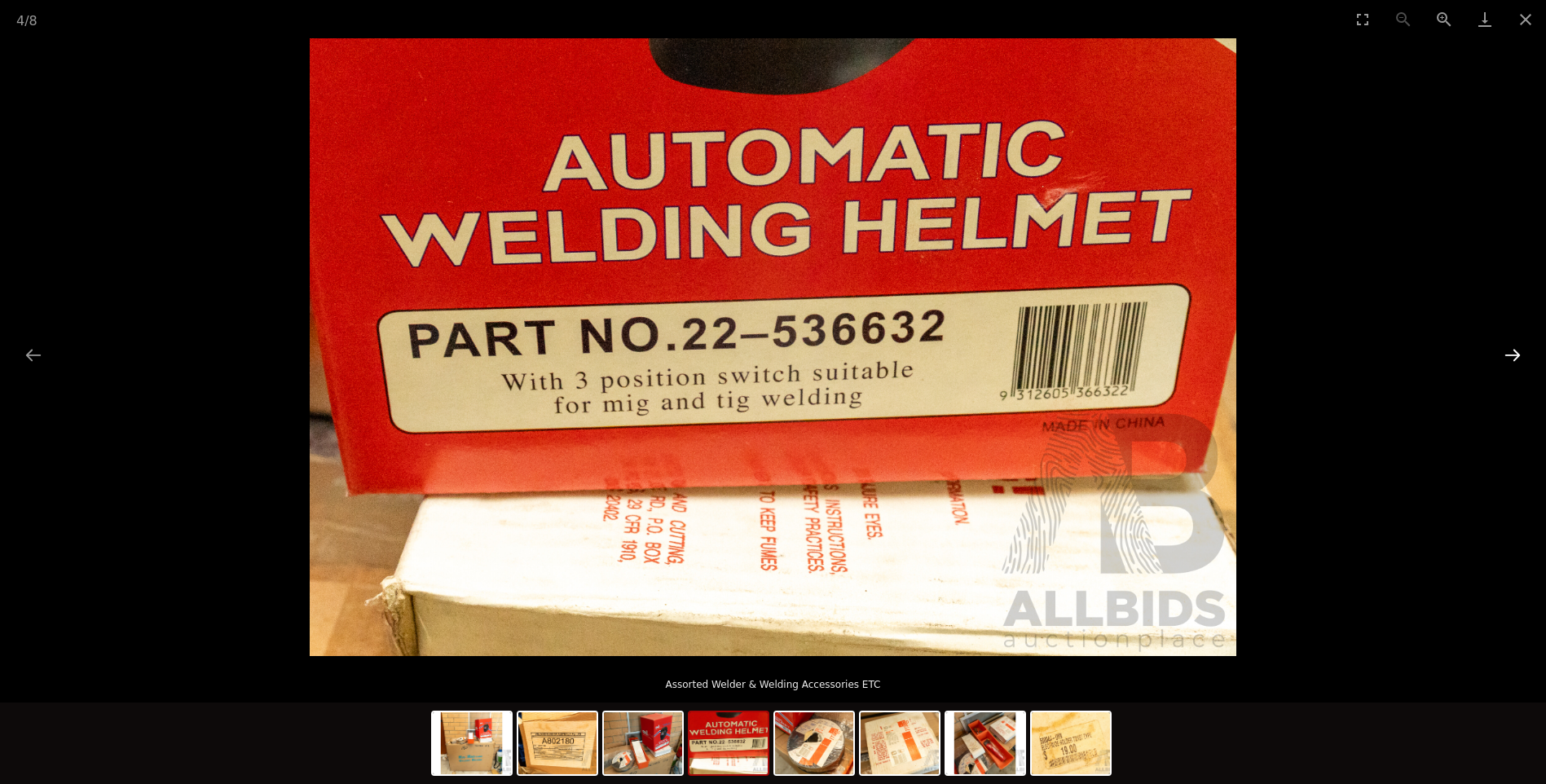
click at [1512, 350] on button "Next slide" at bounding box center [1512, 355] width 34 height 32
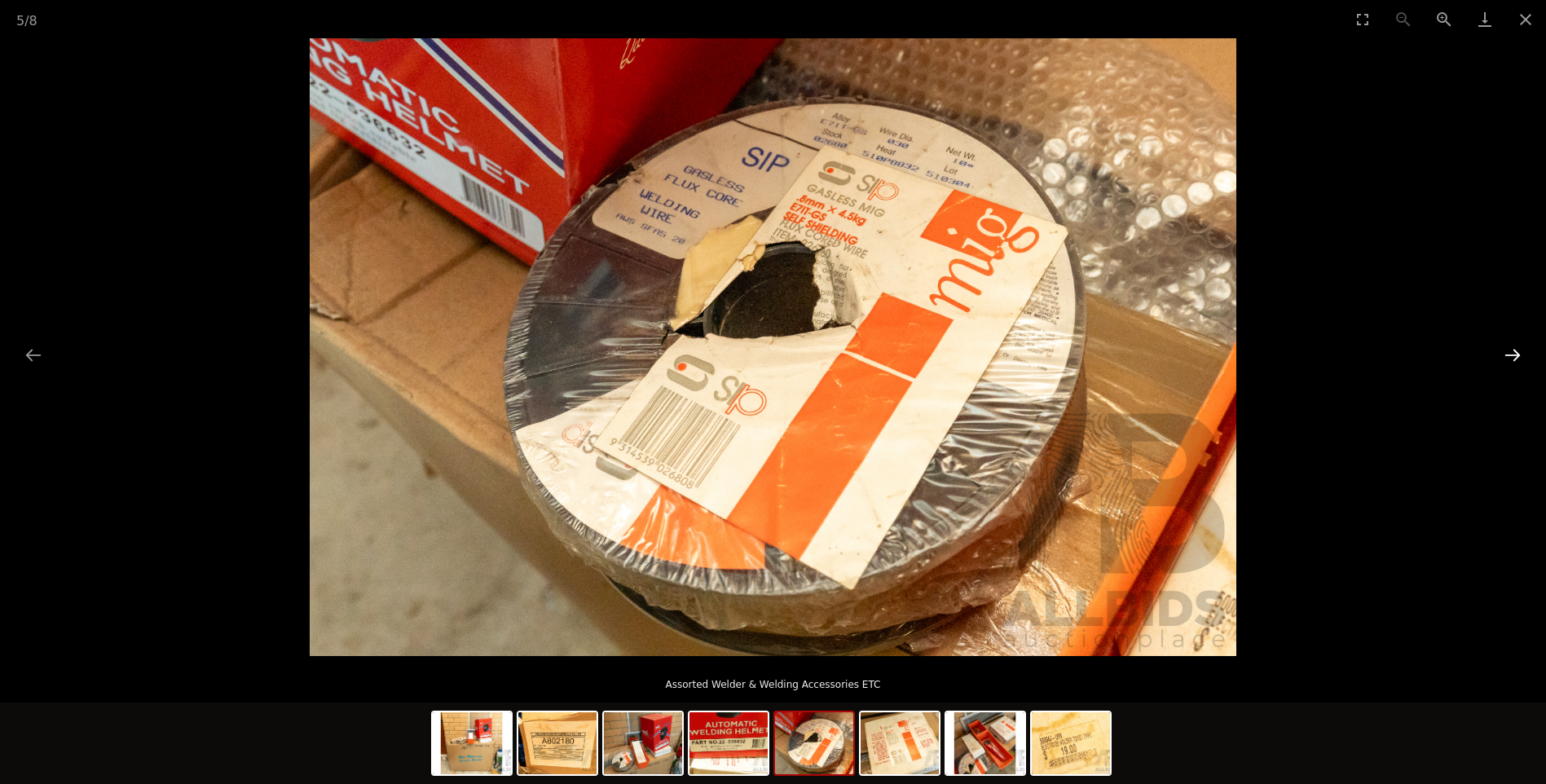
click at [1512, 350] on button "Next slide" at bounding box center [1512, 355] width 34 height 32
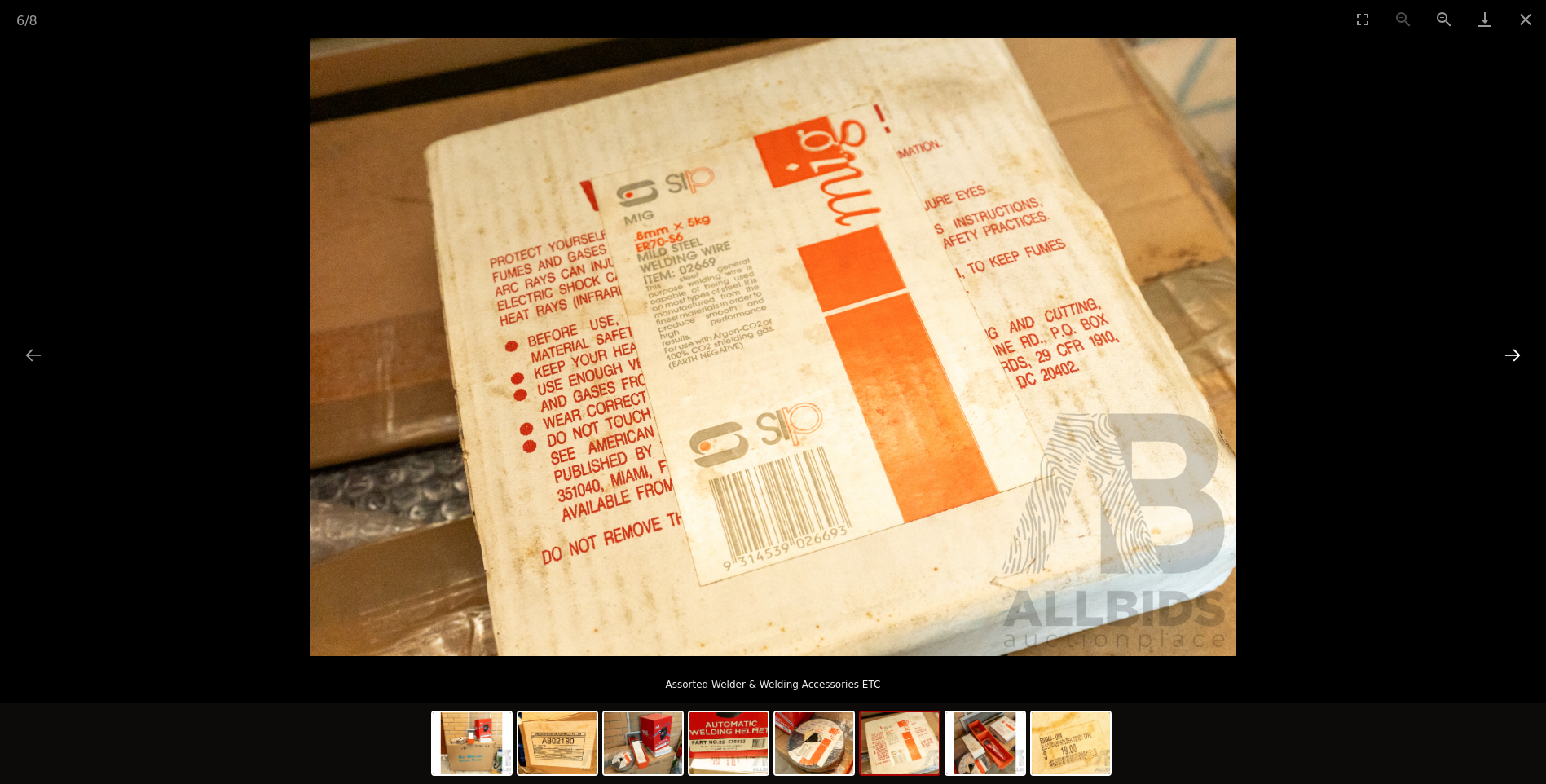
click at [1512, 350] on button "Next slide" at bounding box center [1512, 355] width 34 height 32
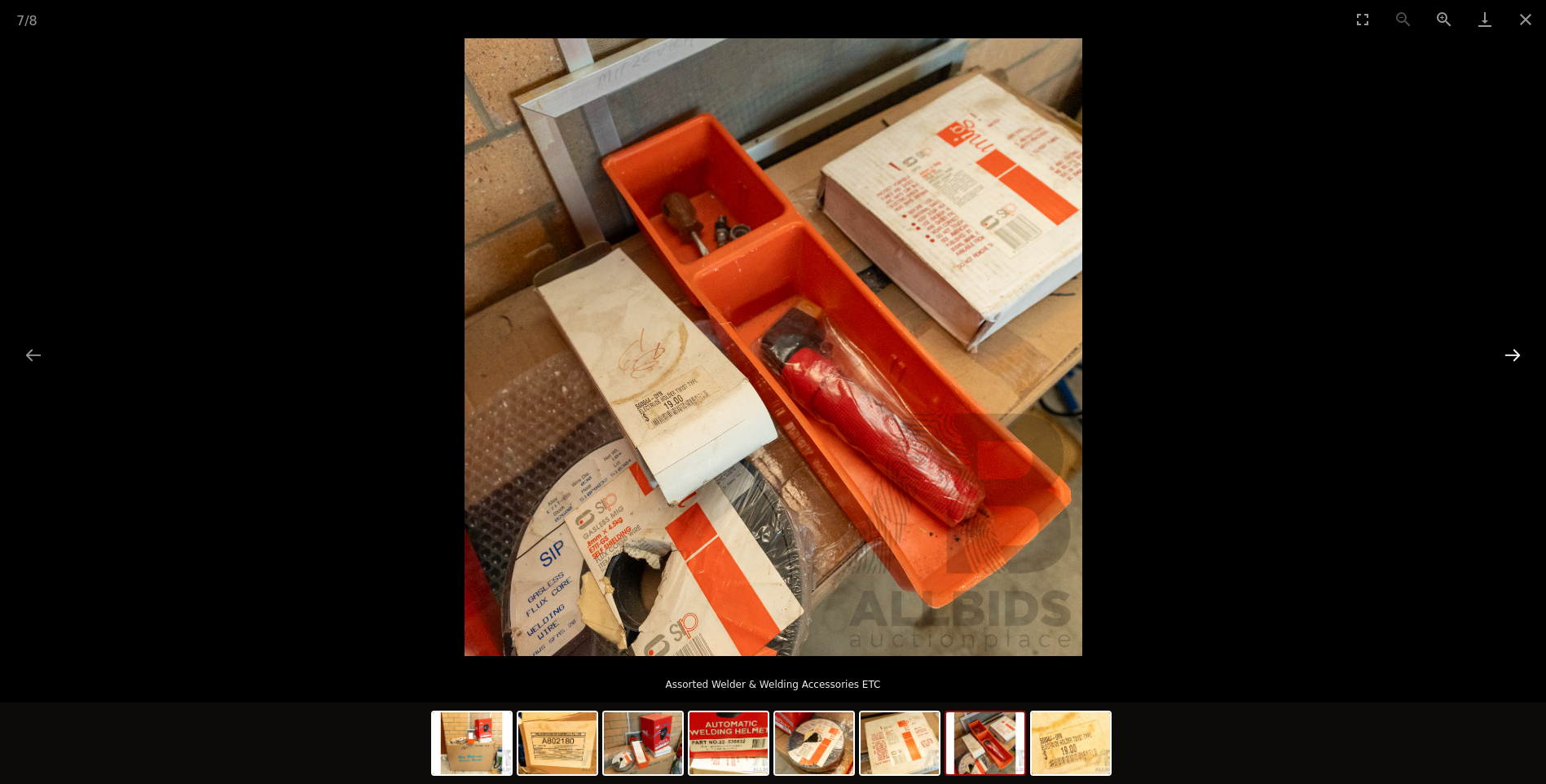
click at [1512, 350] on button "Next slide" at bounding box center [1512, 355] width 34 height 32
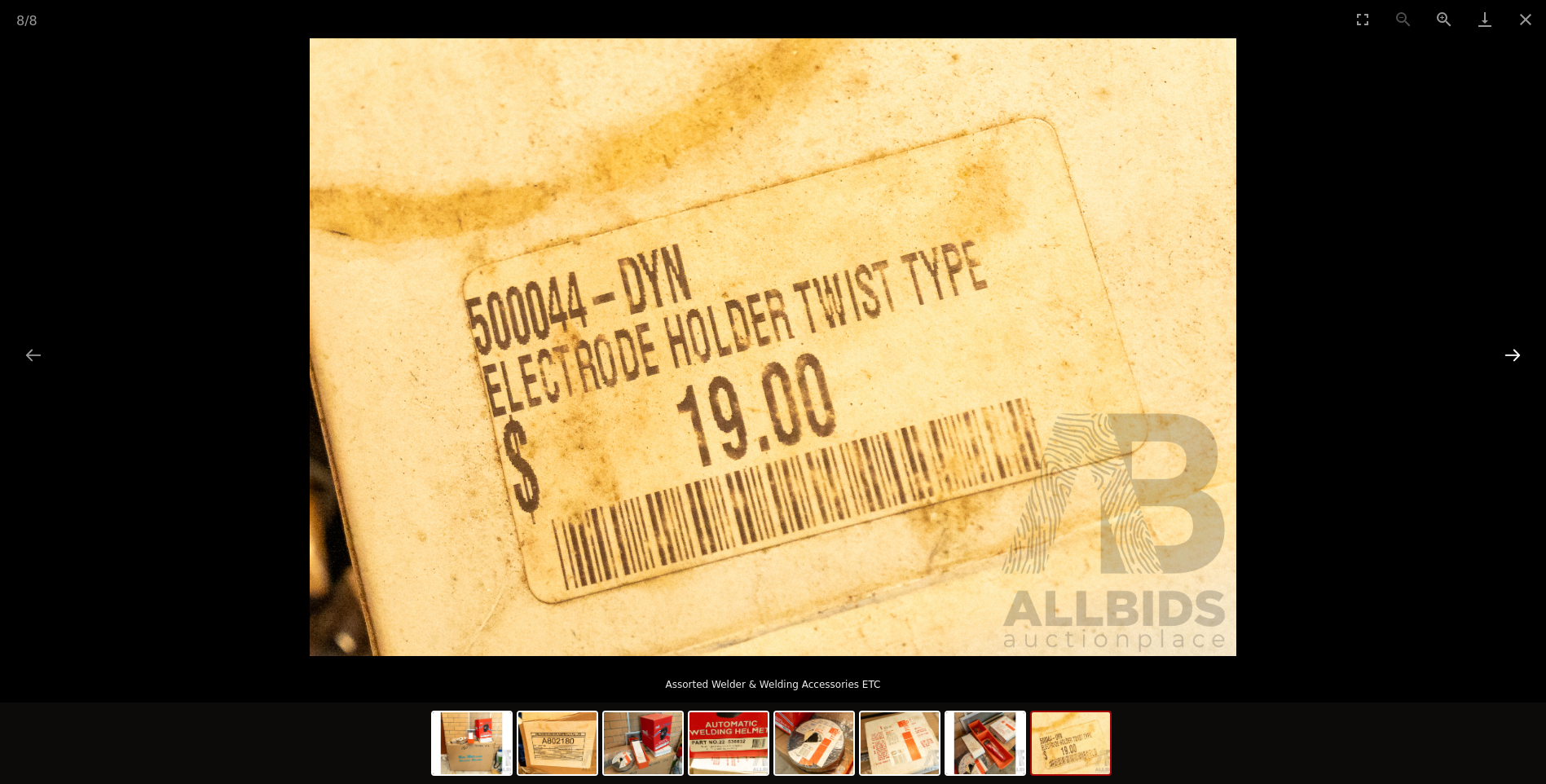
click at [1512, 350] on button "Next slide" at bounding box center [1512, 355] width 34 height 32
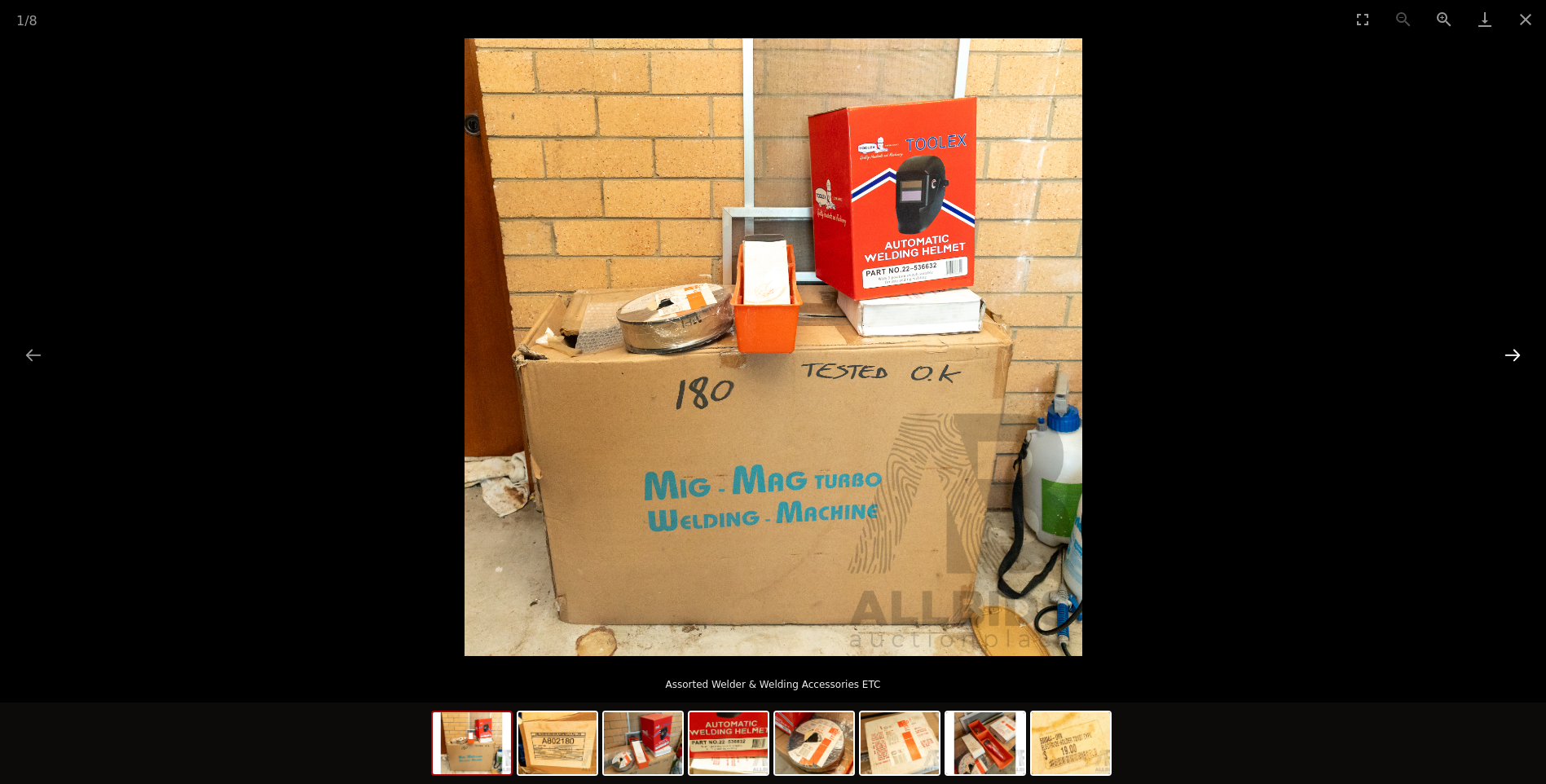
click at [1512, 350] on button "Next slide" at bounding box center [1512, 355] width 34 height 32
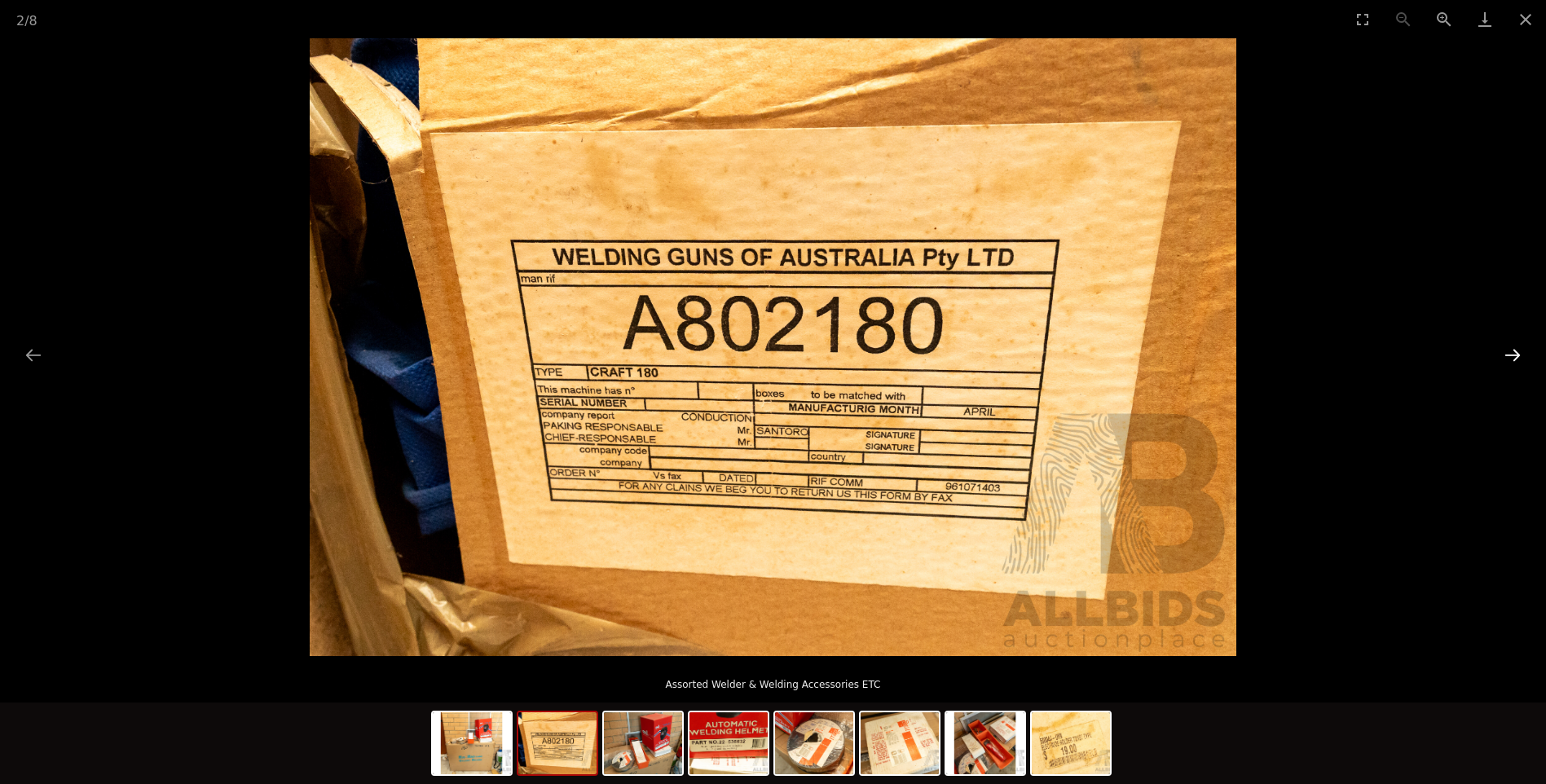
click at [1512, 350] on button "Next slide" at bounding box center [1512, 355] width 34 height 32
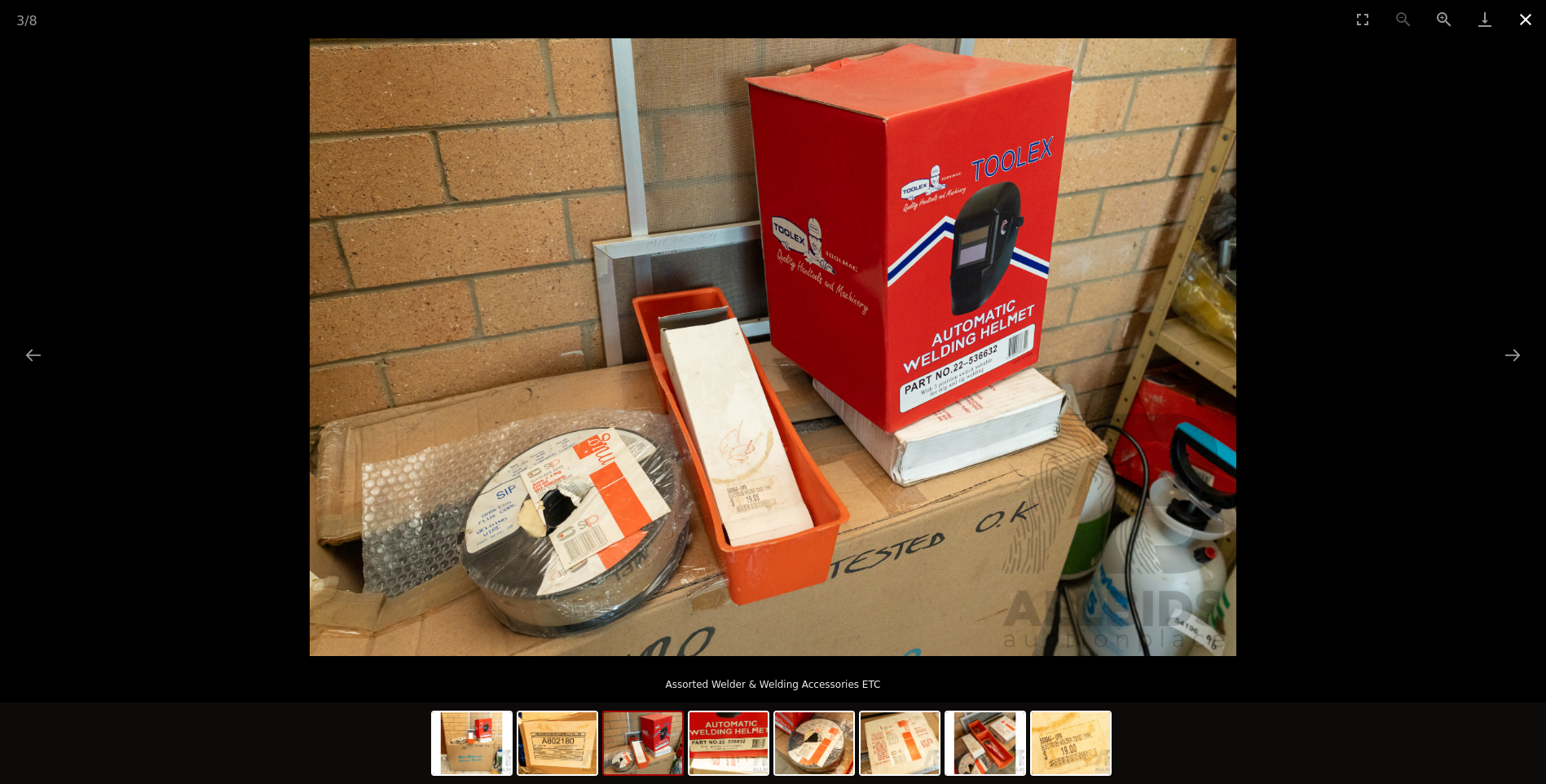
drag, startPoint x: 1524, startPoint y: 12, endPoint x: 1522, endPoint y: 29, distance: 17.1
click at [1524, 14] on button "Close gallery" at bounding box center [1526, 19] width 41 height 39
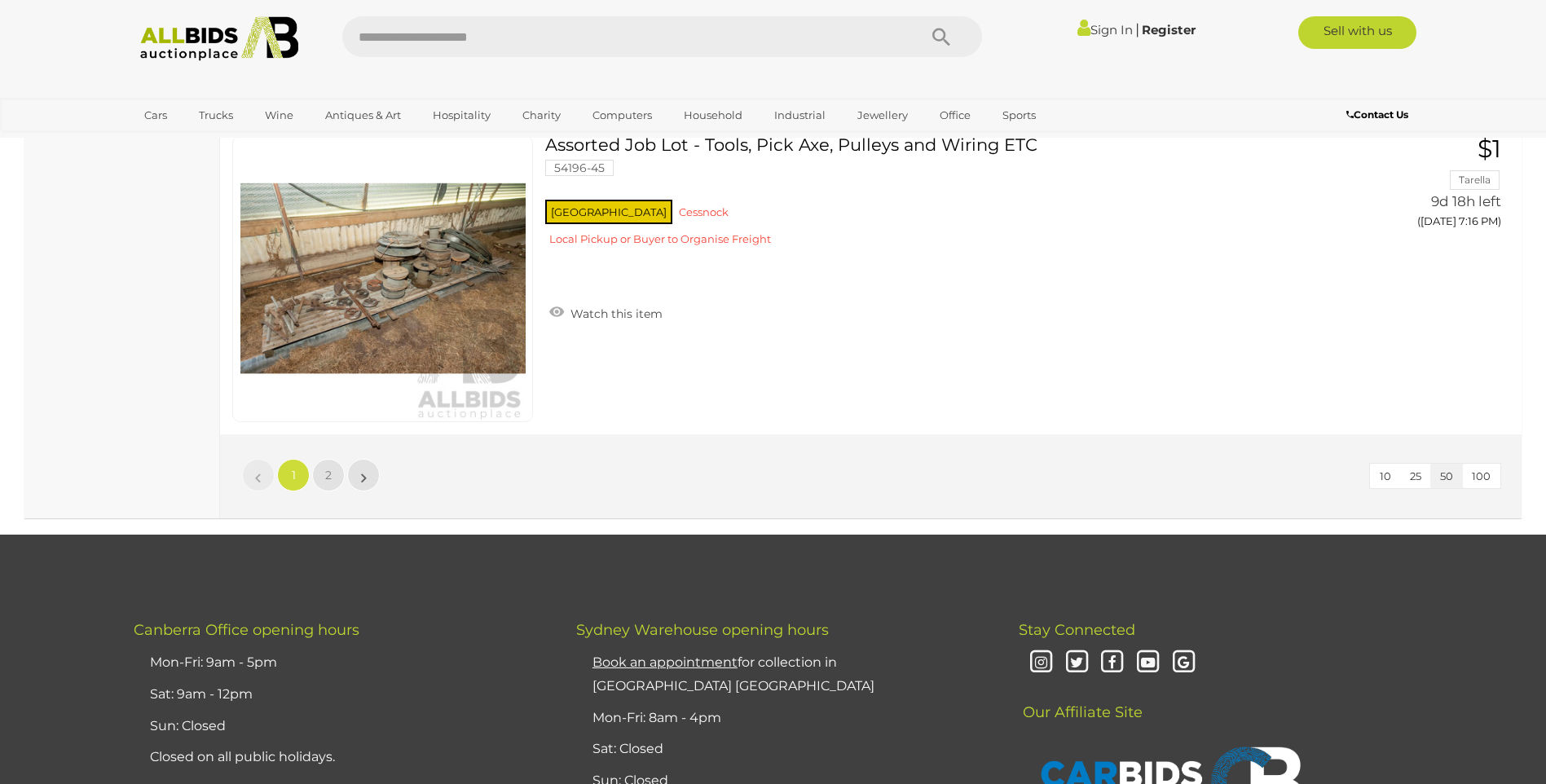
scroll to position [15655, 0]
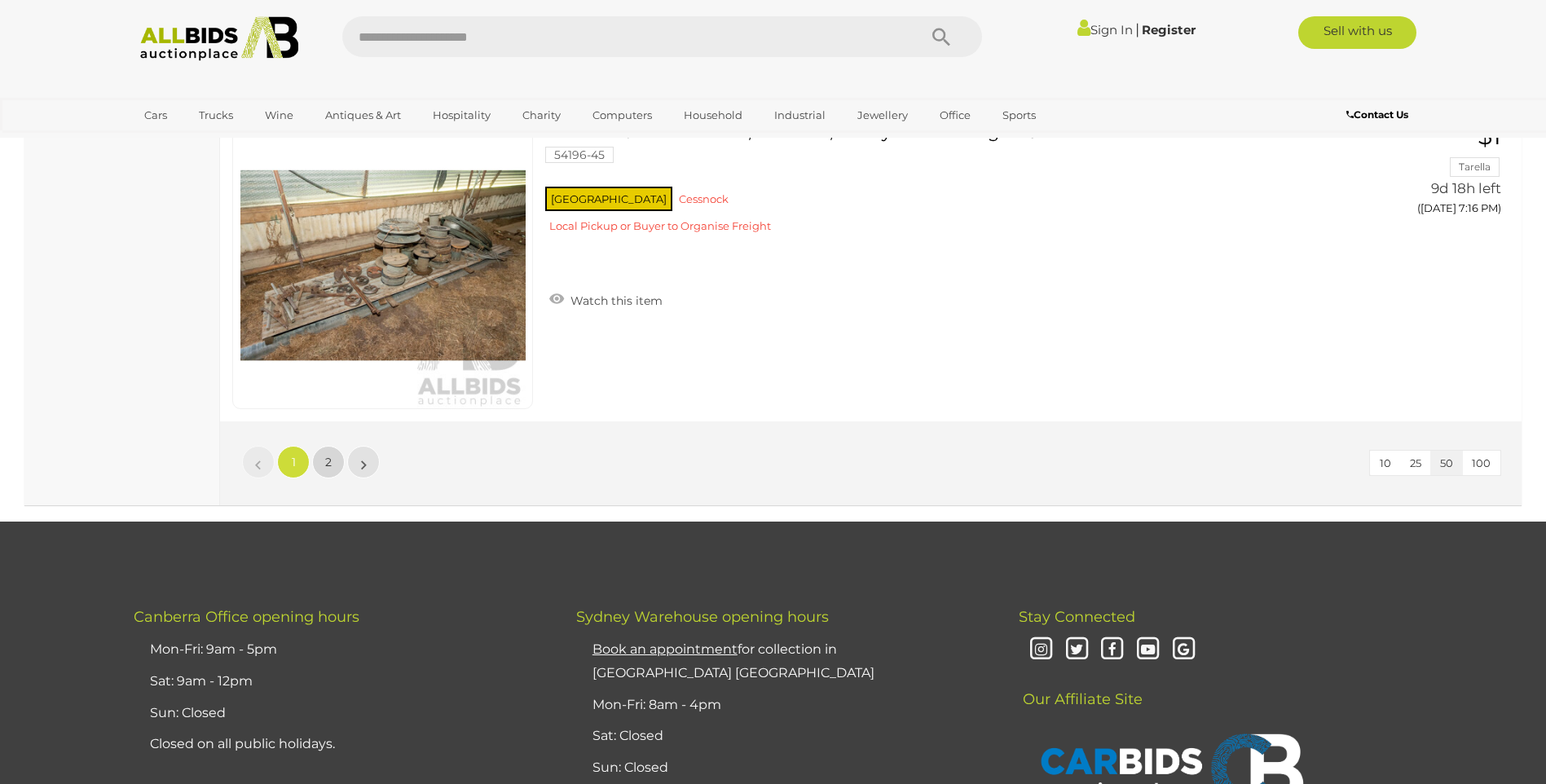
click at [322, 459] on link "2" at bounding box center [328, 462] width 33 height 33
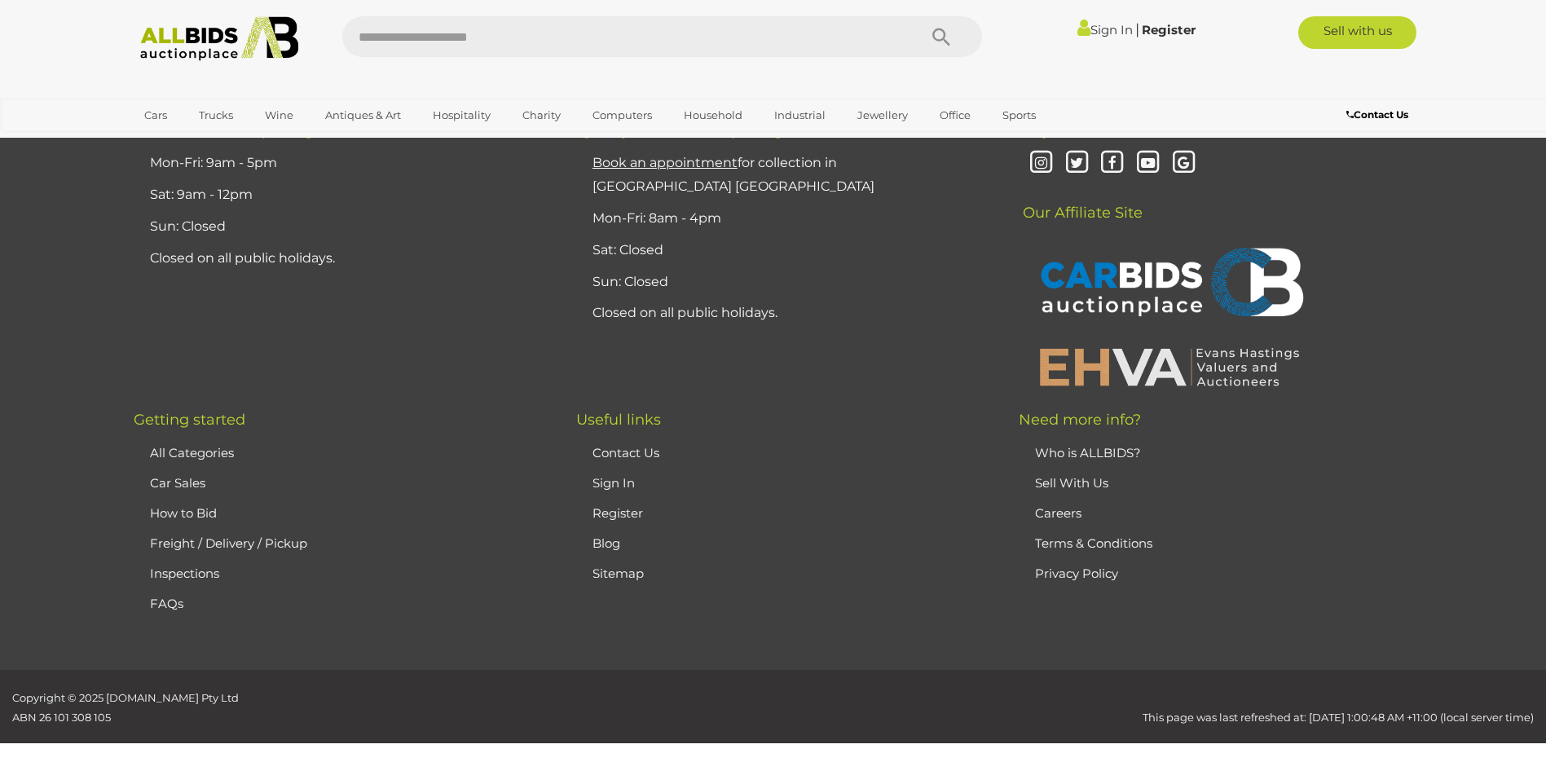
scroll to position [228, 0]
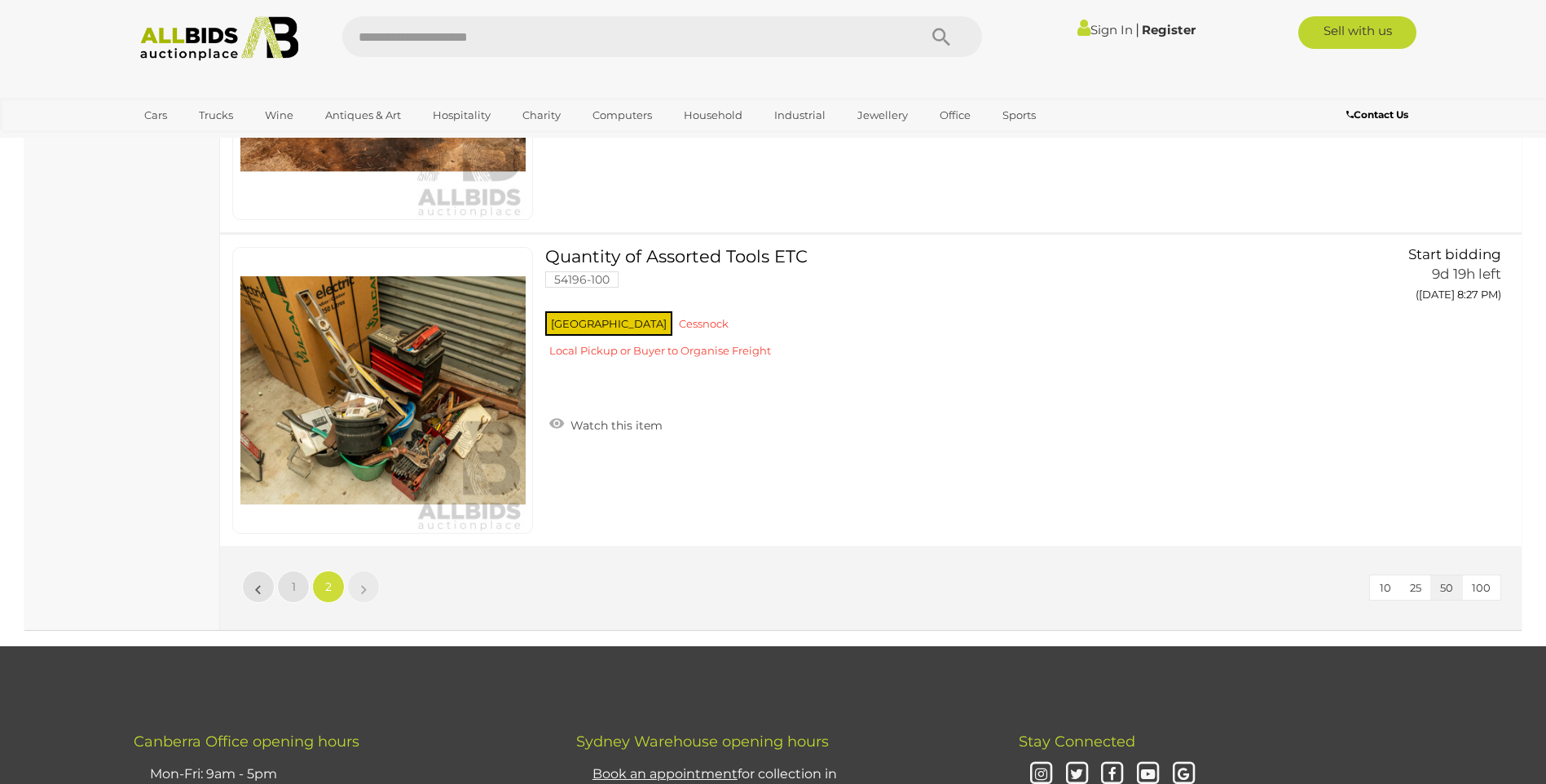
scroll to position [15139, 0]
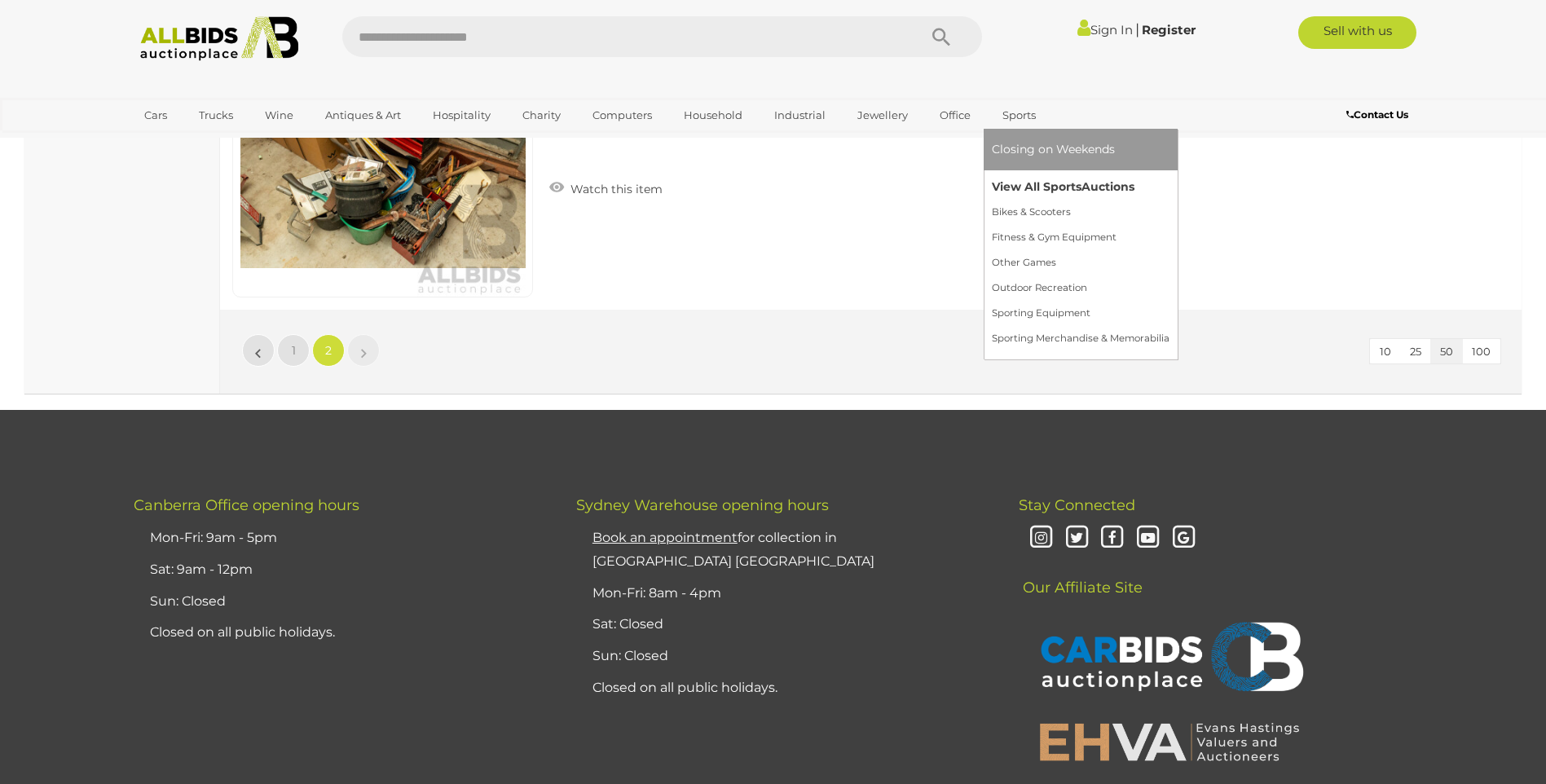
click at [1012, 184] on link "View All Sports Auctions" at bounding box center [1081, 187] width 178 height 25
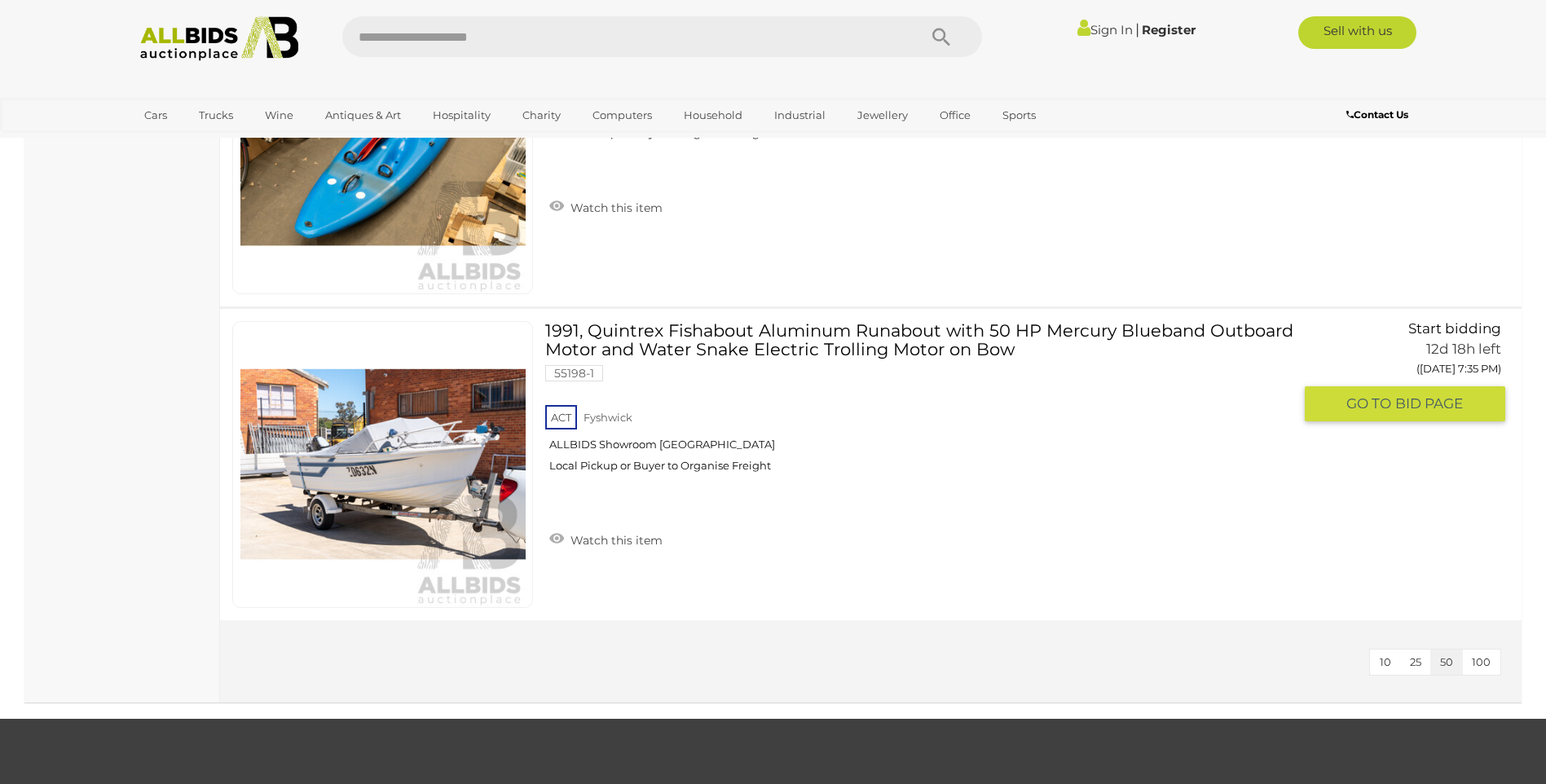
scroll to position [10430, 0]
